Goal: Task Accomplishment & Management: Manage account settings

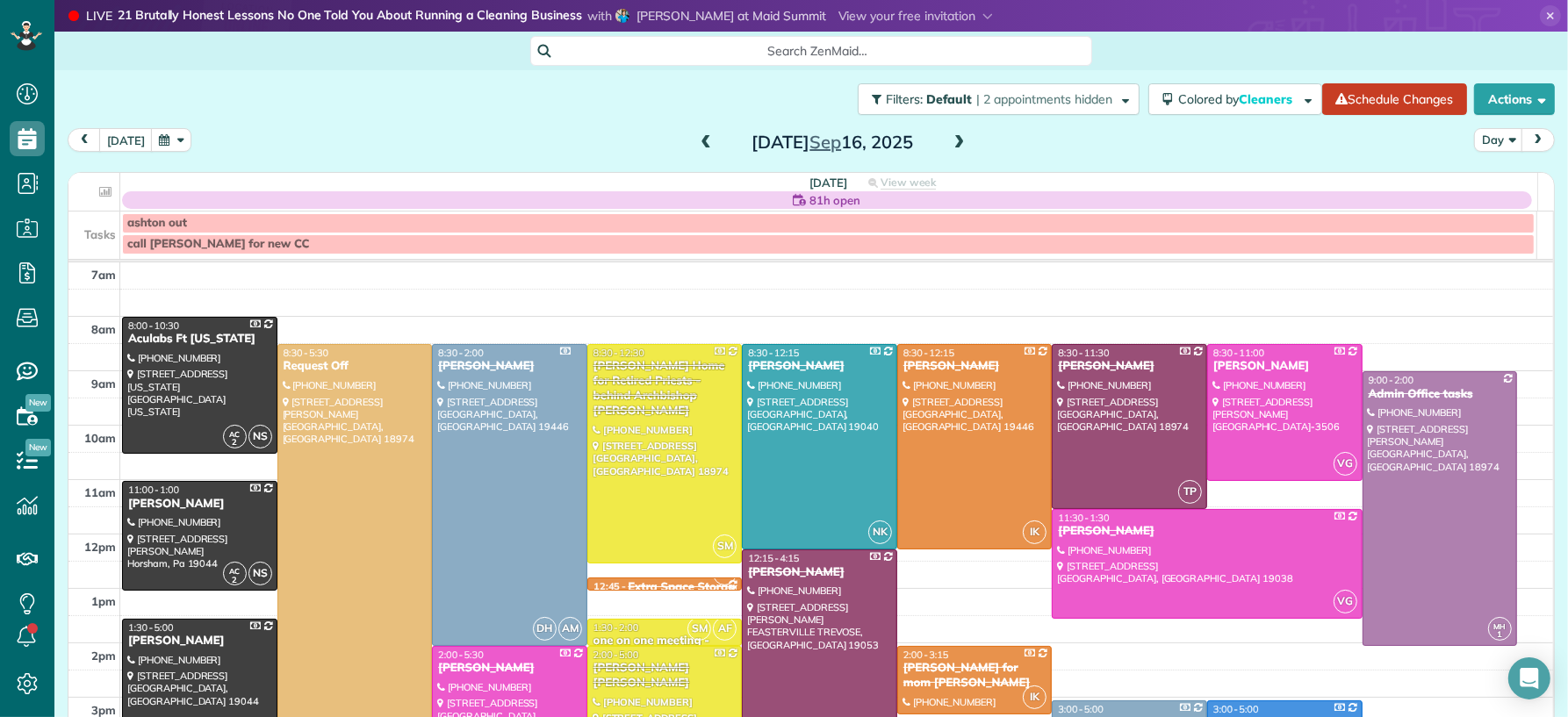
scroll to position [32, 0]
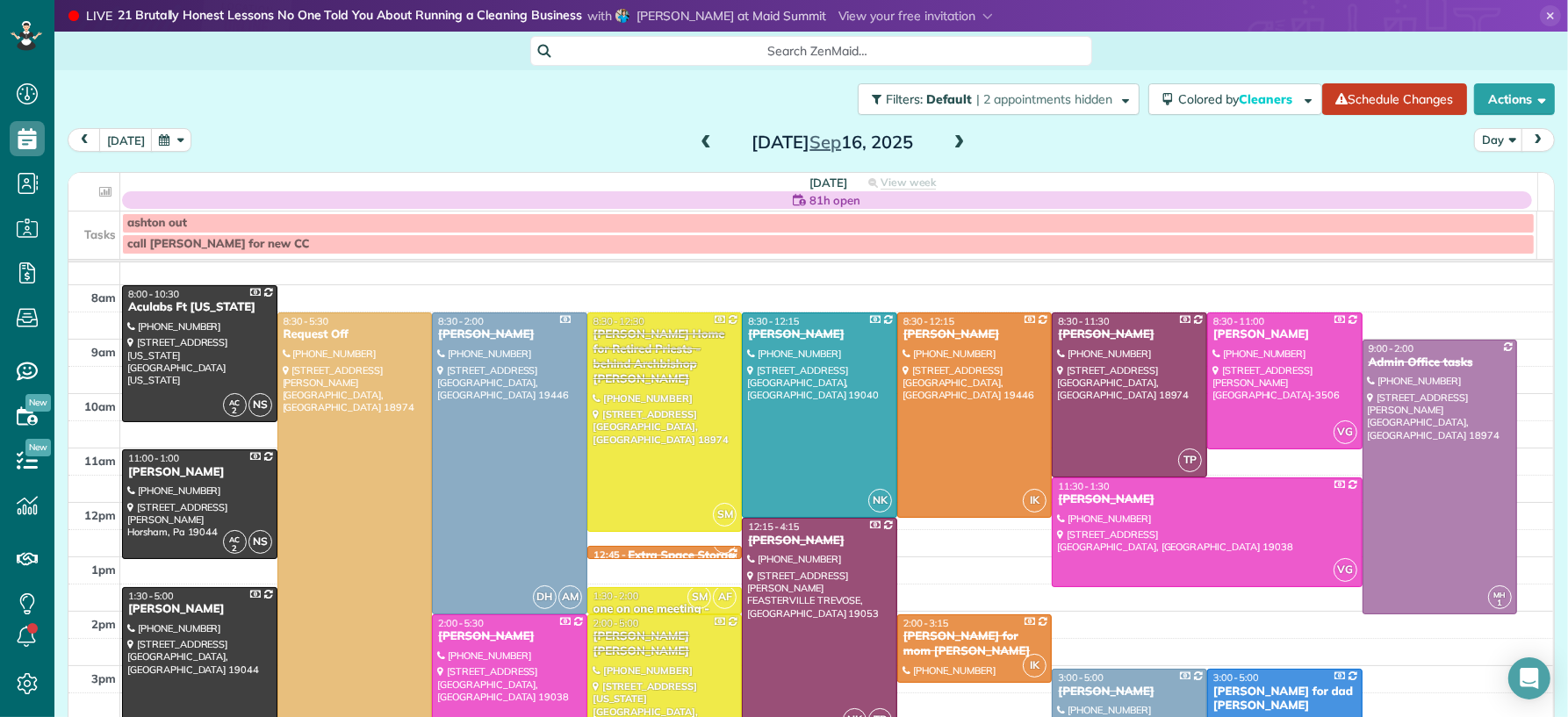
click at [955, 138] on span at bounding box center [959, 142] width 19 height 15
click at [955, 138] on span at bounding box center [959, 142] width 19 height 15
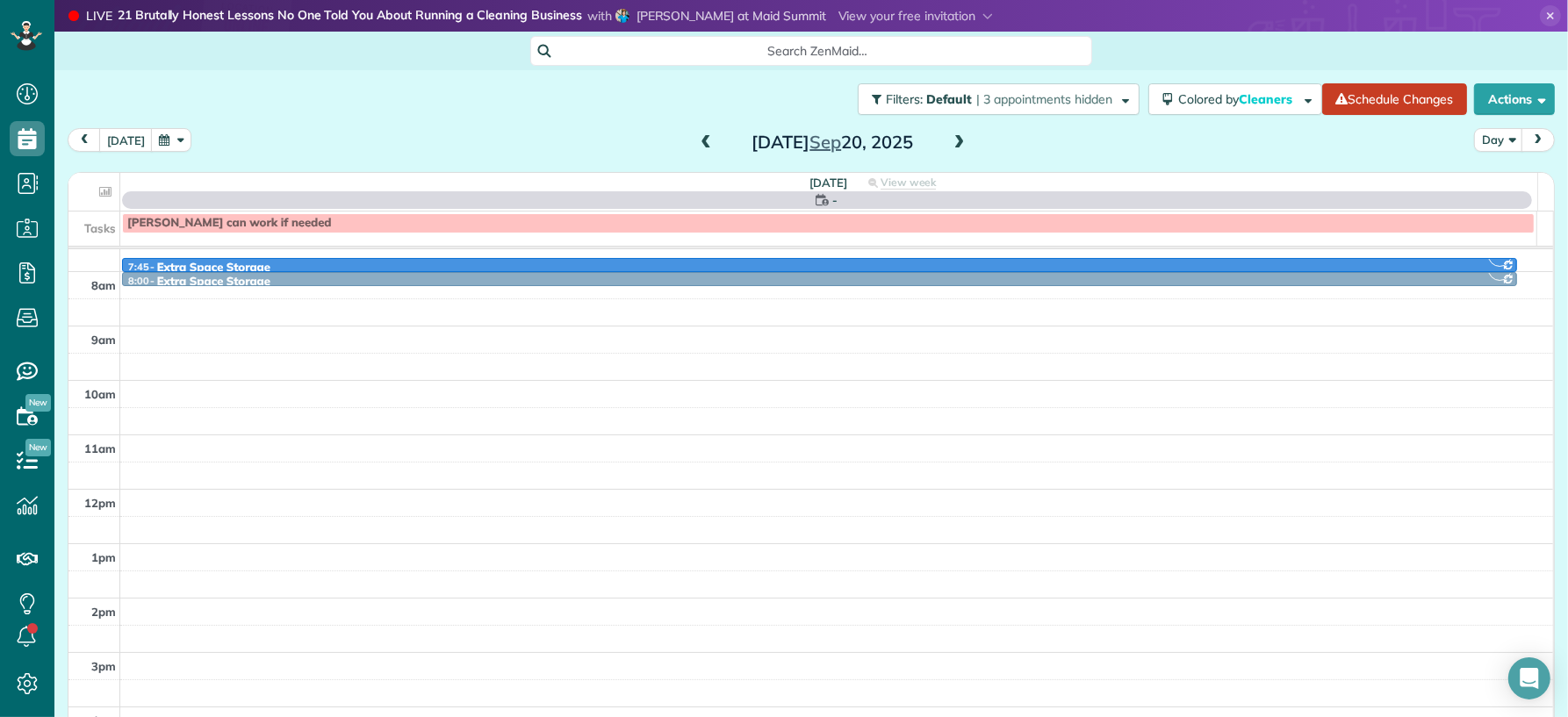
scroll to position [0, 0]
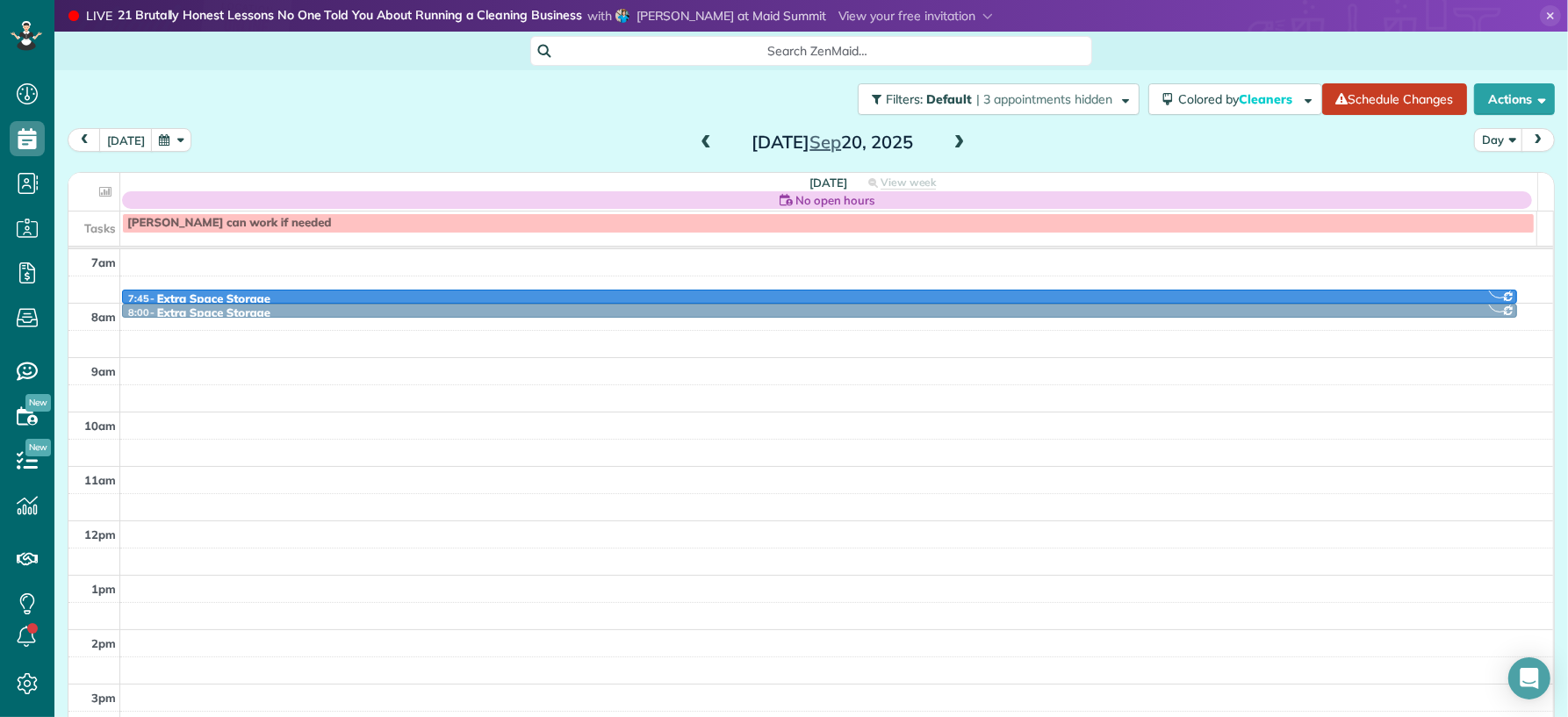
click at [955, 138] on span at bounding box center [959, 142] width 19 height 15
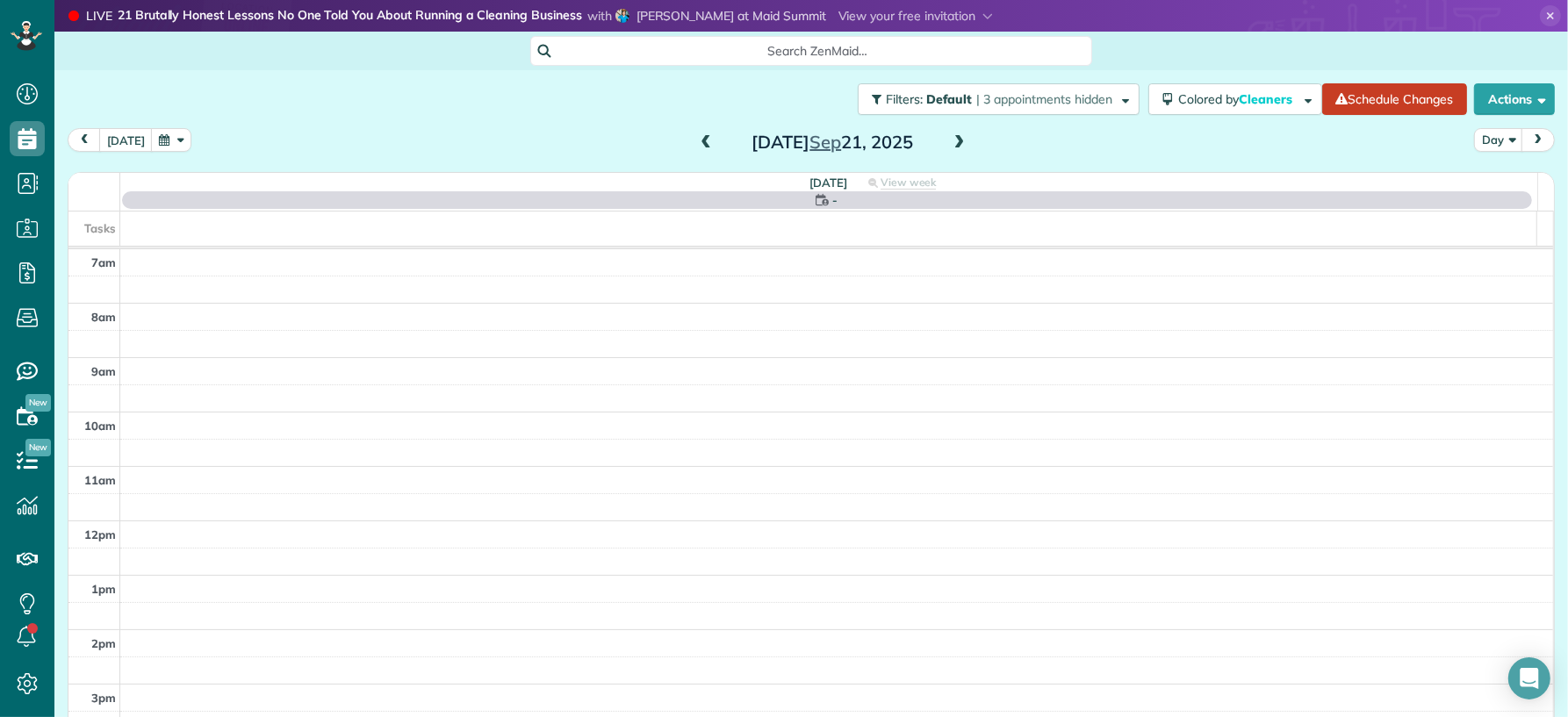
click at [955, 138] on span at bounding box center [959, 142] width 19 height 15
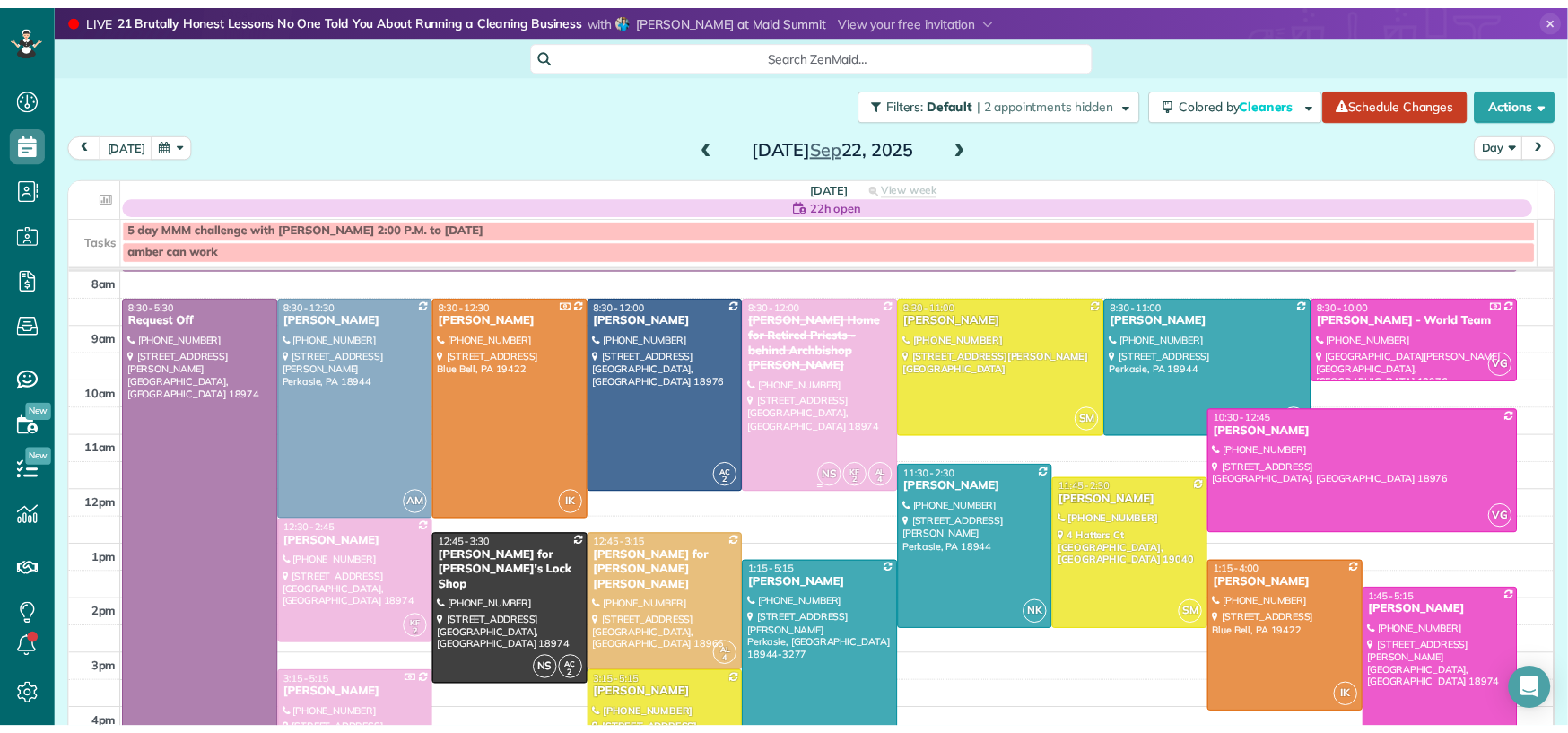
scroll to position [60, 0]
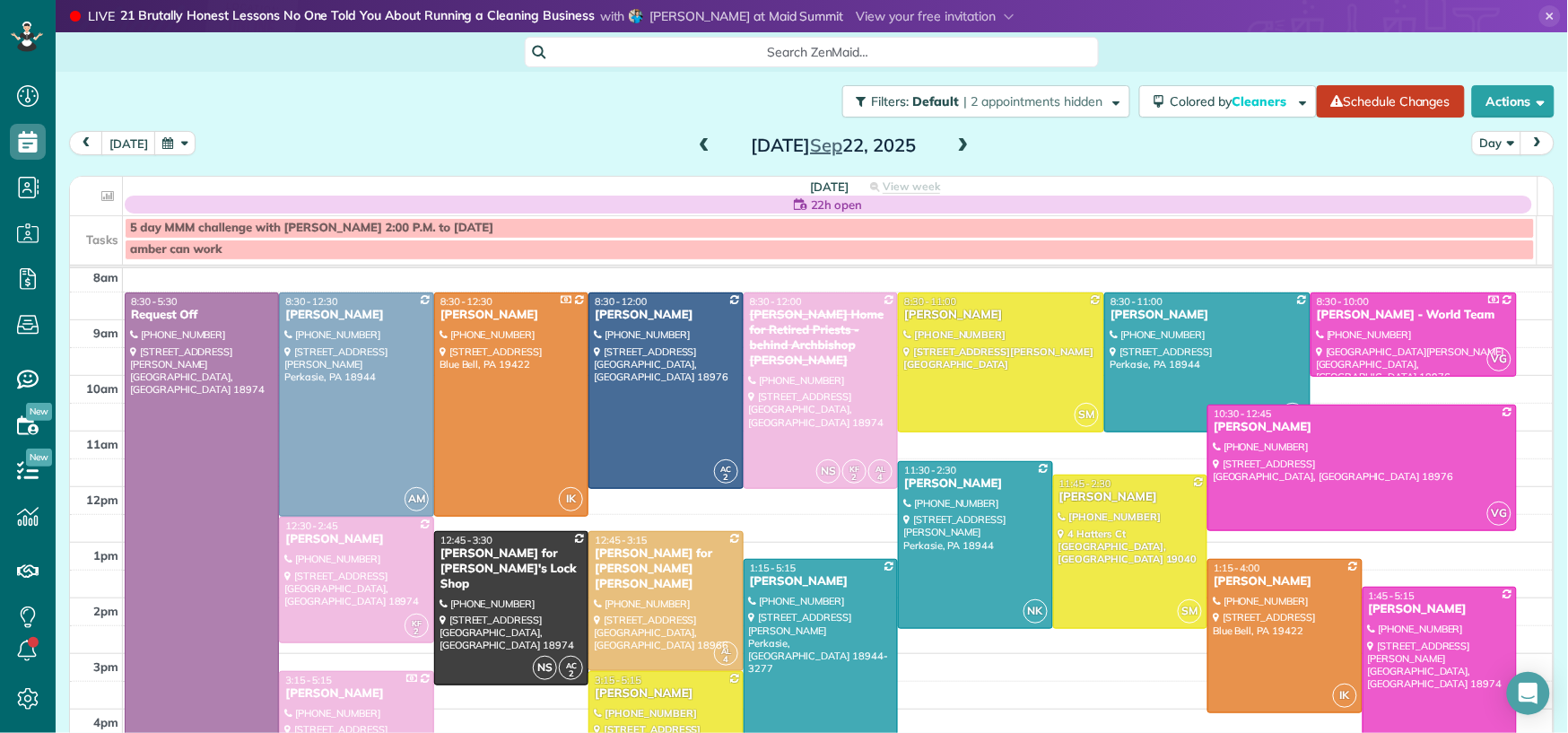
click at [959, 141] on span at bounding box center [963, 145] width 20 height 16
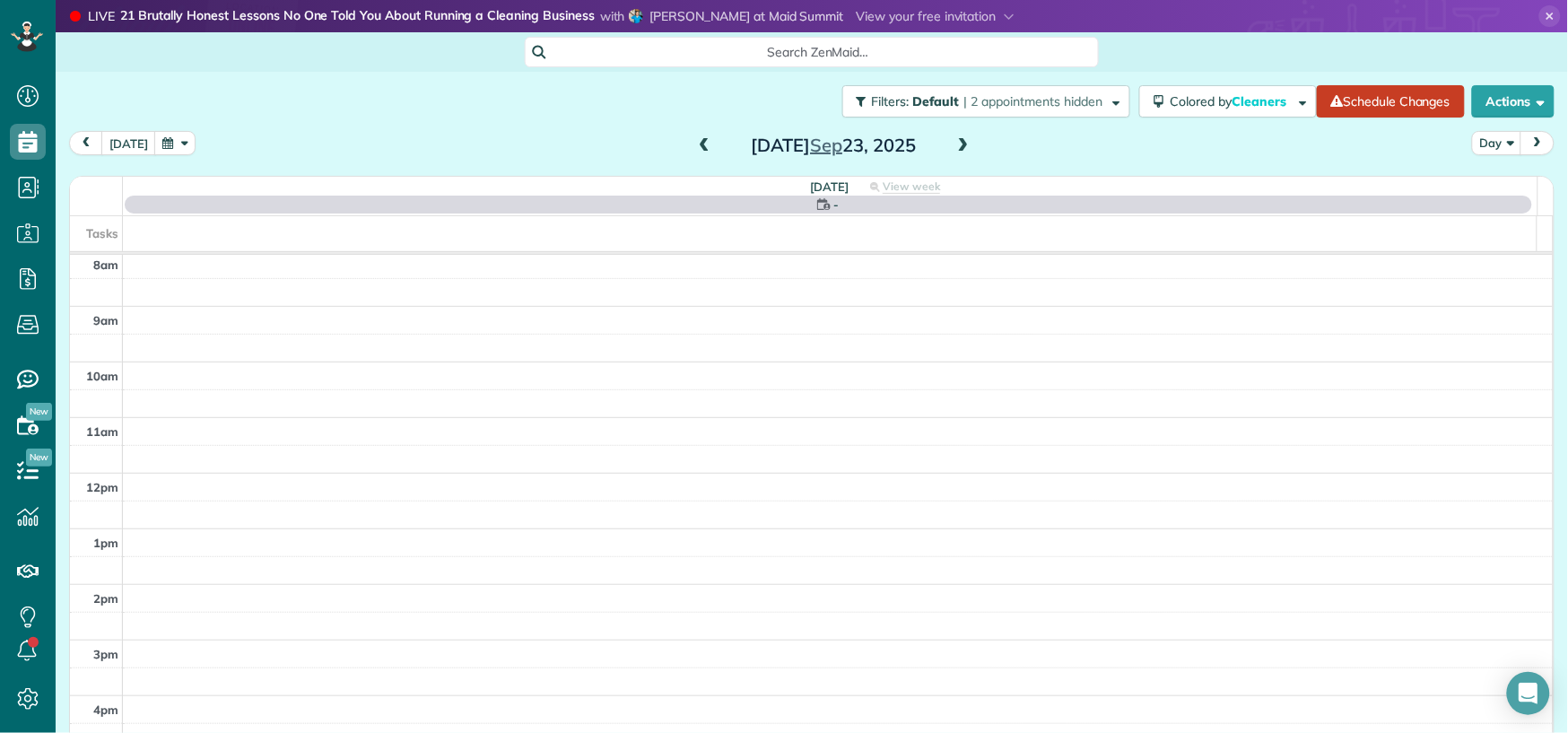
scroll to position [0, 0]
click at [959, 141] on span at bounding box center [963, 145] width 20 height 16
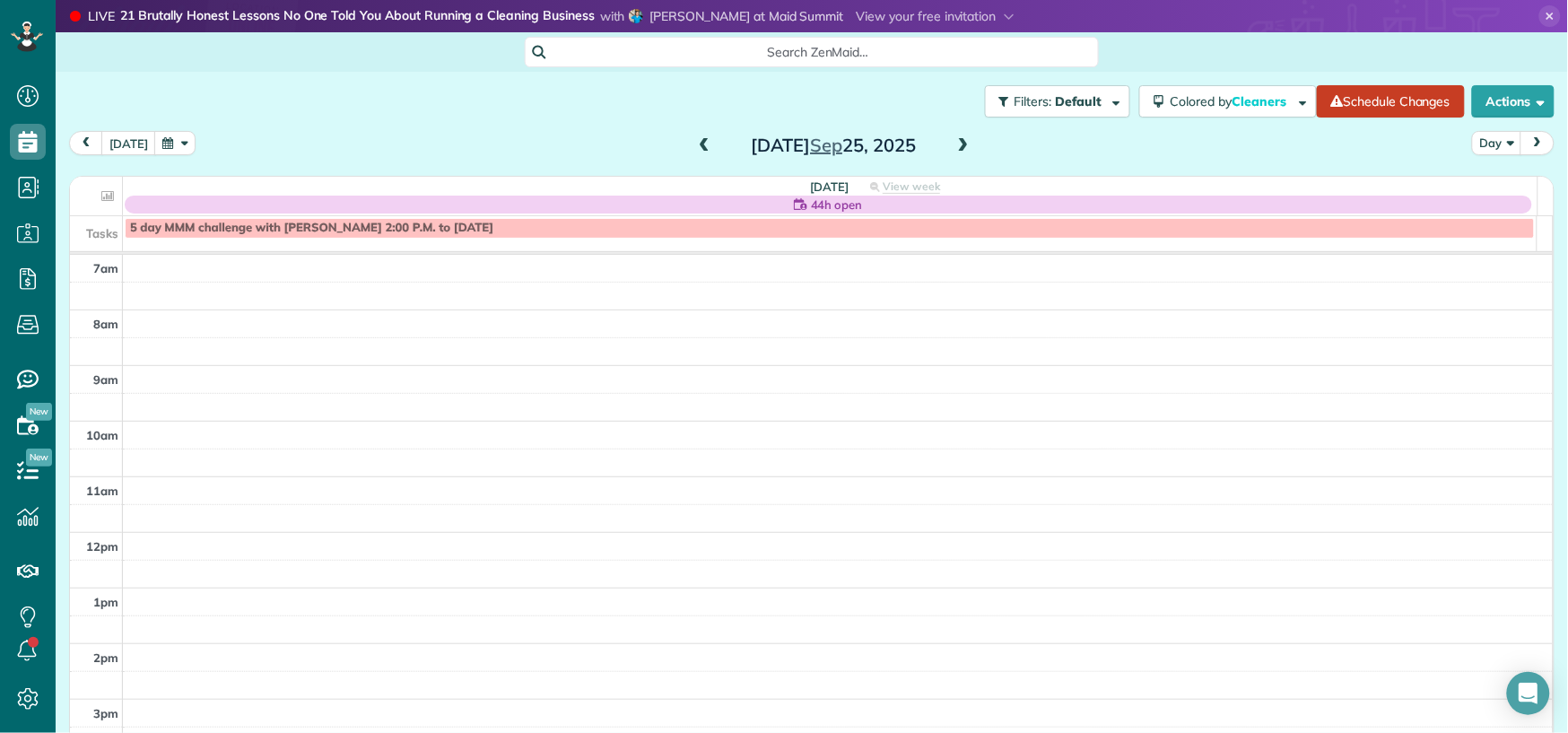
drag, startPoint x: 952, startPoint y: 142, endPoint x: 766, endPoint y: 169, distance: 187.9
click at [954, 142] on span at bounding box center [963, 145] width 20 height 16
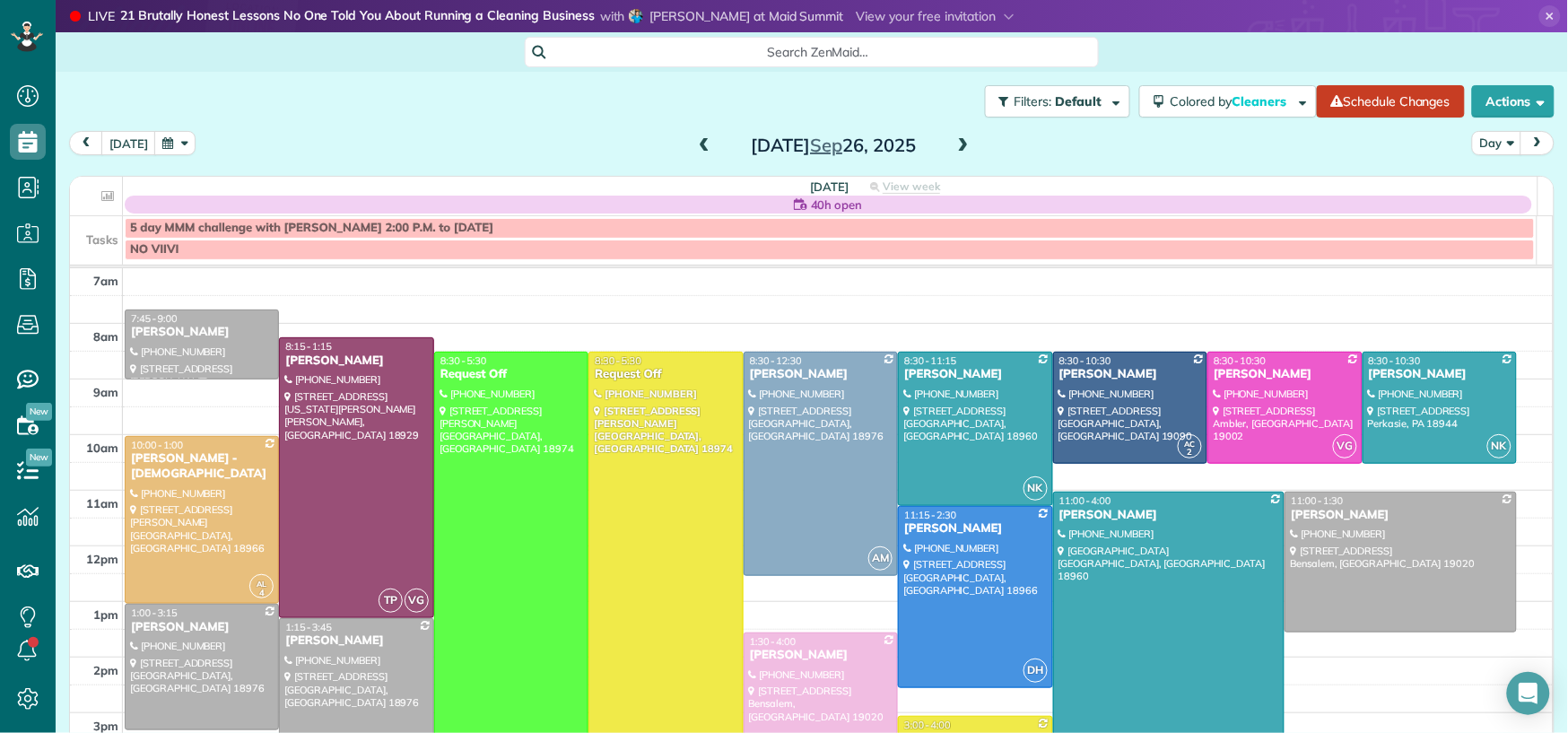
drag, startPoint x: 677, startPoint y: 152, endPoint x: 693, endPoint y: 139, distance: 20.6
click at [680, 151] on div "[DATE] Day [DATE]" at bounding box center [811, 148] width 1486 height 34
click at [694, 139] on span at bounding box center [703, 145] width 20 height 16
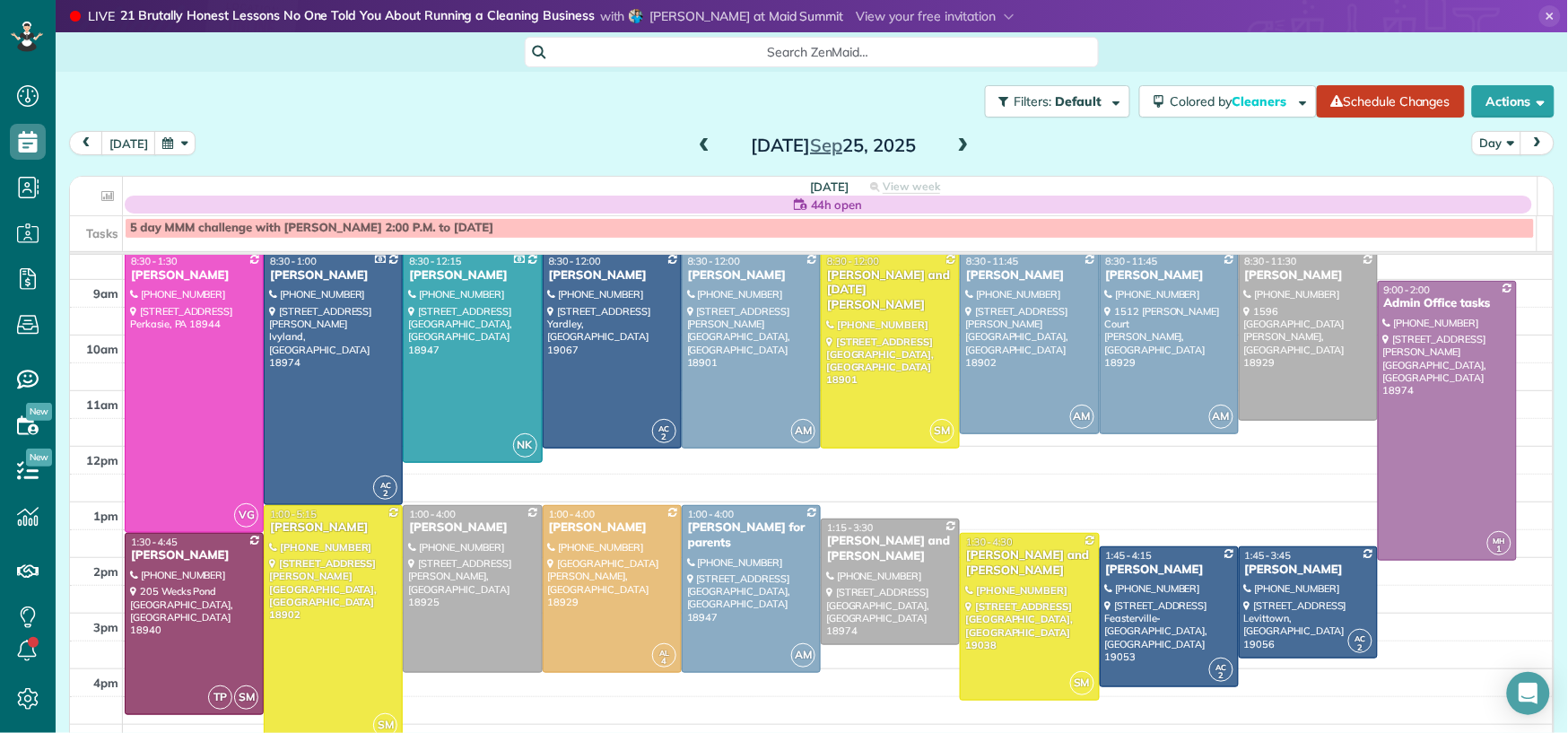
scroll to position [119, 0]
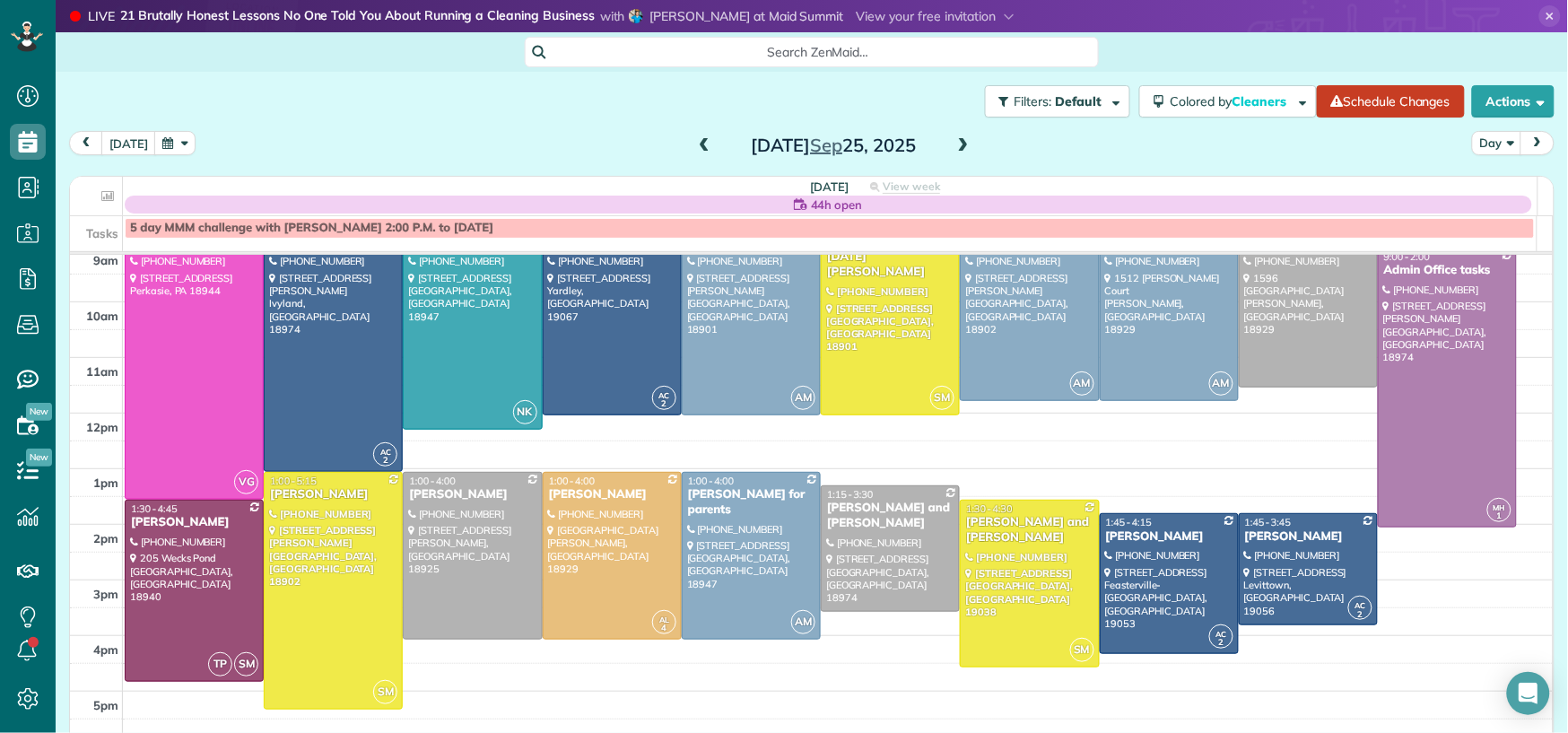
click at [699, 148] on span at bounding box center [703, 145] width 20 height 16
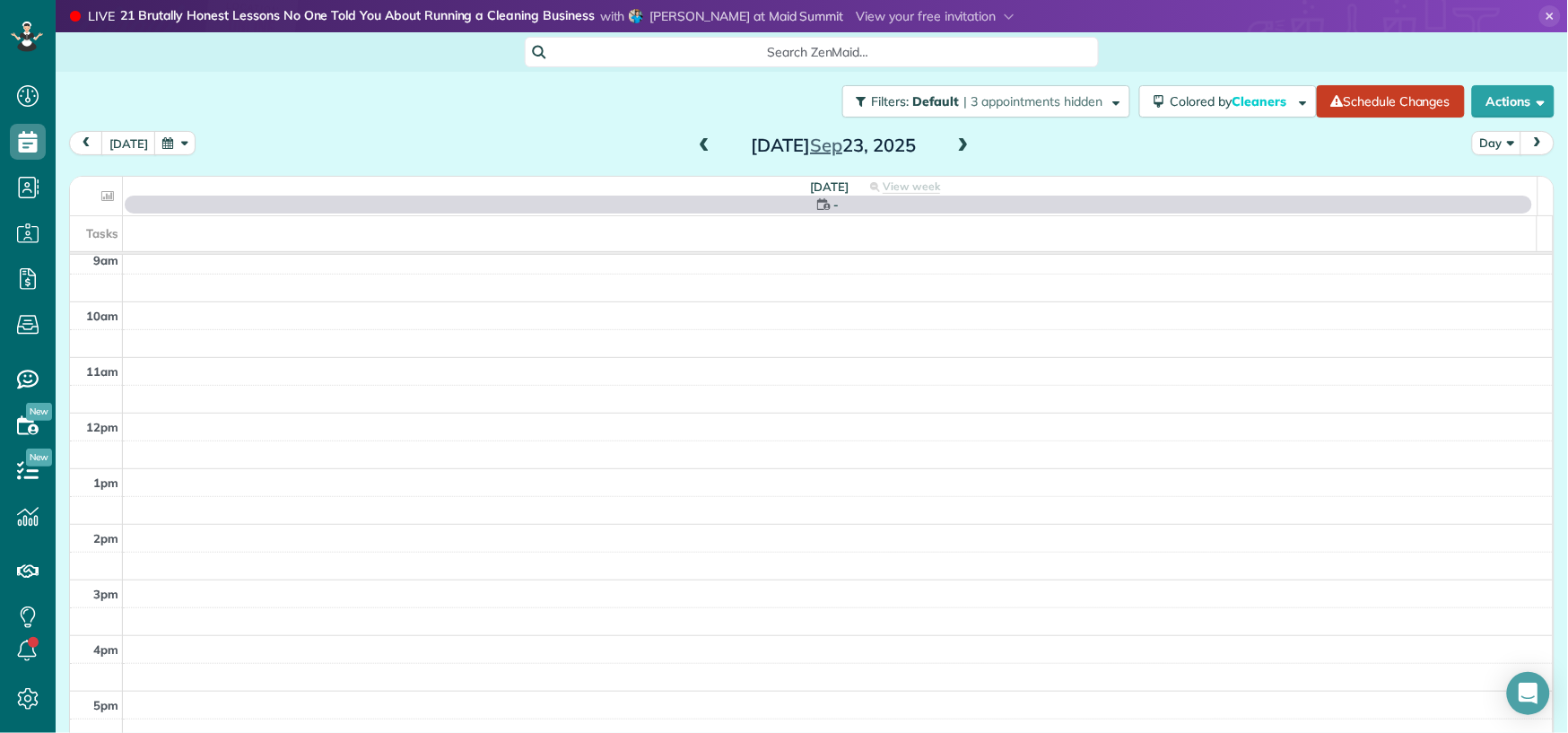
scroll to position [0, 0]
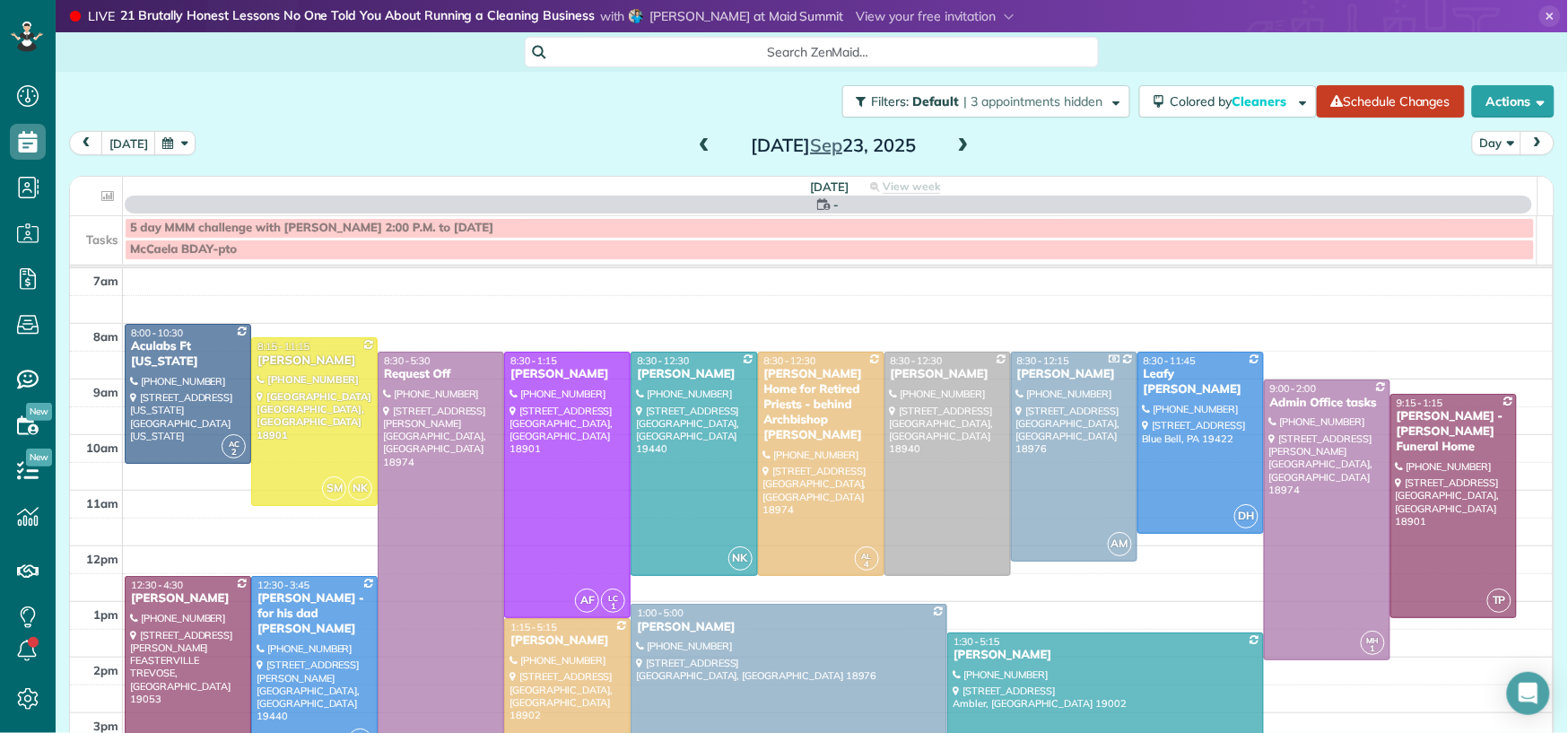
click at [698, 147] on span at bounding box center [703, 145] width 20 height 16
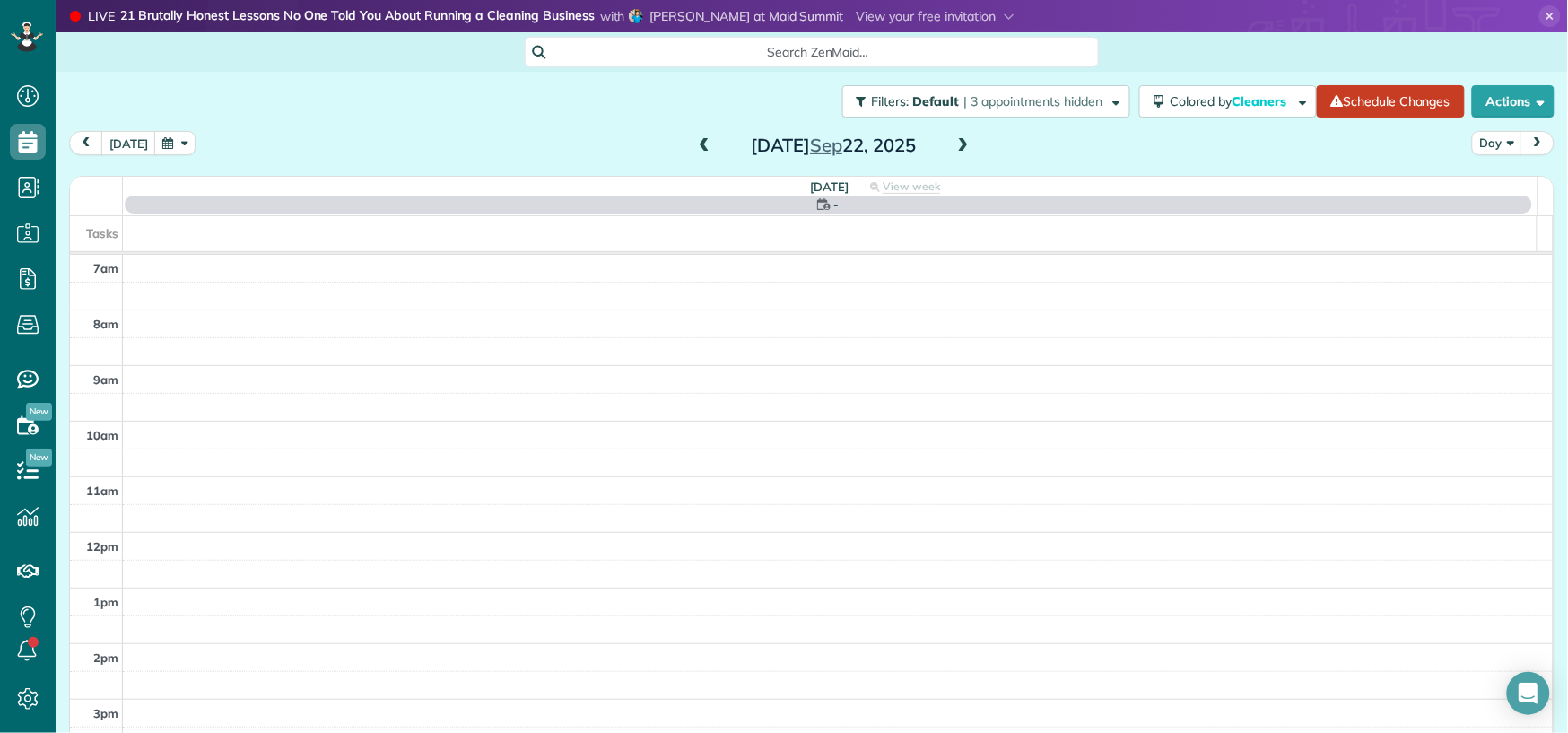
click at [697, 146] on span at bounding box center [703, 145] width 20 height 16
click at [954, 144] on span at bounding box center [963, 145] width 20 height 16
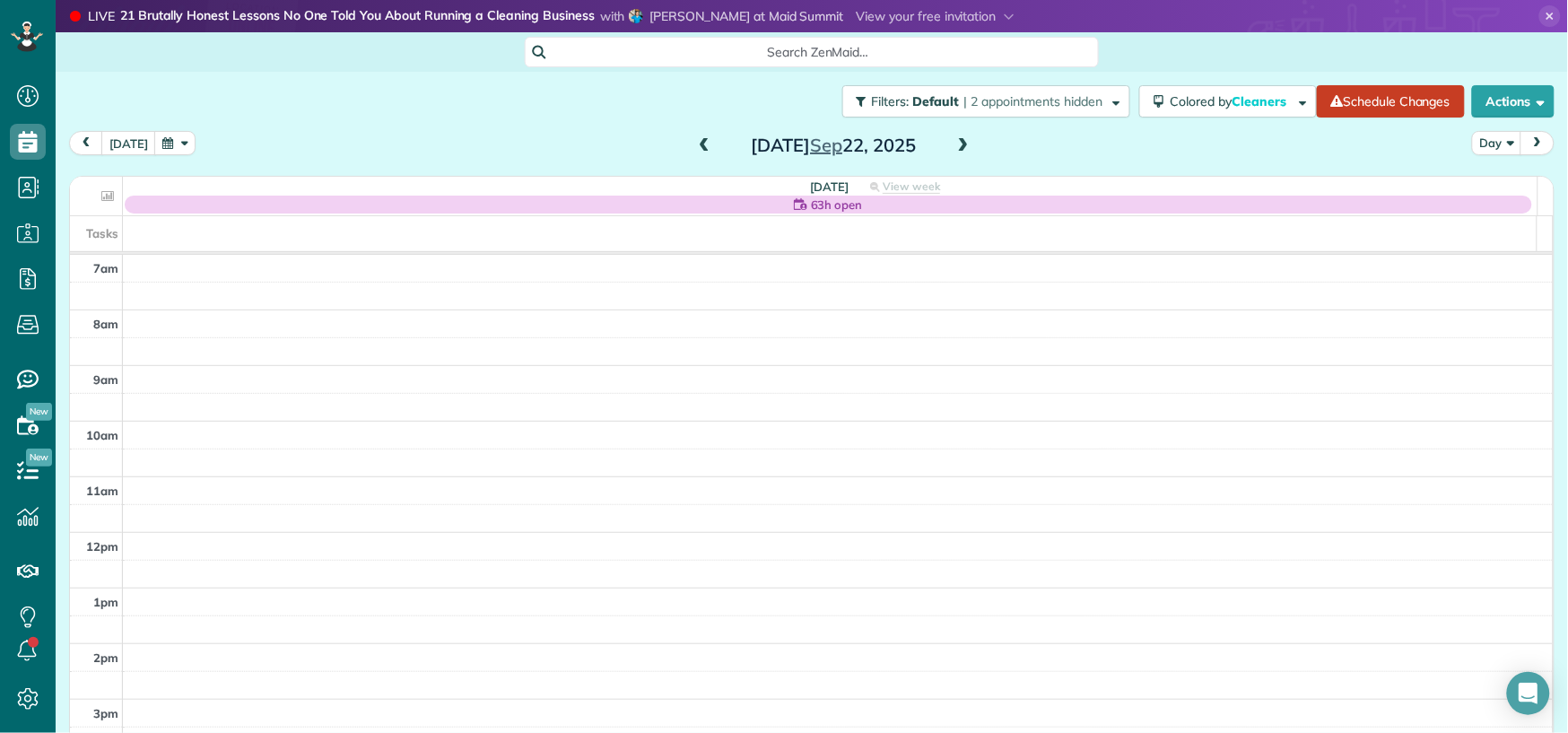
click at [954, 139] on span at bounding box center [963, 145] width 20 height 16
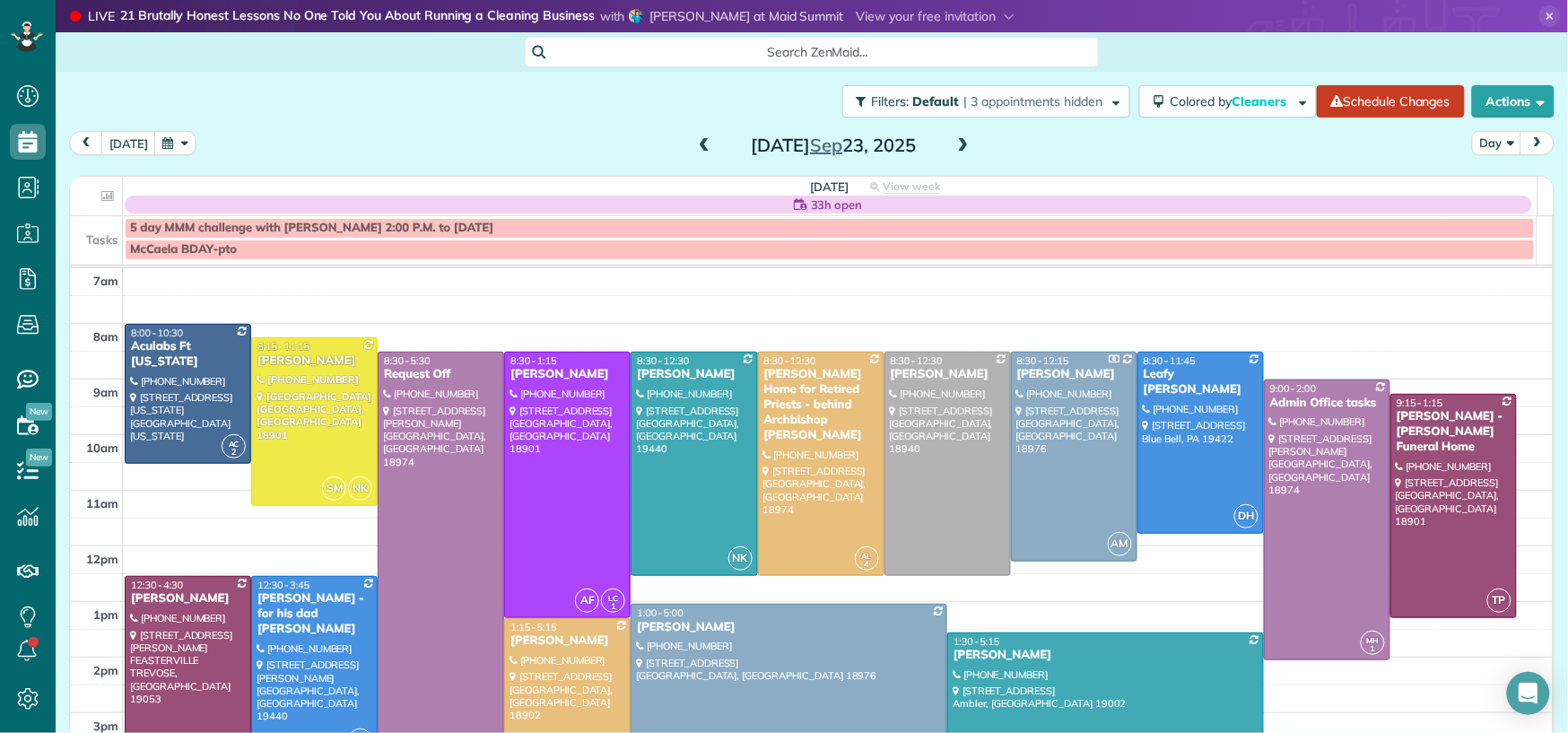
click at [696, 143] on span at bounding box center [703, 145] width 20 height 16
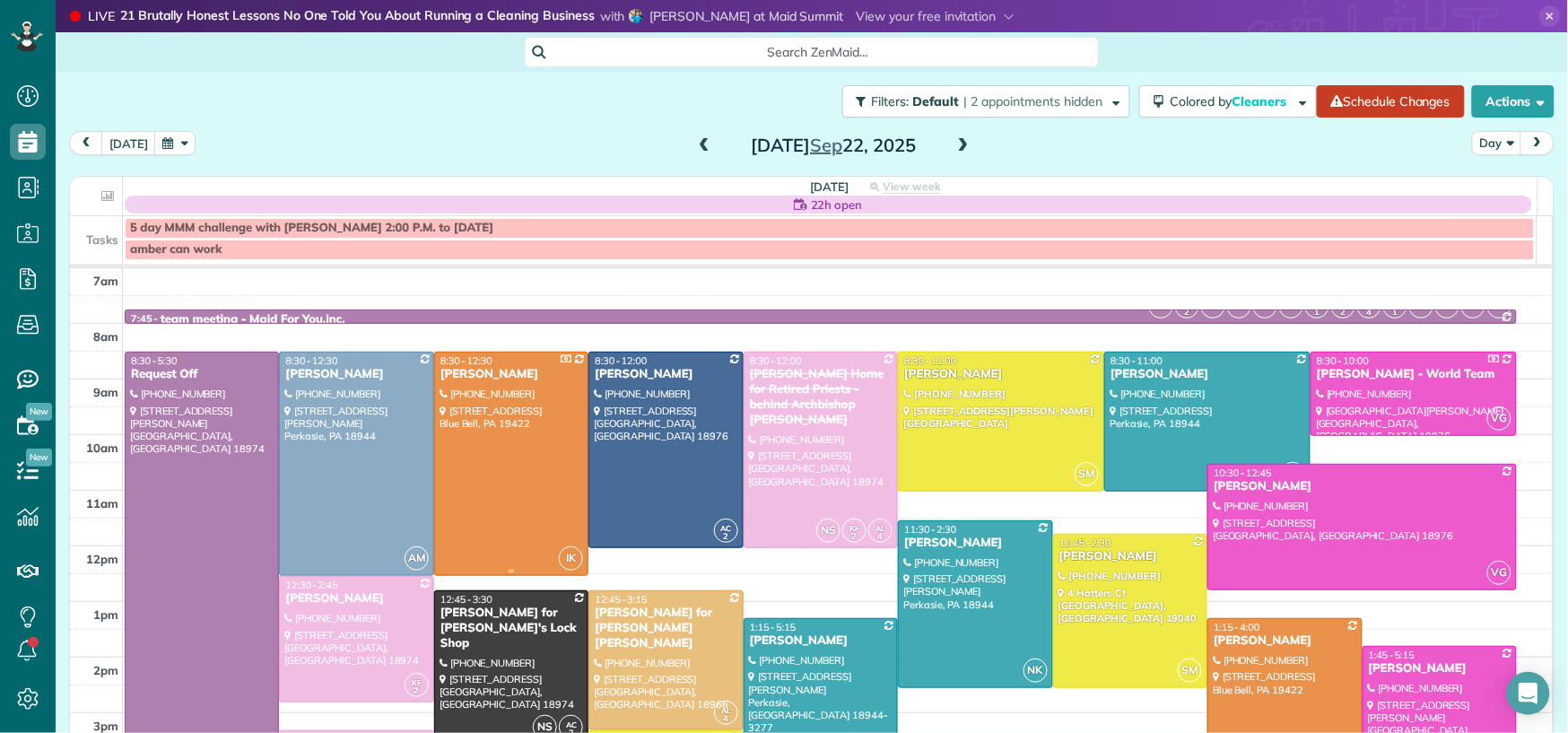
click at [517, 484] on div at bounding box center [511, 463] width 153 height 223
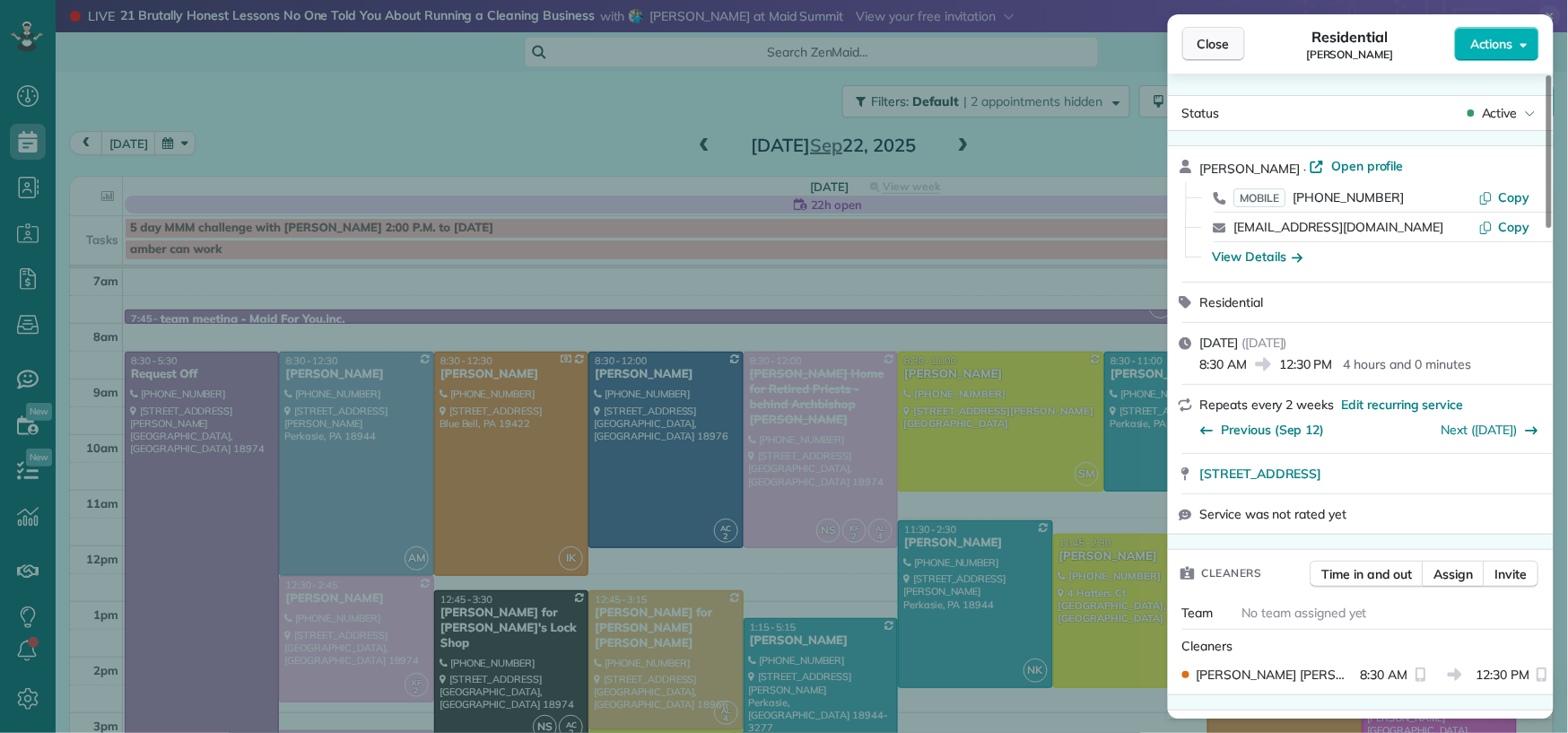
click at [1207, 35] on span "Close" at bounding box center [1214, 44] width 33 height 18
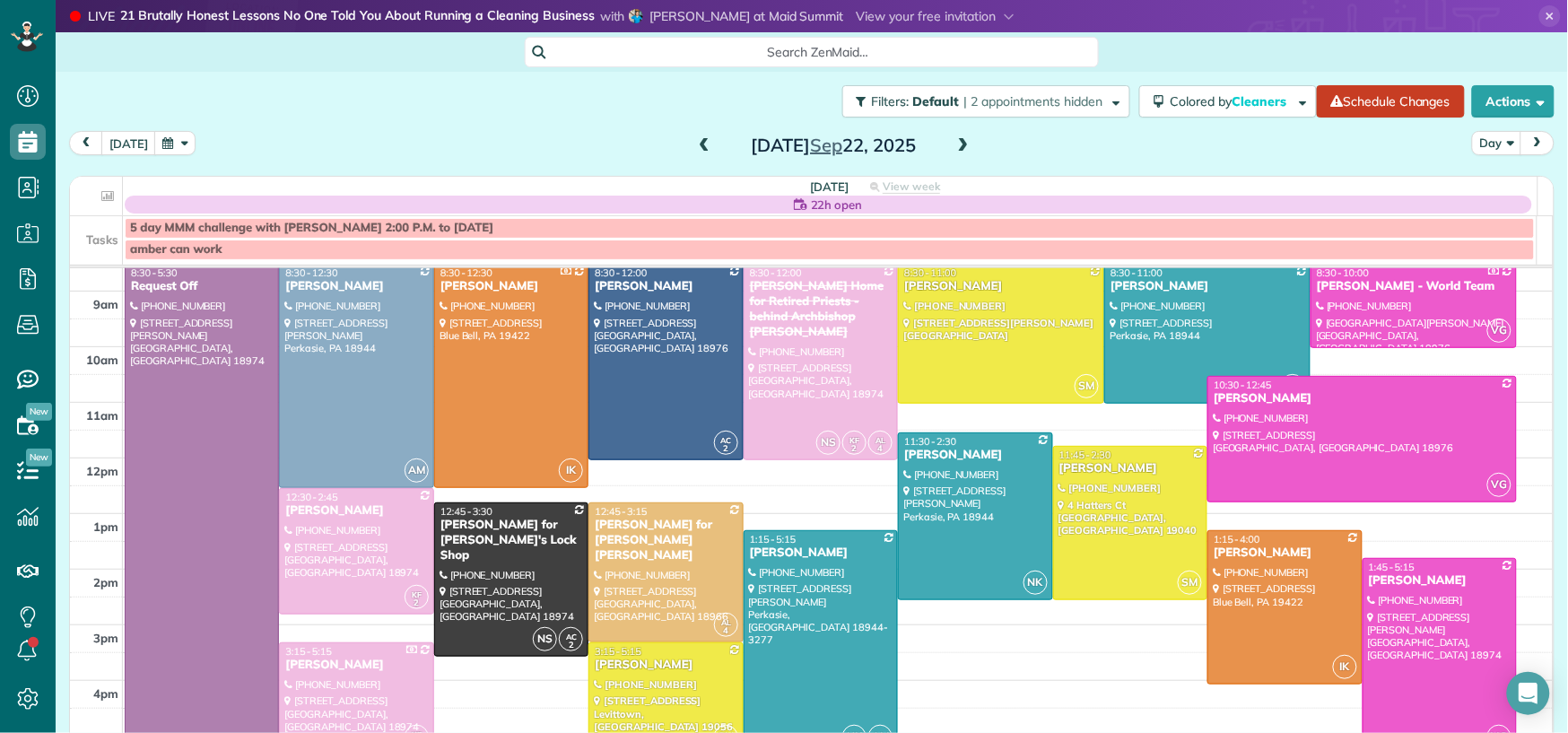
scroll to position [185, 0]
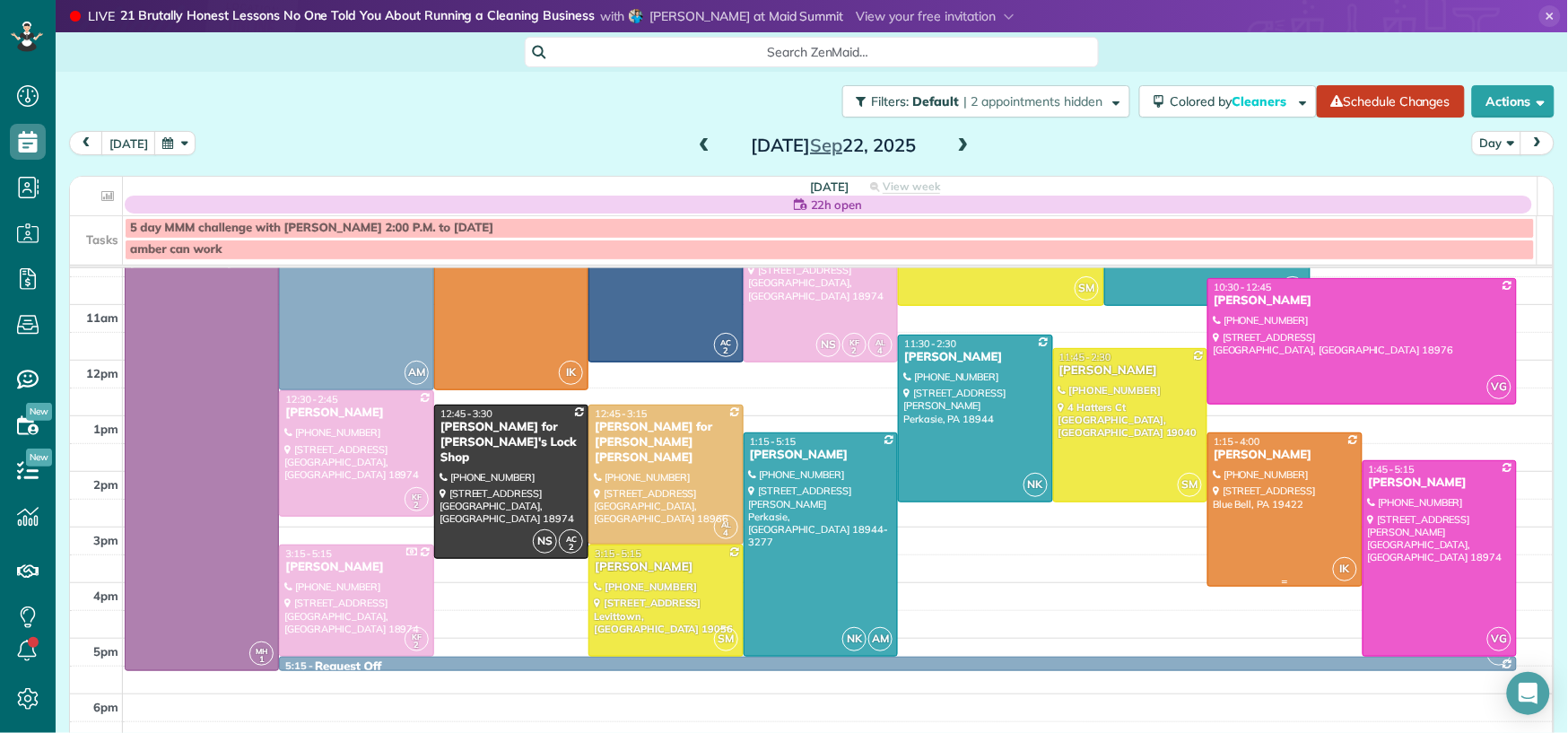
click at [1226, 460] on div "[PERSON_NAME]" at bounding box center [1285, 455] width 143 height 15
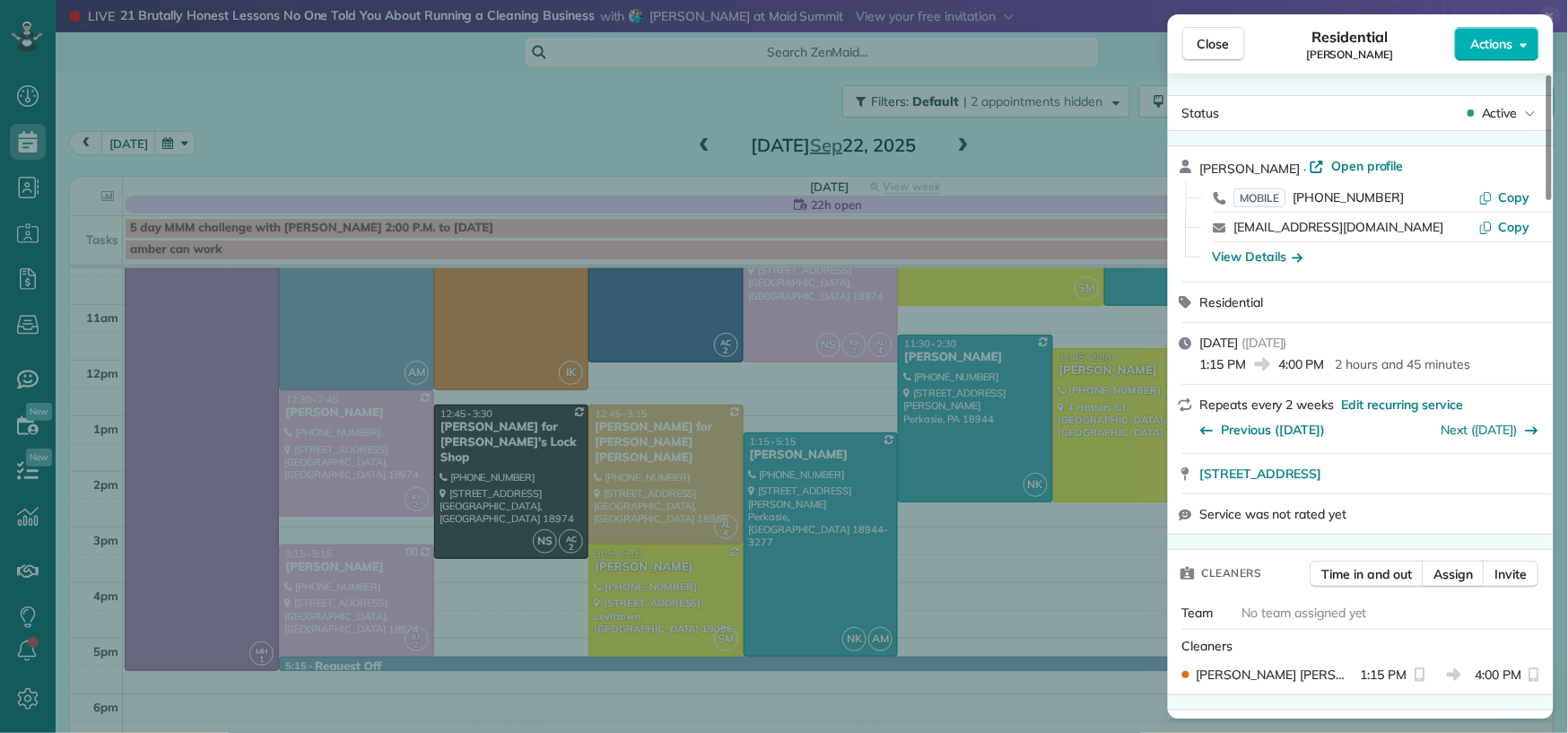
drag, startPoint x: 1219, startPoint y: 47, endPoint x: 951, endPoint y: 152, distance: 287.8
click at [1219, 48] on span "Close" at bounding box center [1214, 44] width 33 height 18
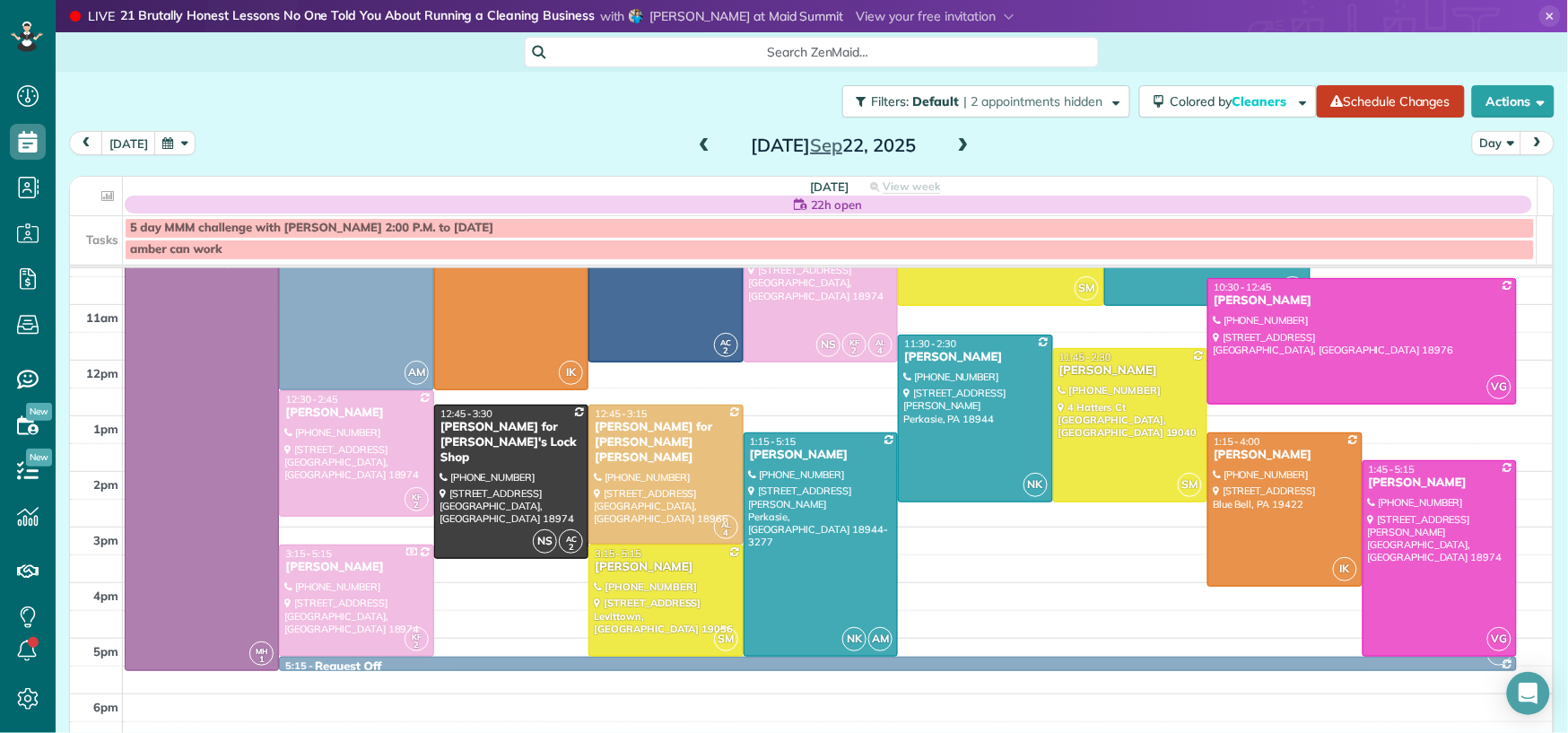
click at [954, 145] on span at bounding box center [963, 145] width 20 height 16
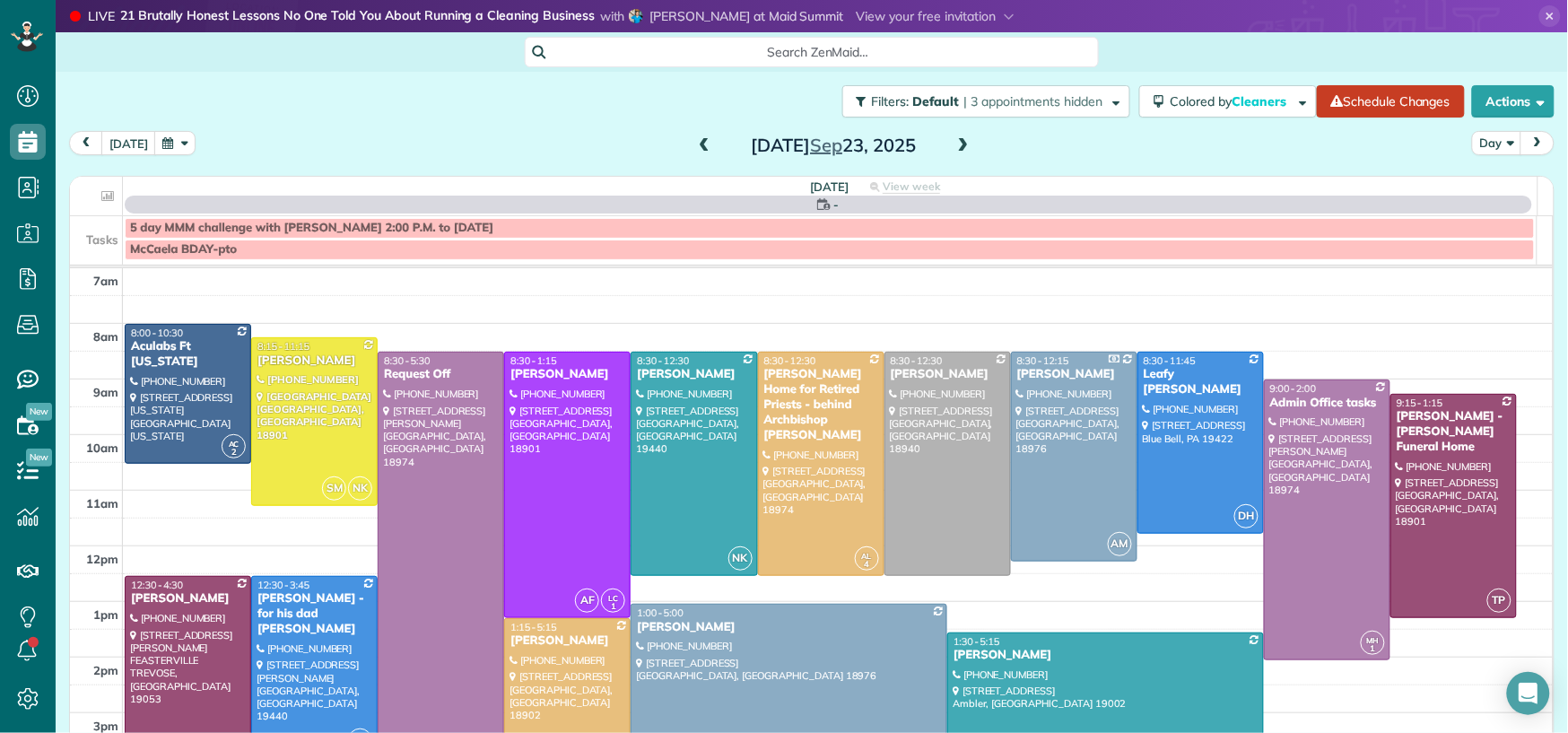
click at [954, 144] on span at bounding box center [963, 145] width 20 height 16
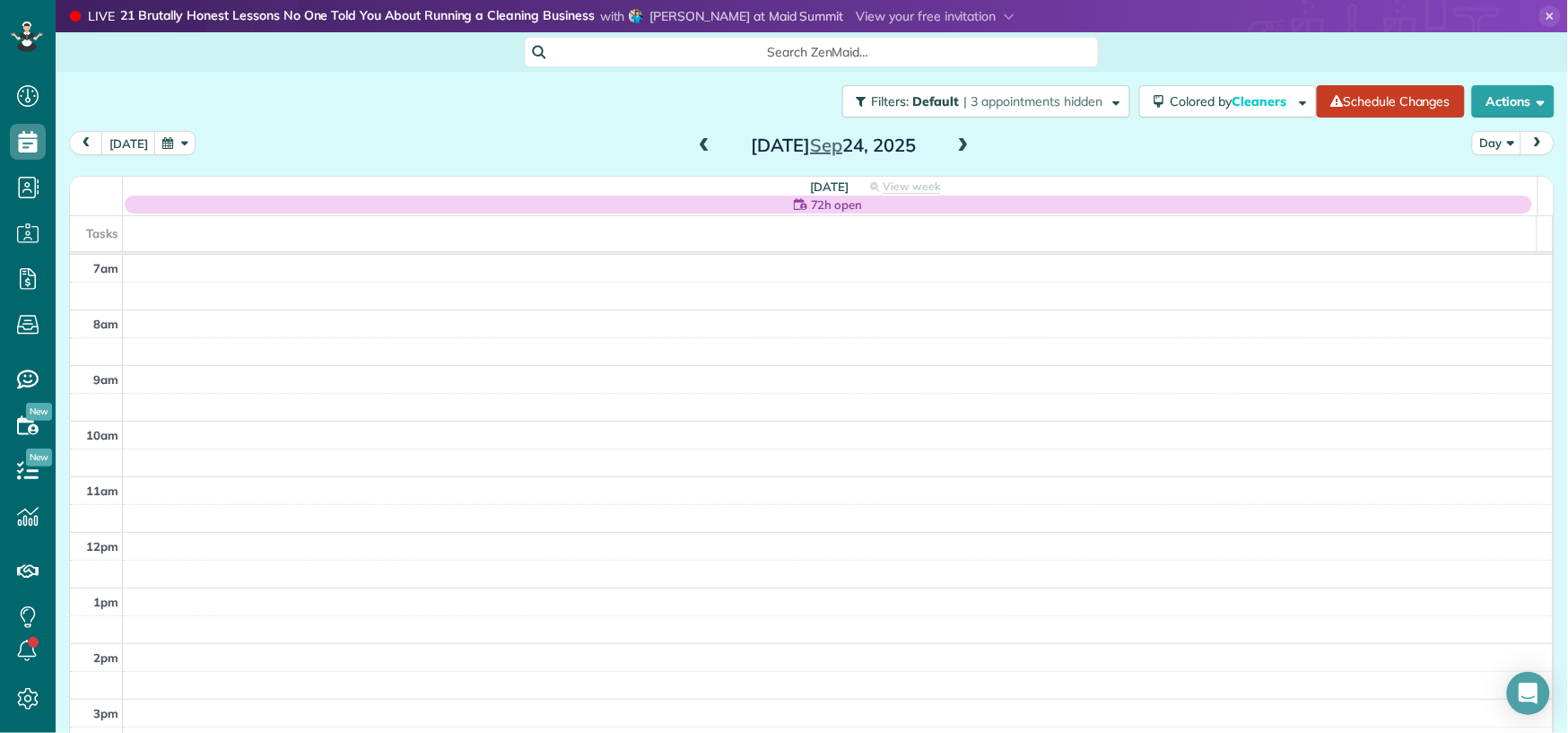
click at [954, 148] on span at bounding box center [963, 145] width 20 height 16
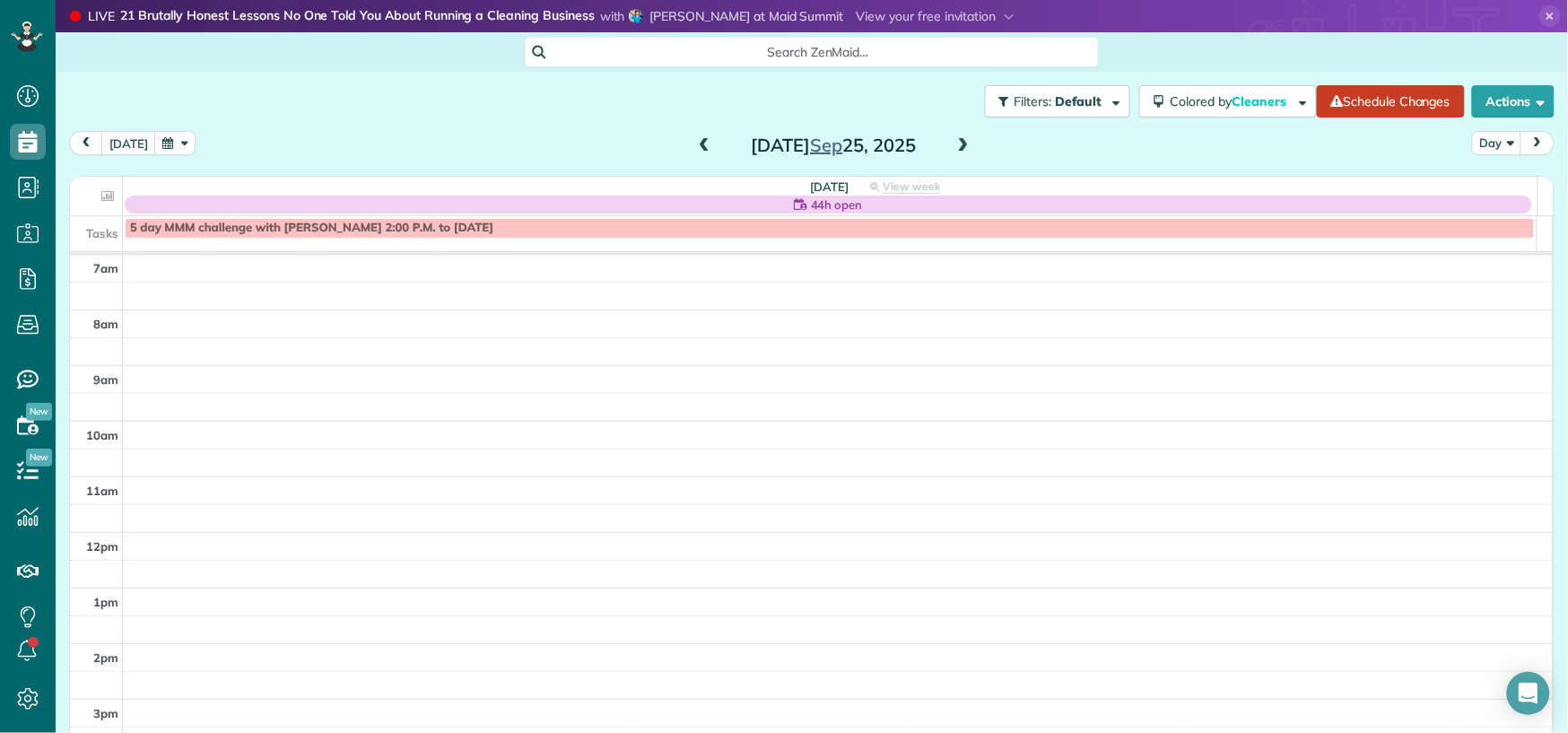
drag, startPoint x: 948, startPoint y: 139, endPoint x: 771, endPoint y: 167, distance: 179.2
click at [954, 139] on span at bounding box center [963, 145] width 20 height 16
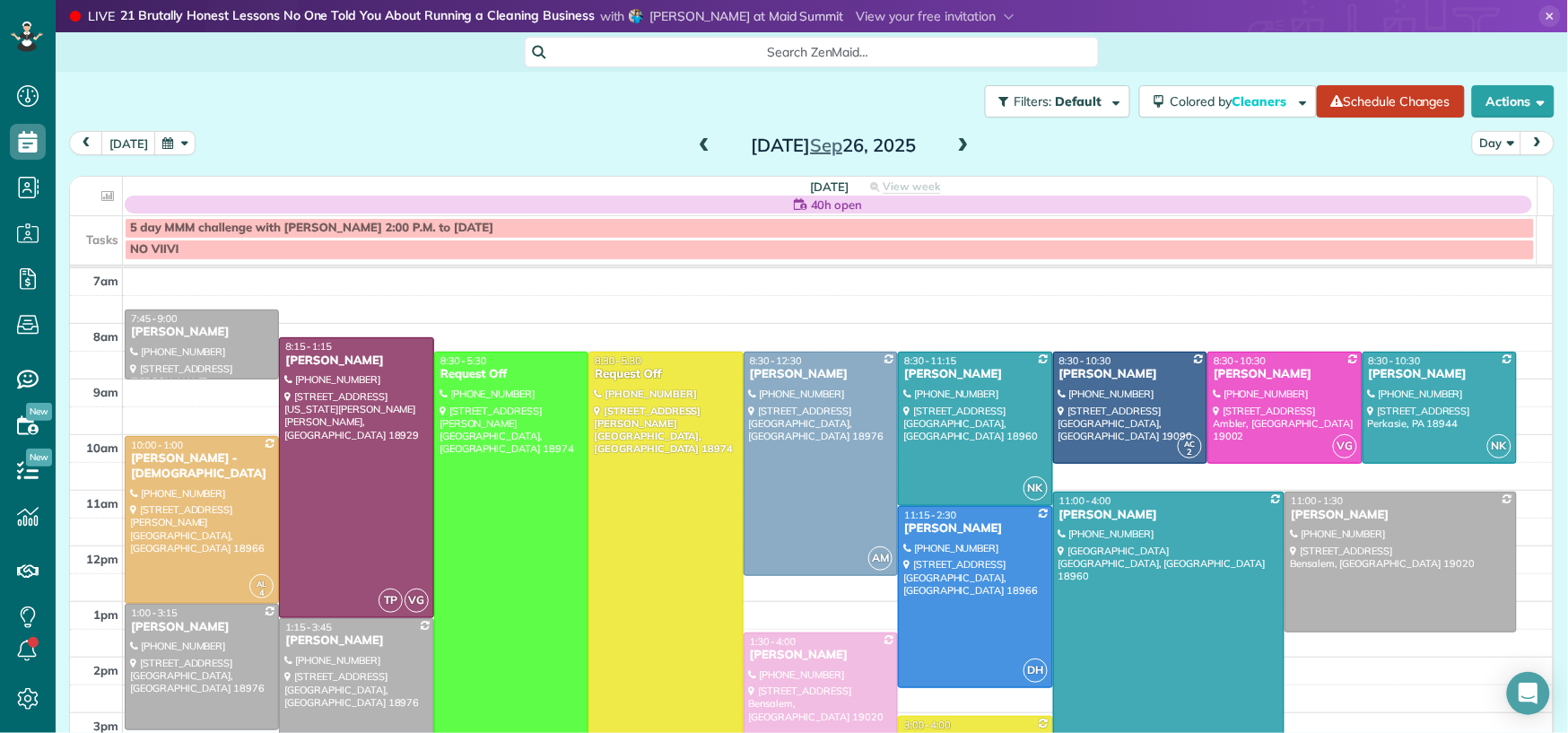
click at [694, 143] on span at bounding box center [703, 145] width 20 height 16
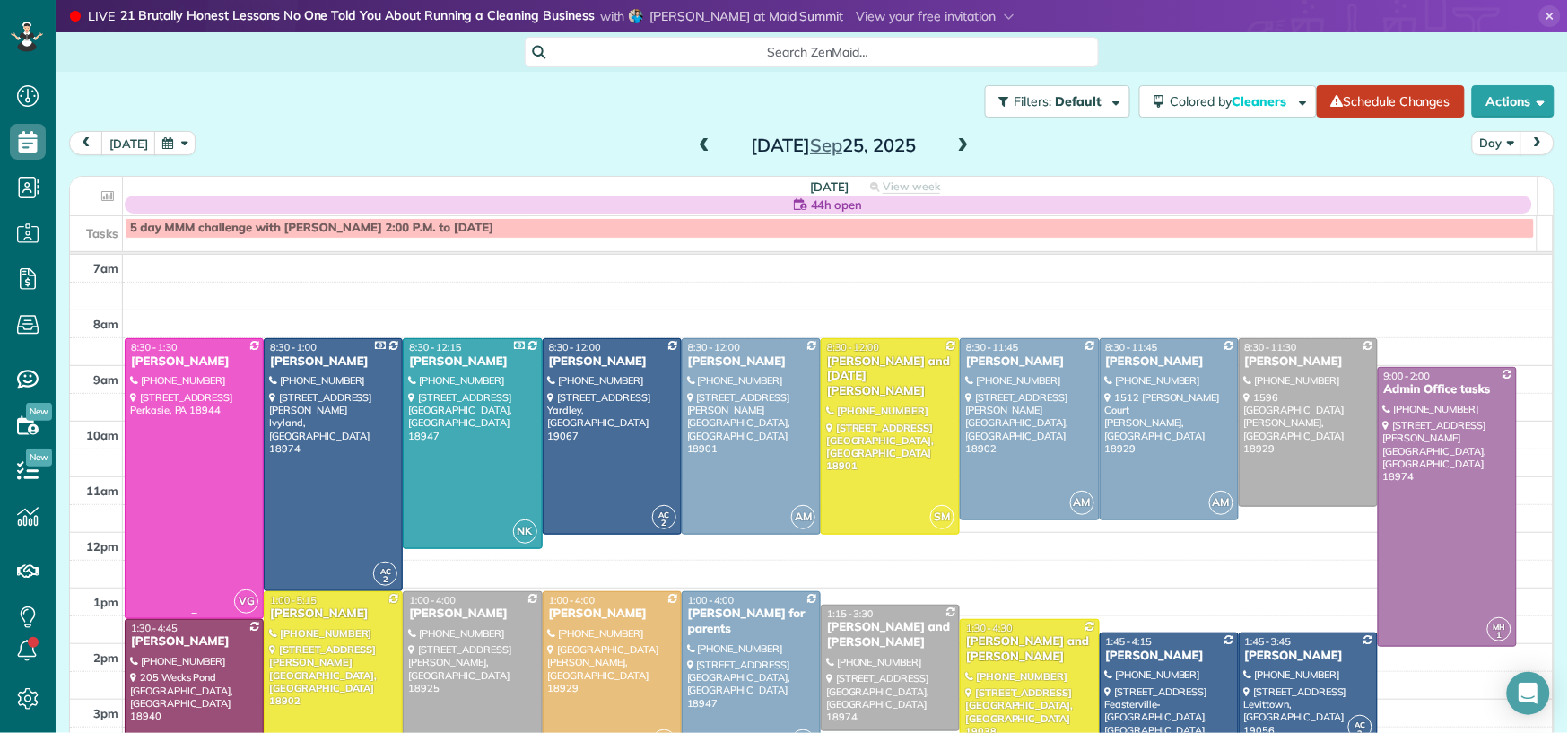
click at [148, 362] on div "[PERSON_NAME]" at bounding box center [195, 361] width 129 height 15
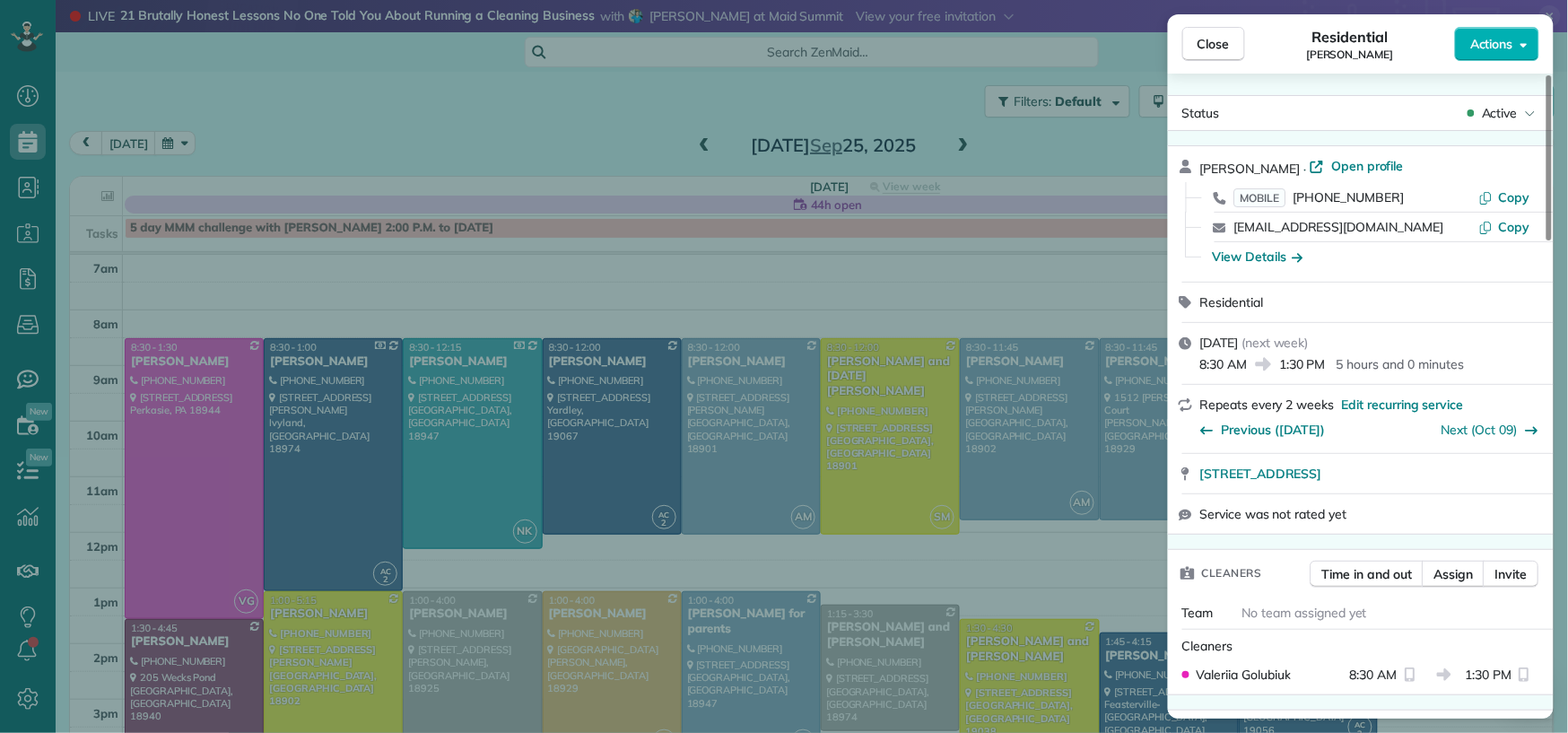
click at [1233, 45] on button "Close" at bounding box center [1213, 44] width 62 height 34
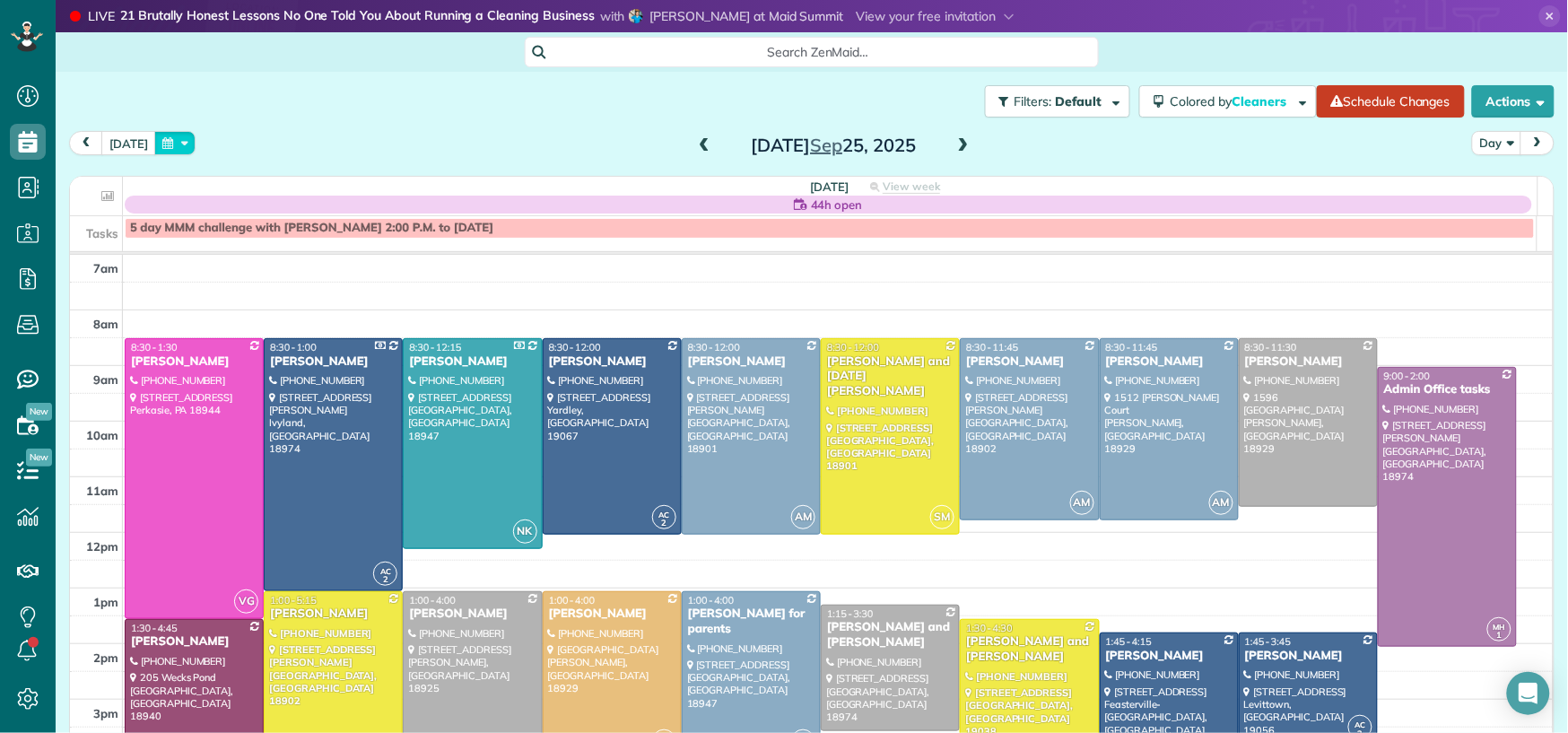
click at [166, 145] on button "button" at bounding box center [175, 143] width 41 height 24
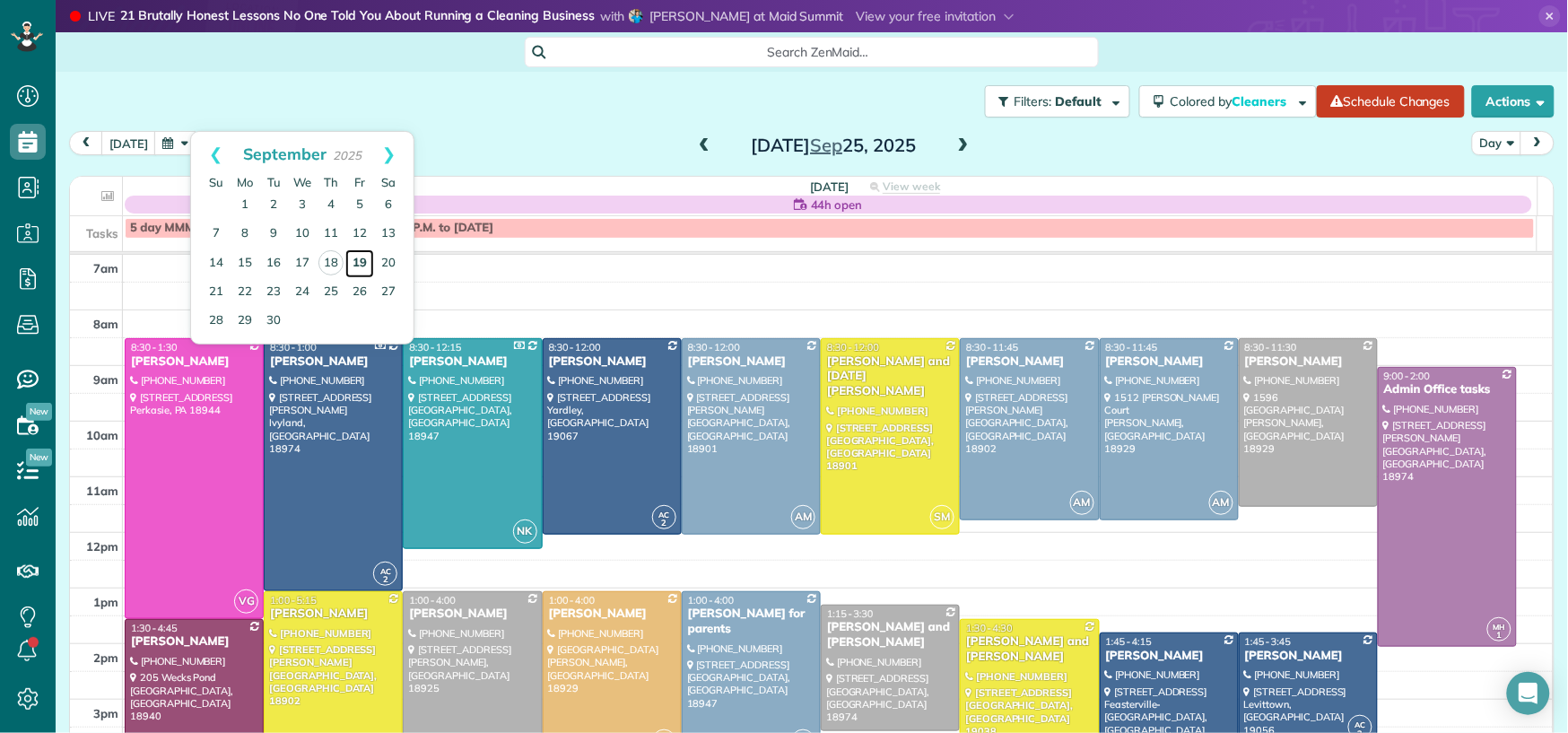
click at [356, 262] on link "19" at bounding box center [360, 264] width 29 height 29
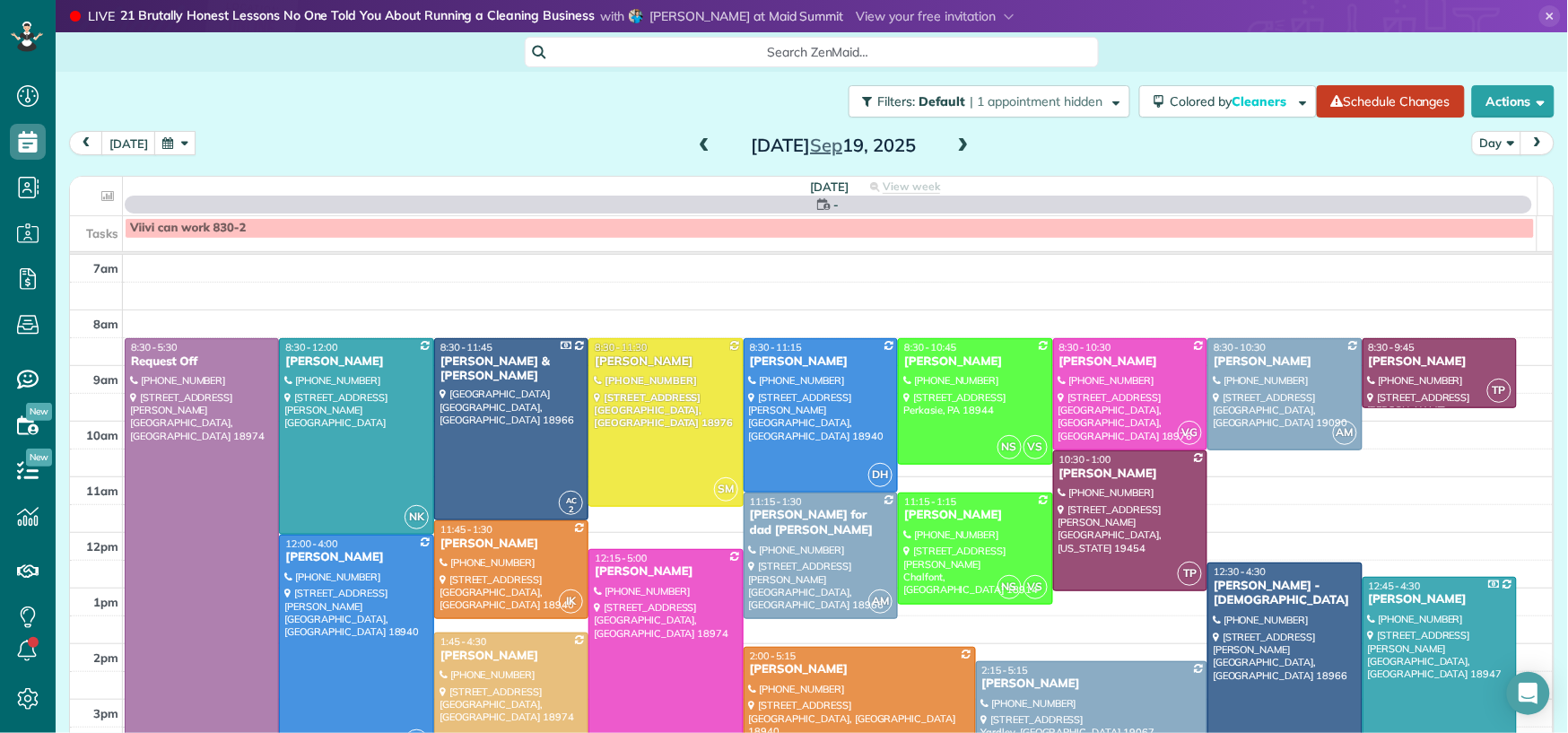
scroll to position [38, 0]
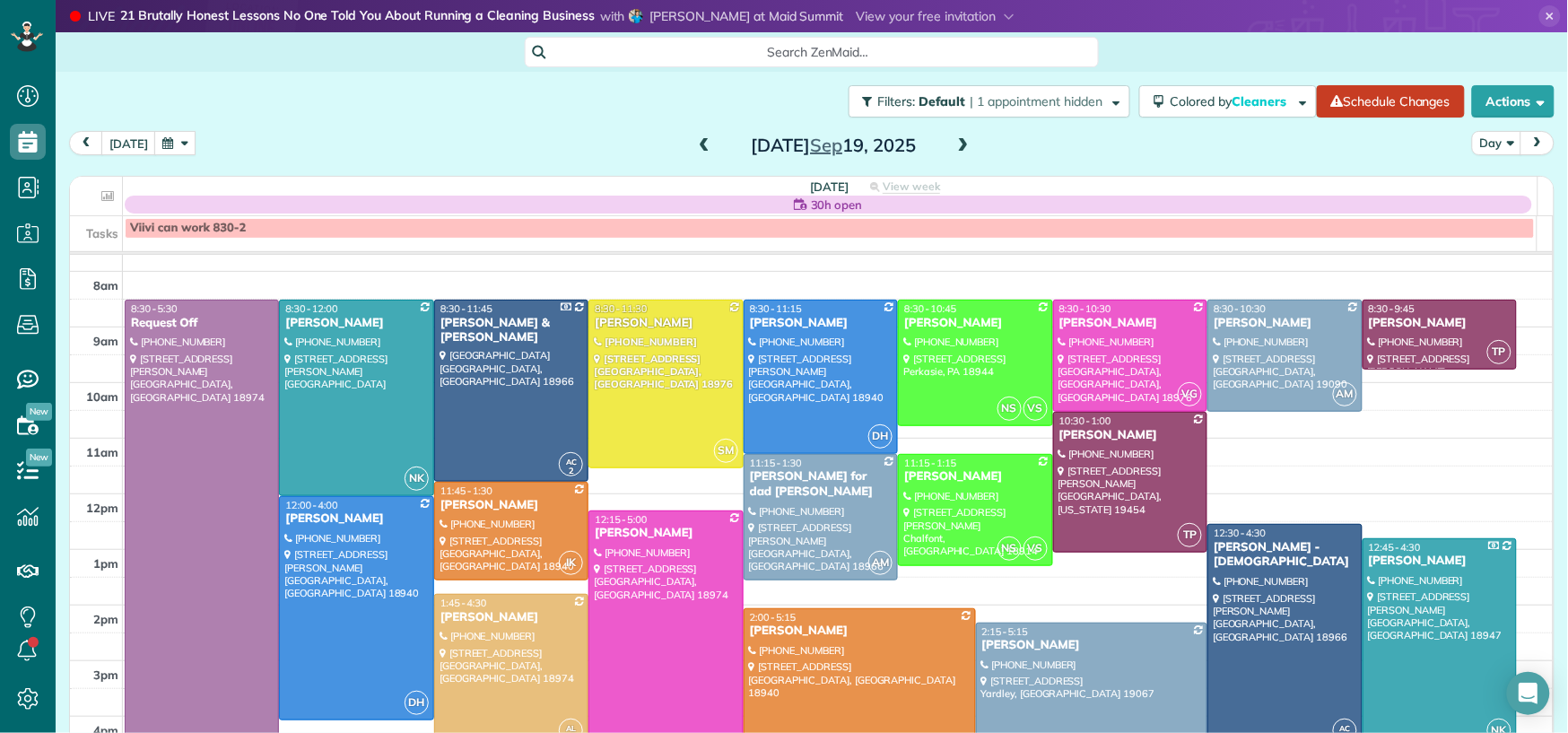
click at [1013, 639] on div "[PERSON_NAME]" at bounding box center [1093, 645] width 222 height 15
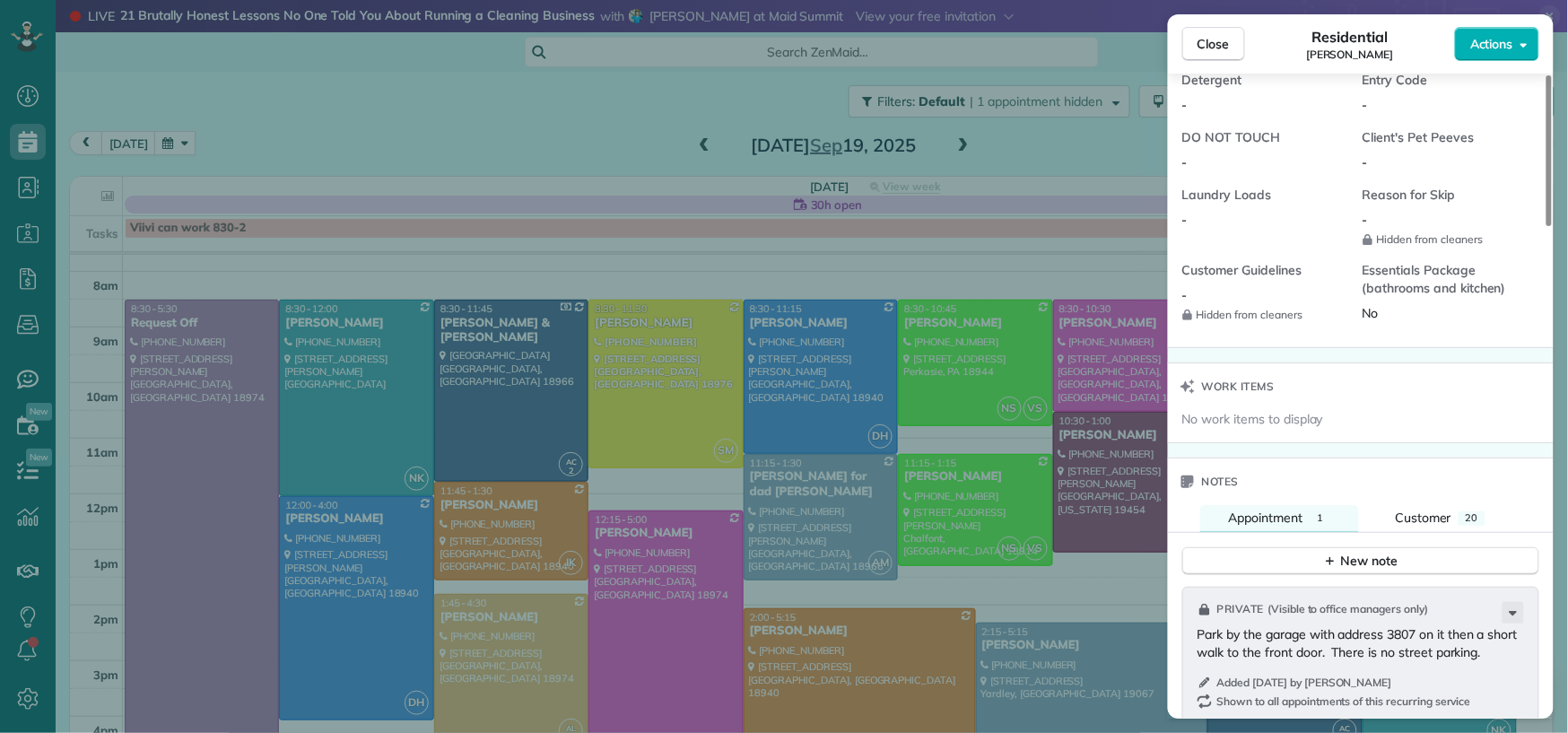
scroll to position [1535, 0]
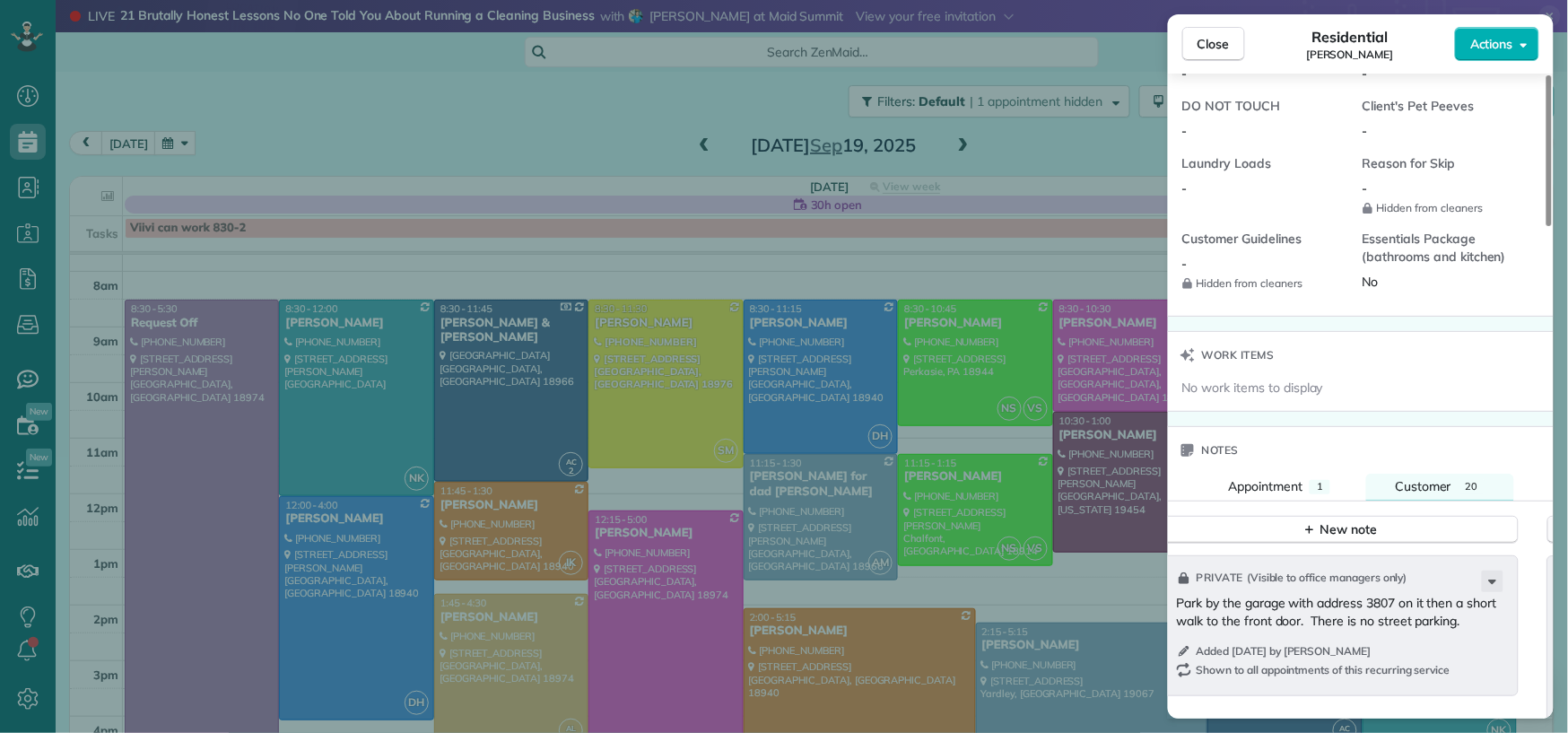
drag, startPoint x: 1442, startPoint y: 499, endPoint x: 1427, endPoint y: 524, distance: 29.2
click at [1442, 495] on span "Customer" at bounding box center [1424, 485] width 57 height 16
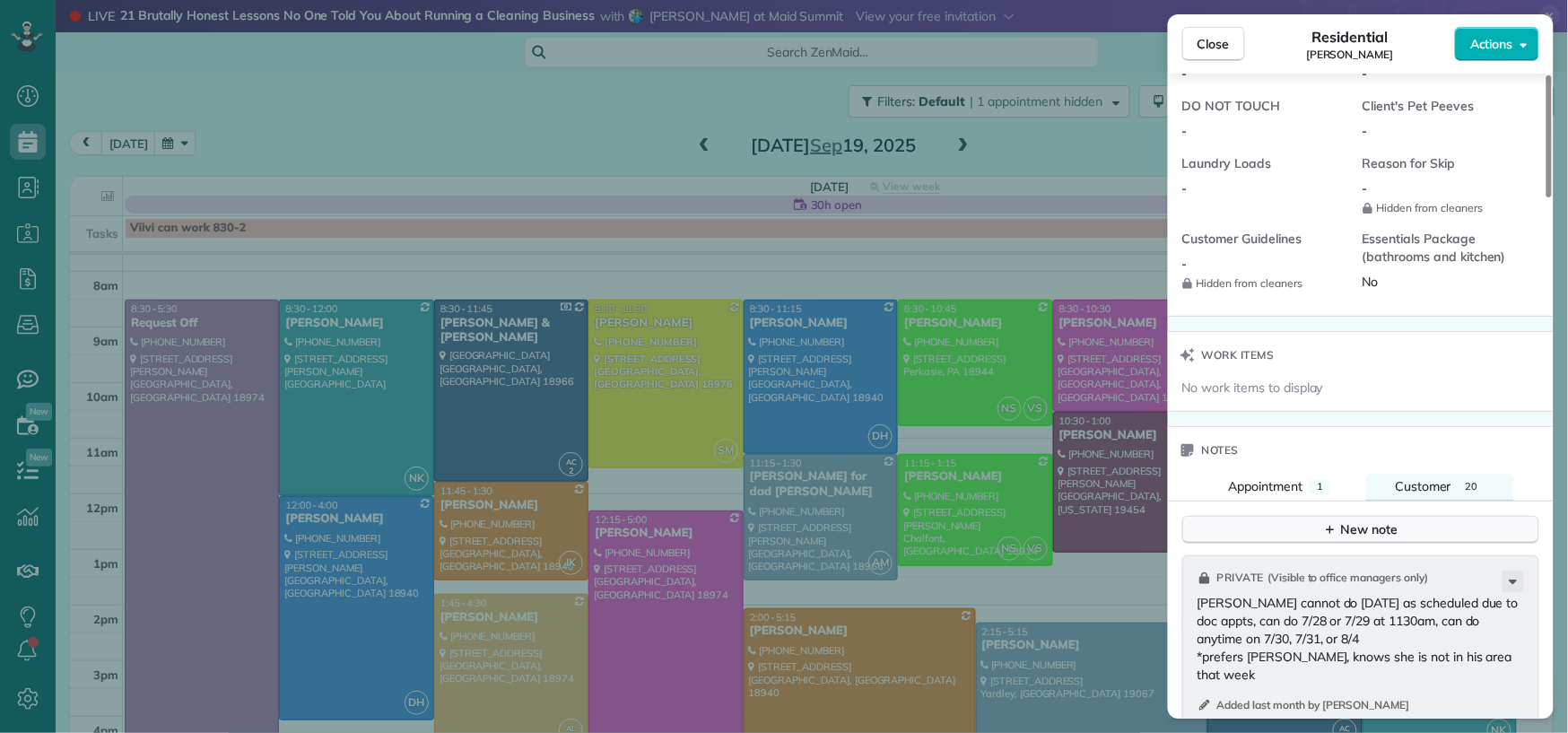
click at [1418, 531] on button "New note" at bounding box center [1360, 530] width 357 height 28
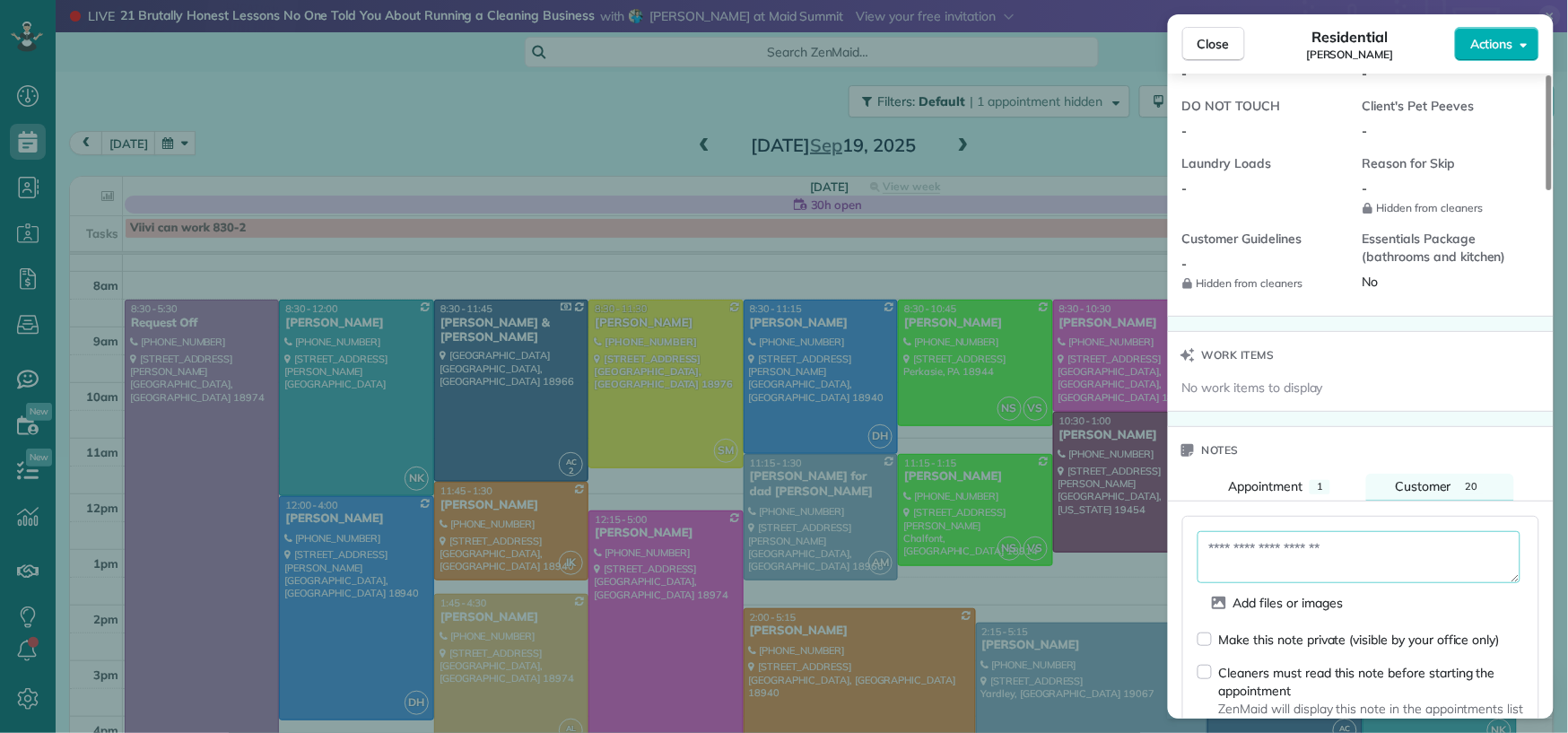
click at [1317, 555] on textarea at bounding box center [1359, 557] width 323 height 52
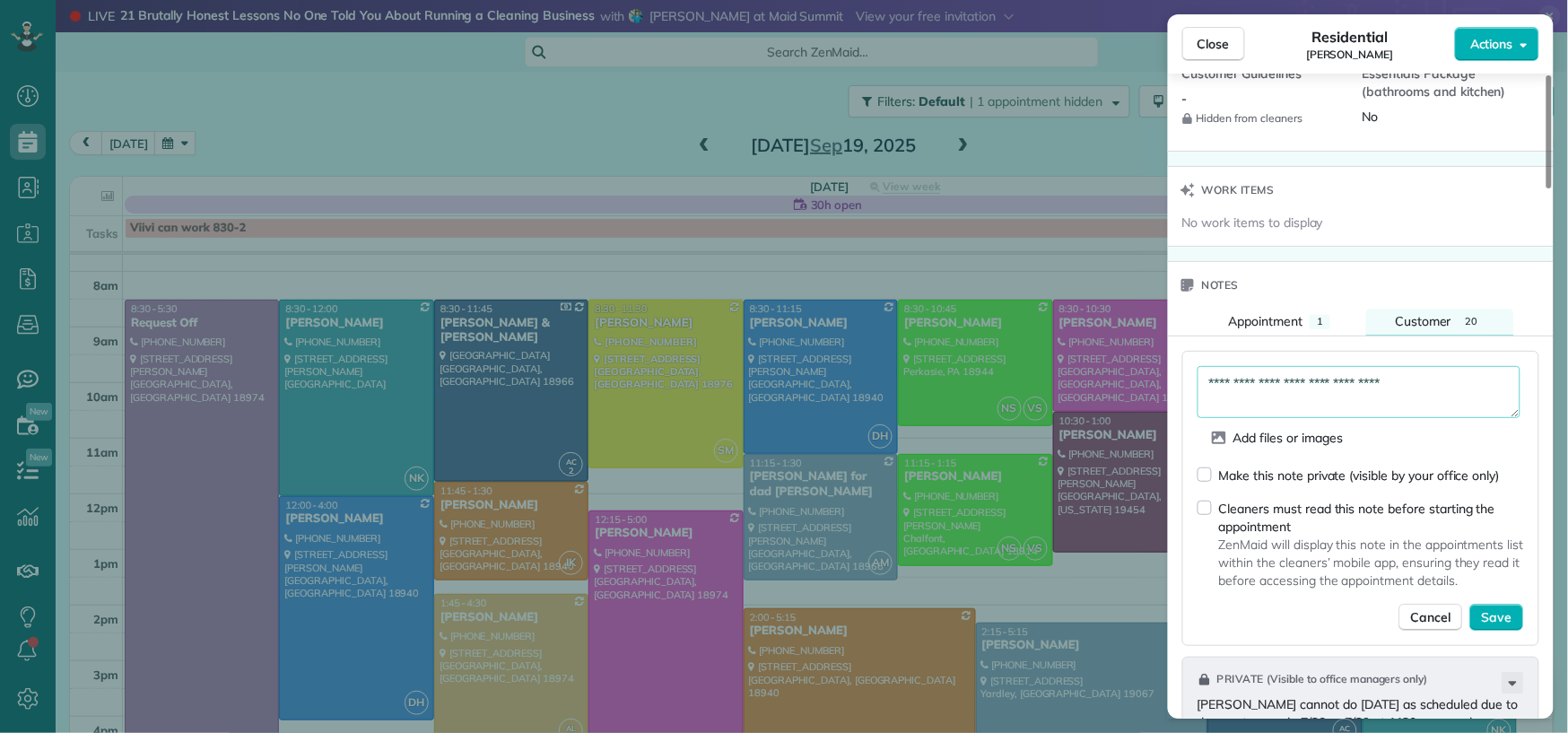
scroll to position [1703, 0]
type textarea "**********"
click at [1206, 490] on div "Make this note private (visible by your office only) Cleaners must read this no…" at bounding box center [1361, 545] width 327 height 165
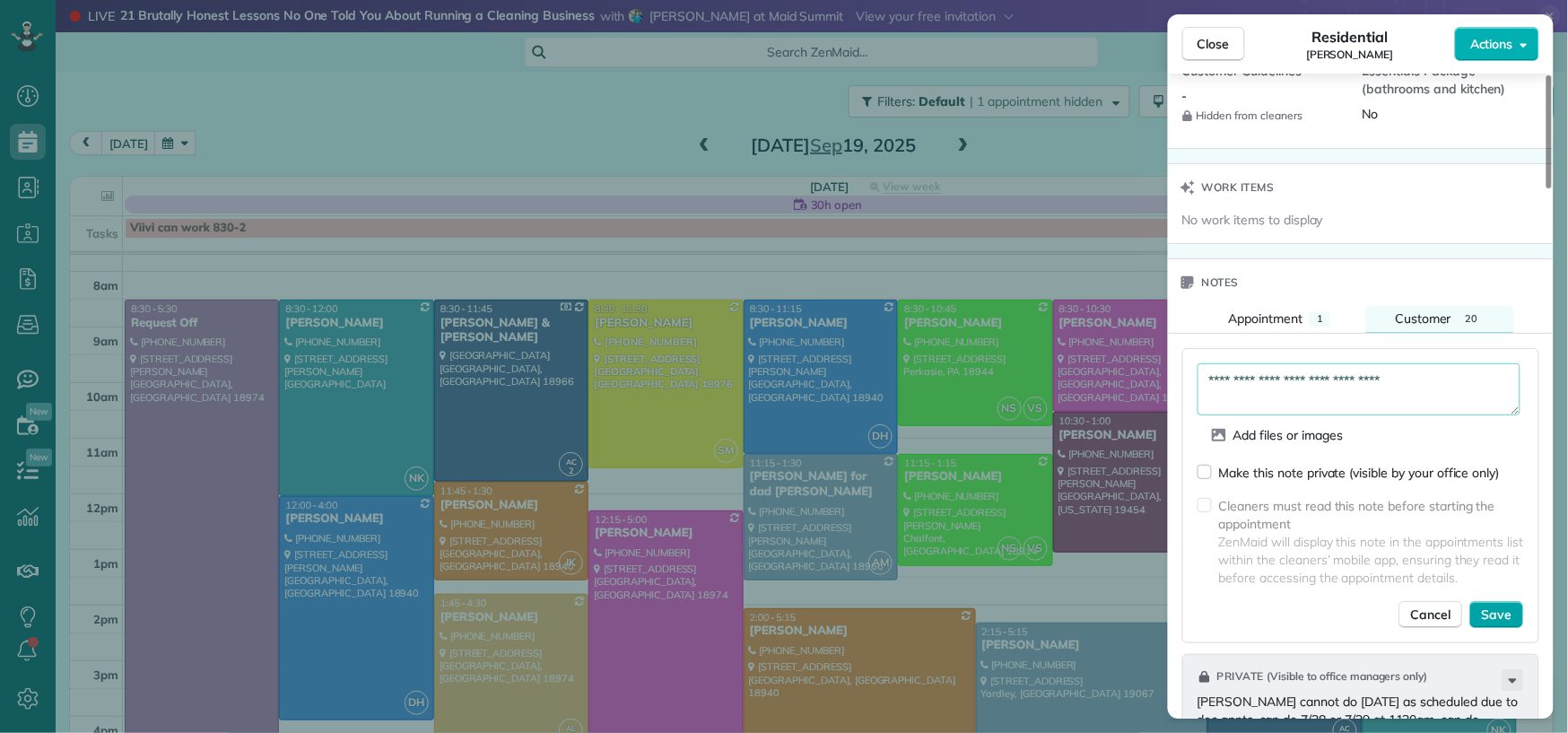
click at [1509, 623] on span "Save" at bounding box center [1497, 614] width 31 height 18
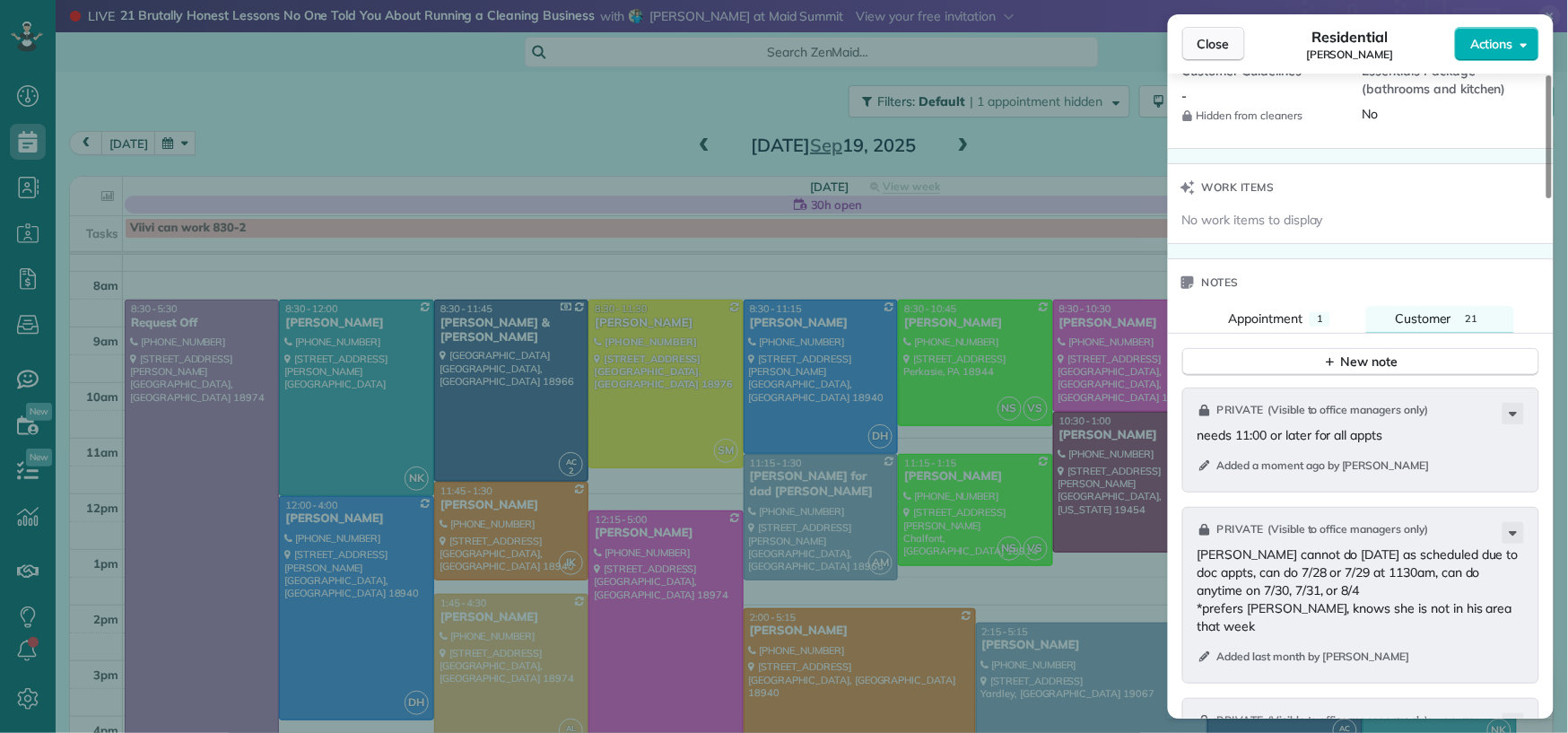
click at [1195, 49] on button "Close" at bounding box center [1213, 44] width 62 height 34
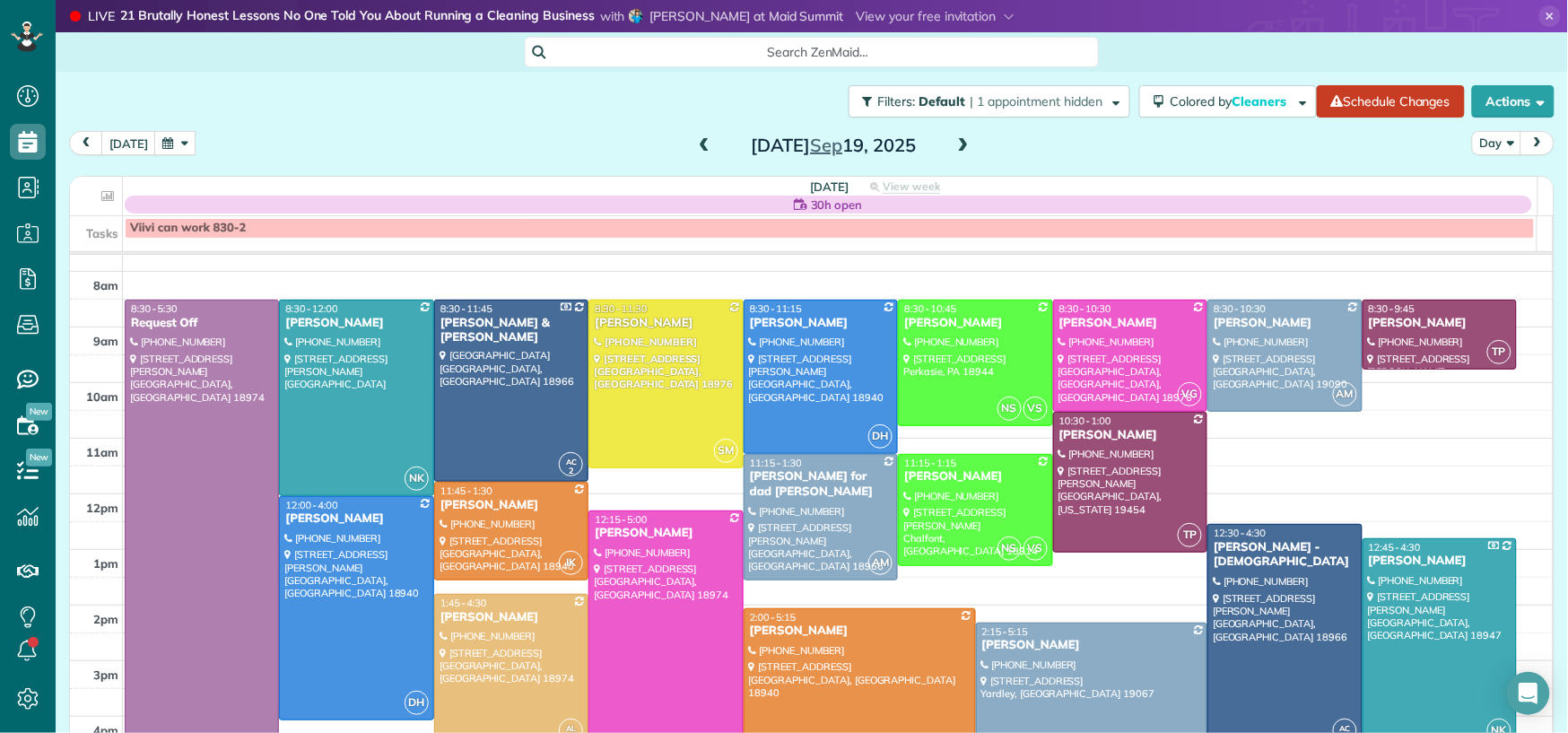
click at [161, 151] on button "button" at bounding box center [175, 143] width 41 height 24
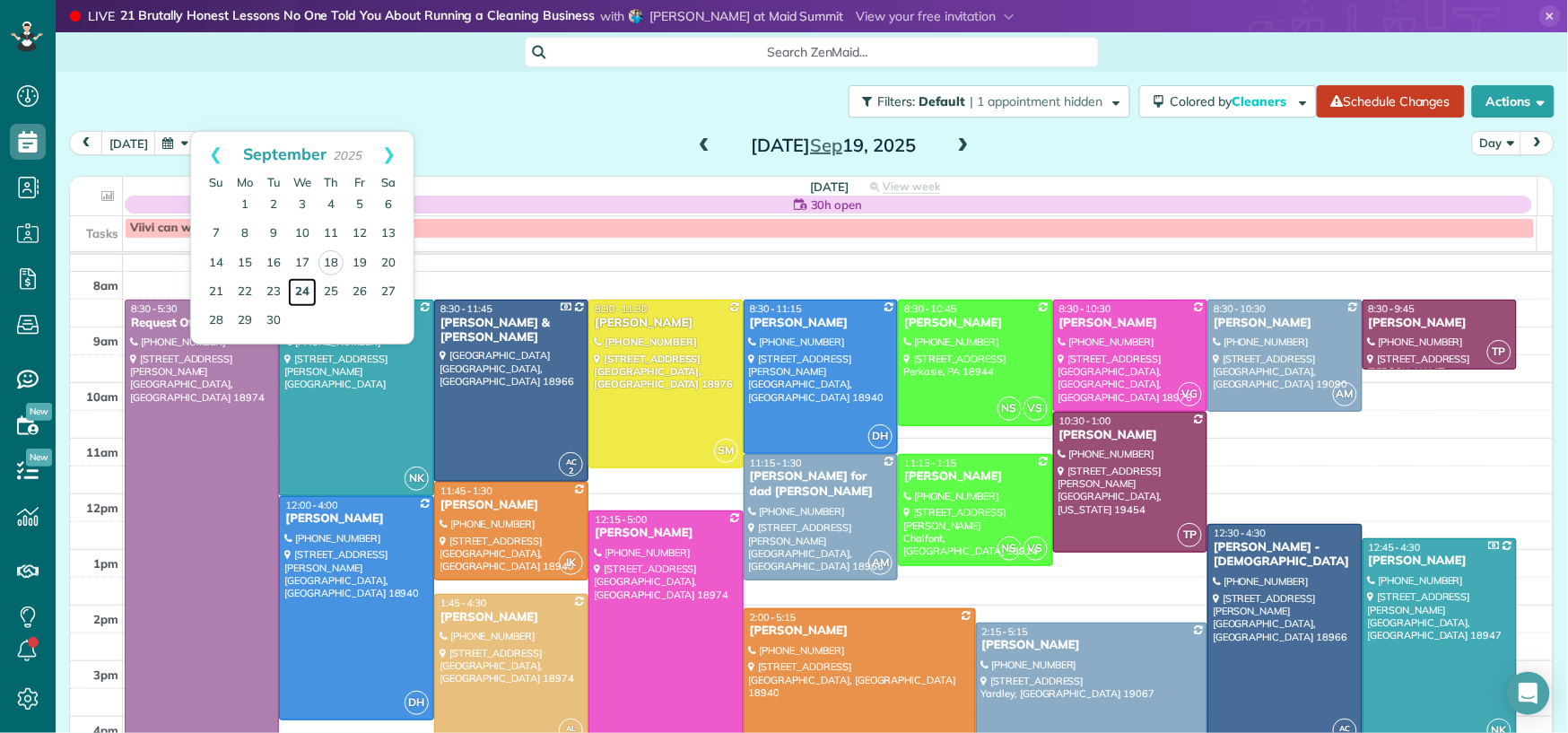
click at [305, 294] on link "24" at bounding box center [302, 292] width 29 height 29
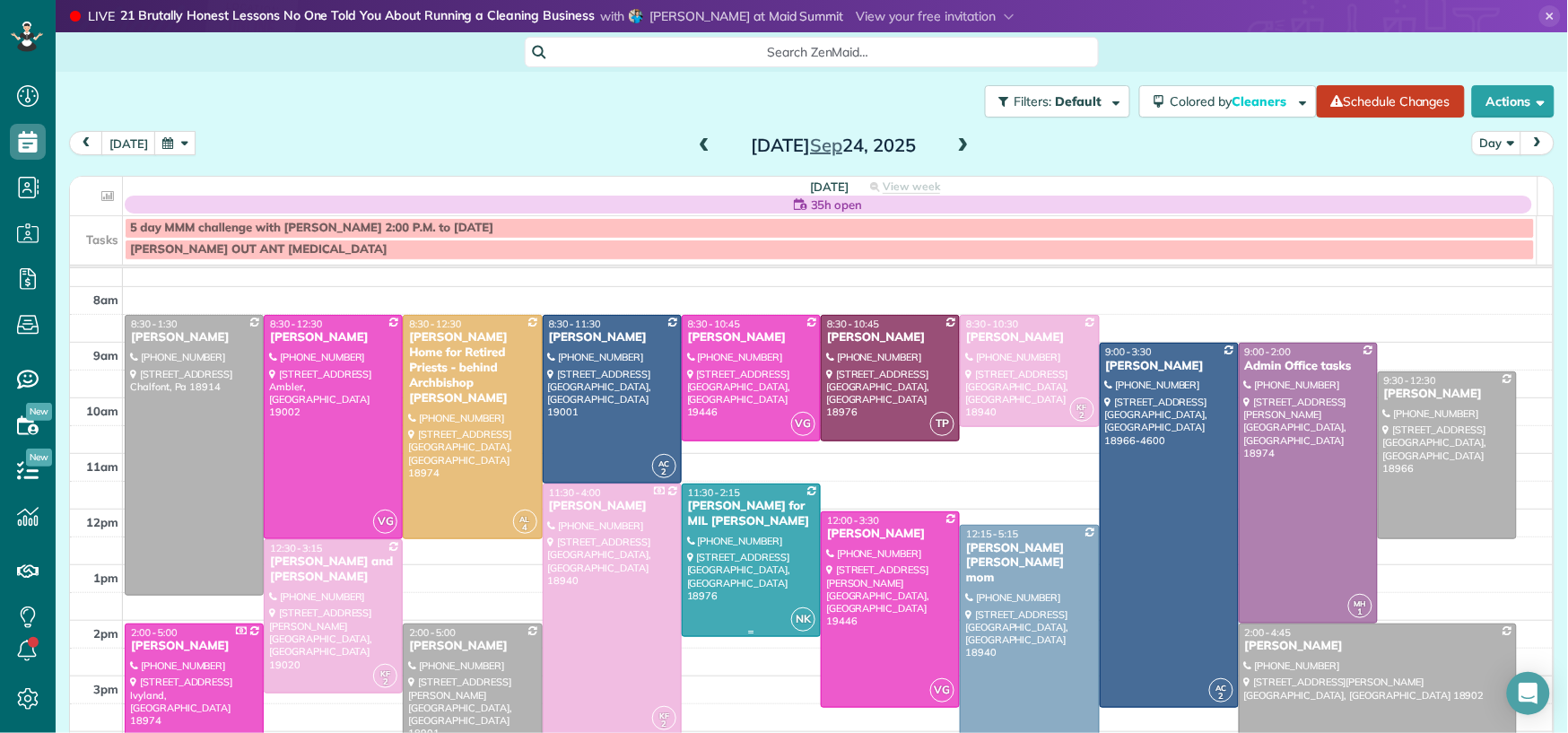
scroll to position [59, 0]
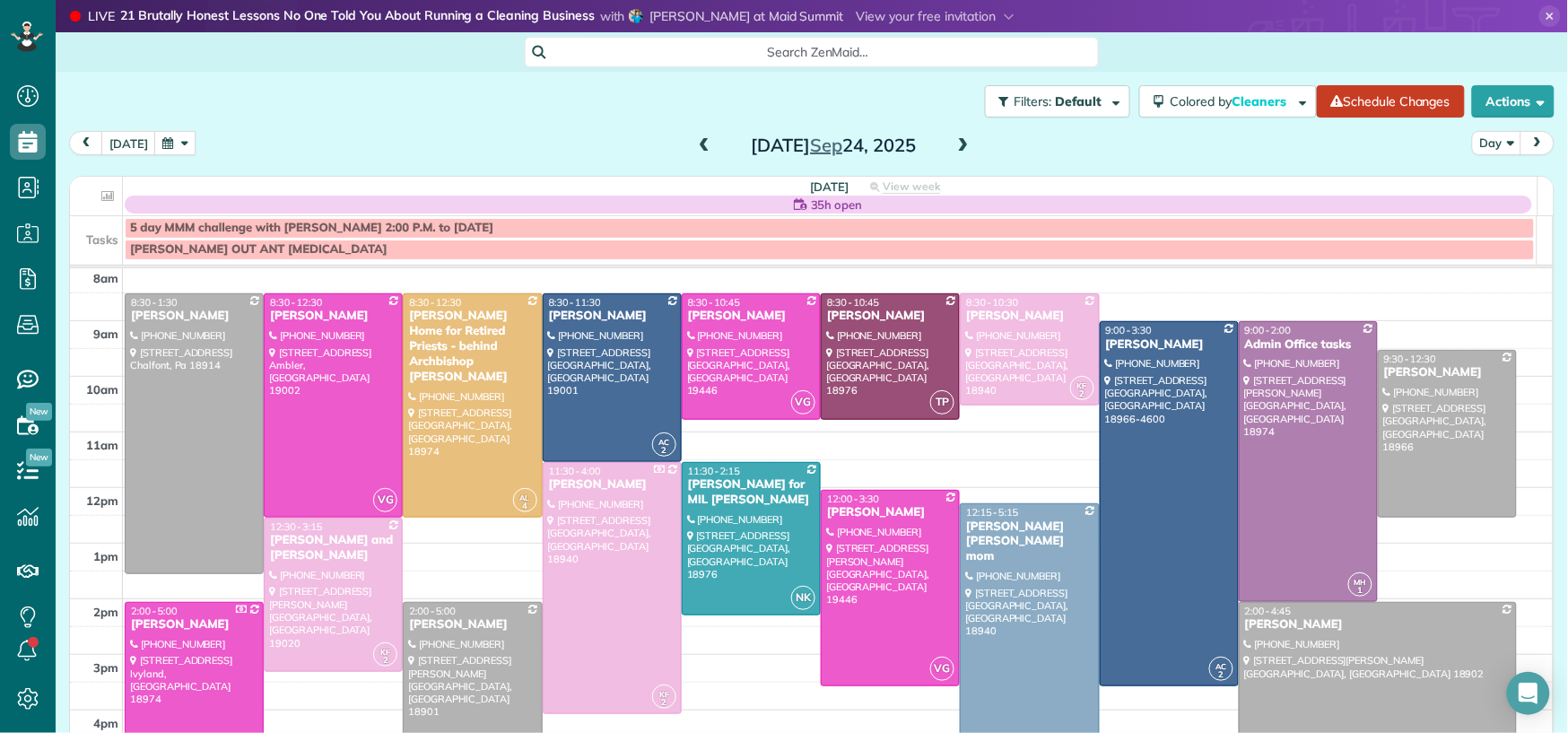
click at [954, 153] on span at bounding box center [963, 145] width 20 height 16
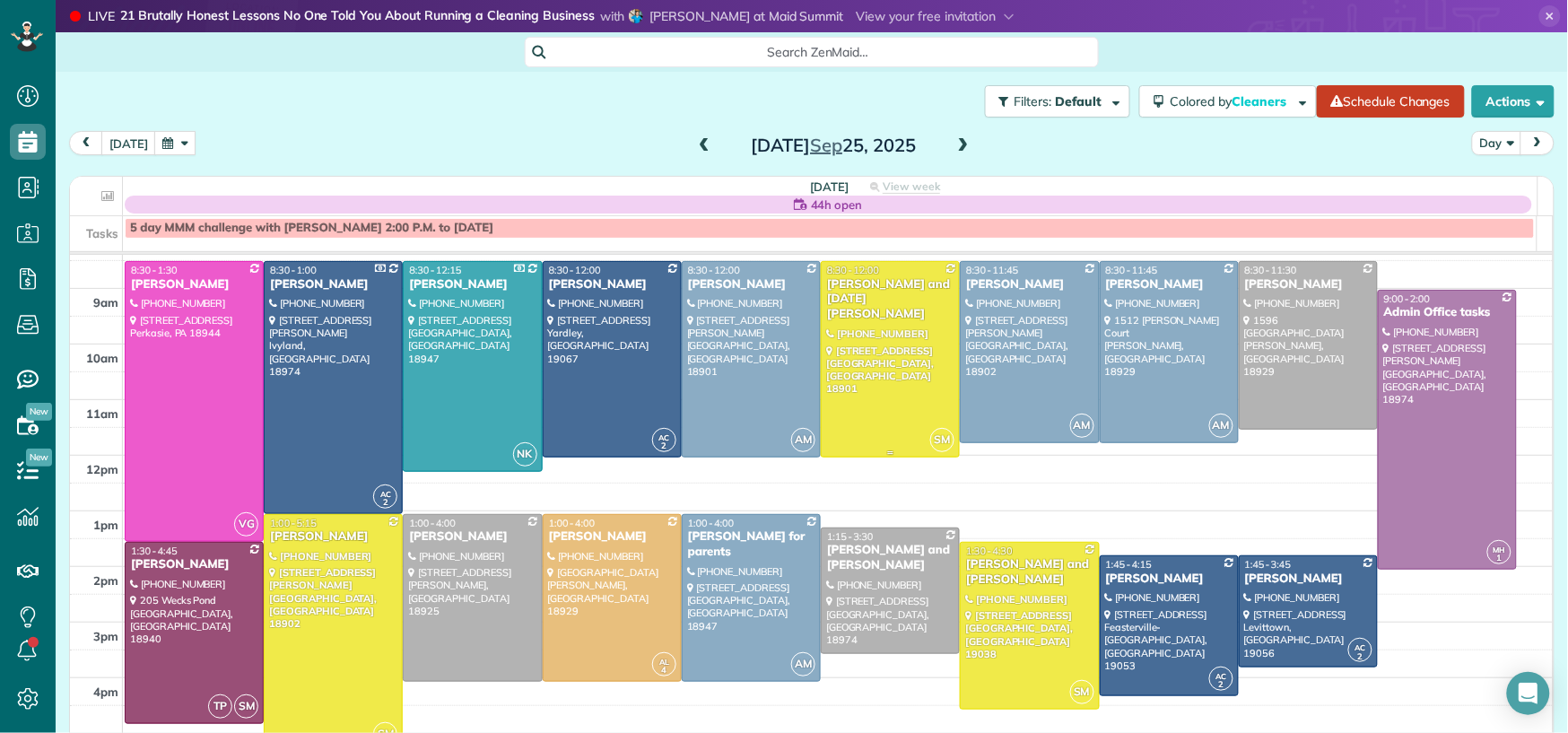
scroll to position [82, 0]
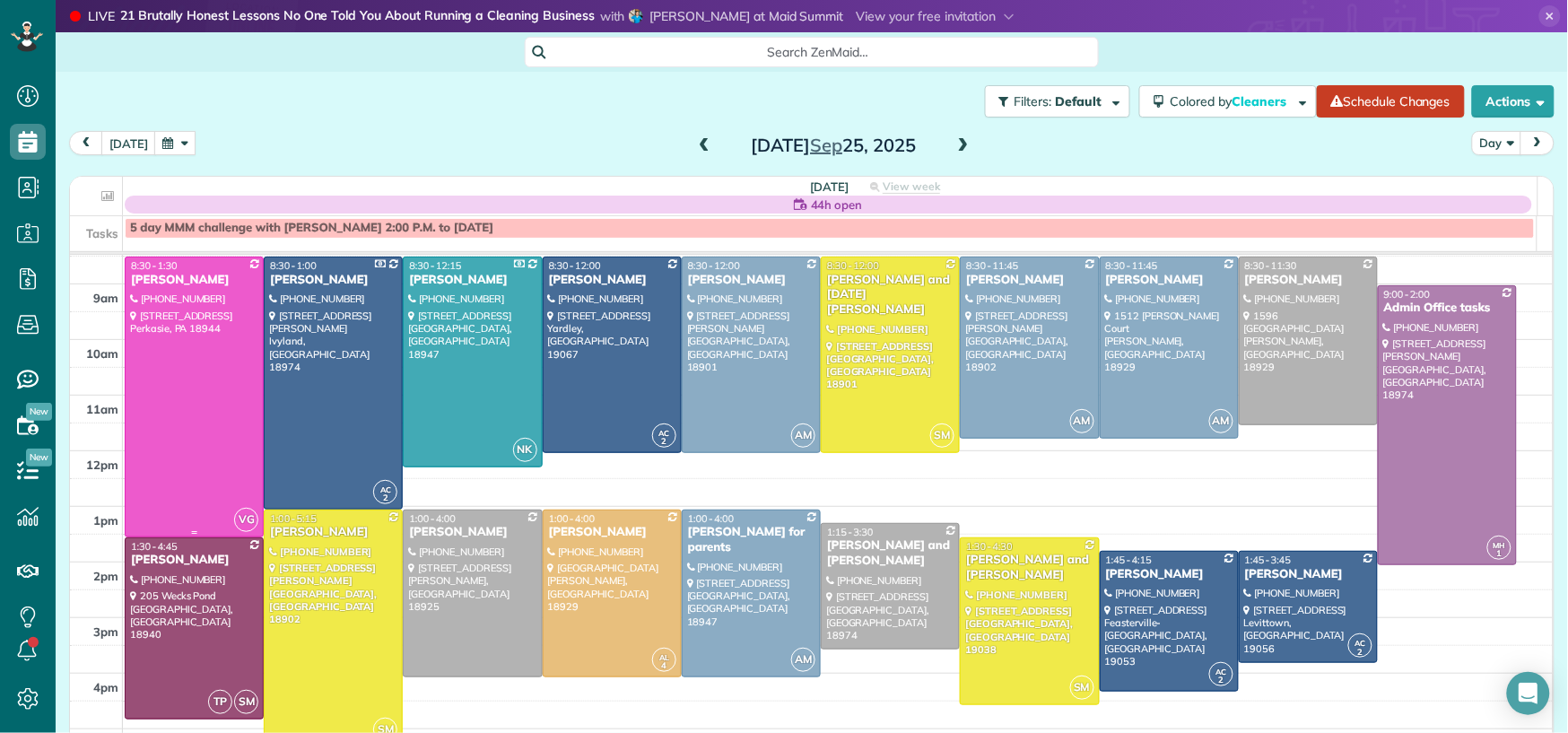
click at [149, 364] on div at bounding box center [194, 397] width 137 height 279
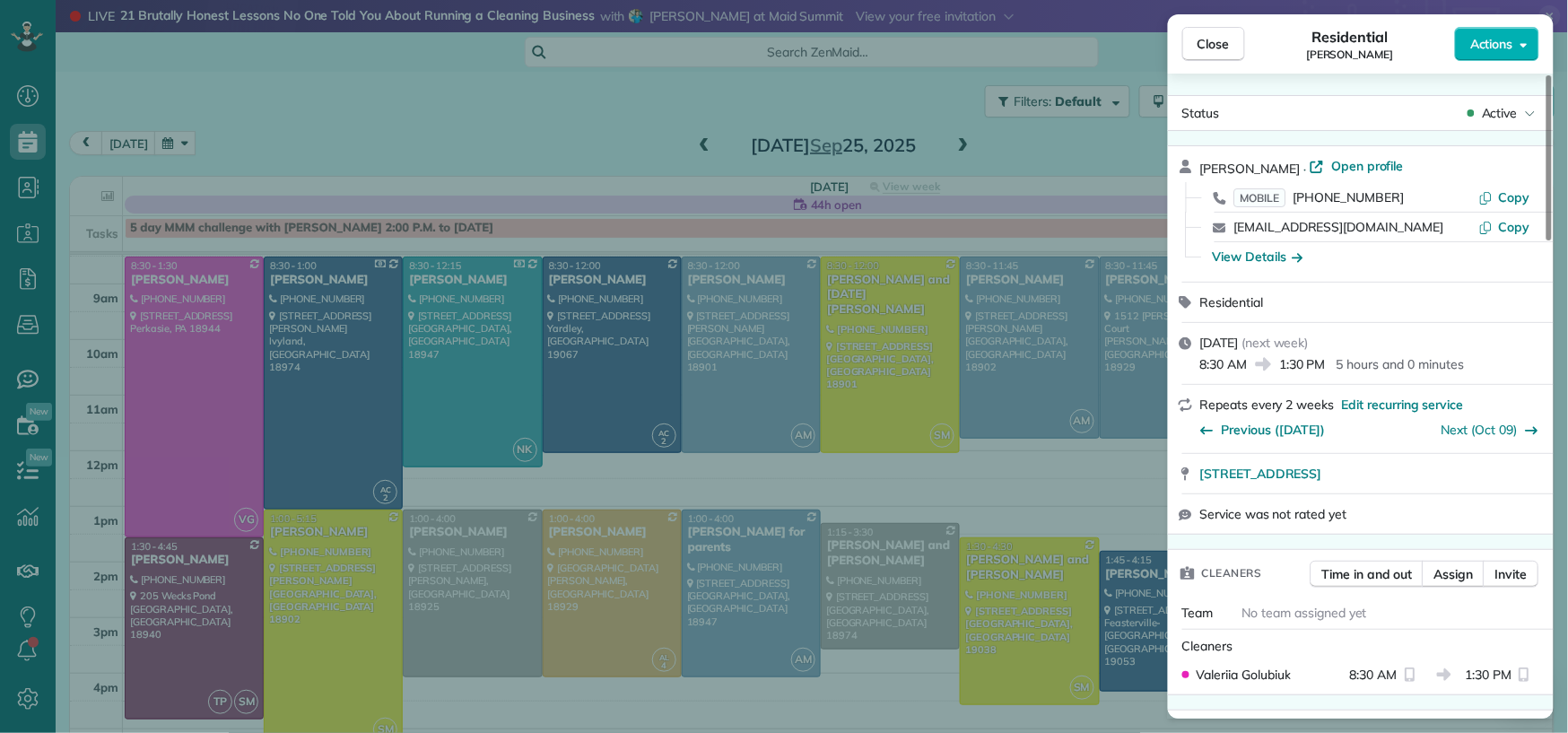
drag, startPoint x: 1197, startPoint y: 41, endPoint x: 724, endPoint y: 15, distance: 473.7
click at [1197, 42] on button "Close" at bounding box center [1213, 44] width 62 height 34
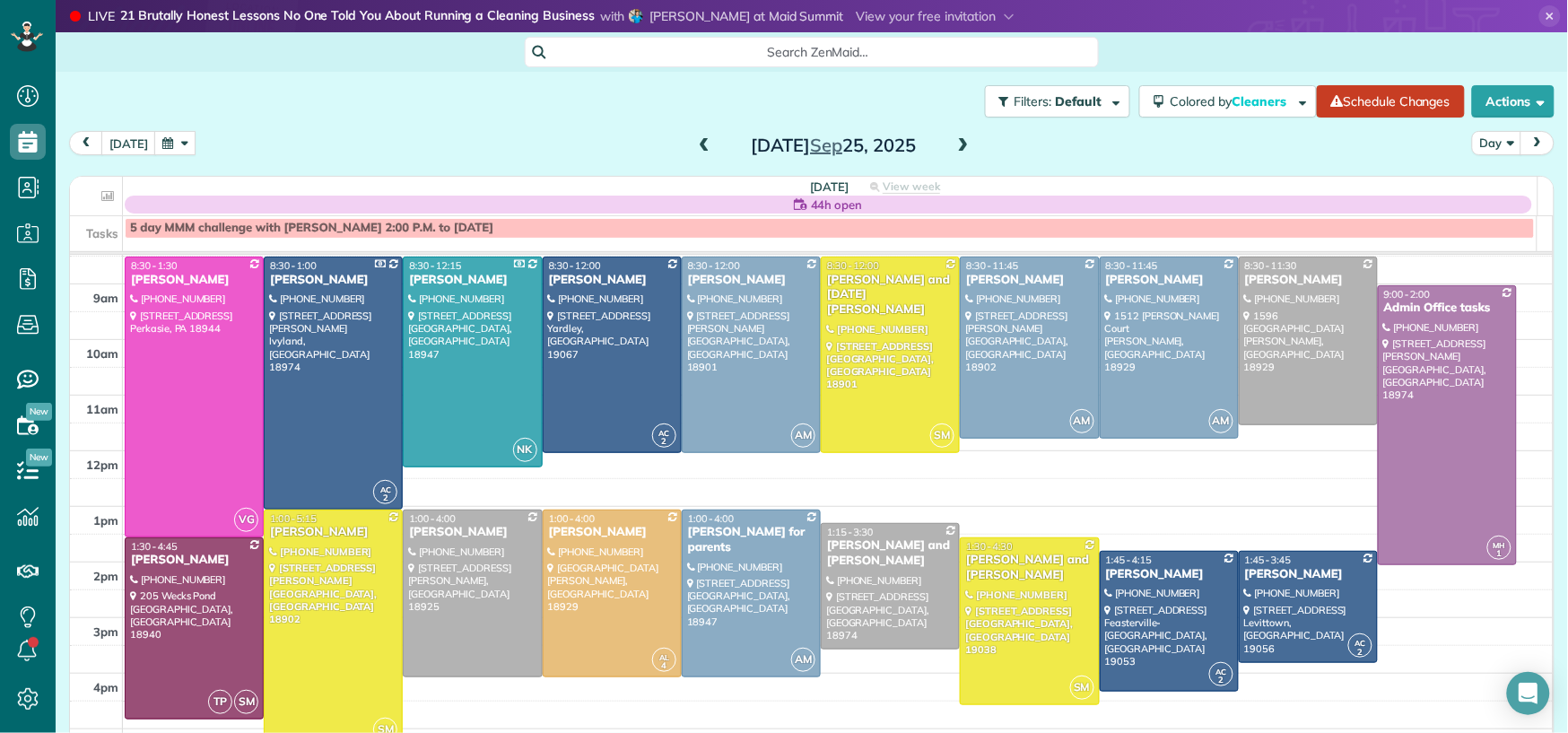
click at [1212, 43] on span "Close" at bounding box center [1214, 44] width 33 height 18
click at [190, 143] on div "Close Residential [PERSON_NAME] Actions Status Active [PERSON_NAME] · Open prof…" at bounding box center [784, 366] width 1568 height 733
click at [182, 143] on button "button" at bounding box center [175, 143] width 41 height 24
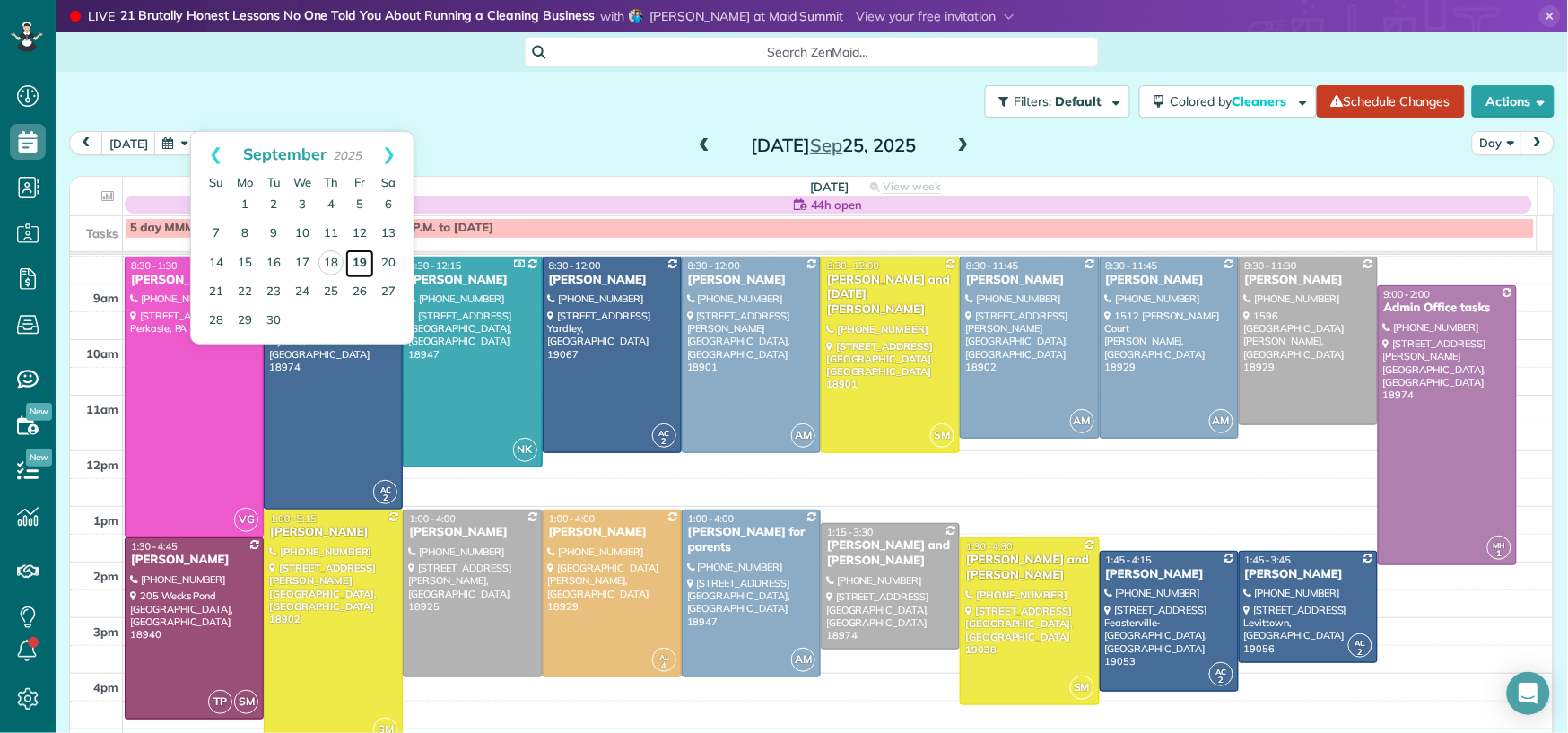
click at [352, 259] on link "19" at bounding box center [360, 264] width 29 height 29
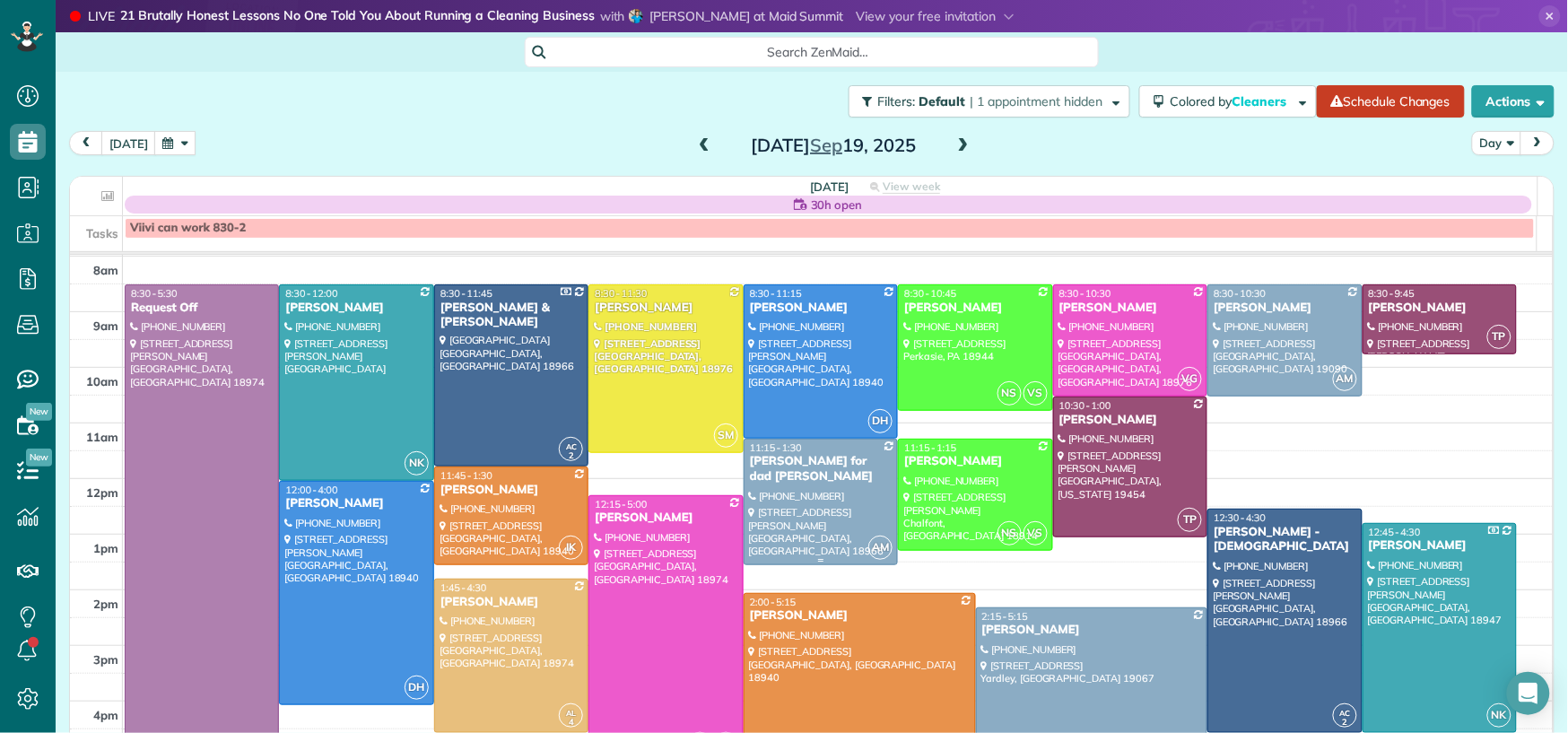
scroll to position [49, 0]
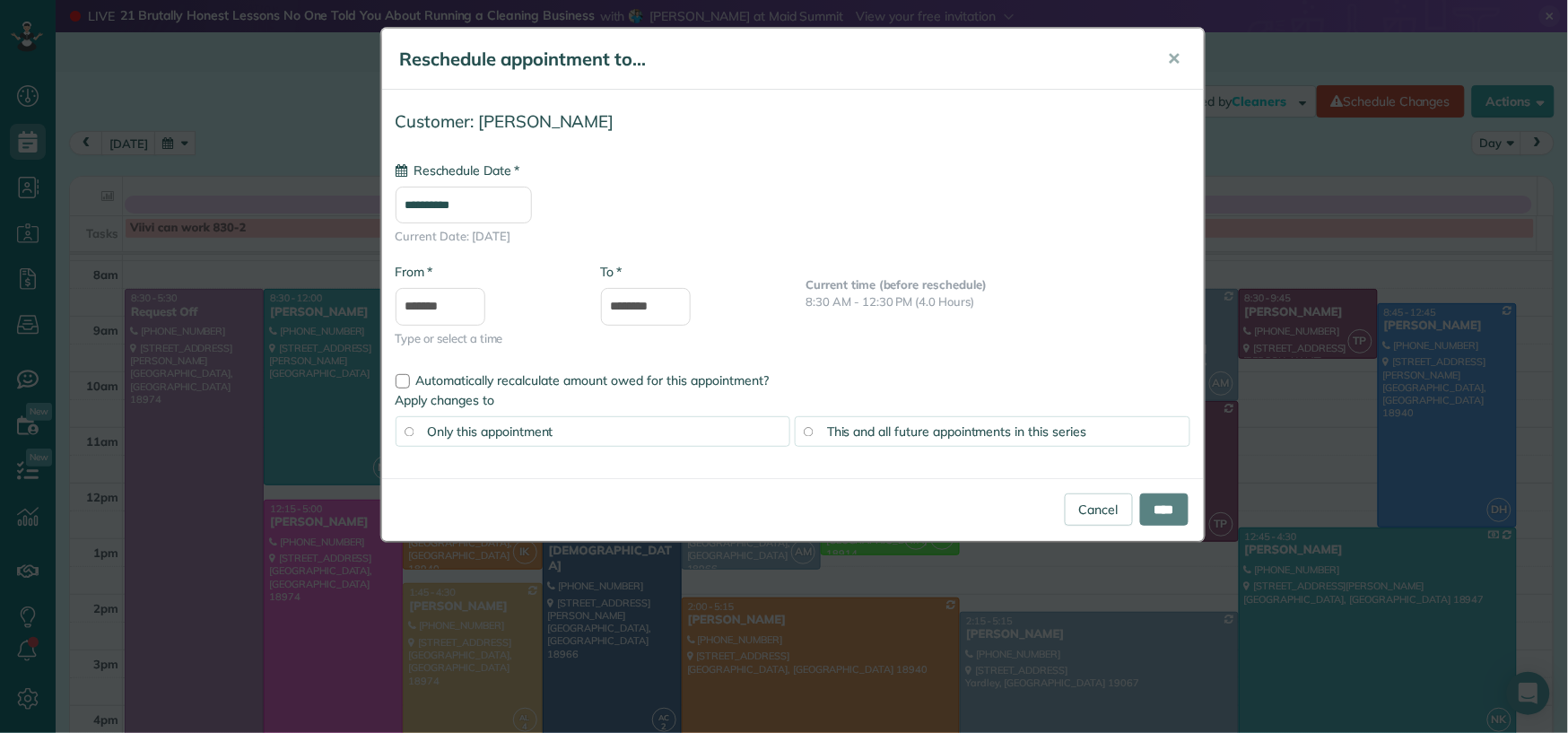
type input "**********"
click at [1157, 521] on input "****" at bounding box center [1165, 509] width 48 height 33
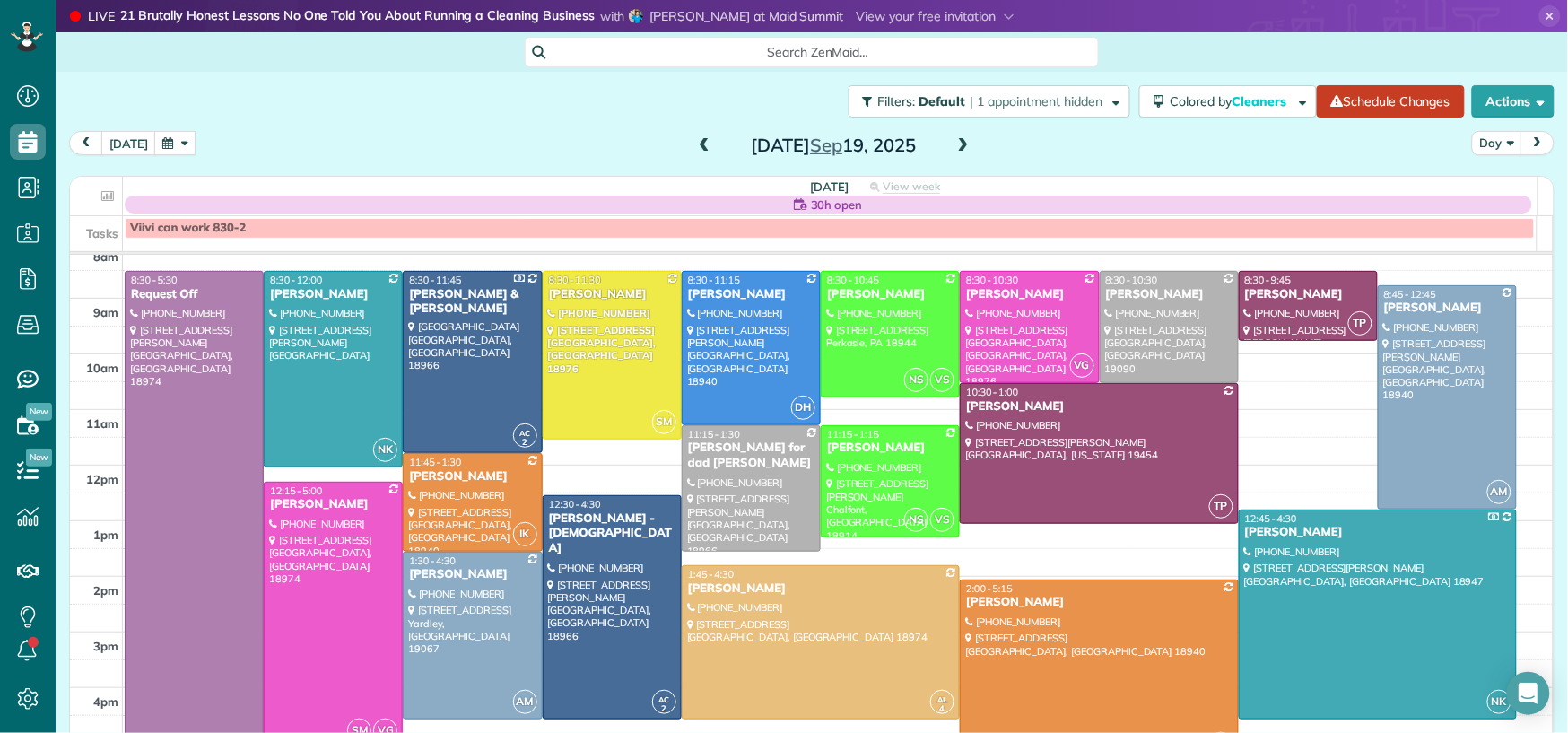
scroll to position [86, 0]
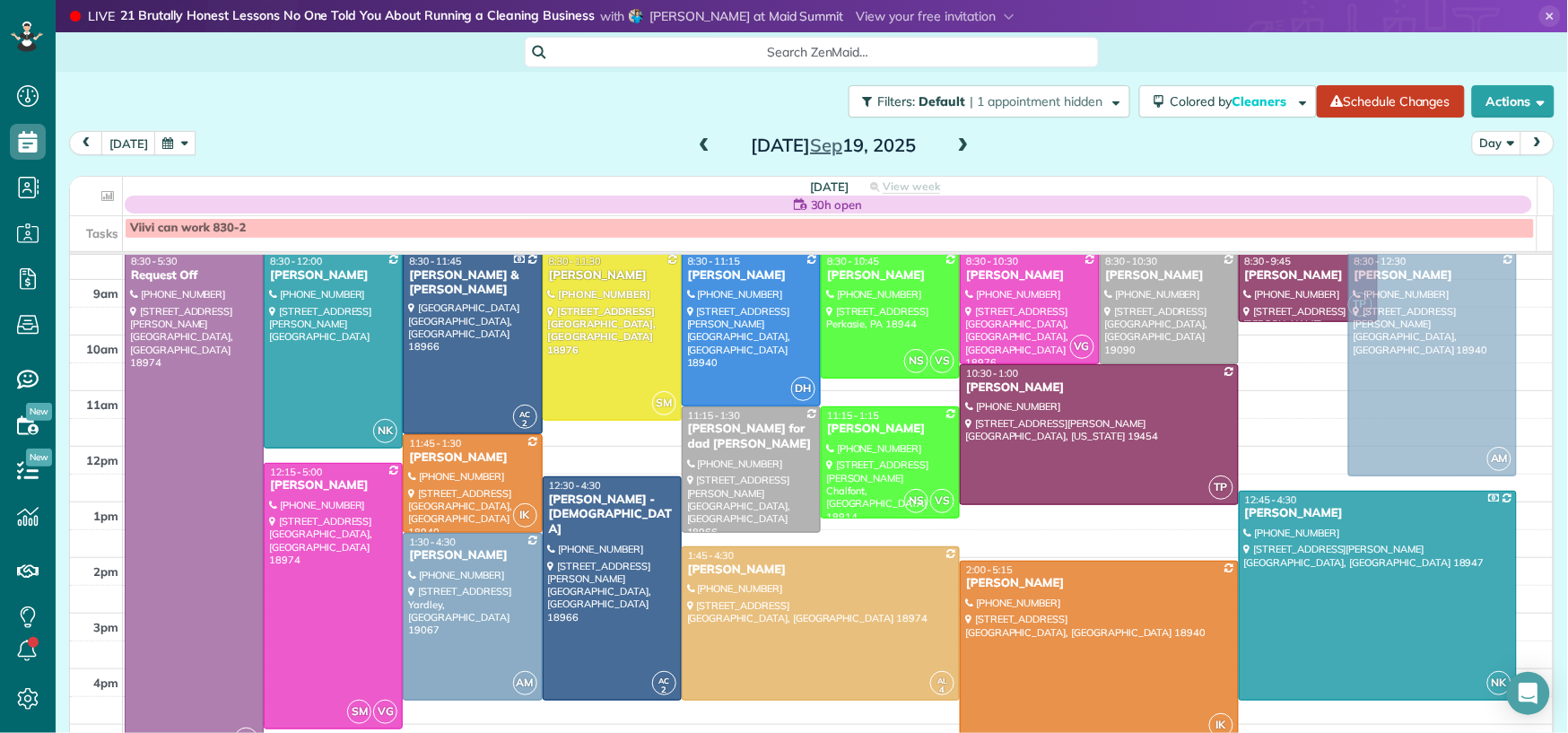
drag, startPoint x: 1440, startPoint y: 342, endPoint x: 1440, endPoint y: 329, distance: 13.0
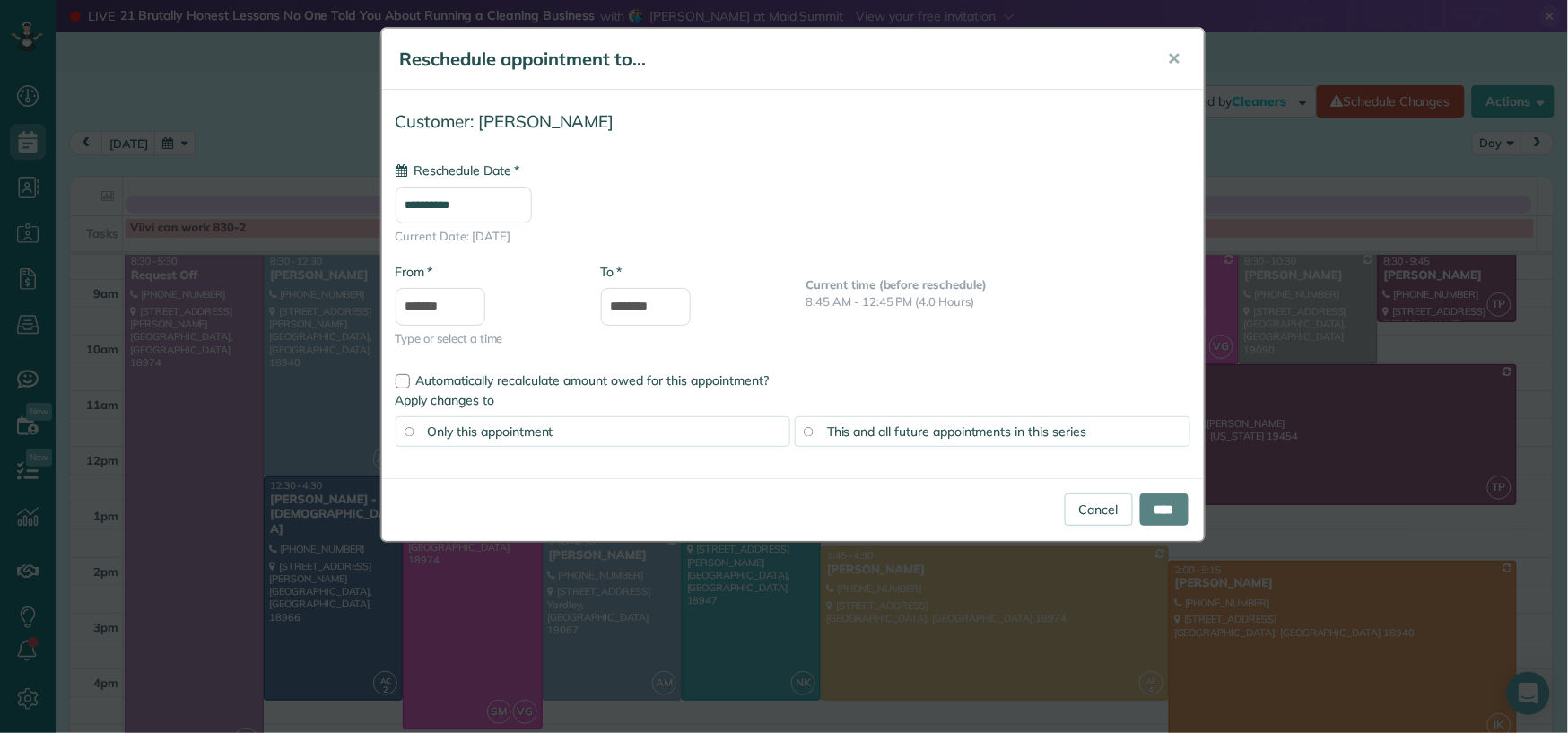
type input "**********"
click at [1162, 509] on input "****" at bounding box center [1165, 509] width 48 height 33
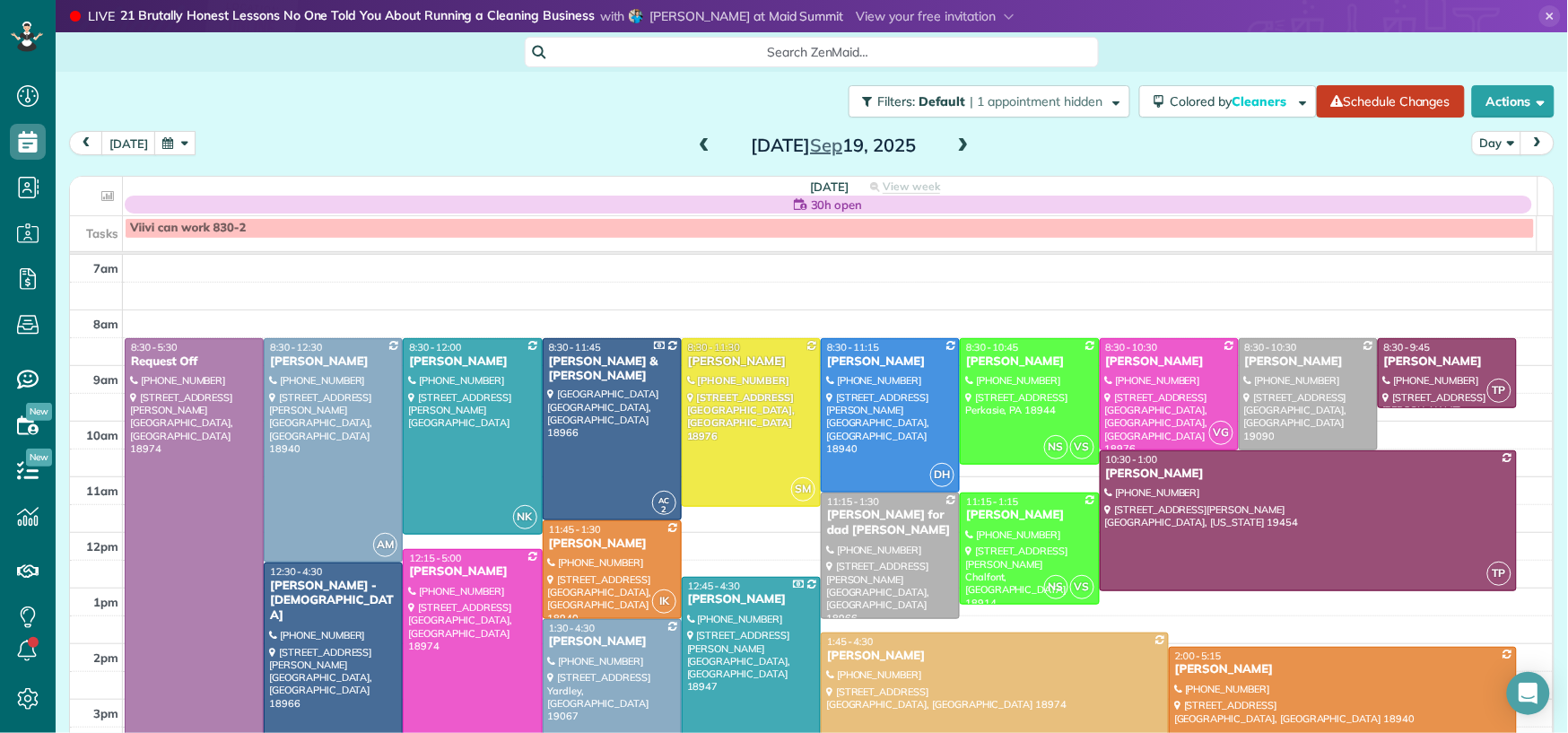
scroll to position [5, 0]
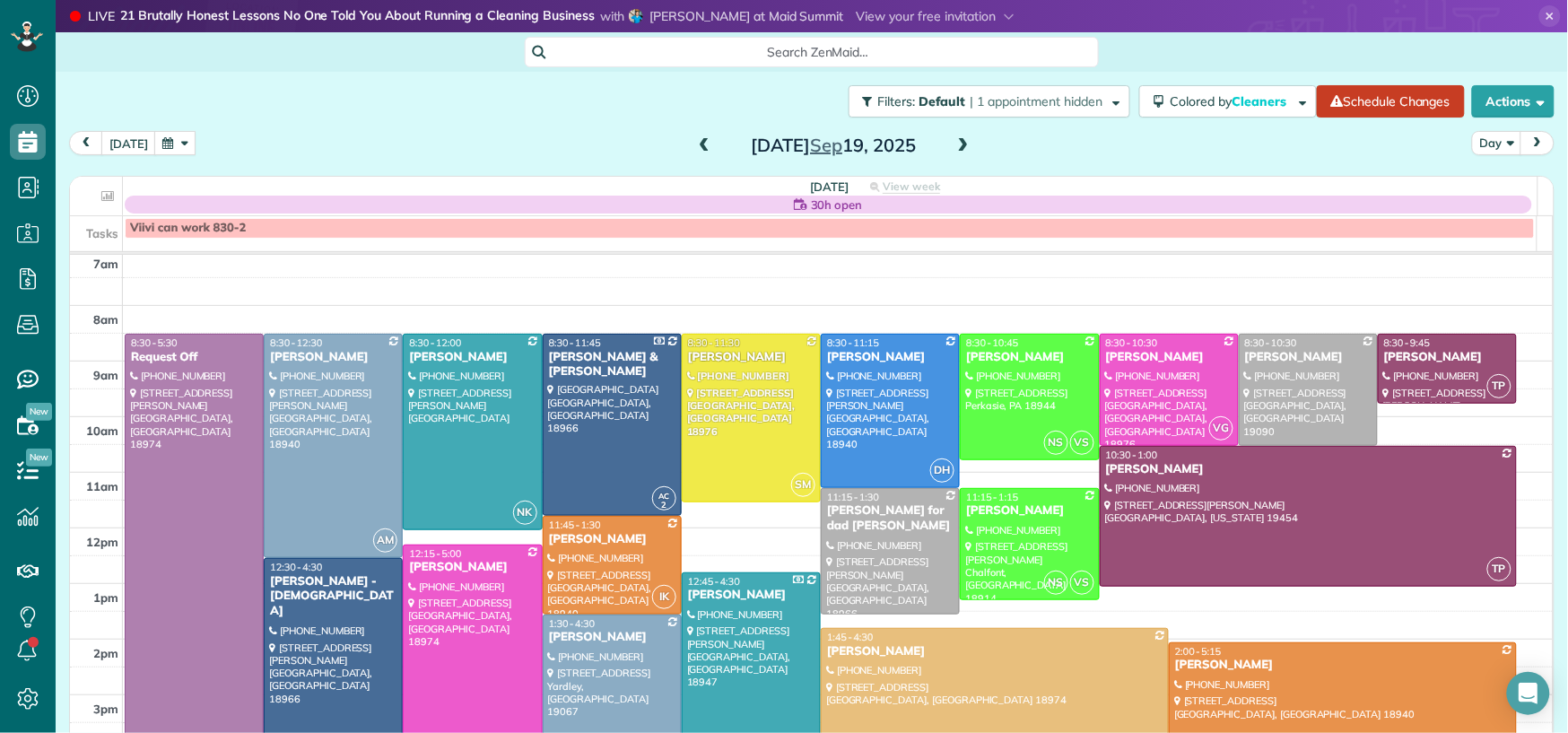
click at [175, 145] on button "button" at bounding box center [175, 143] width 41 height 24
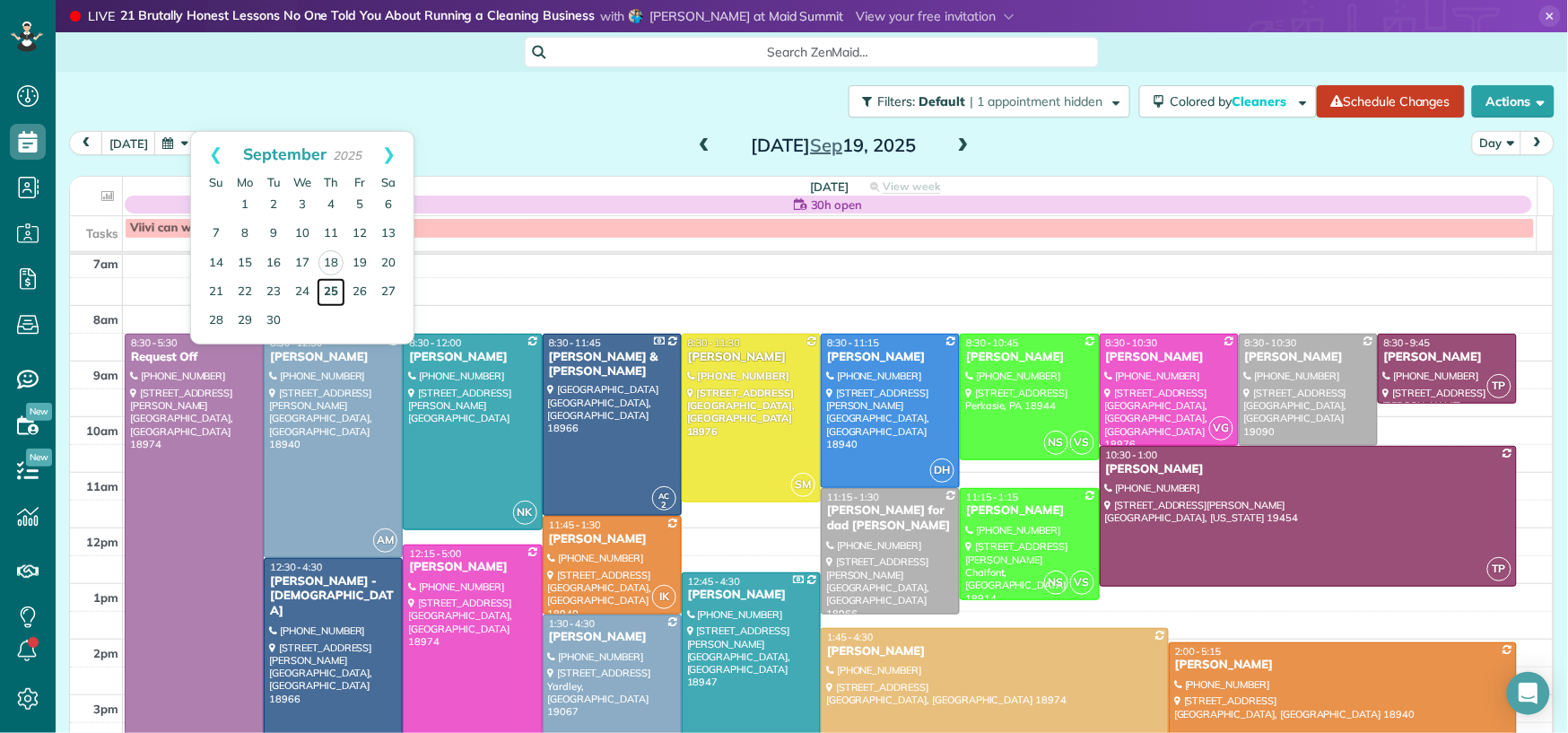
click at [323, 292] on link "25" at bounding box center [331, 292] width 29 height 29
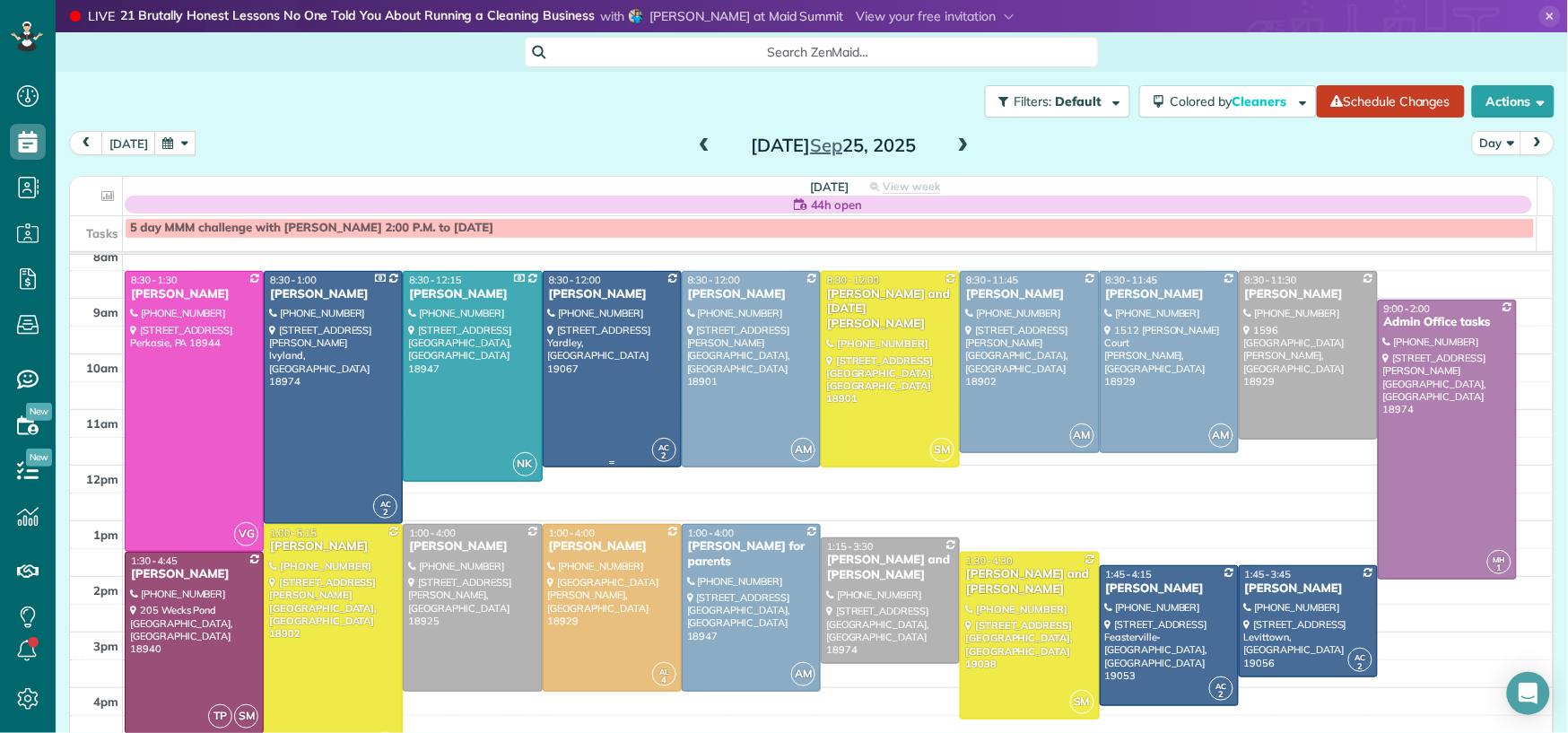
scroll to position [78, 0]
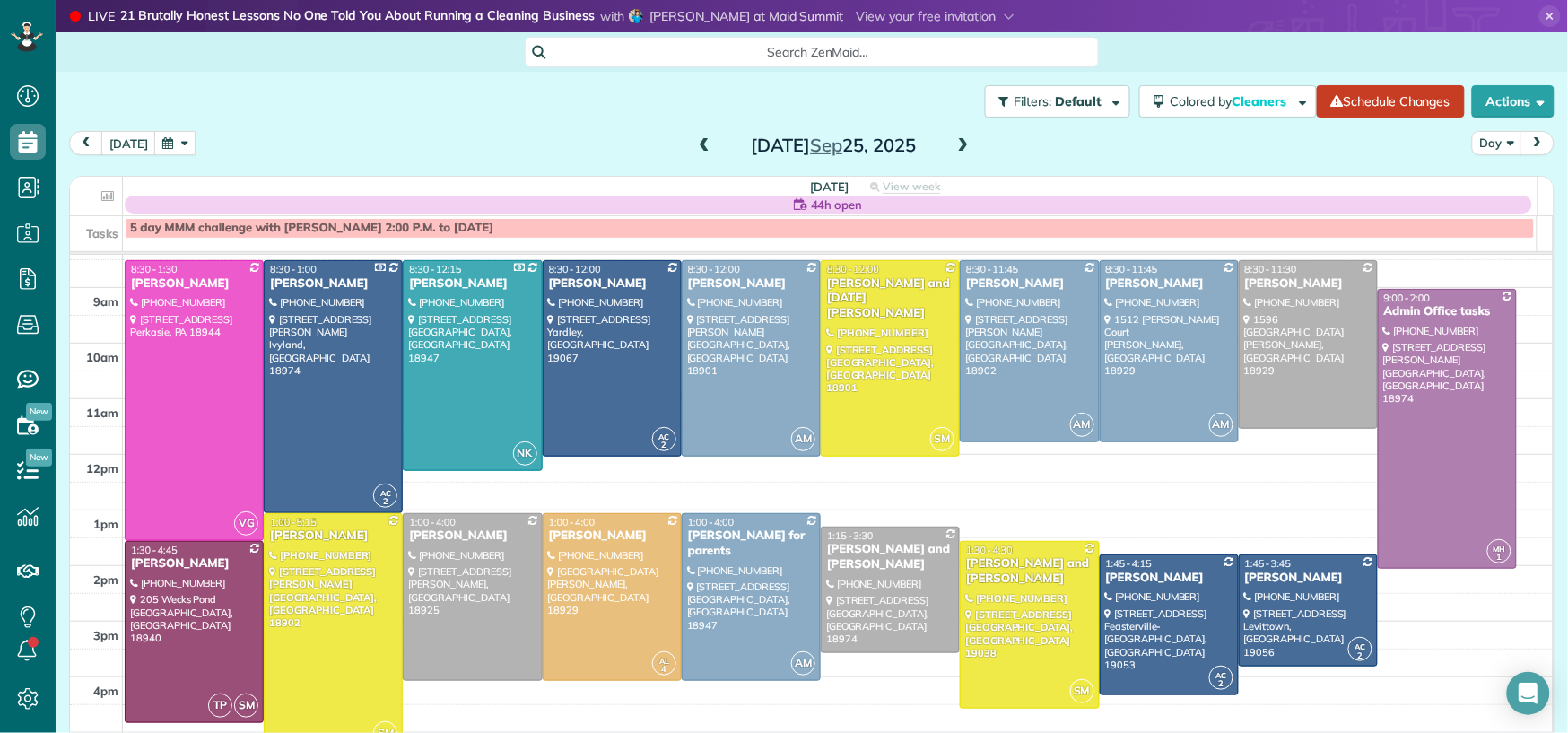
click at [694, 143] on span at bounding box center [703, 145] width 20 height 16
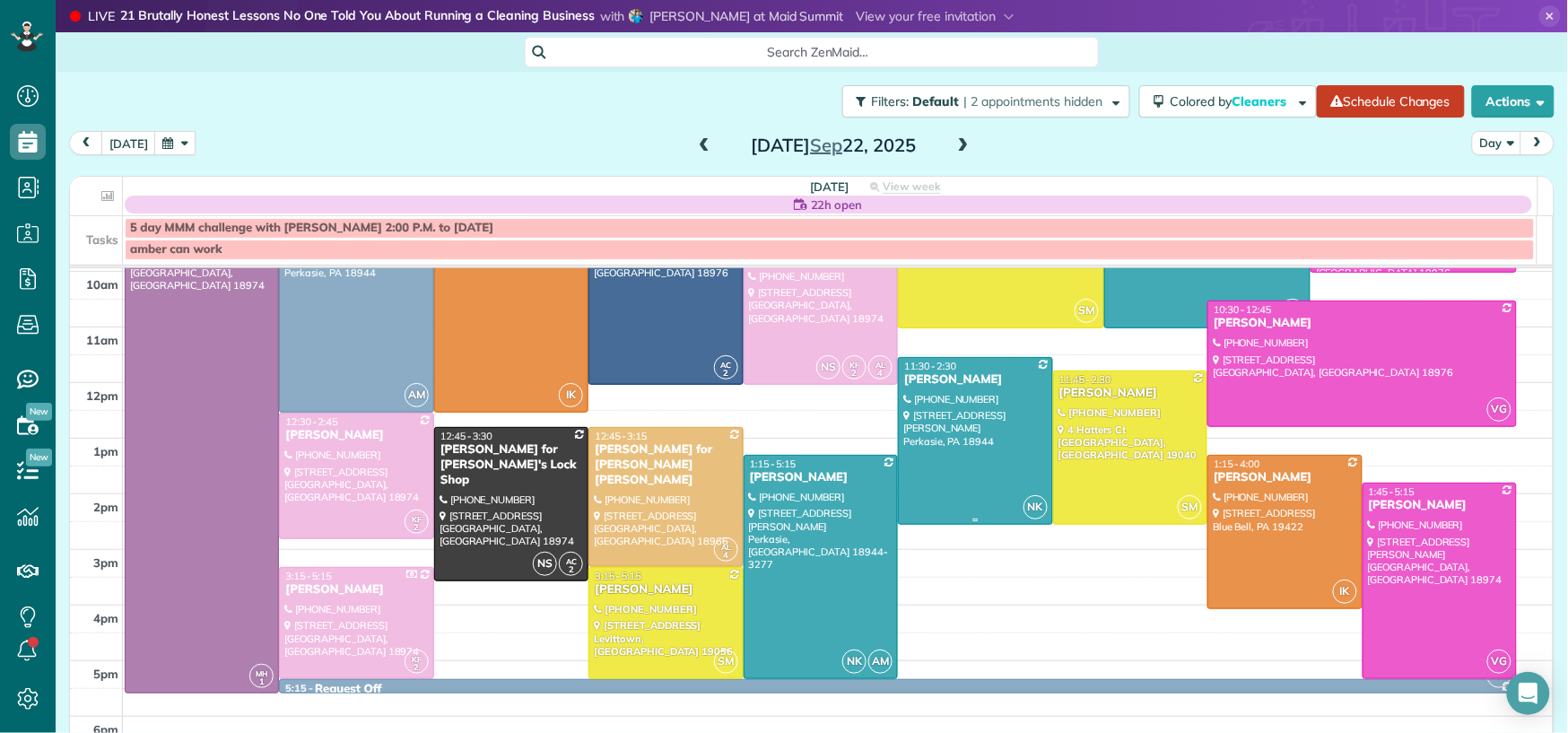
scroll to position [168, 0]
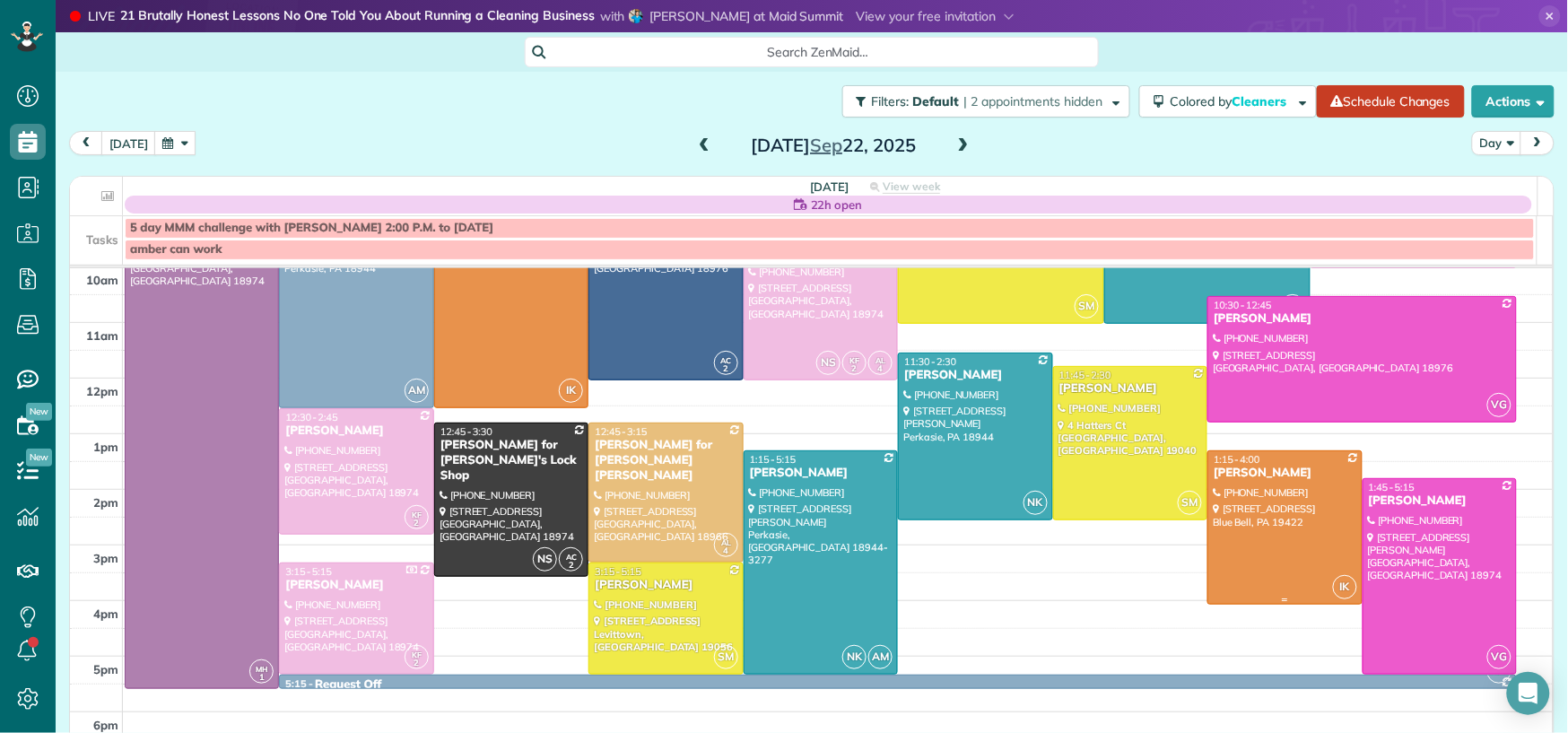
click at [1222, 468] on div "[PERSON_NAME]" at bounding box center [1285, 473] width 143 height 15
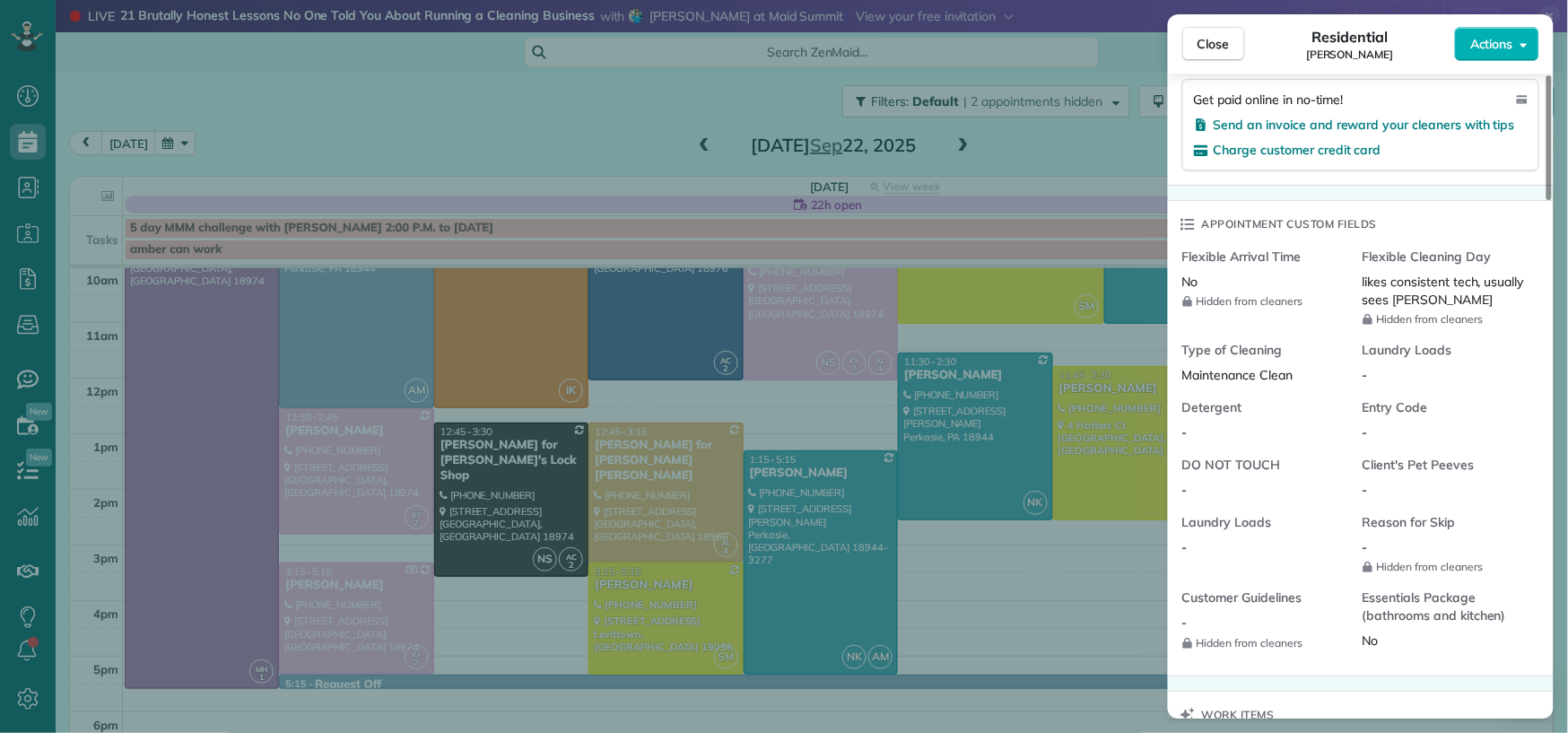
scroll to position [1648, 0]
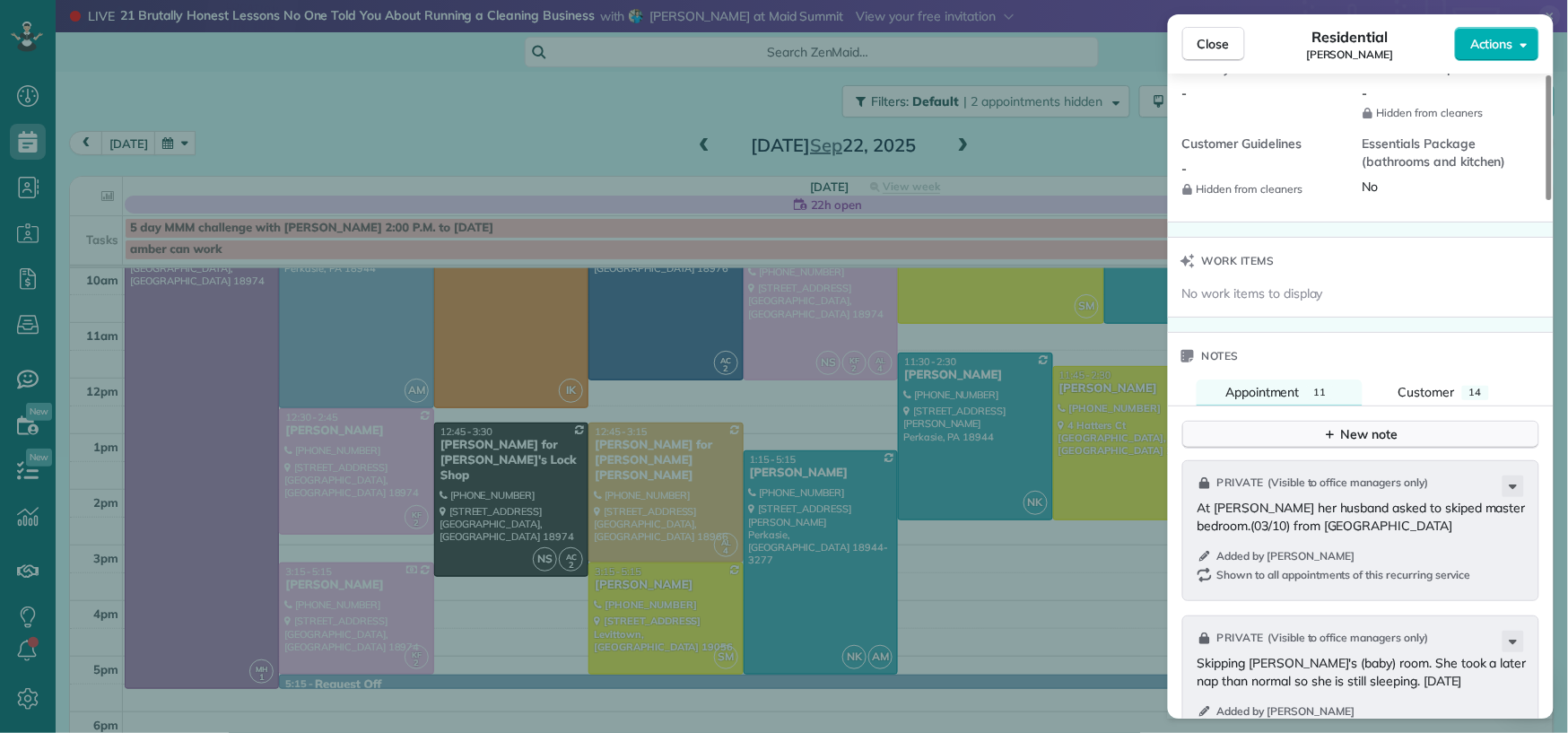
click at [1348, 439] on div "New note" at bounding box center [1361, 435] width 75 height 19
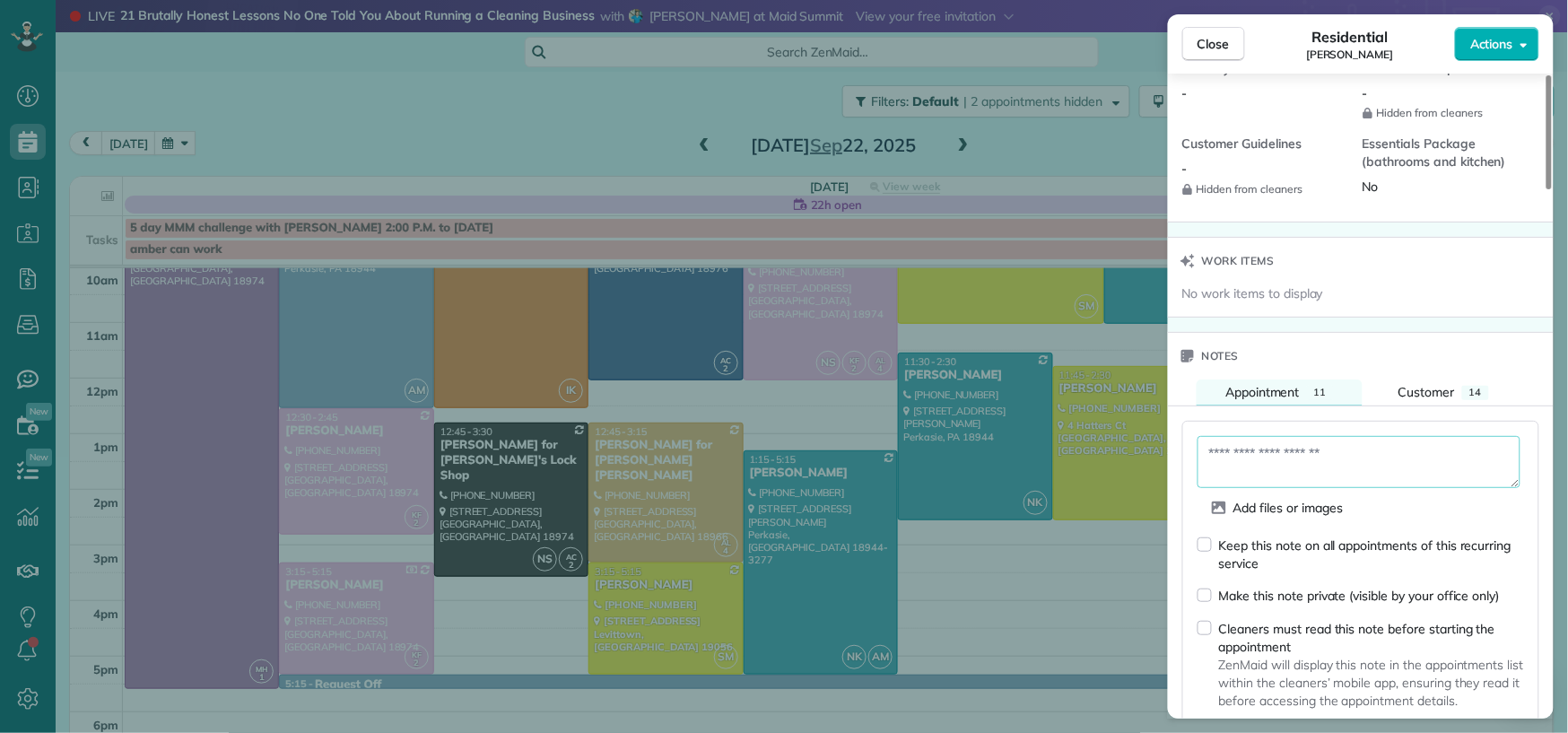
click at [1311, 460] on textarea at bounding box center [1359, 462] width 323 height 52
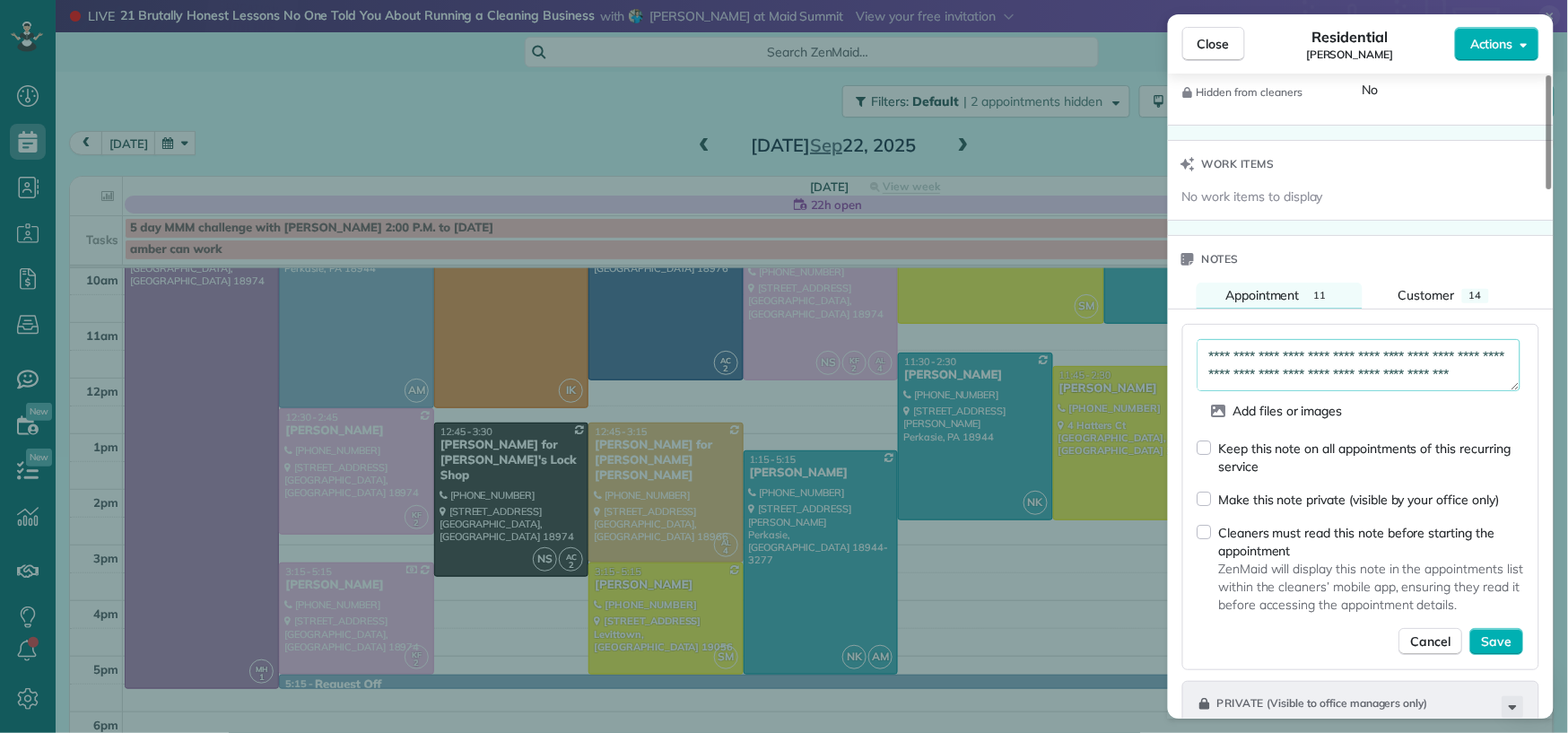
scroll to position [1755, 0]
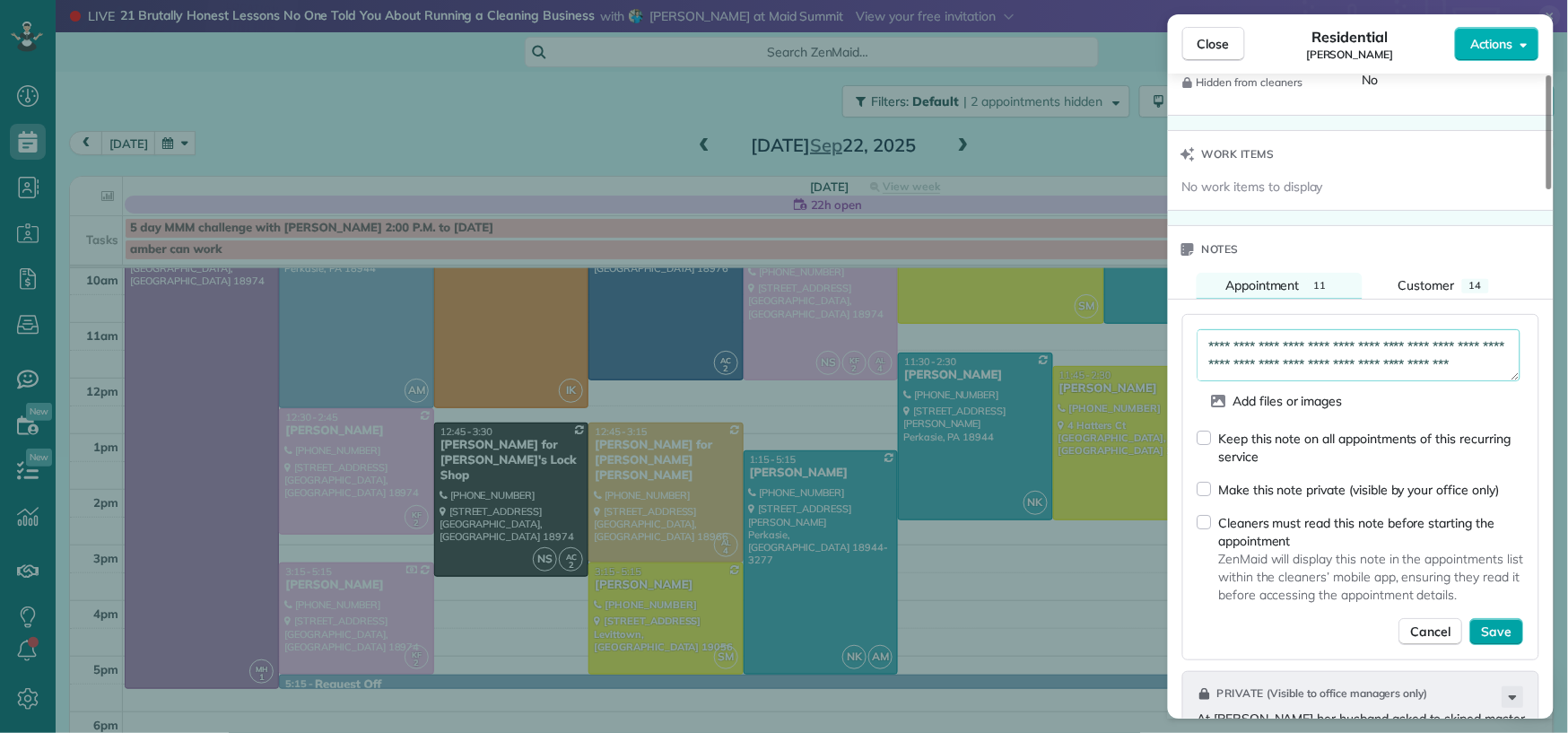
type textarea "**********"
click at [1507, 641] on span "Save" at bounding box center [1497, 631] width 31 height 18
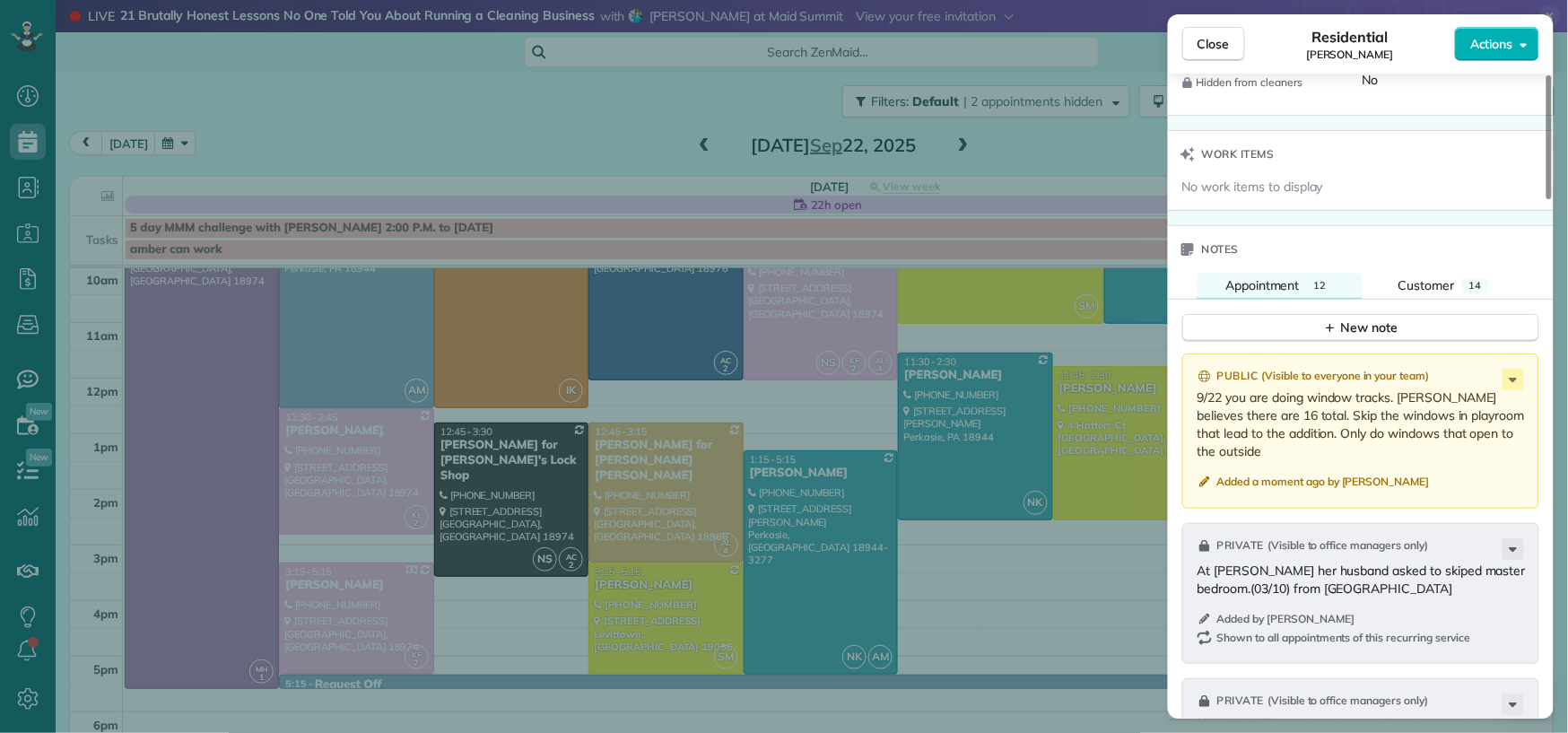
drag, startPoint x: 1203, startPoint y: 49, endPoint x: 748, endPoint y: 131, distance: 462.3
click at [1202, 50] on span "Close" at bounding box center [1214, 44] width 33 height 18
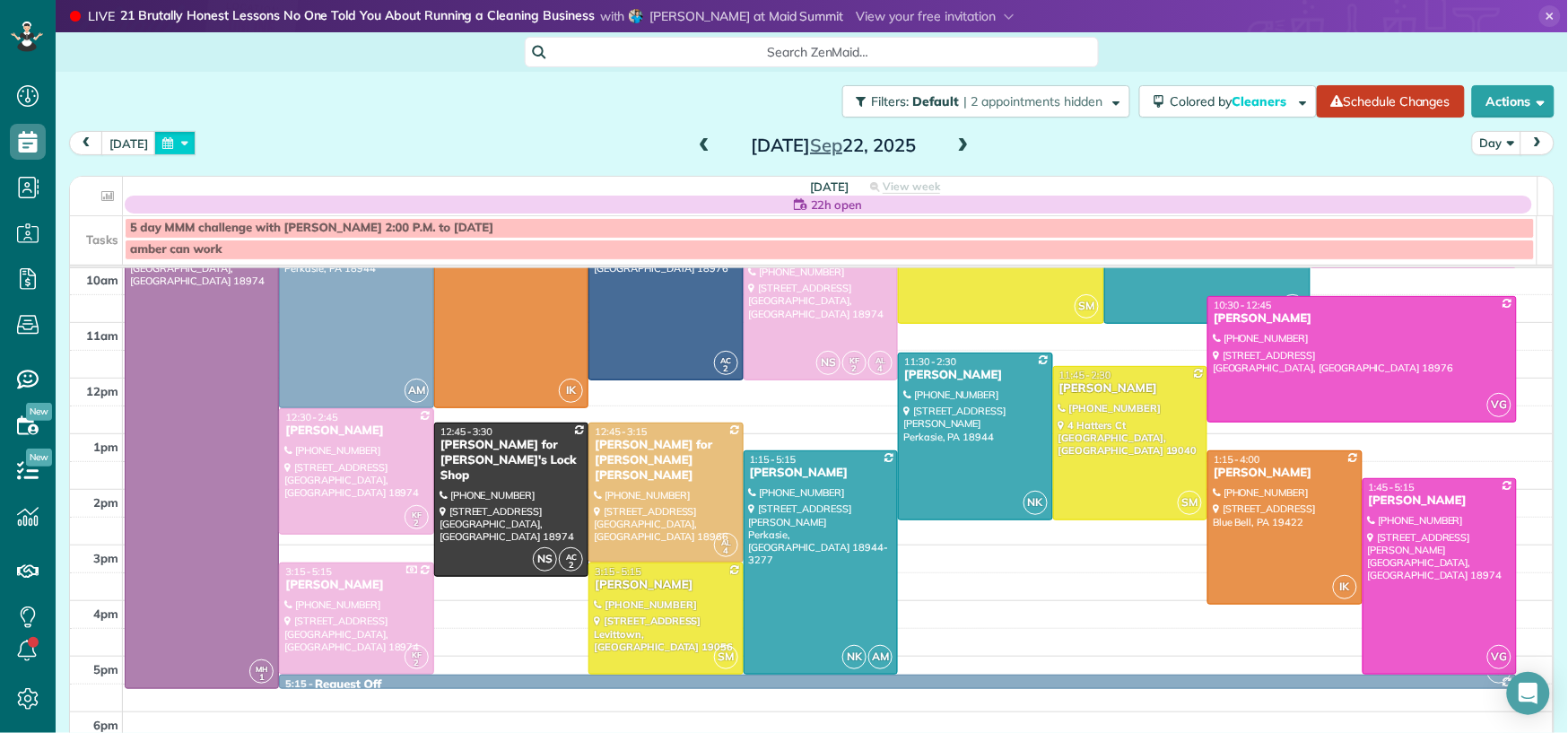
click at [166, 153] on button "button" at bounding box center [175, 143] width 41 height 24
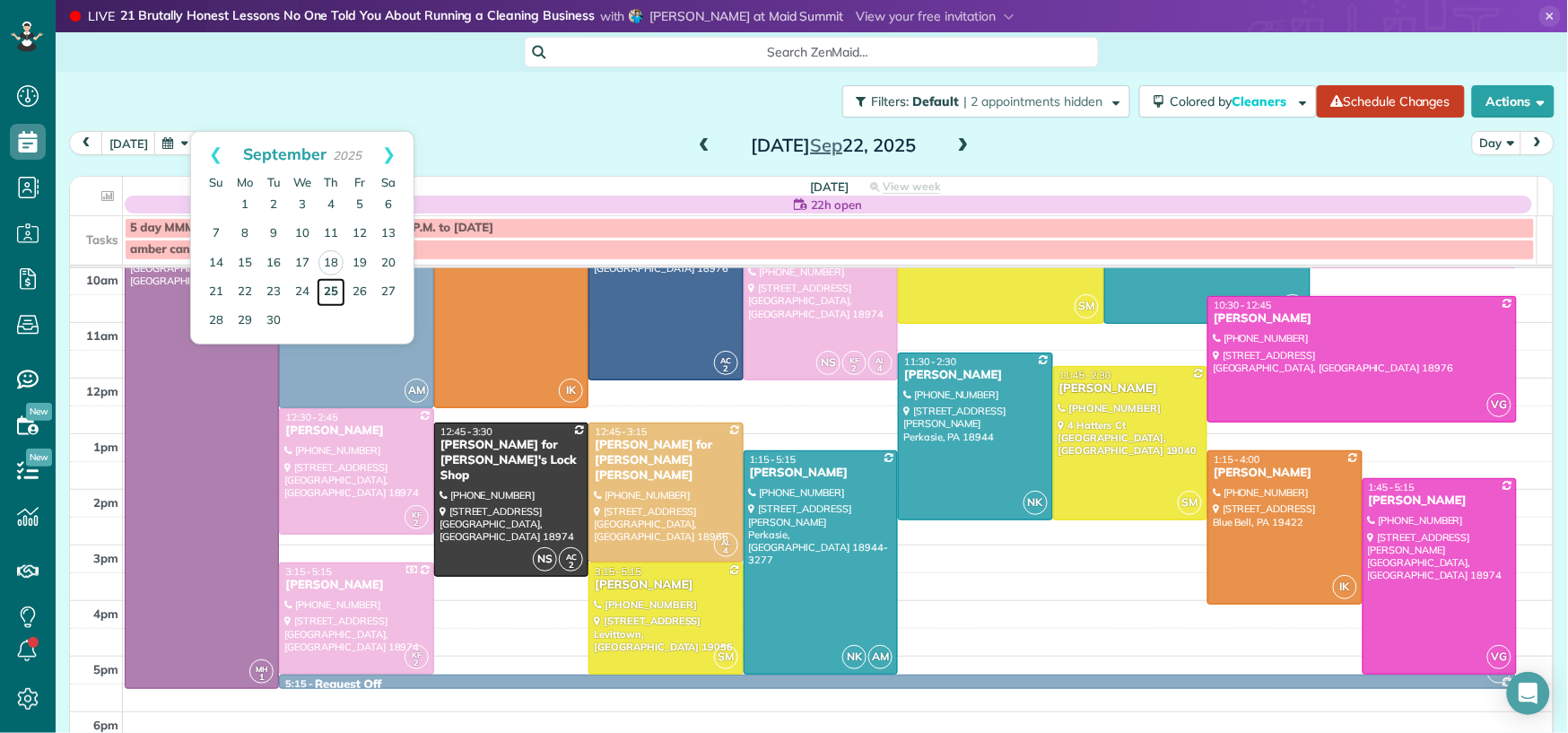
click at [326, 285] on link "25" at bounding box center [331, 292] width 29 height 29
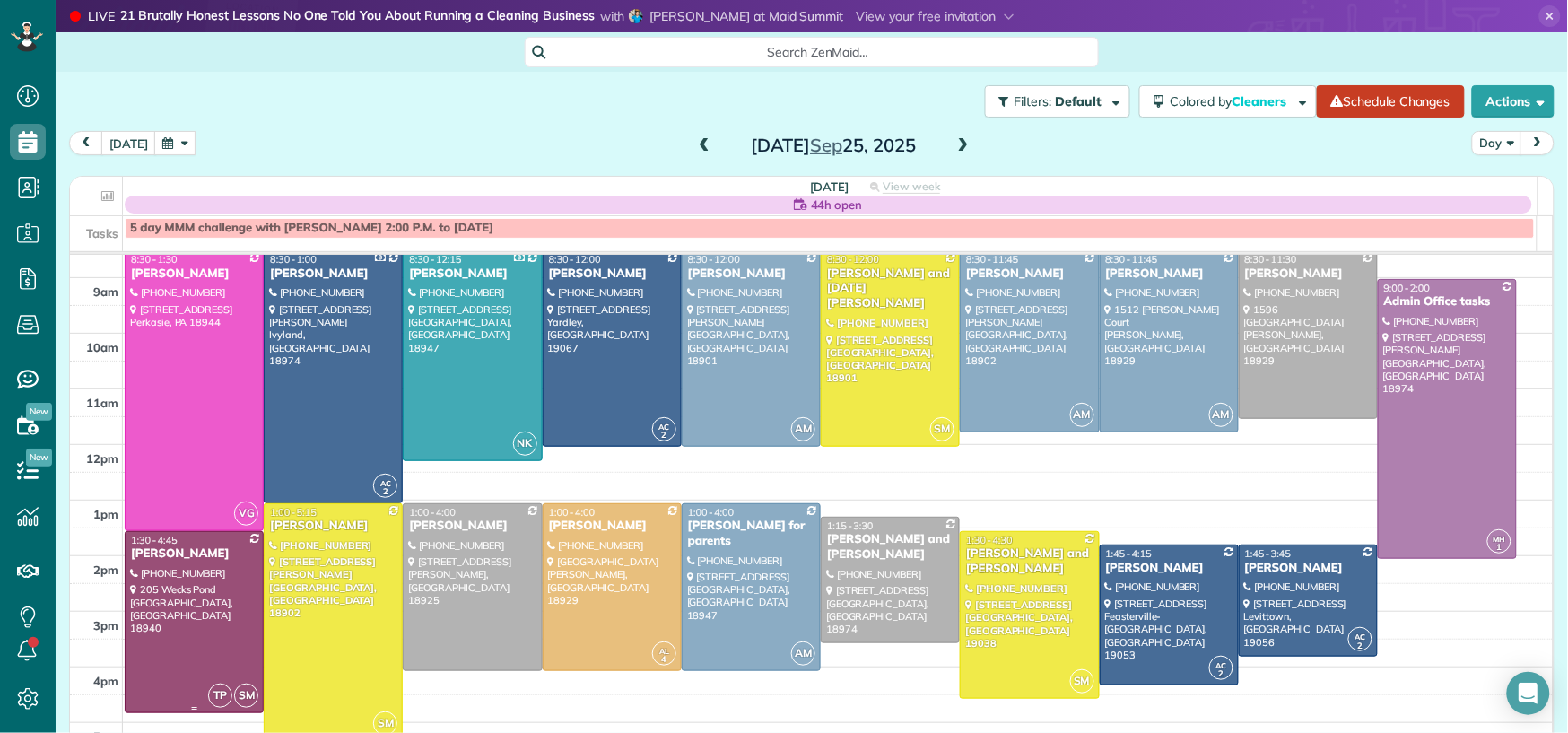
scroll to position [84, 0]
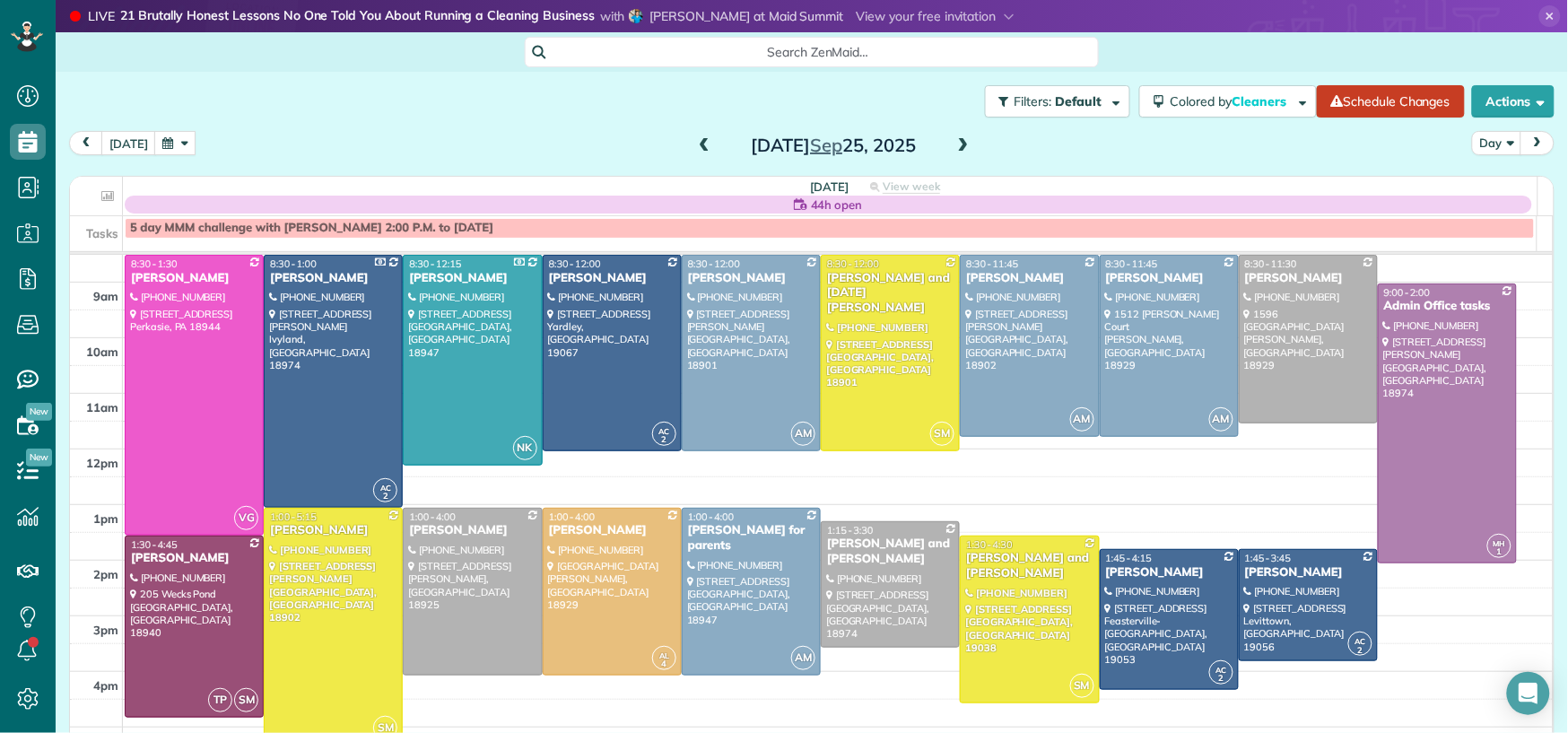
click at [694, 144] on span at bounding box center [703, 145] width 20 height 16
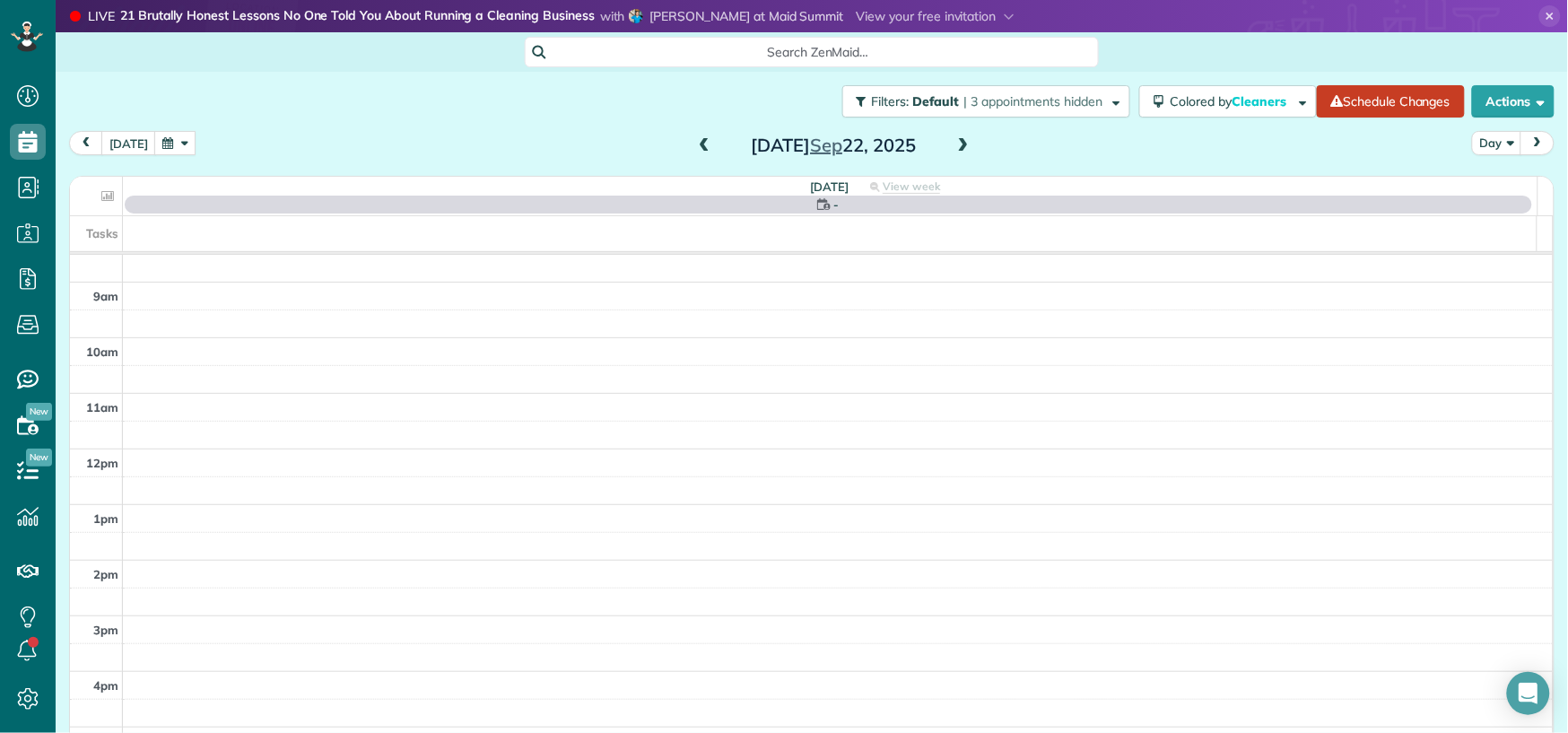
scroll to position [0, 0]
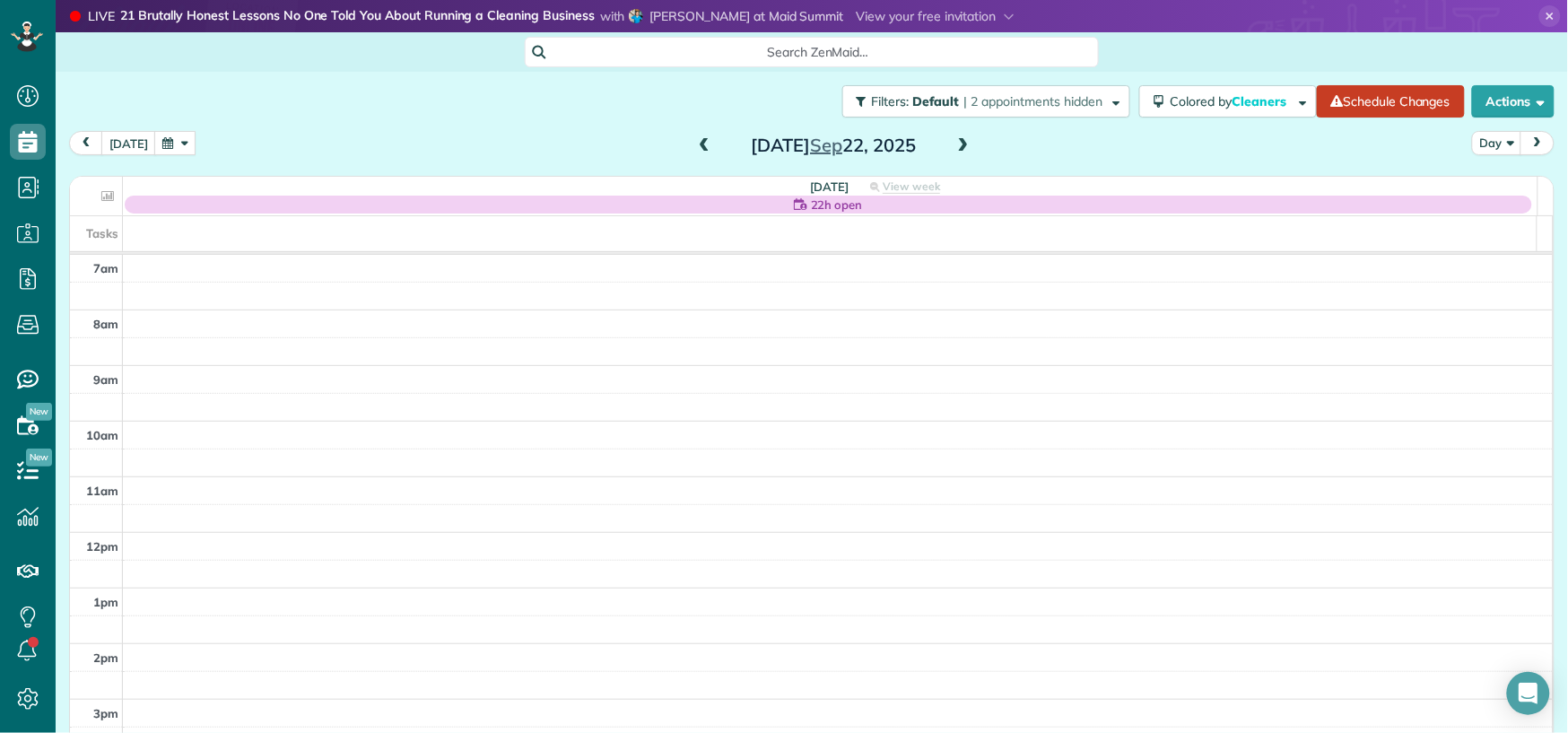
drag, startPoint x: 958, startPoint y: 143, endPoint x: 899, endPoint y: 132, distance: 60.0
click at [958, 143] on span at bounding box center [963, 145] width 20 height 16
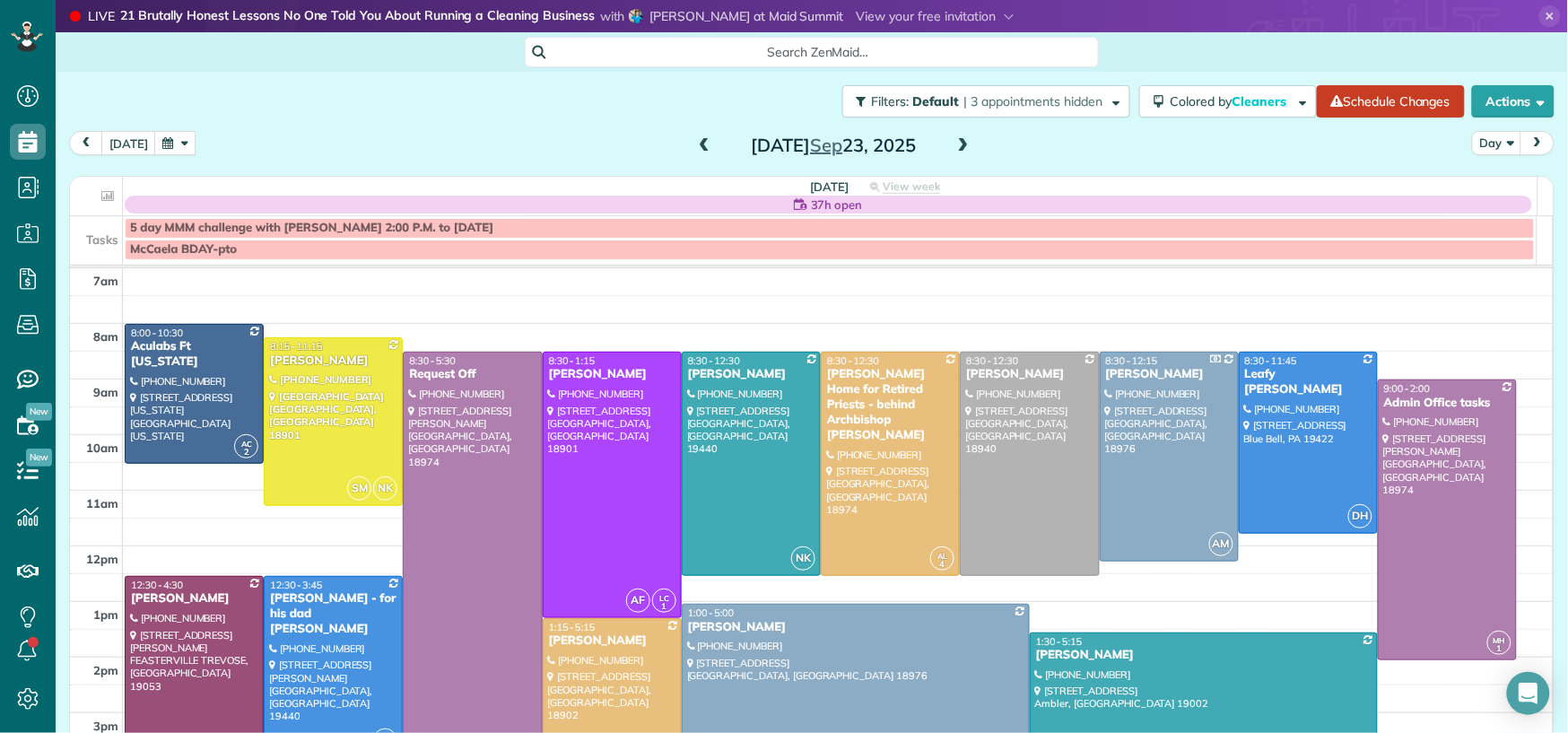
drag, startPoint x: 691, startPoint y: 147, endPoint x: 693, endPoint y: 157, distance: 10.2
click at [694, 147] on span at bounding box center [703, 145] width 20 height 16
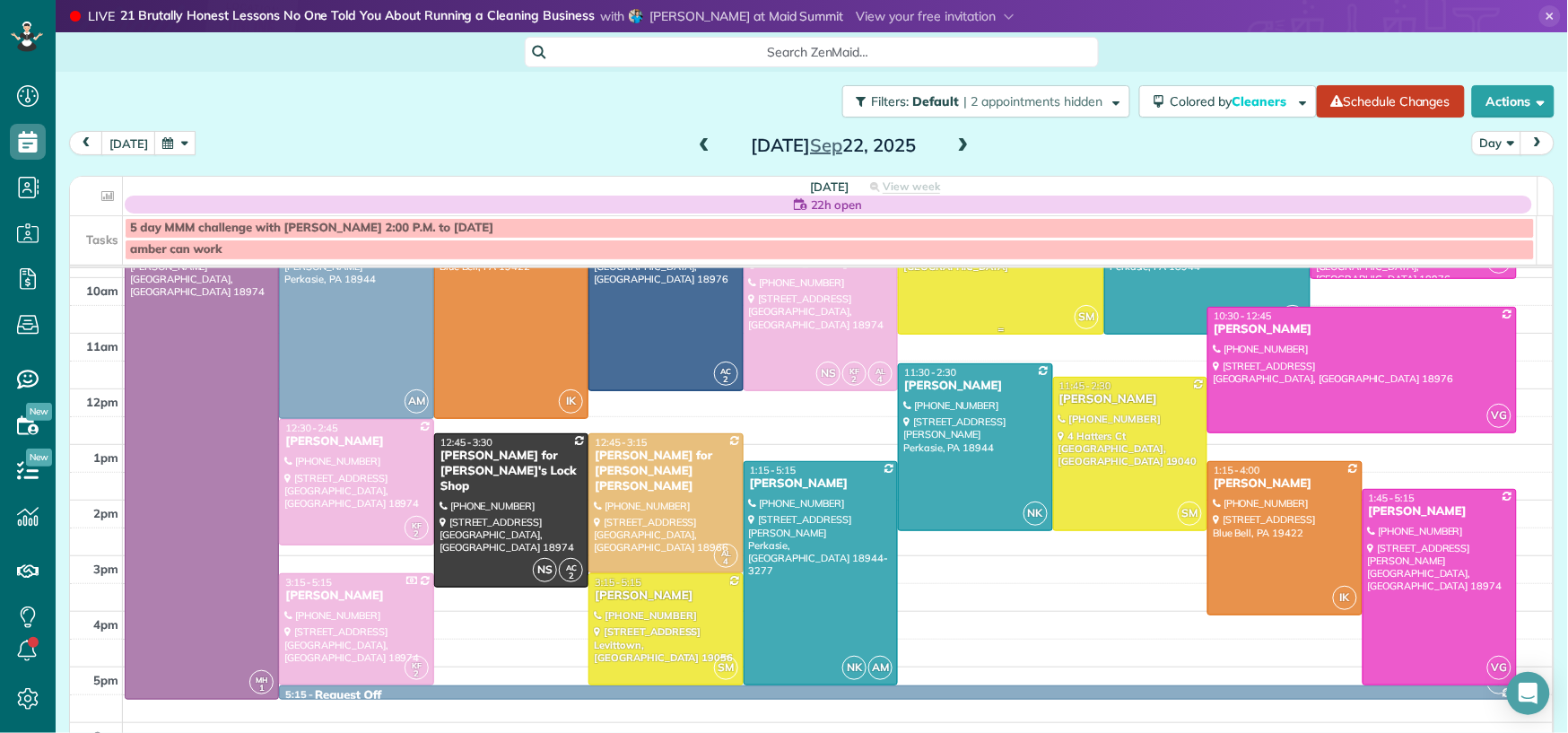
scroll to position [212, 0]
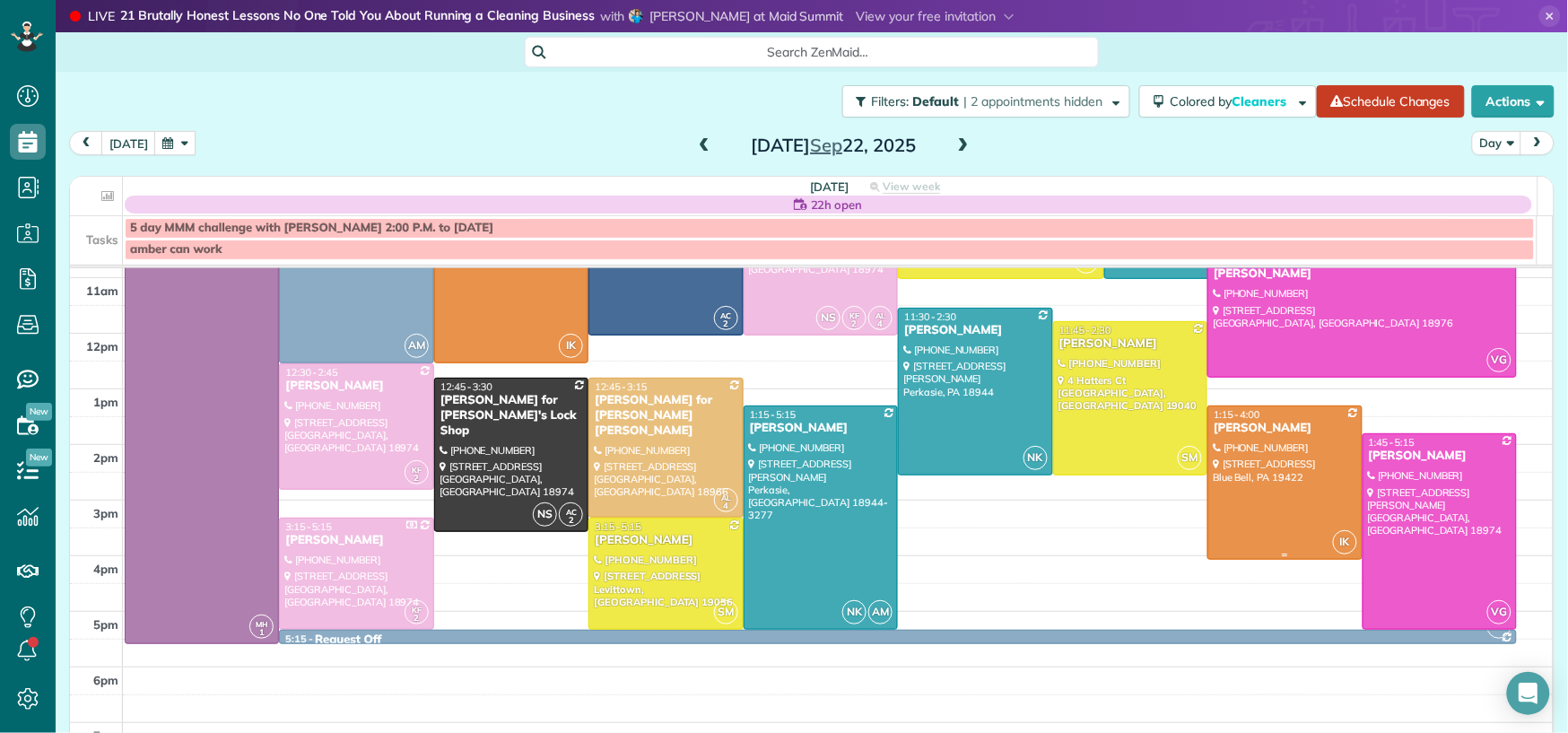
click at [1215, 430] on div "[PERSON_NAME]" at bounding box center [1285, 428] width 143 height 15
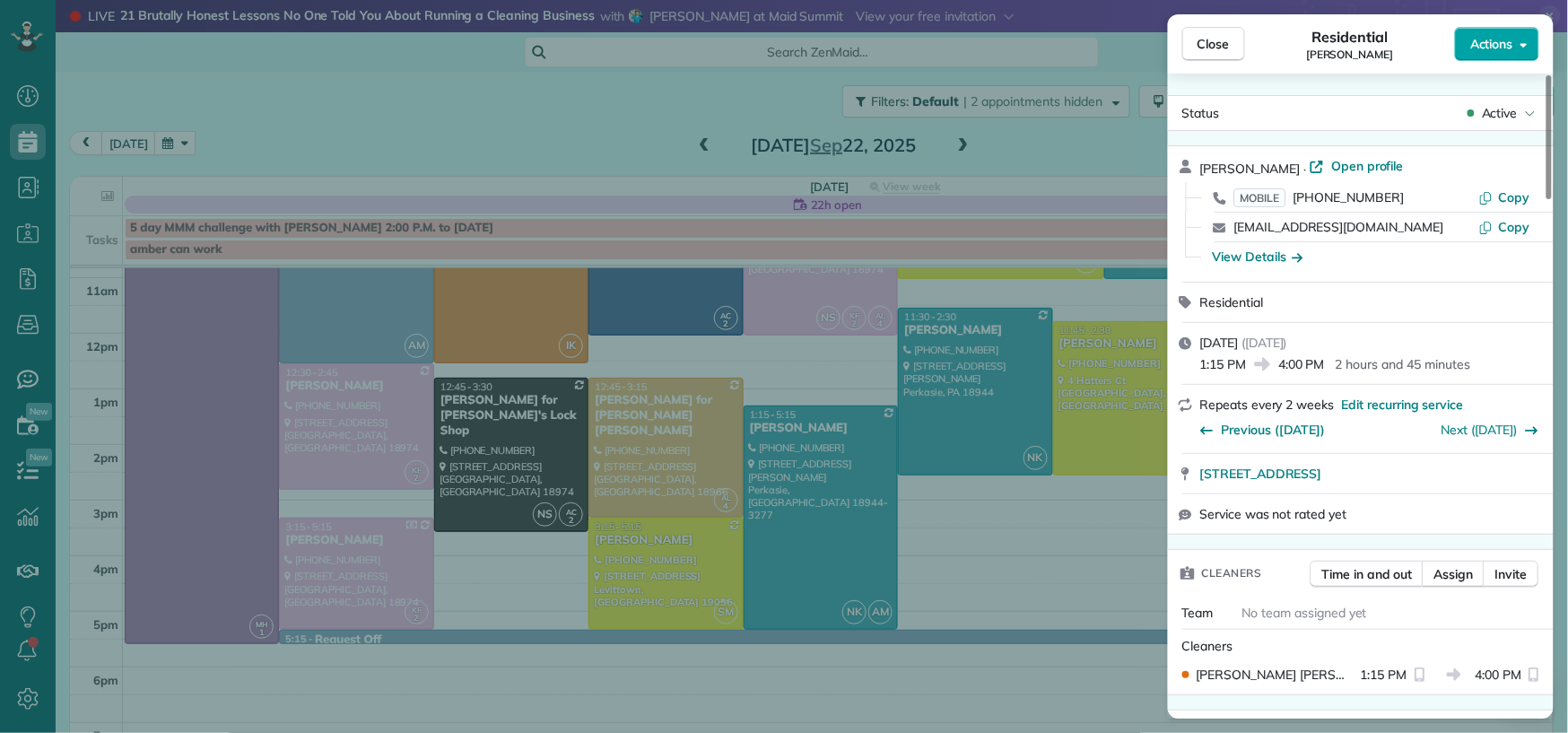
click at [1511, 50] on span "Actions" at bounding box center [1492, 44] width 43 height 18
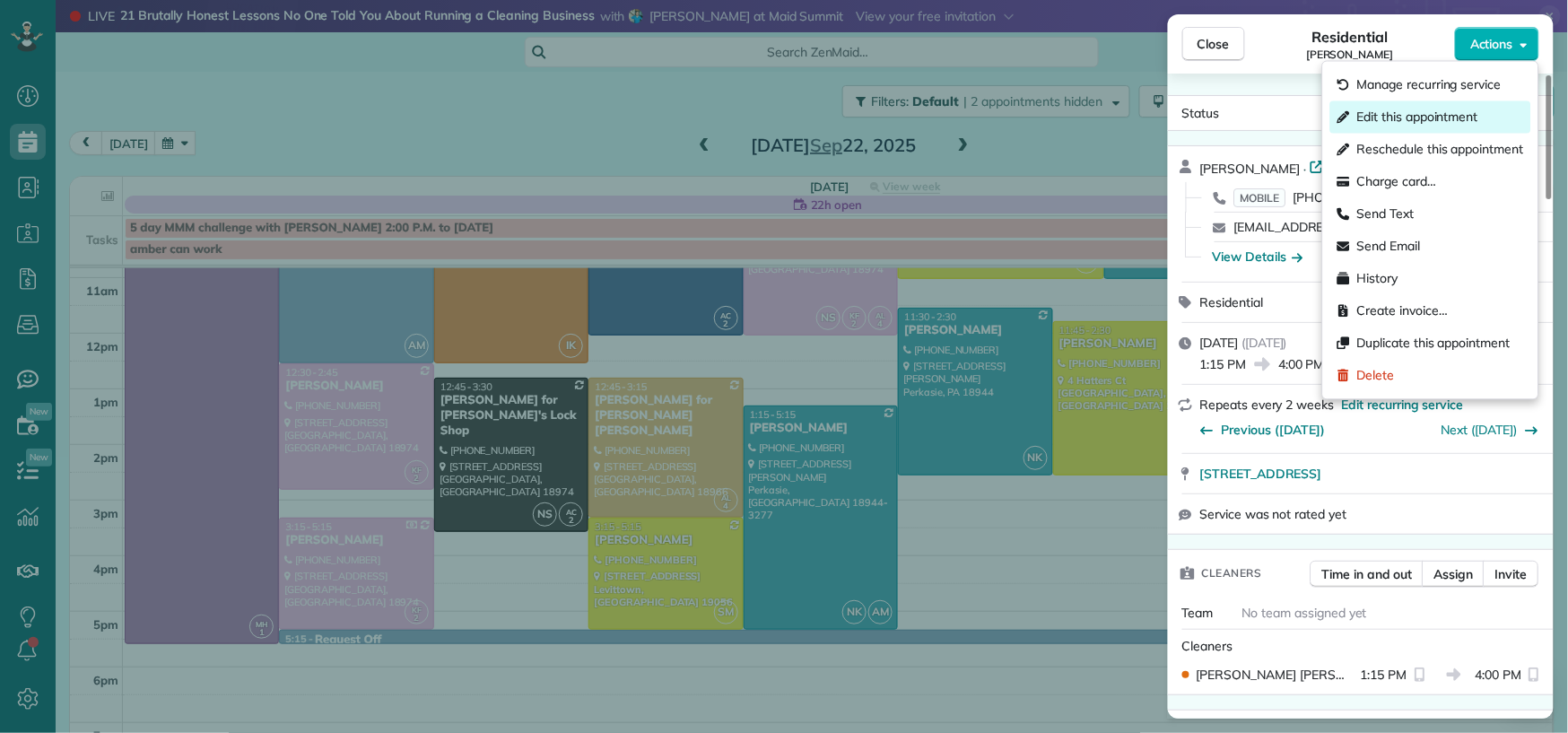
click at [1470, 118] on span "Edit this appointment" at bounding box center [1418, 117] width 121 height 18
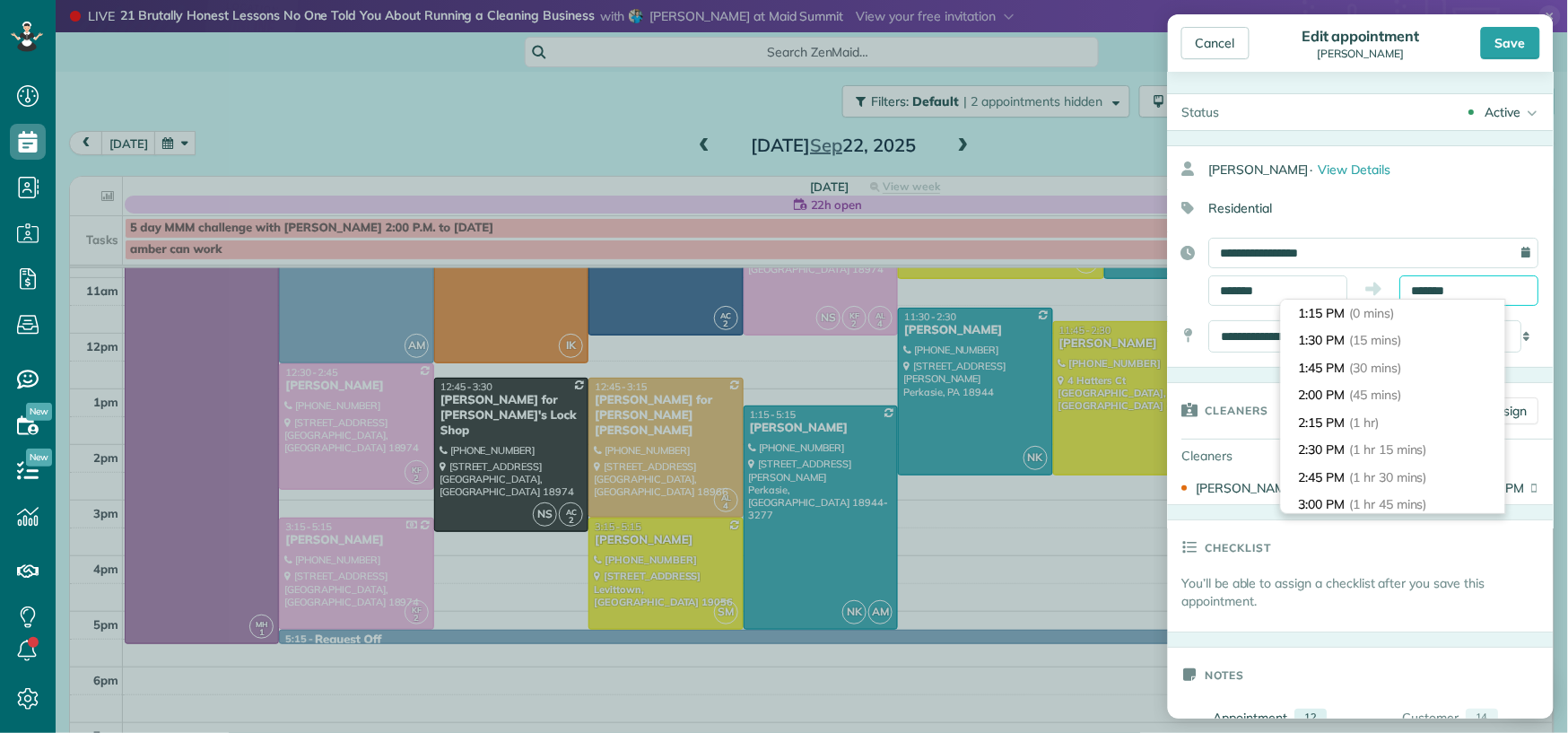
click at [1466, 291] on input "*******" at bounding box center [1469, 291] width 139 height 31
type input "*******"
click at [1369, 495] on li "5:30 PM (4 hrs 15 mins)" at bounding box center [1393, 506] width 225 height 28
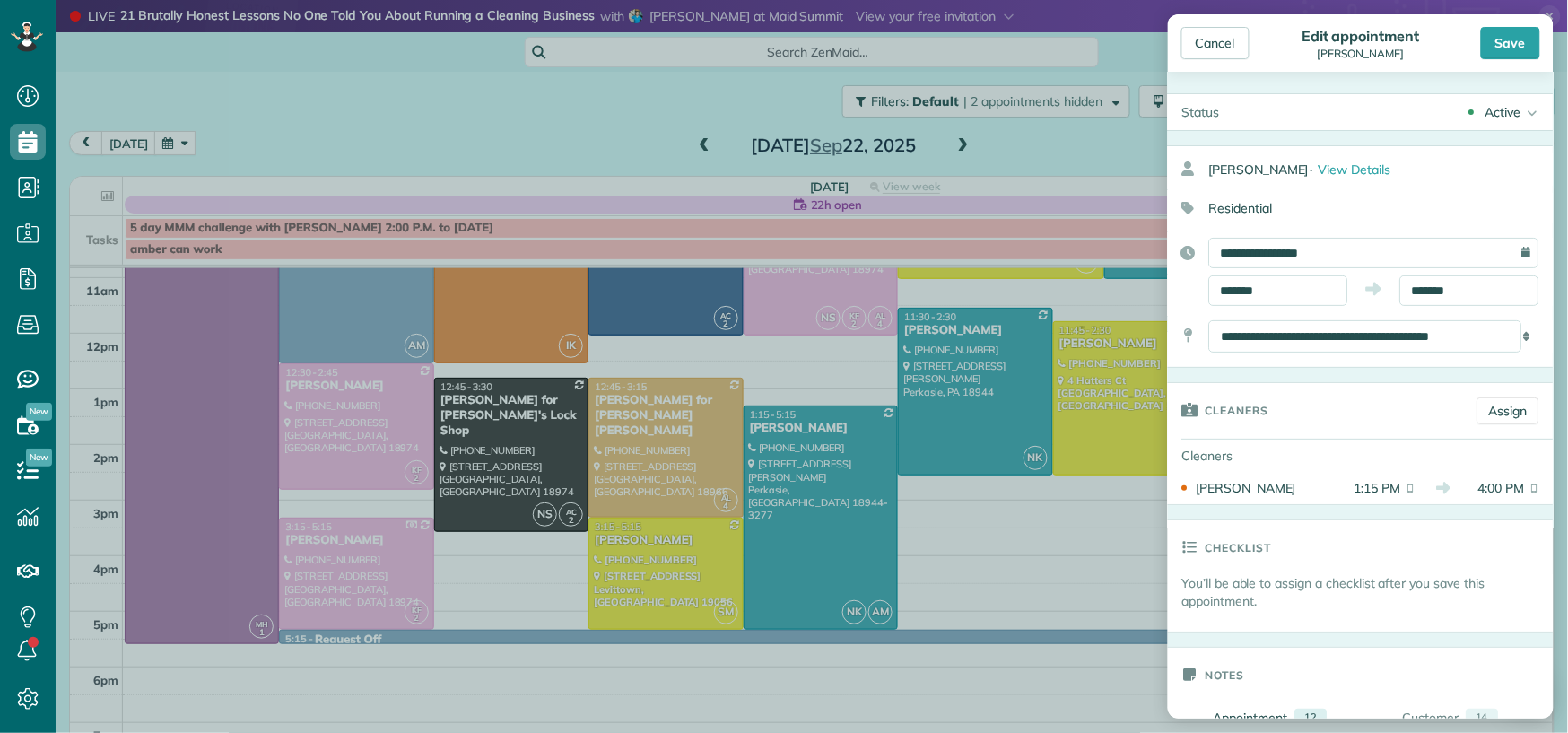
drag, startPoint x: 1492, startPoint y: 49, endPoint x: 1227, endPoint y: 383, distance: 426.4
click at [1492, 50] on div "Save" at bounding box center [1511, 43] width 60 height 33
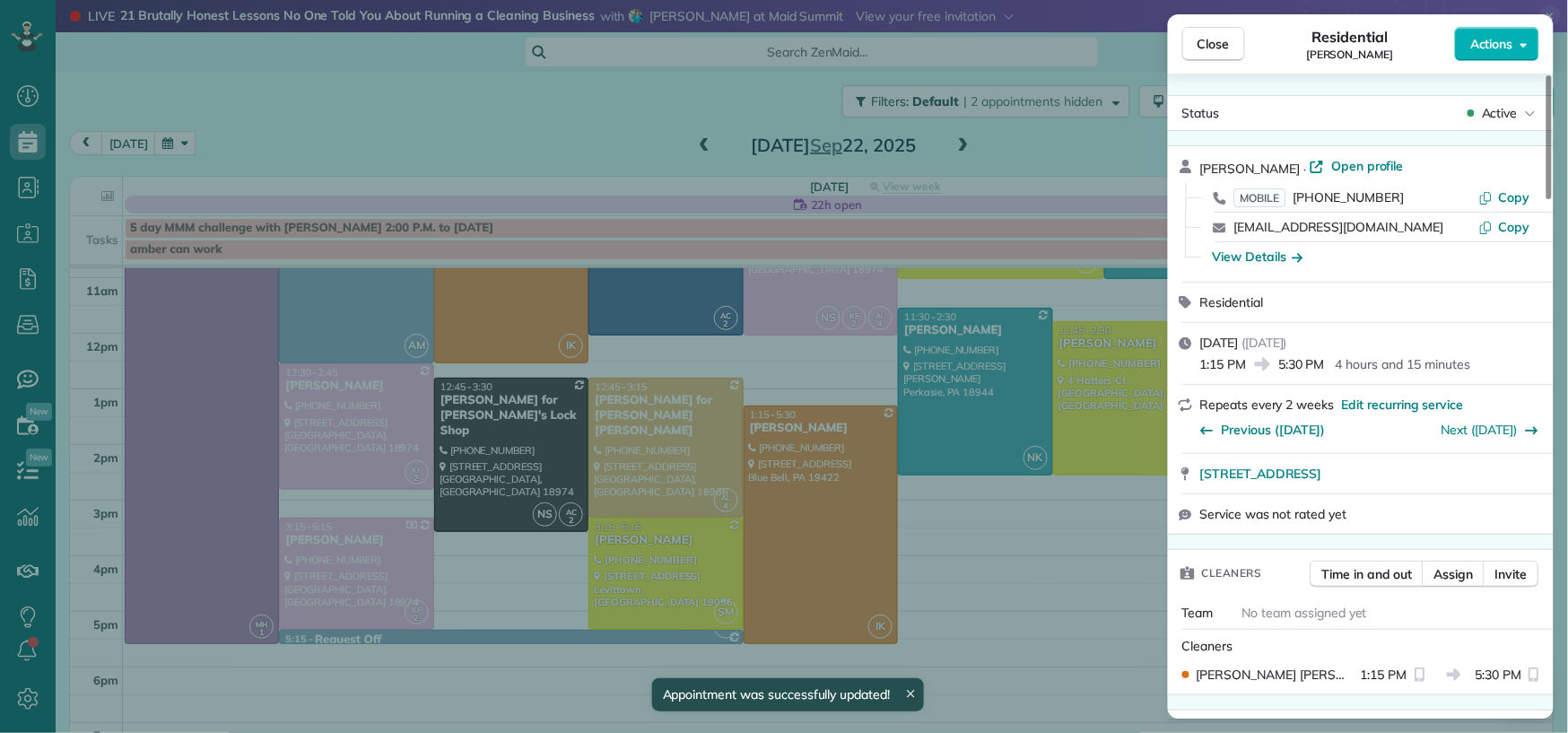
drag, startPoint x: 1215, startPoint y: 46, endPoint x: 1081, endPoint y: 321, distance: 305.9
click at [1215, 46] on span "Close" at bounding box center [1214, 44] width 33 height 18
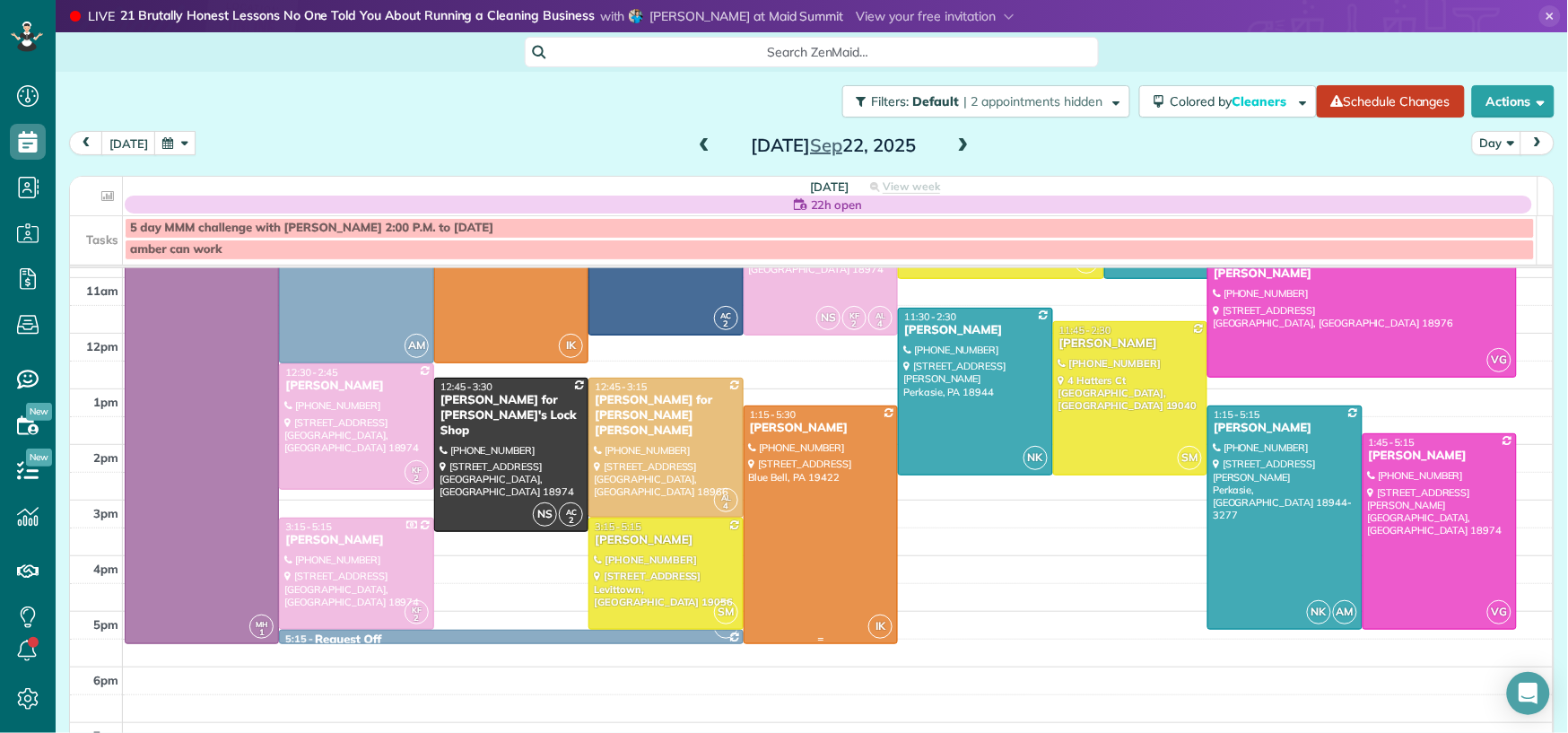
click at [829, 567] on div at bounding box center [821, 524] width 153 height 237
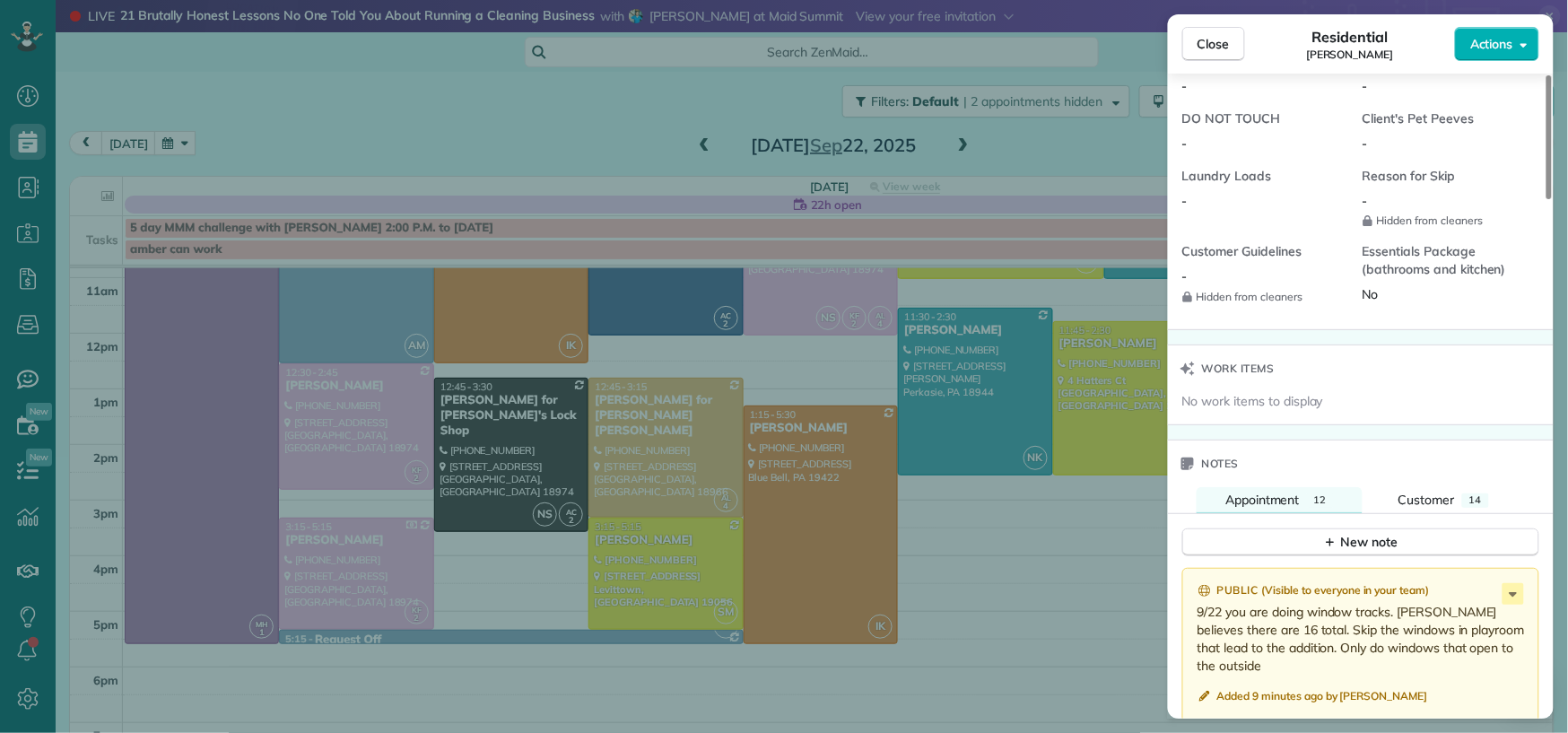
scroll to position [1577, 0]
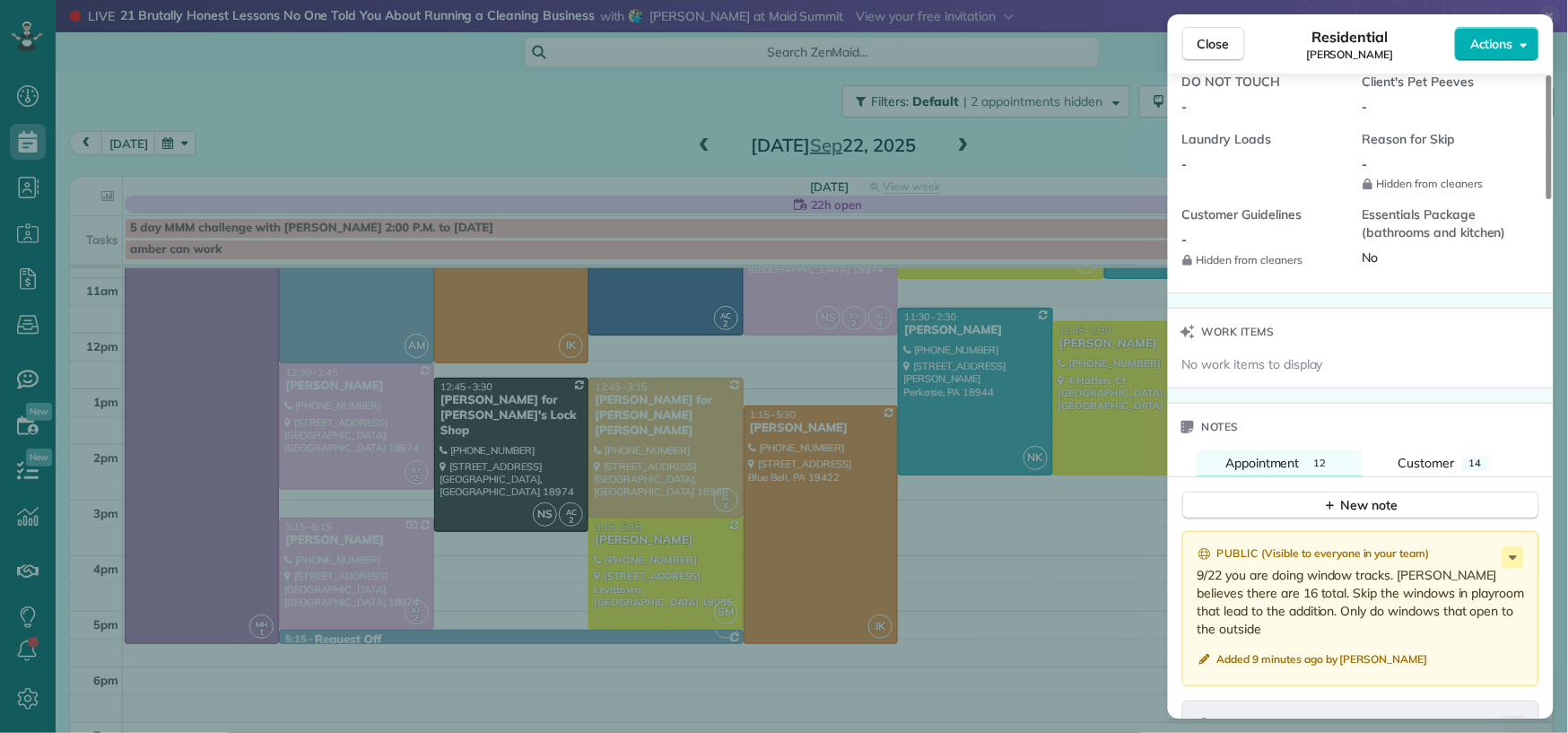
drag, startPoint x: 1213, startPoint y: 36, endPoint x: 981, endPoint y: 103, distance: 241.5
click at [1213, 36] on span "Close" at bounding box center [1214, 44] width 33 height 18
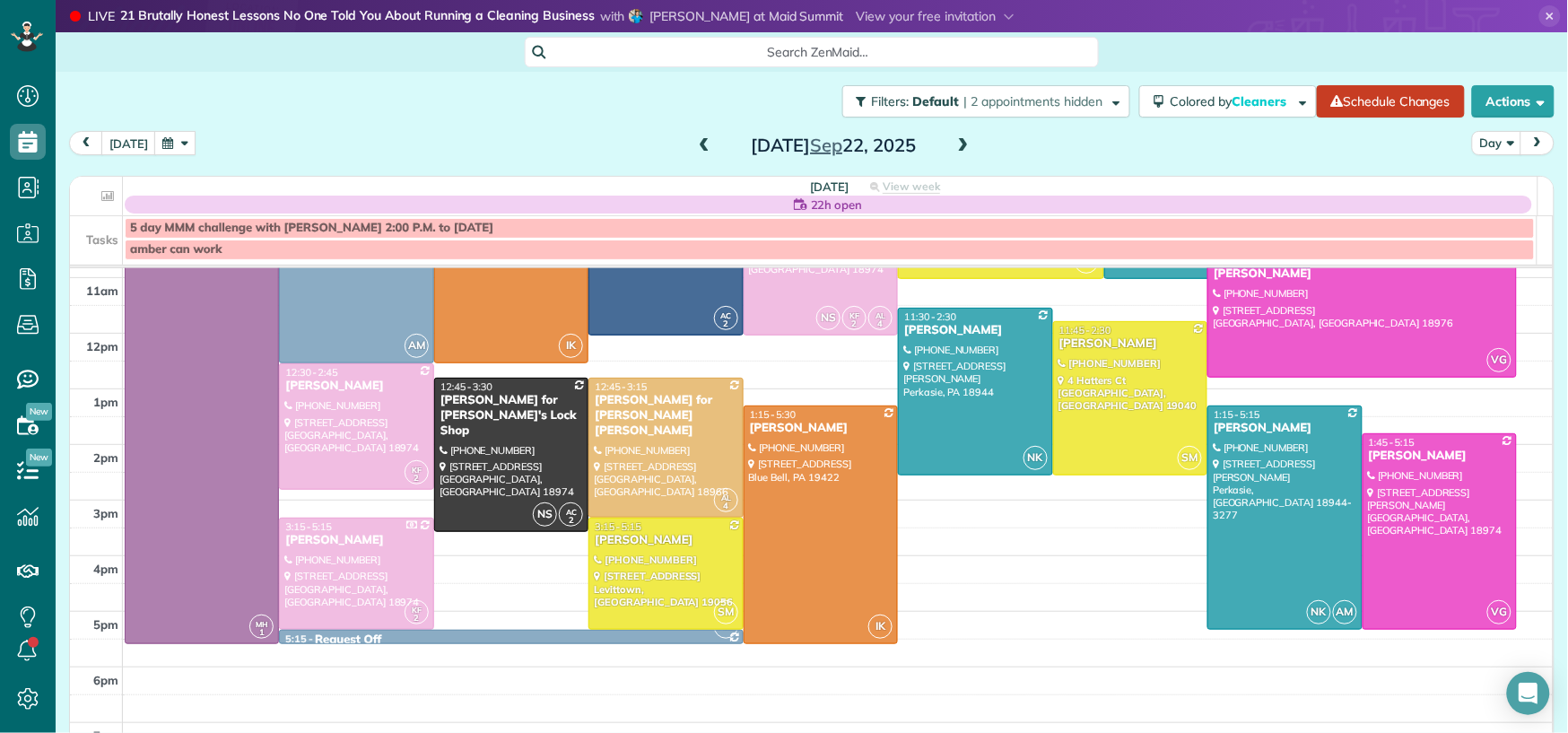
click at [690, 147] on div "[DATE]" at bounding box center [834, 145] width 287 height 29
click at [694, 143] on span at bounding box center [703, 145] width 20 height 16
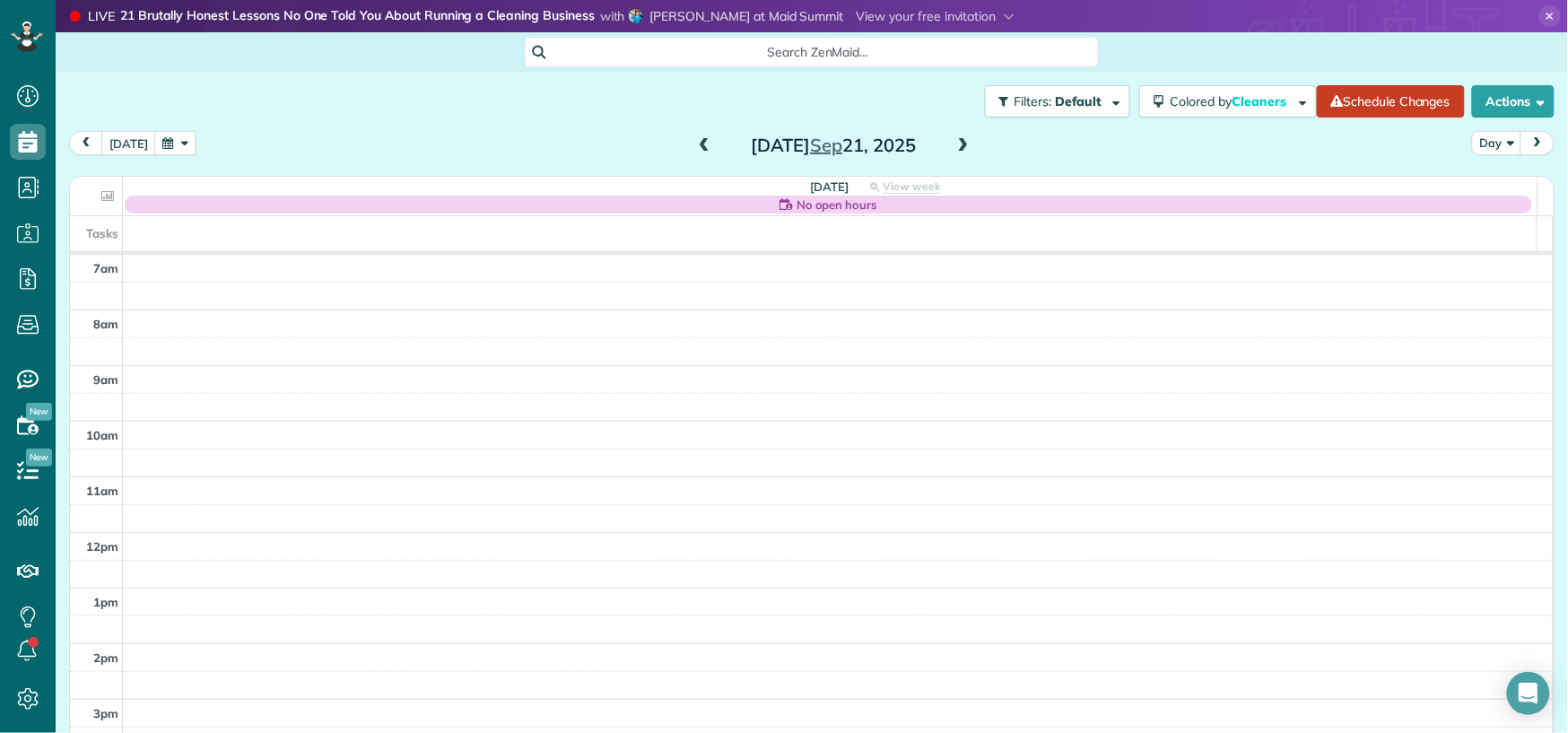
click at [694, 142] on span at bounding box center [703, 145] width 20 height 16
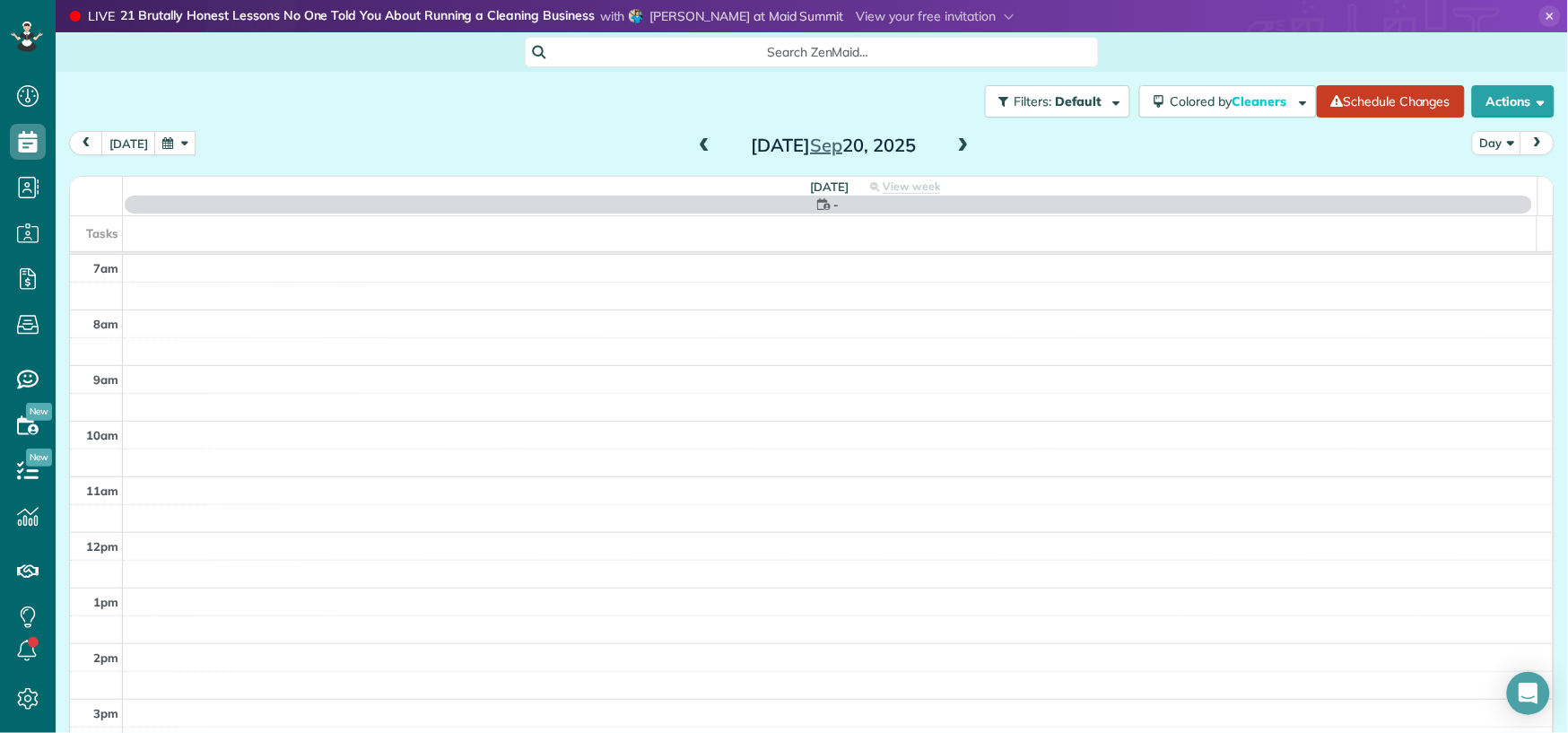
click at [694, 142] on span at bounding box center [703, 145] width 20 height 16
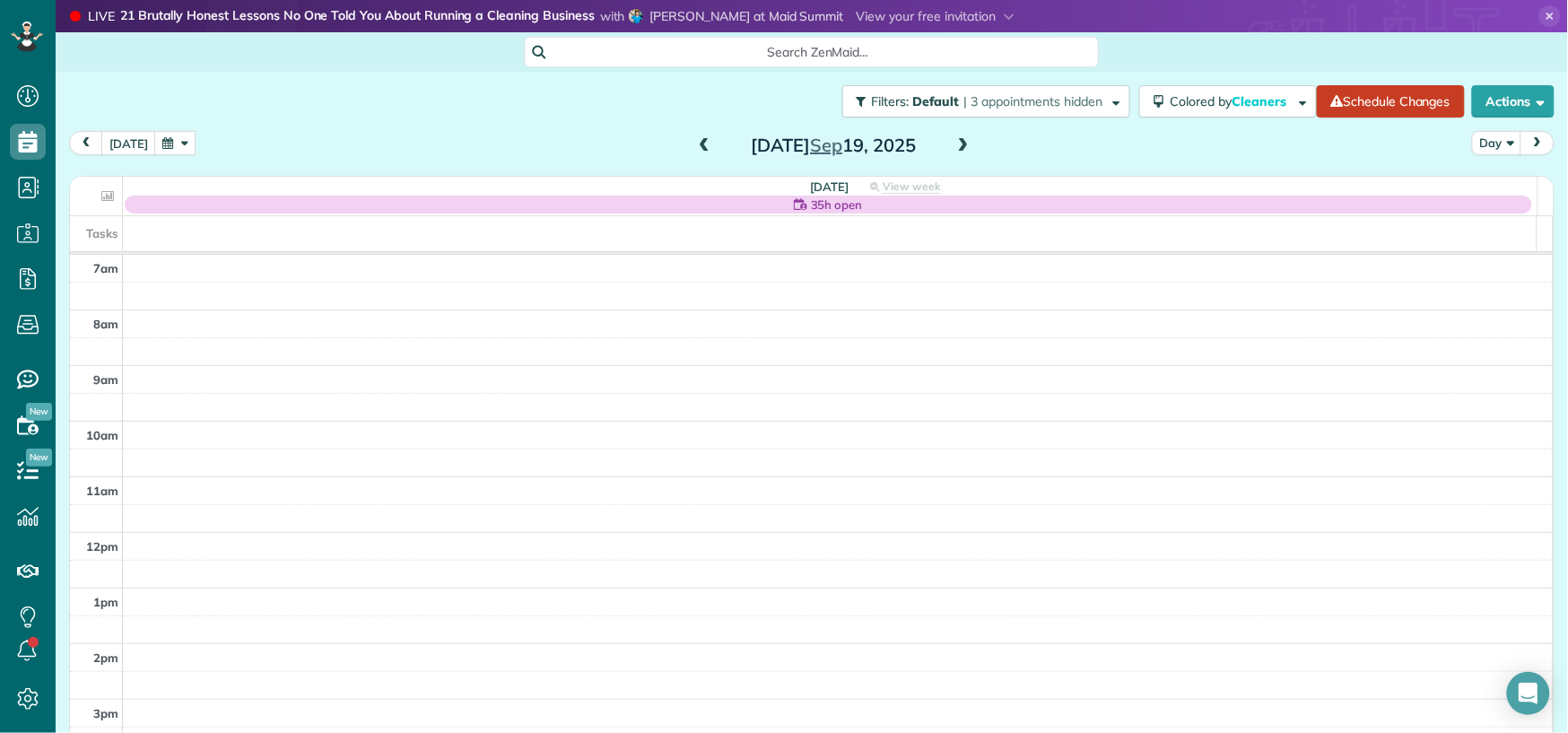
drag, startPoint x: 691, startPoint y: 147, endPoint x: 703, endPoint y: 149, distance: 12.2
click at [694, 147] on span at bounding box center [703, 145] width 20 height 16
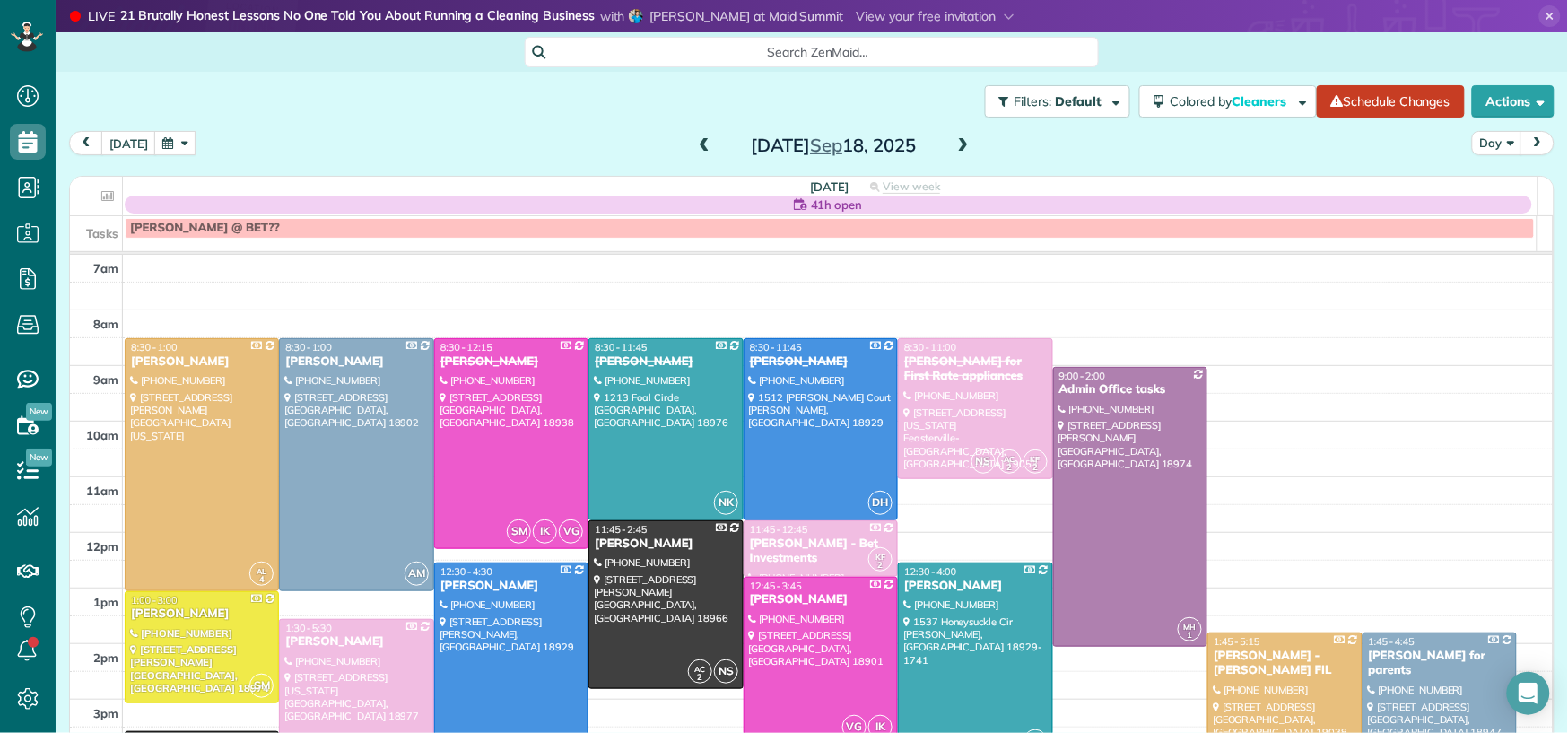
click at [956, 143] on span at bounding box center [963, 145] width 20 height 16
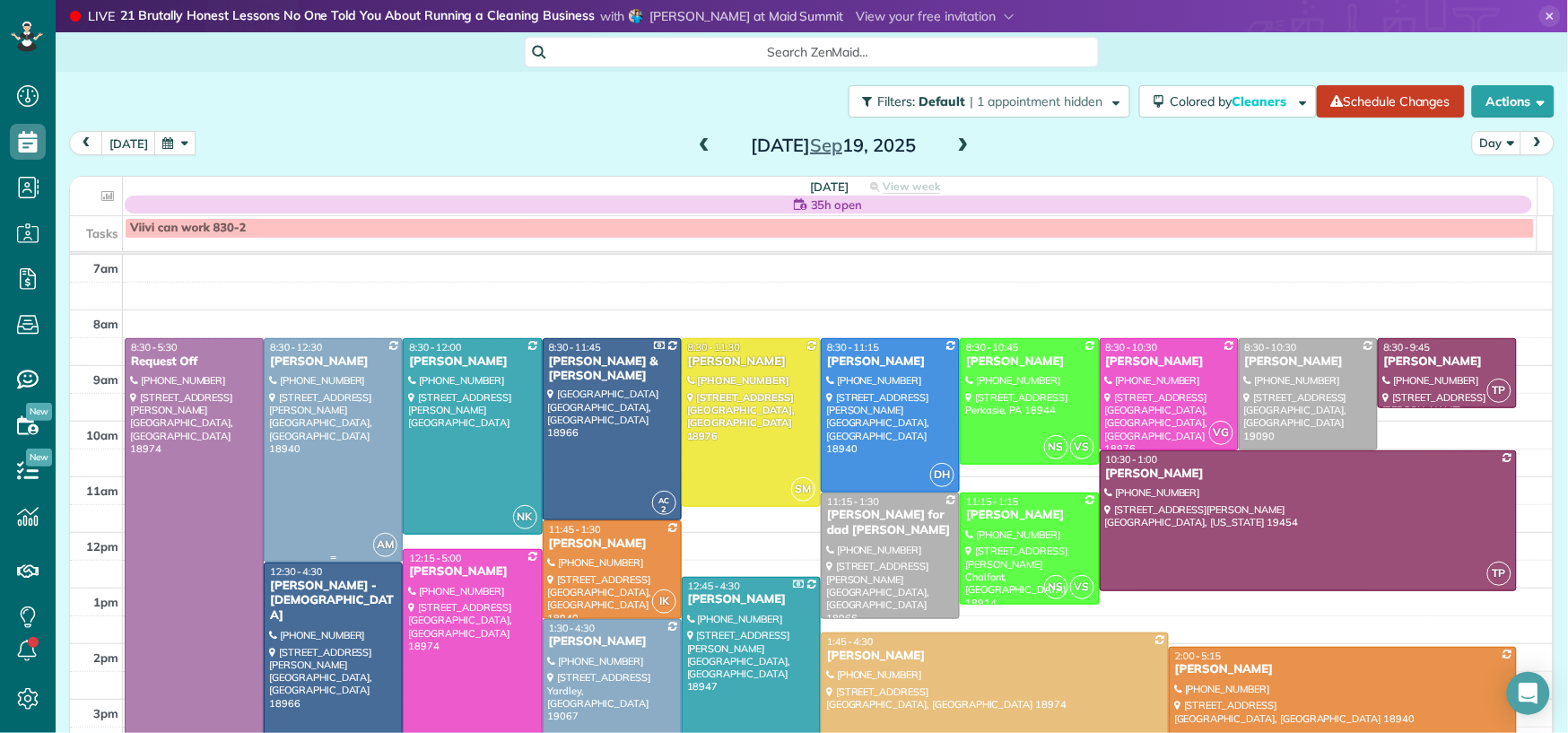
click at [290, 357] on div "[PERSON_NAME]" at bounding box center [334, 361] width 129 height 15
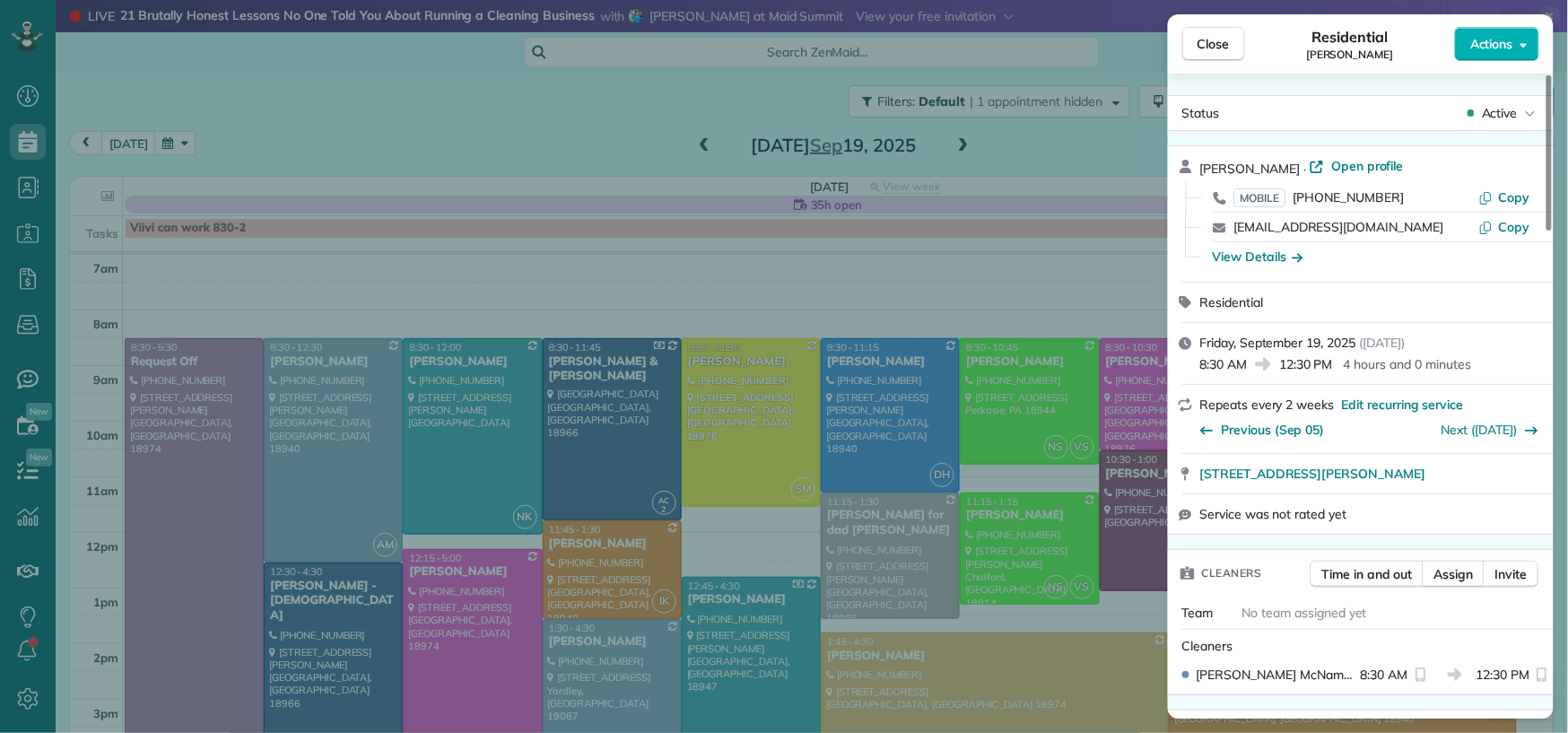
drag, startPoint x: 1363, startPoint y: 166, endPoint x: 1285, endPoint y: 206, distance: 87.7
click at [1363, 166] on span "Open profile" at bounding box center [1368, 166] width 73 height 18
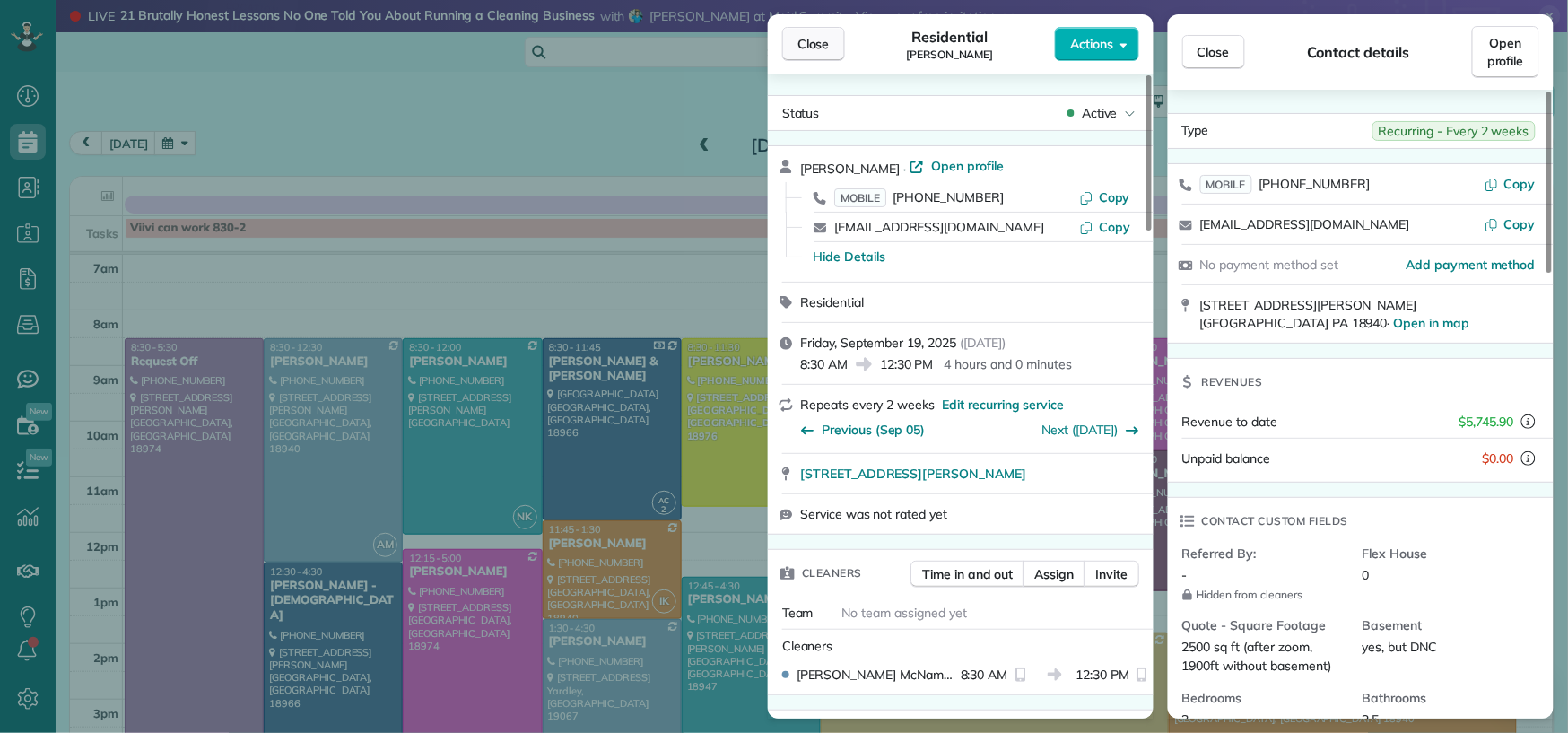
click at [826, 59] on button "Close" at bounding box center [813, 44] width 62 height 34
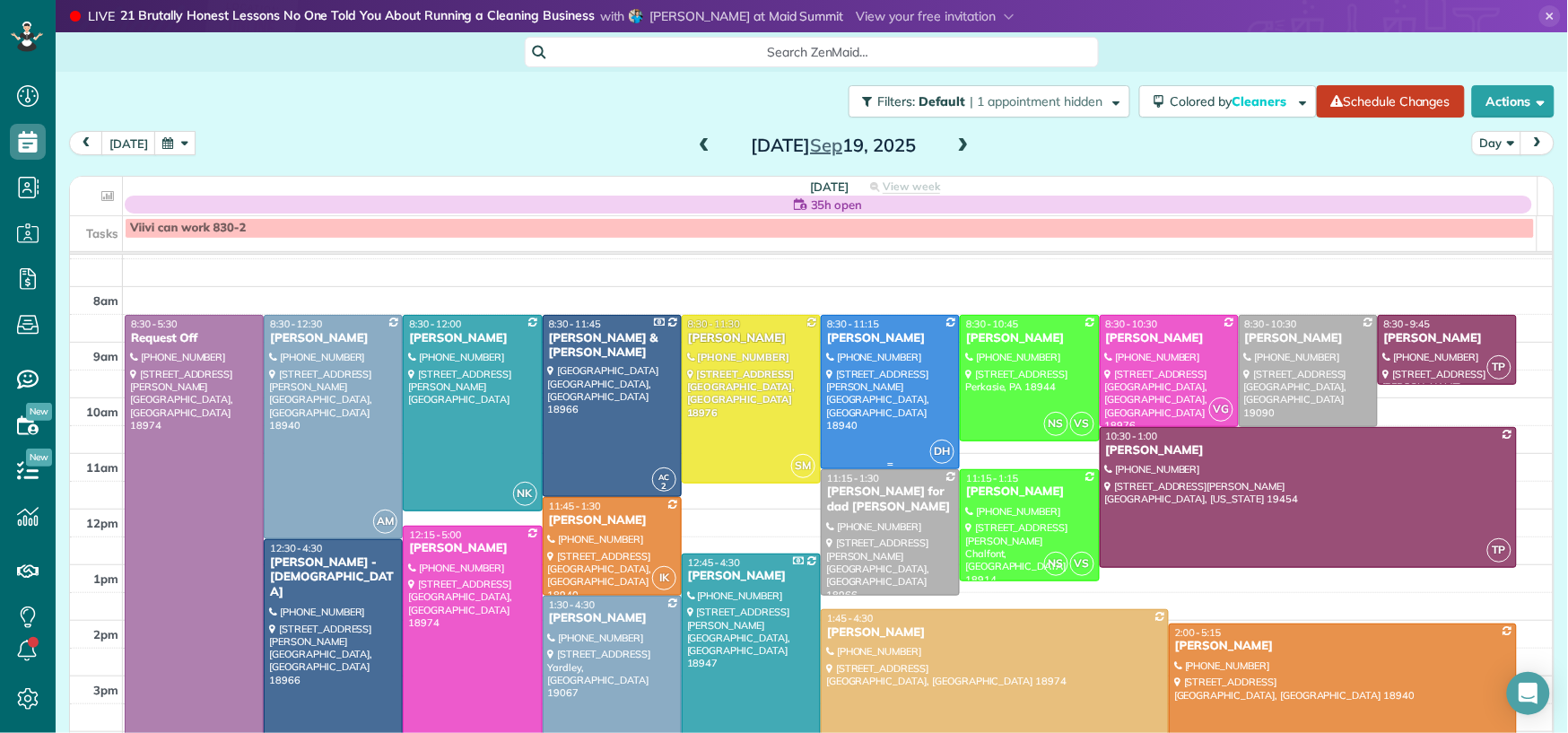
scroll to position [55, 0]
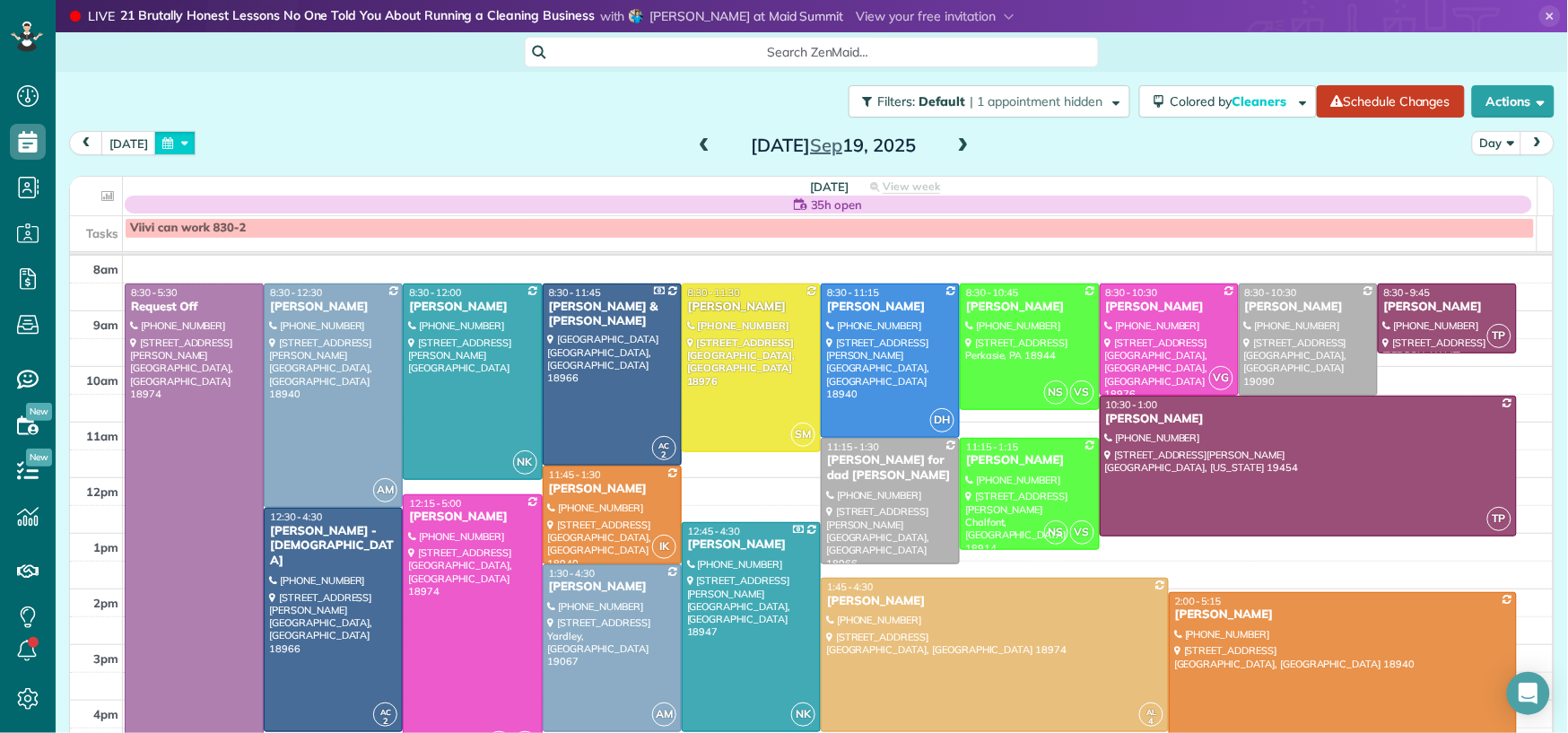
click at [184, 139] on button "button" at bounding box center [175, 143] width 41 height 24
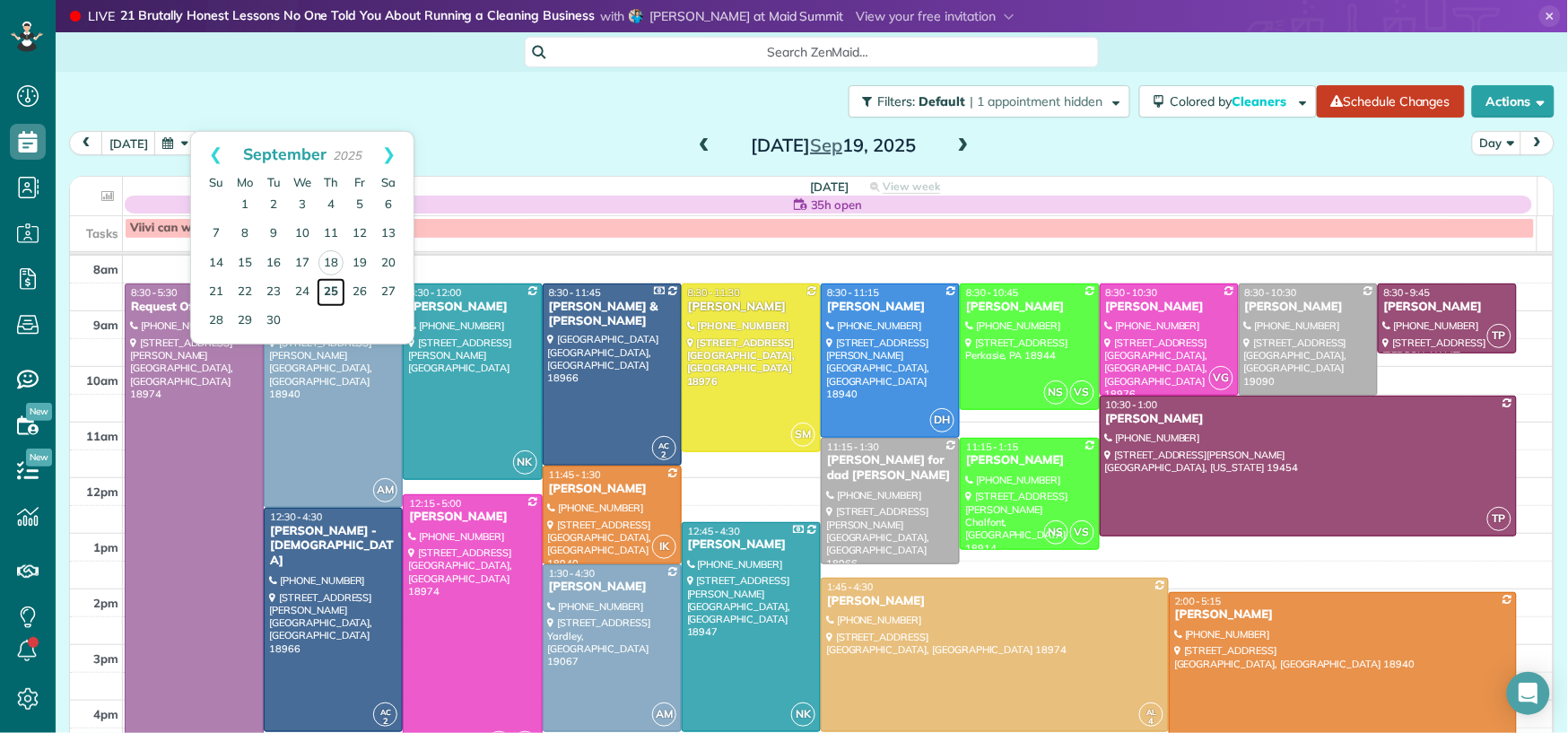
click at [334, 292] on link "25" at bounding box center [331, 292] width 29 height 29
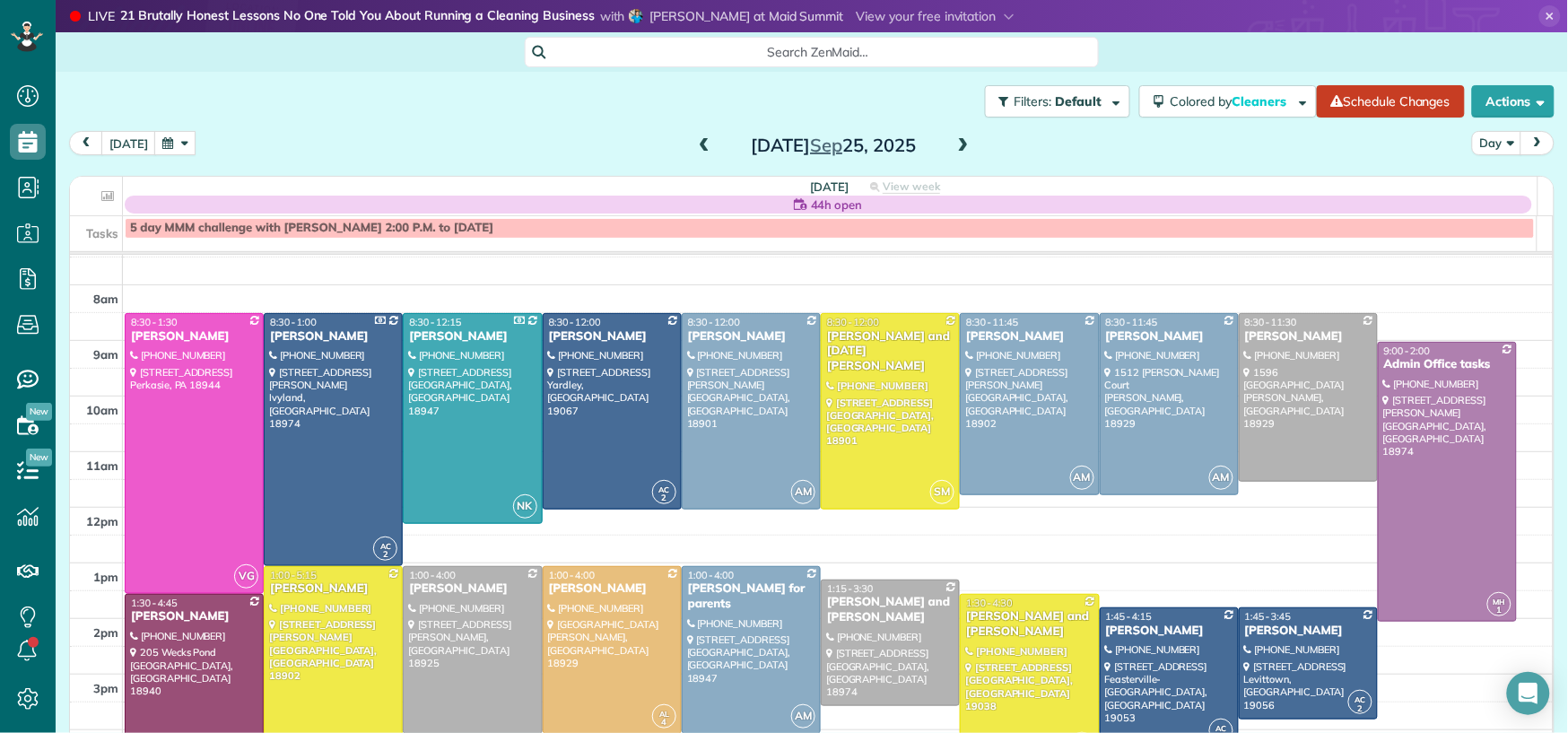
scroll to position [27, 0]
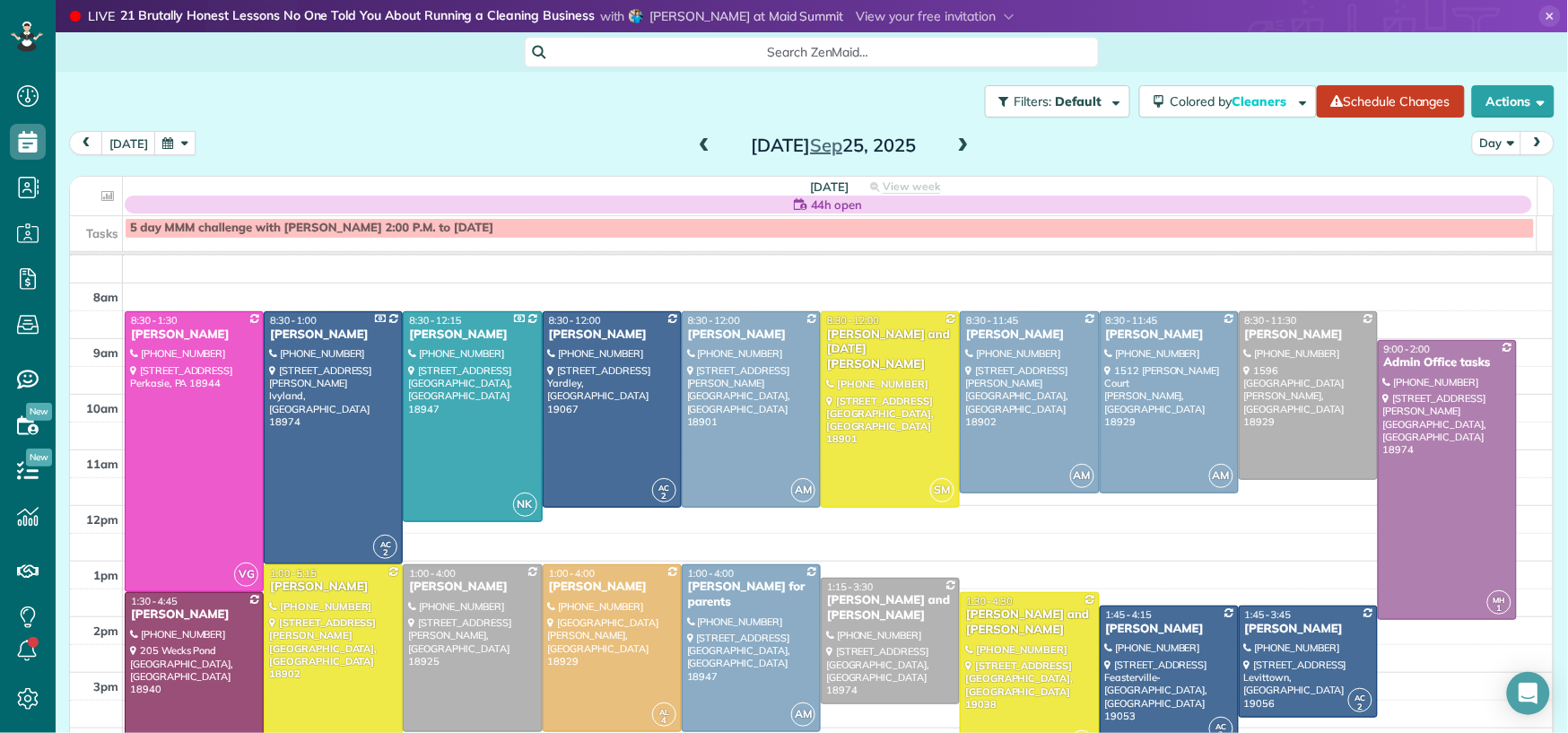
click at [163, 143] on button "button" at bounding box center [175, 143] width 41 height 24
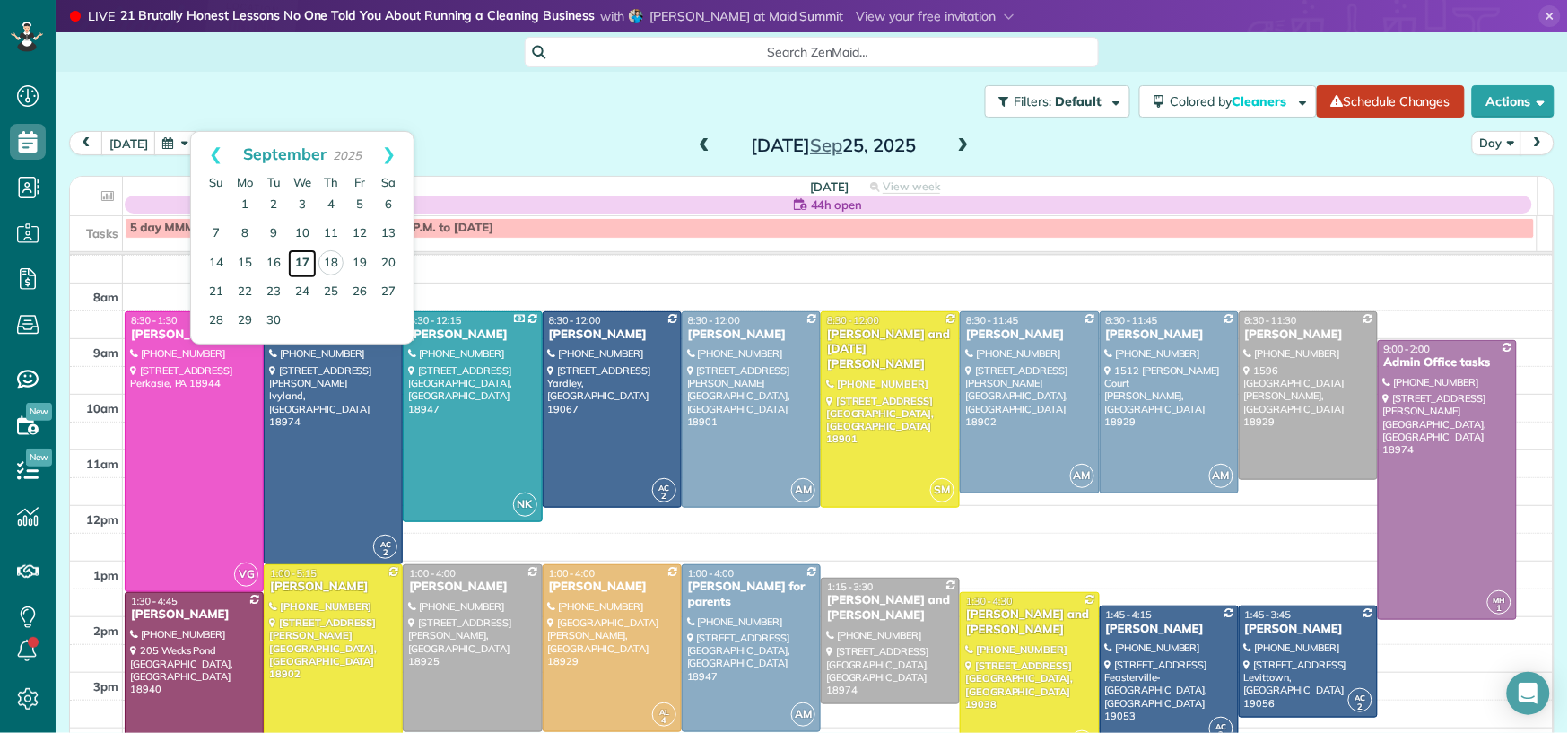
click at [296, 260] on link "17" at bounding box center [302, 264] width 29 height 29
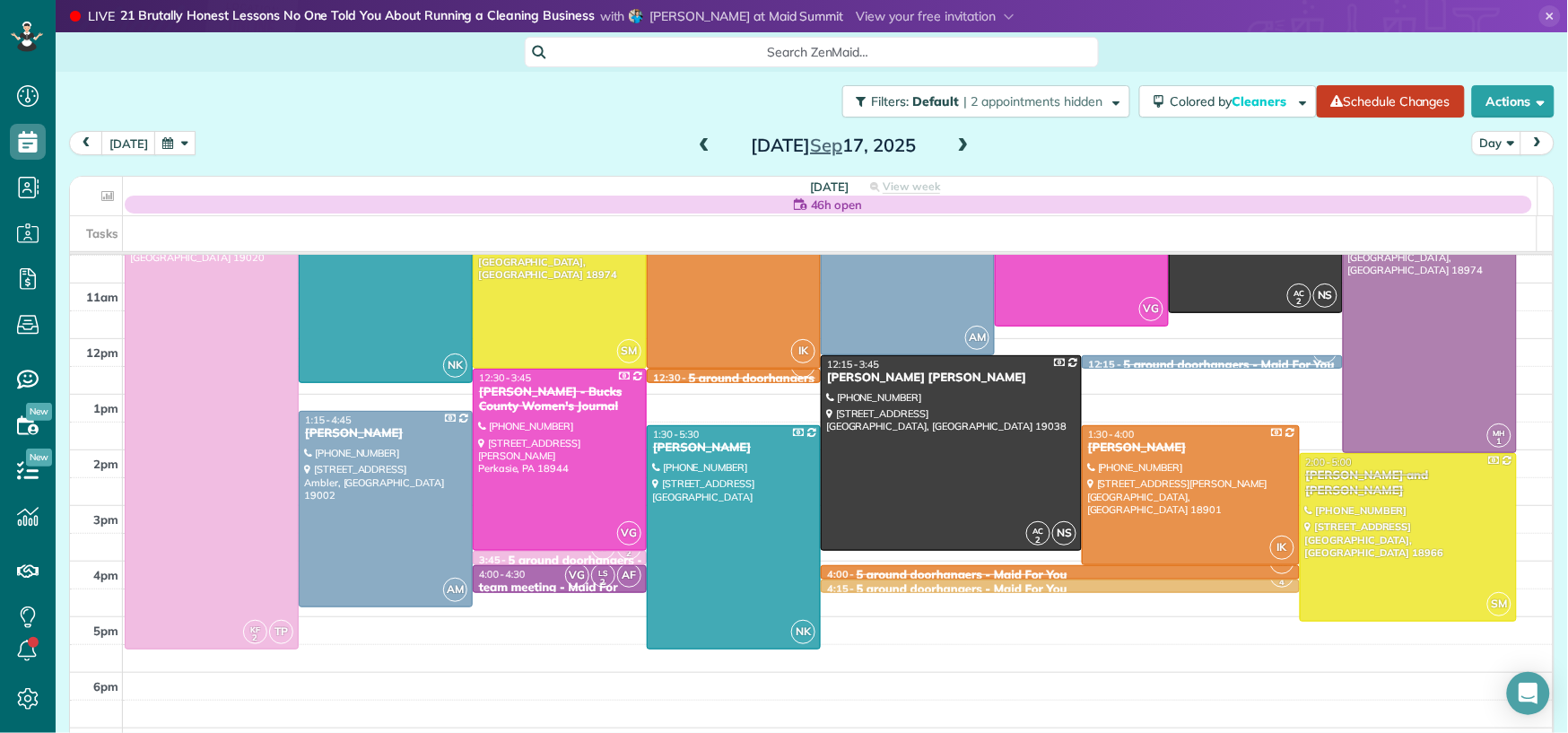
scroll to position [197, 0]
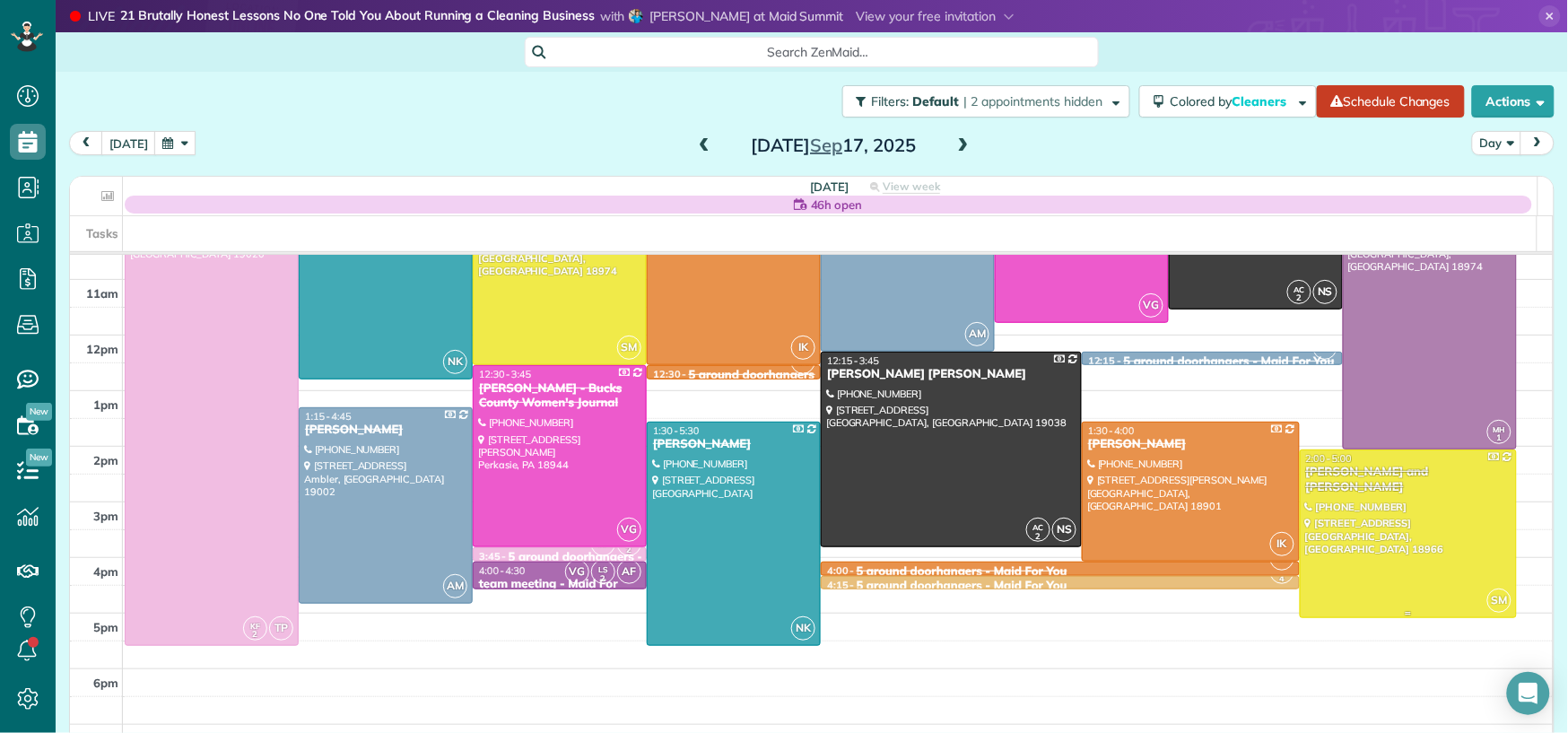
click at [1367, 478] on div "[PERSON_NAME] and [PERSON_NAME]" at bounding box center [1409, 480] width 207 height 31
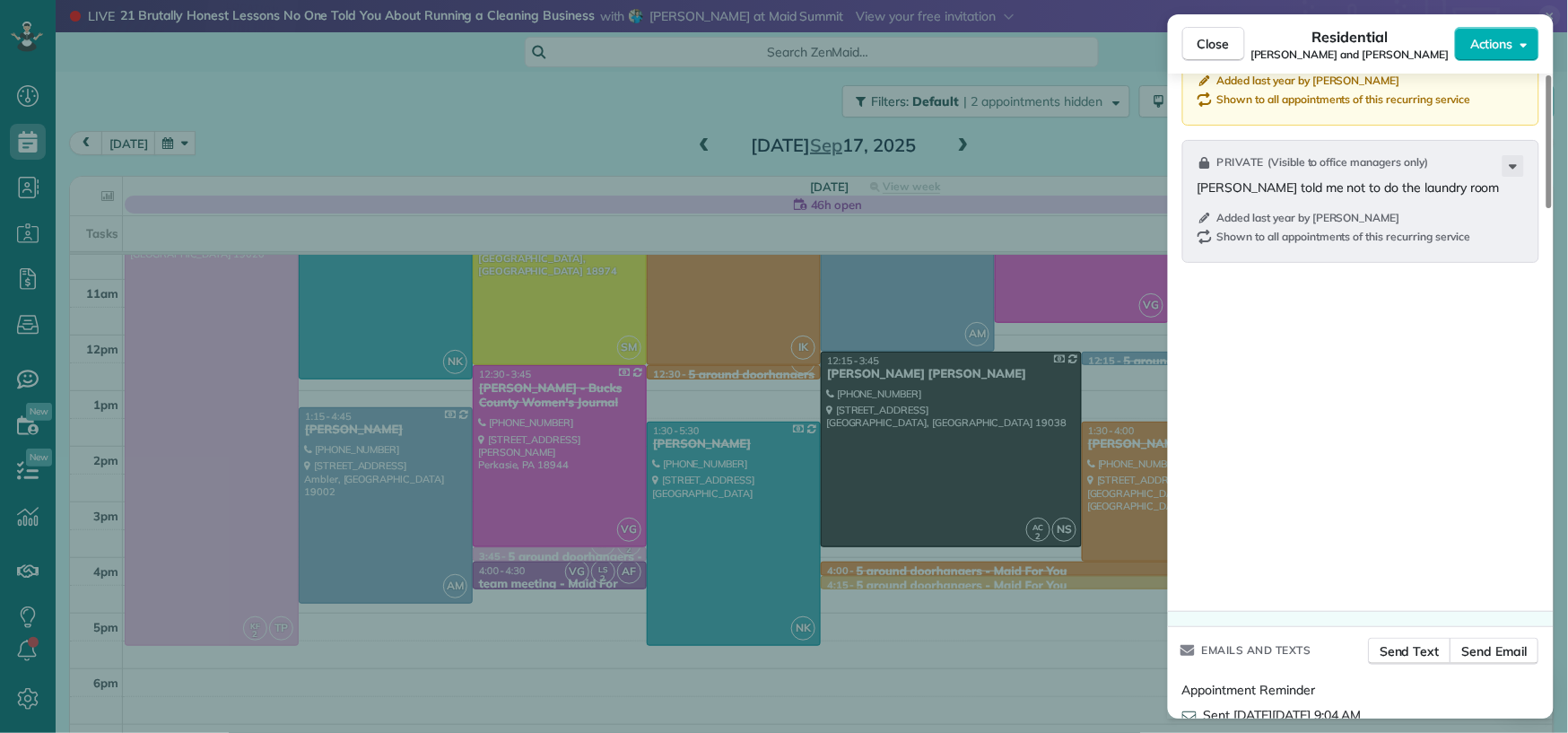
scroll to position [1809, 0]
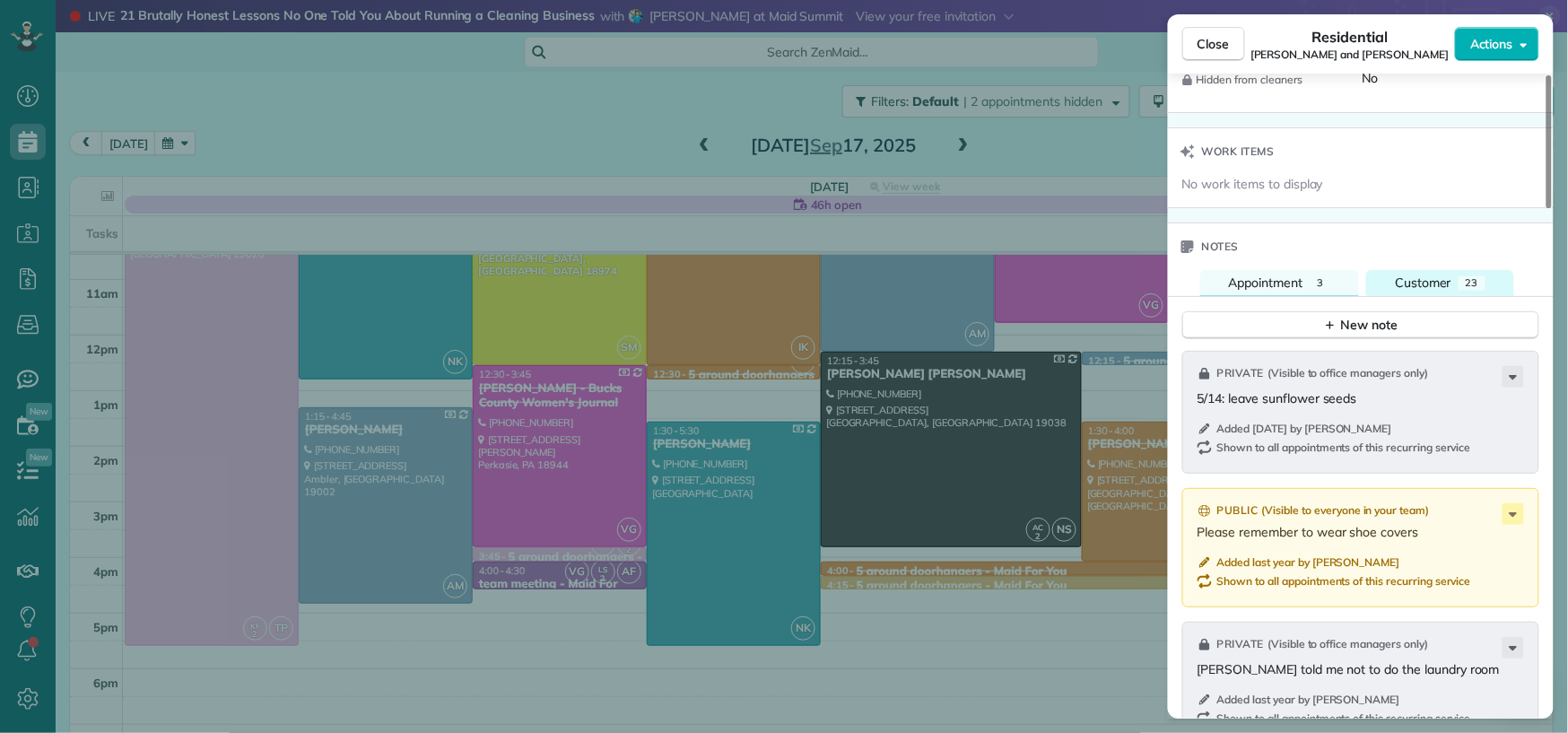
click at [1412, 282] on span "Customer" at bounding box center [1424, 282] width 57 height 16
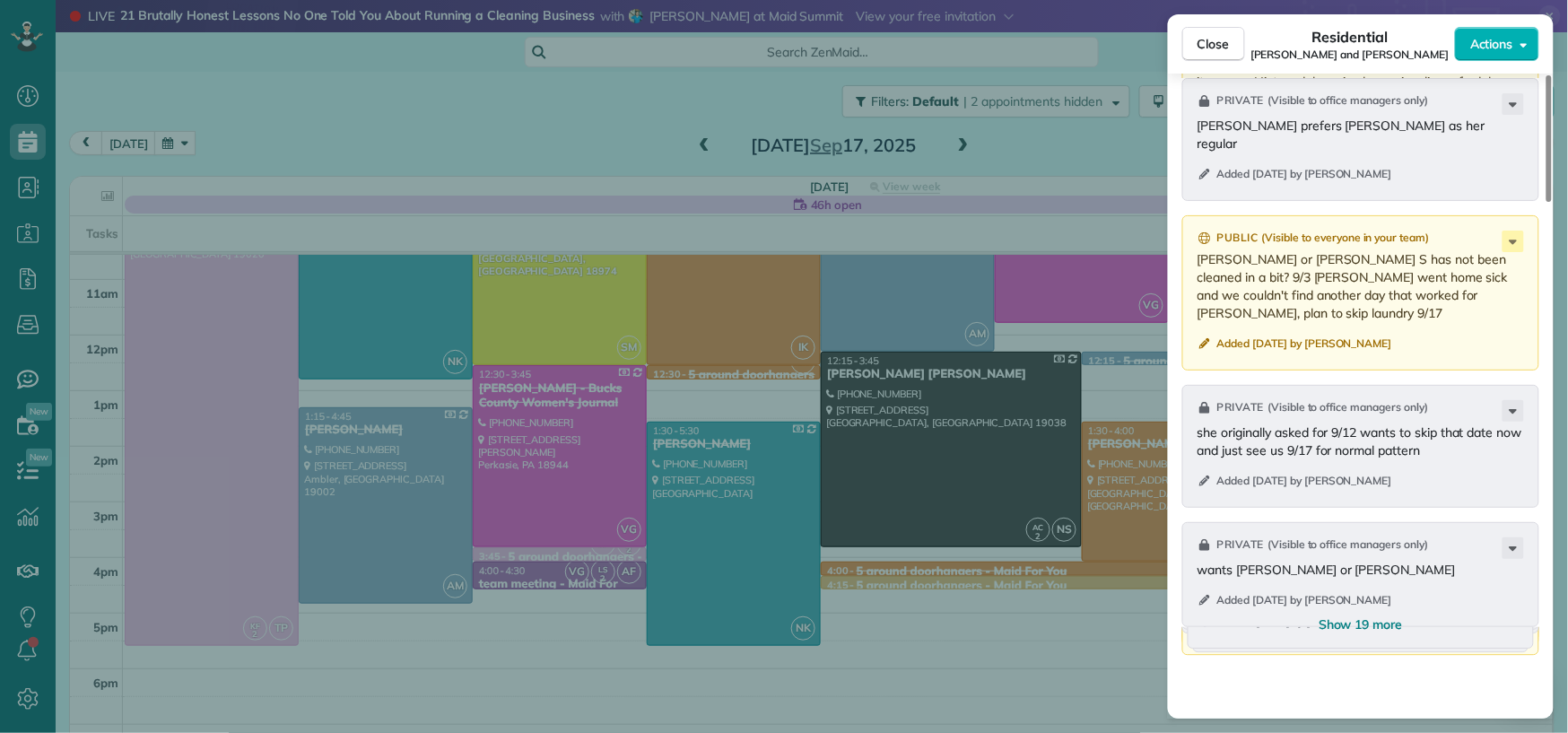
scroll to position [2293, 0]
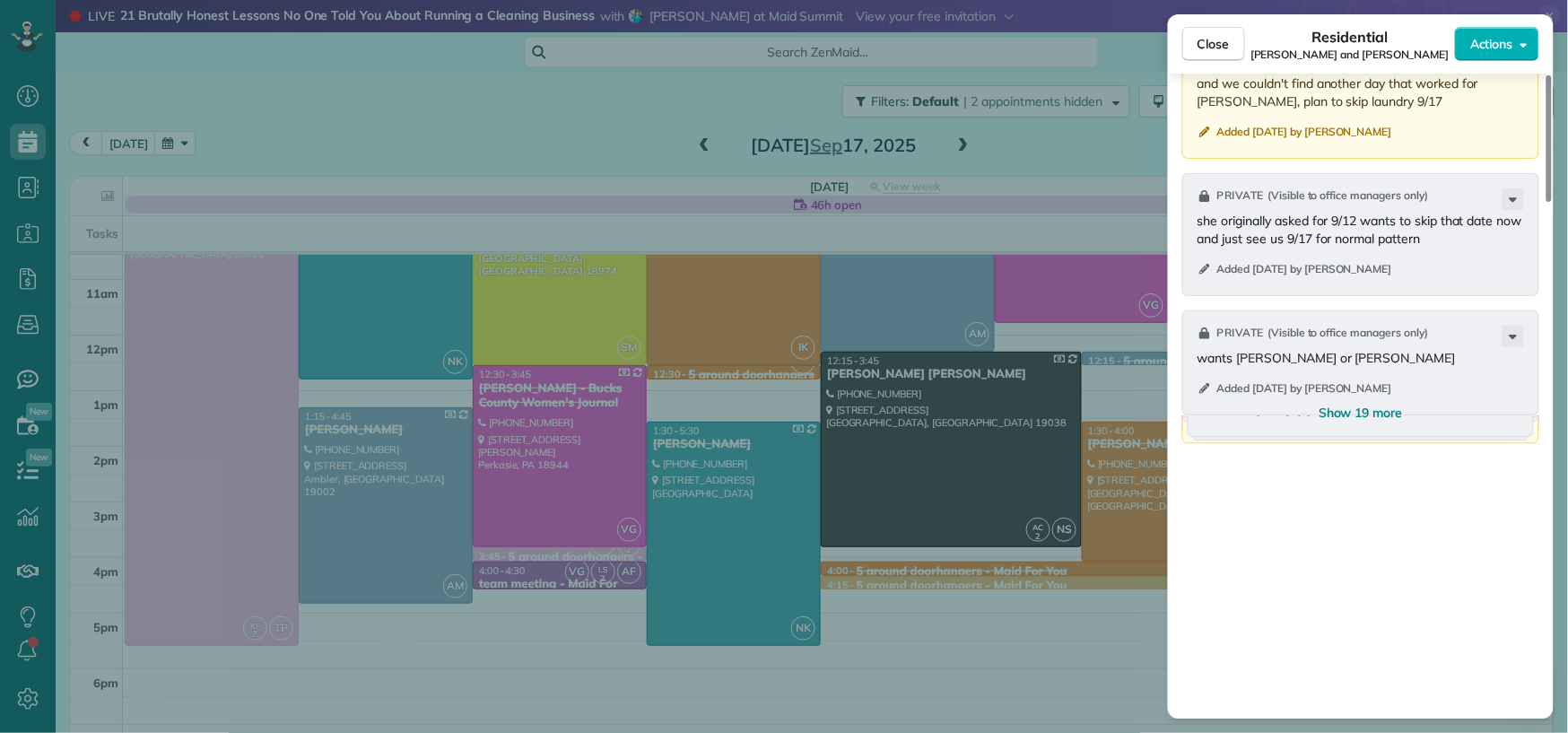
click at [1353, 421] on span "Show 19 more" at bounding box center [1361, 412] width 85 height 18
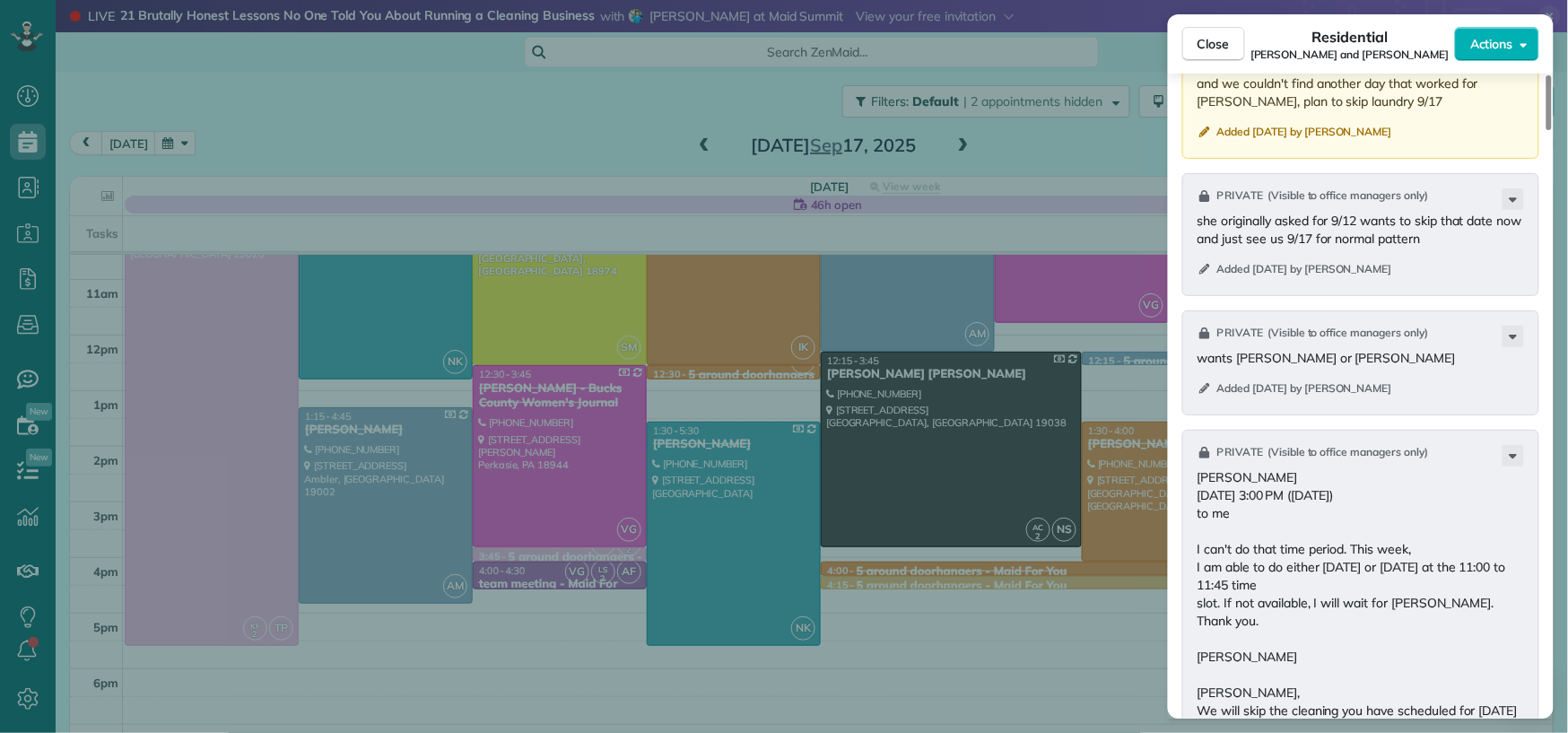
scroll to position [1876, 0]
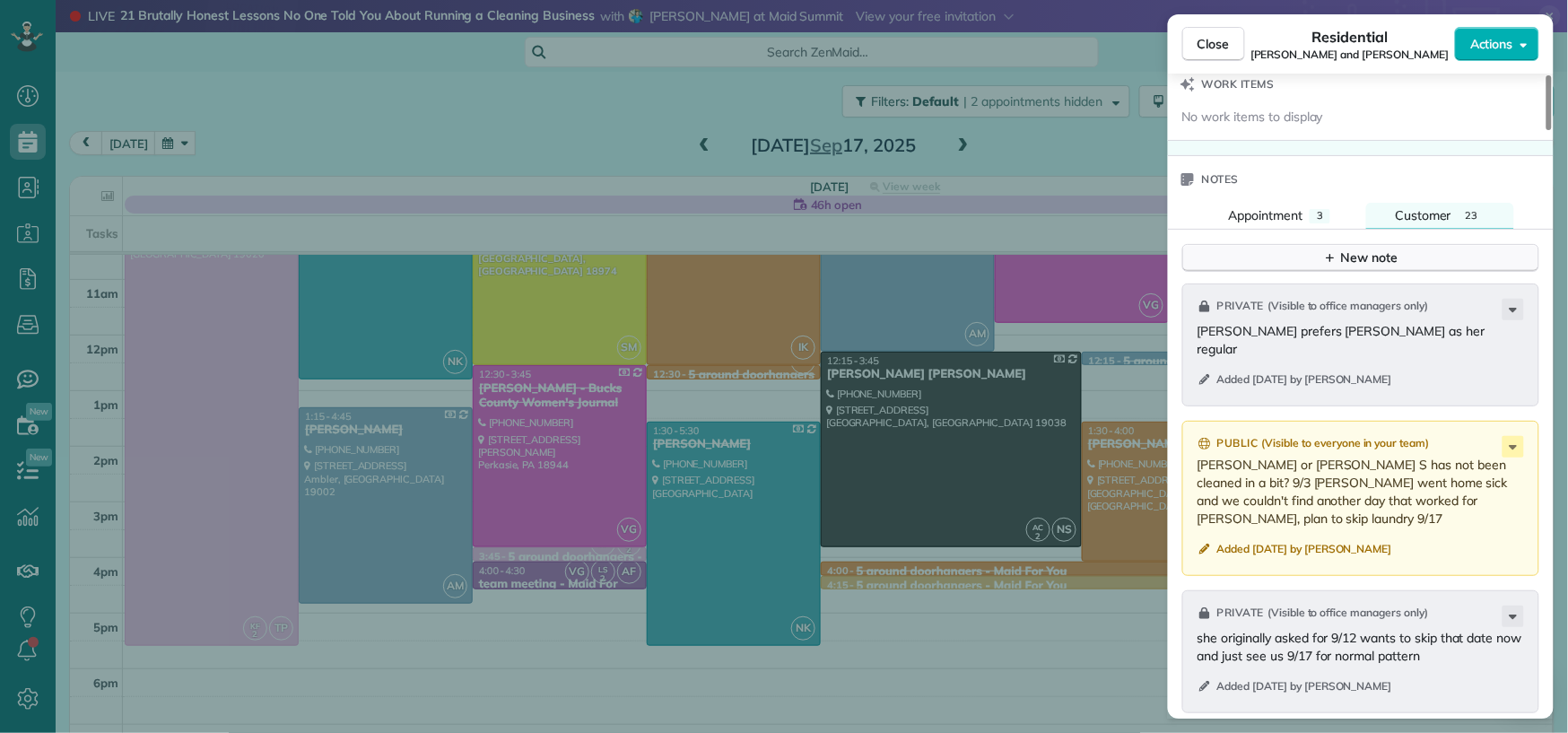
click at [1336, 255] on button "New note" at bounding box center [1360, 258] width 357 height 28
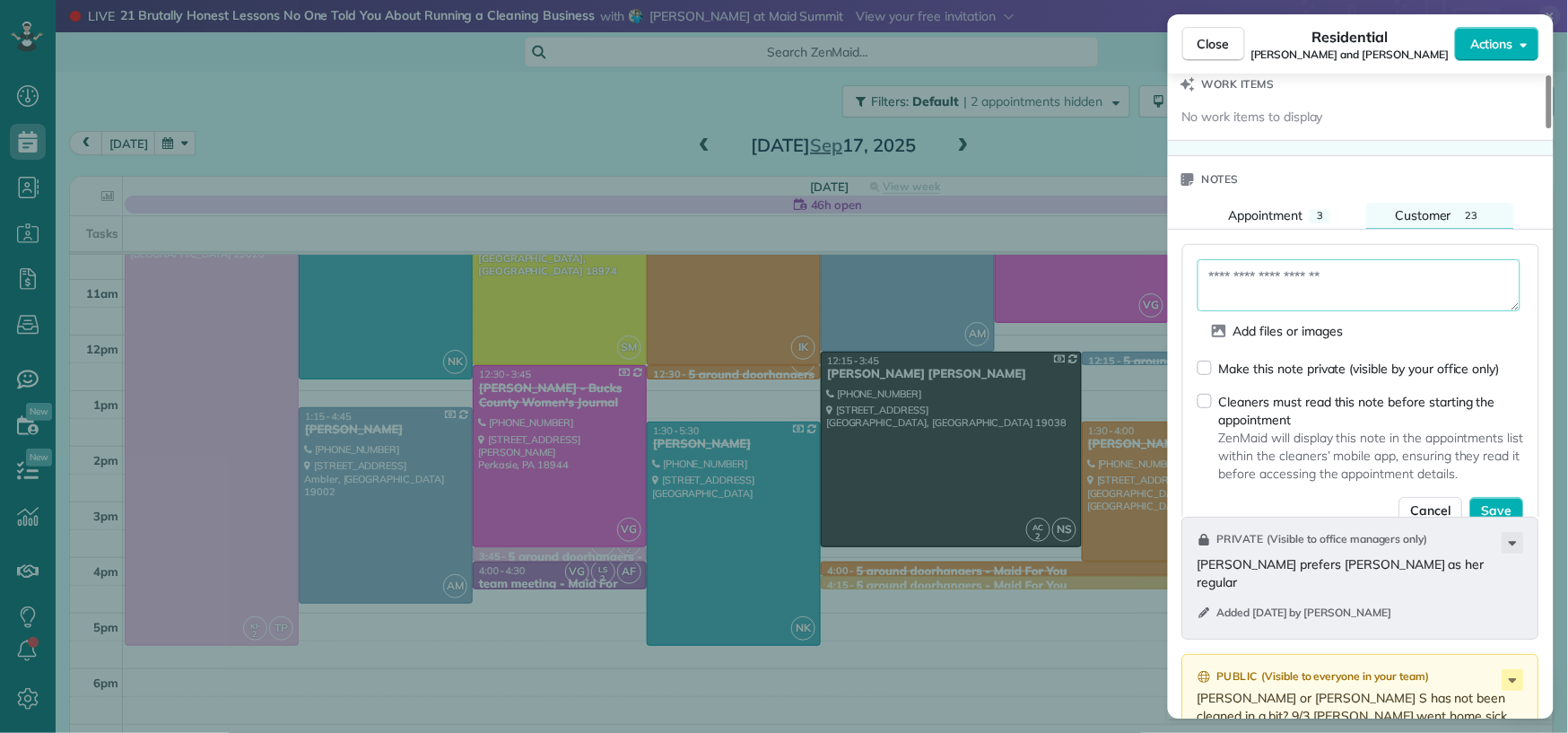
click at [1312, 292] on textarea at bounding box center [1359, 285] width 323 height 52
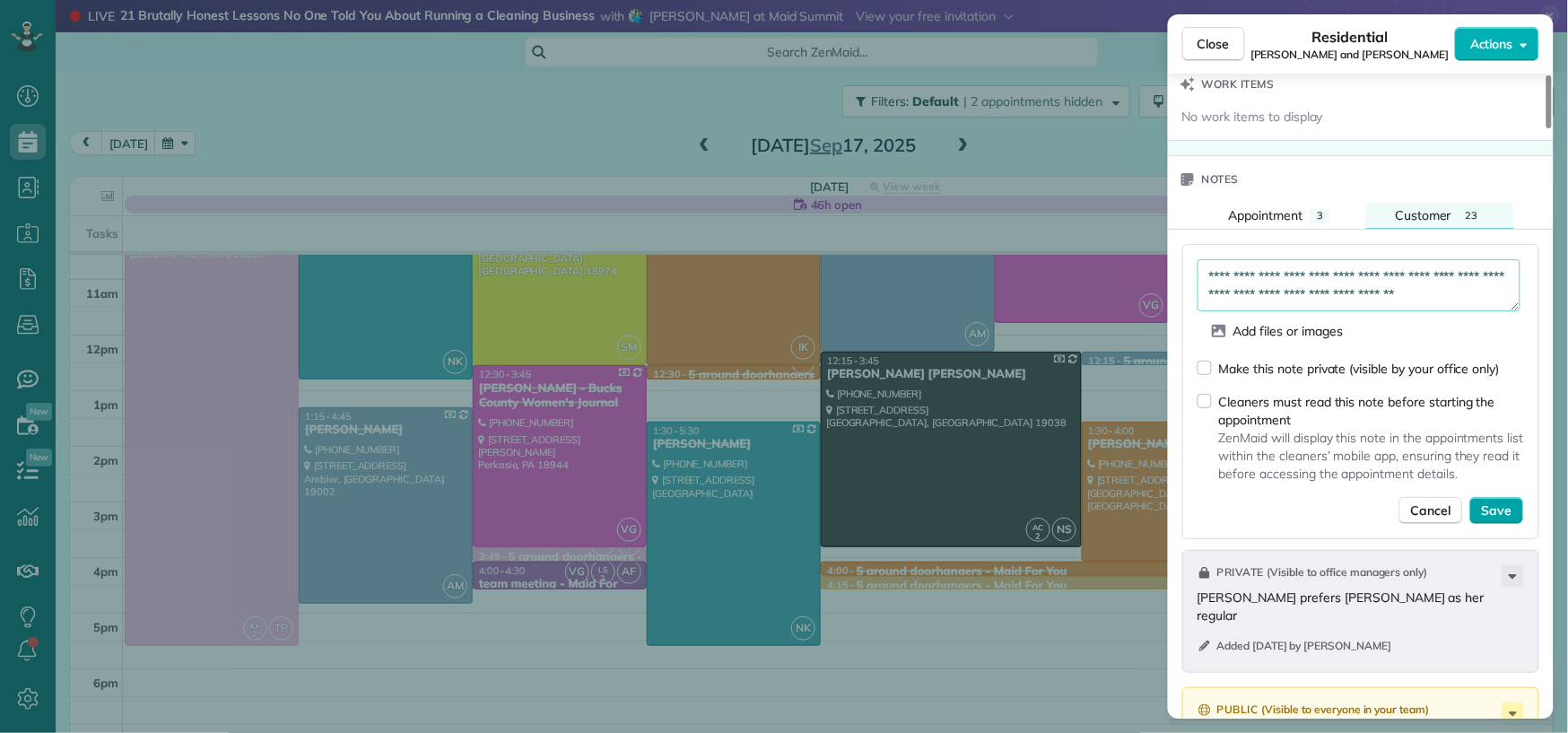
type textarea "**********"
click at [1497, 516] on span "Save" at bounding box center [1497, 509] width 31 height 18
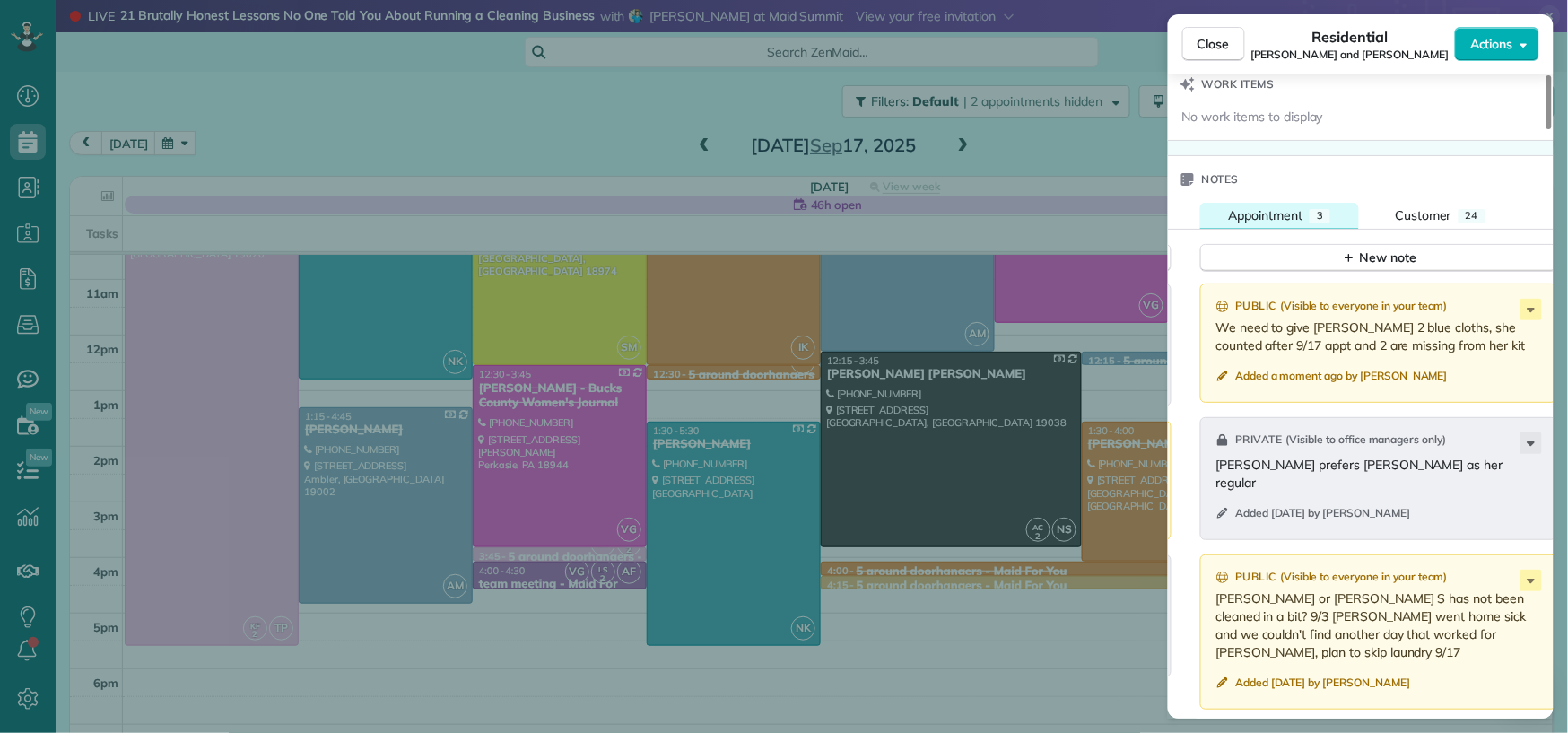
click at [1281, 224] on span "Appointment" at bounding box center [1266, 214] width 75 height 16
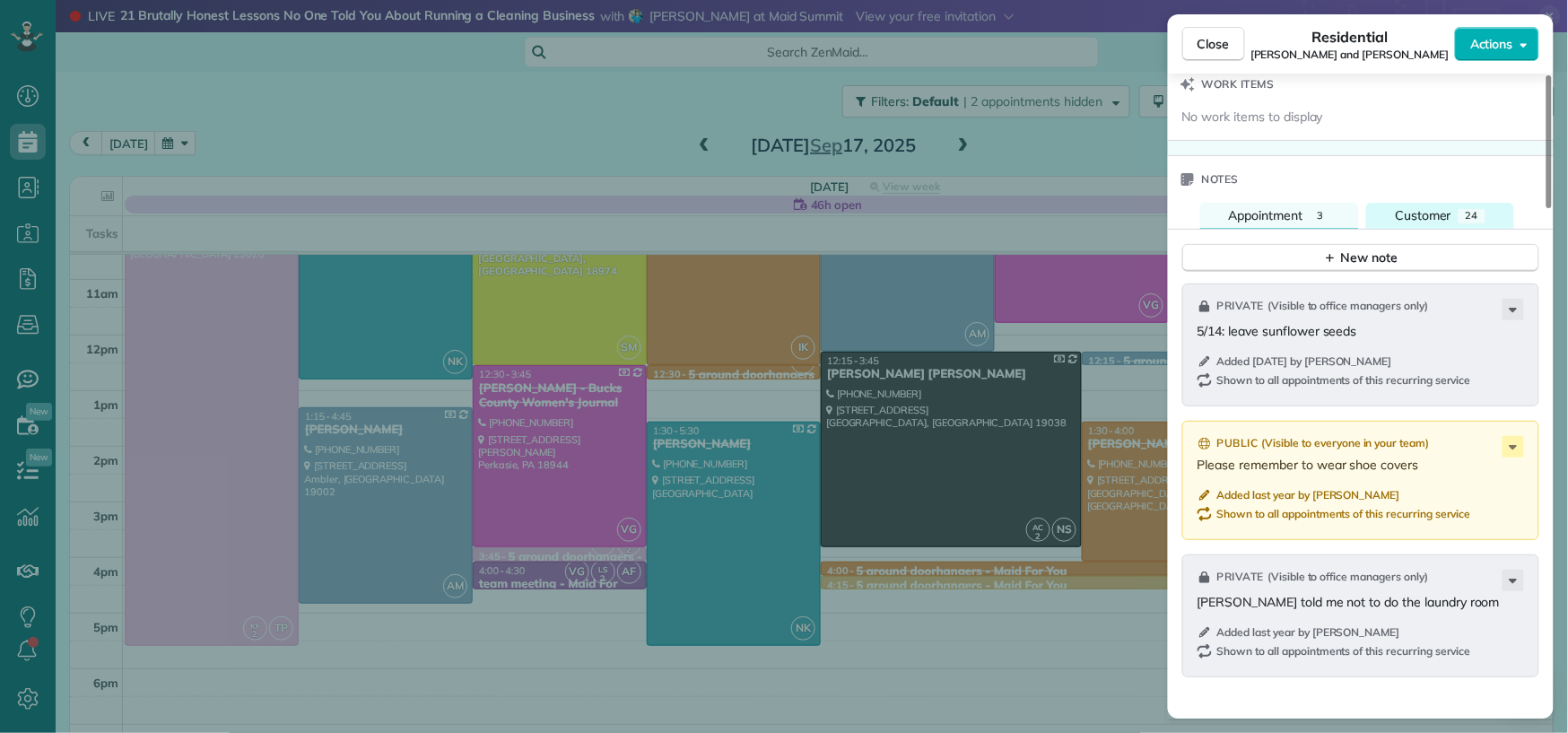
click at [1446, 217] on span "Customer" at bounding box center [1424, 214] width 57 height 16
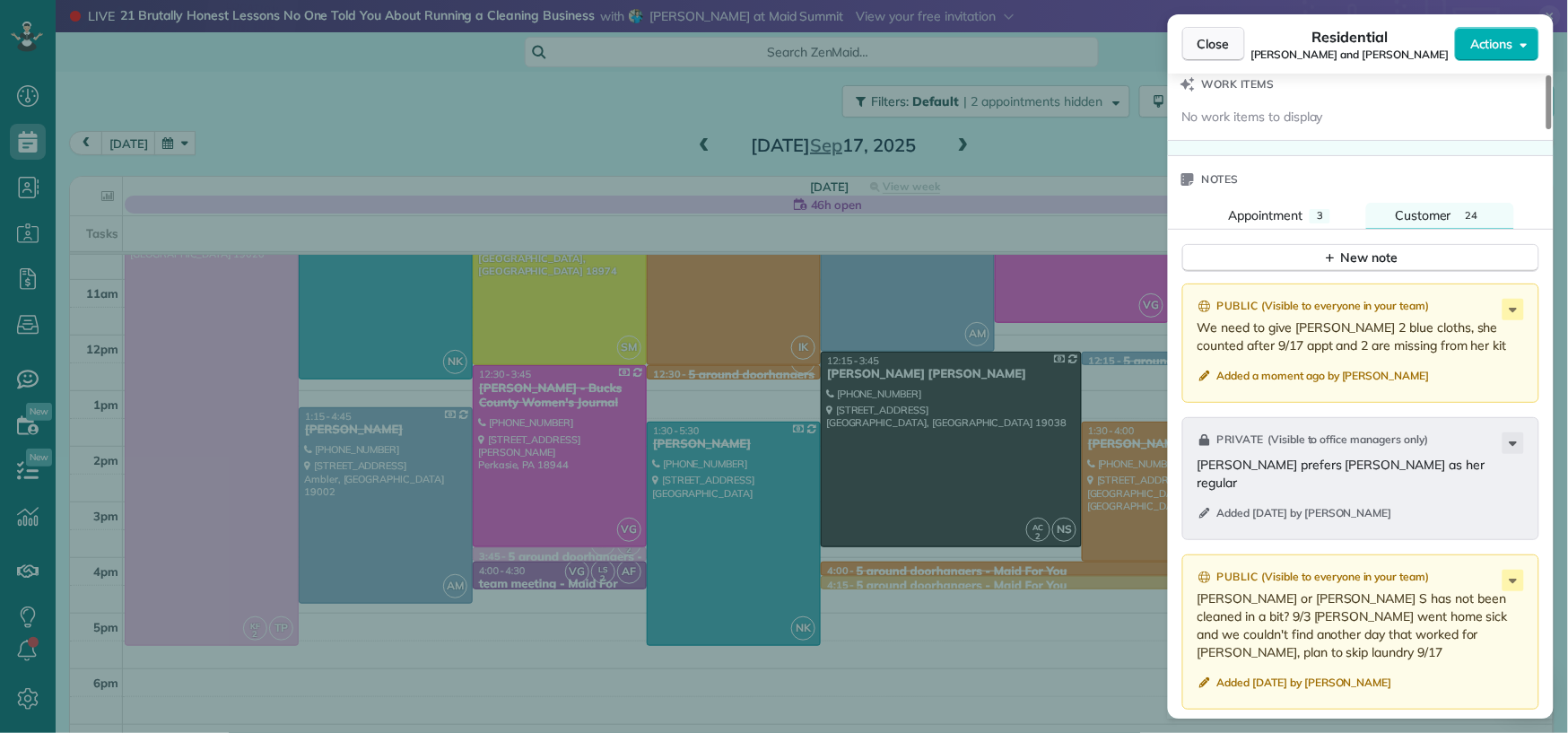
click at [1209, 51] on span "Close" at bounding box center [1214, 44] width 33 height 18
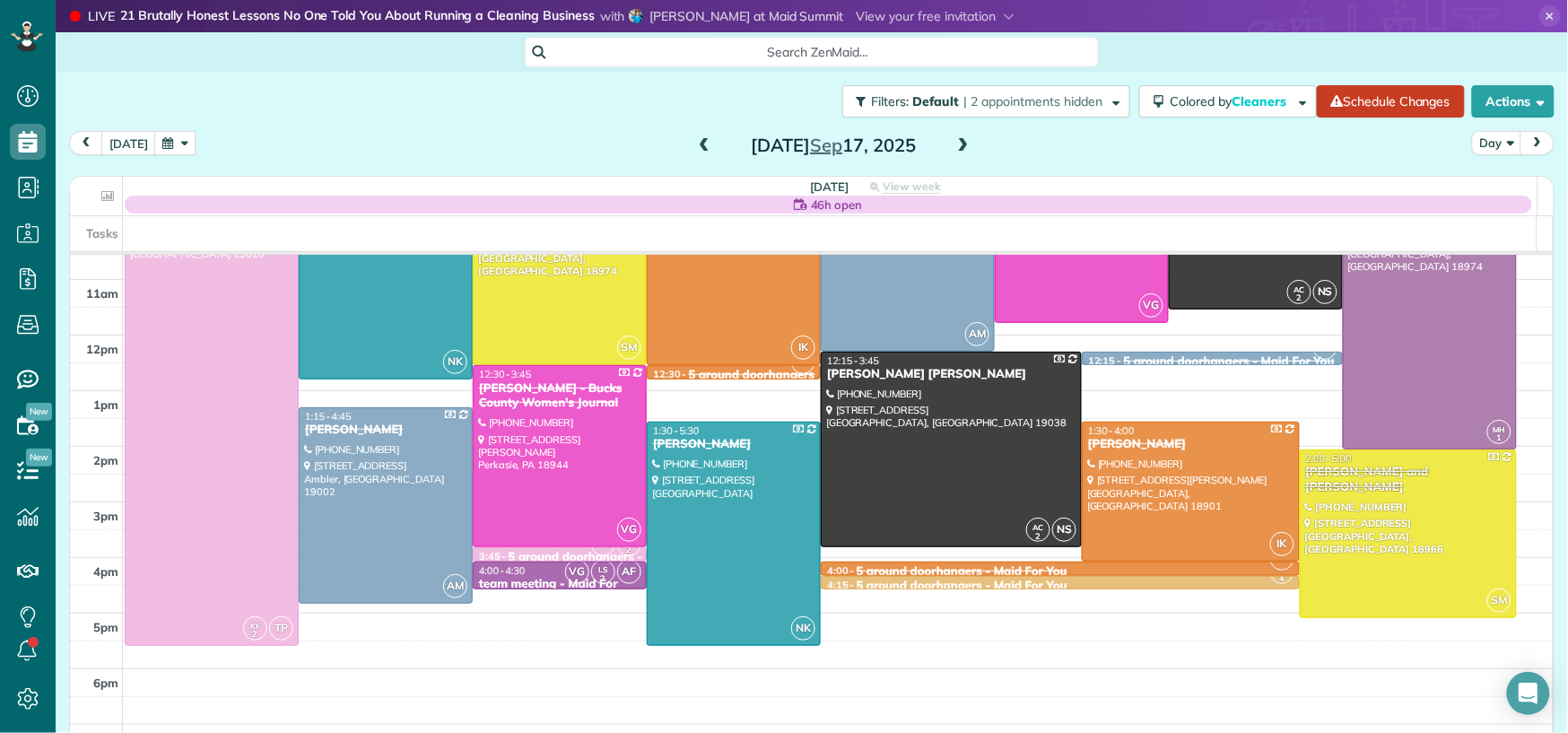
click at [185, 145] on button "button" at bounding box center [175, 143] width 41 height 24
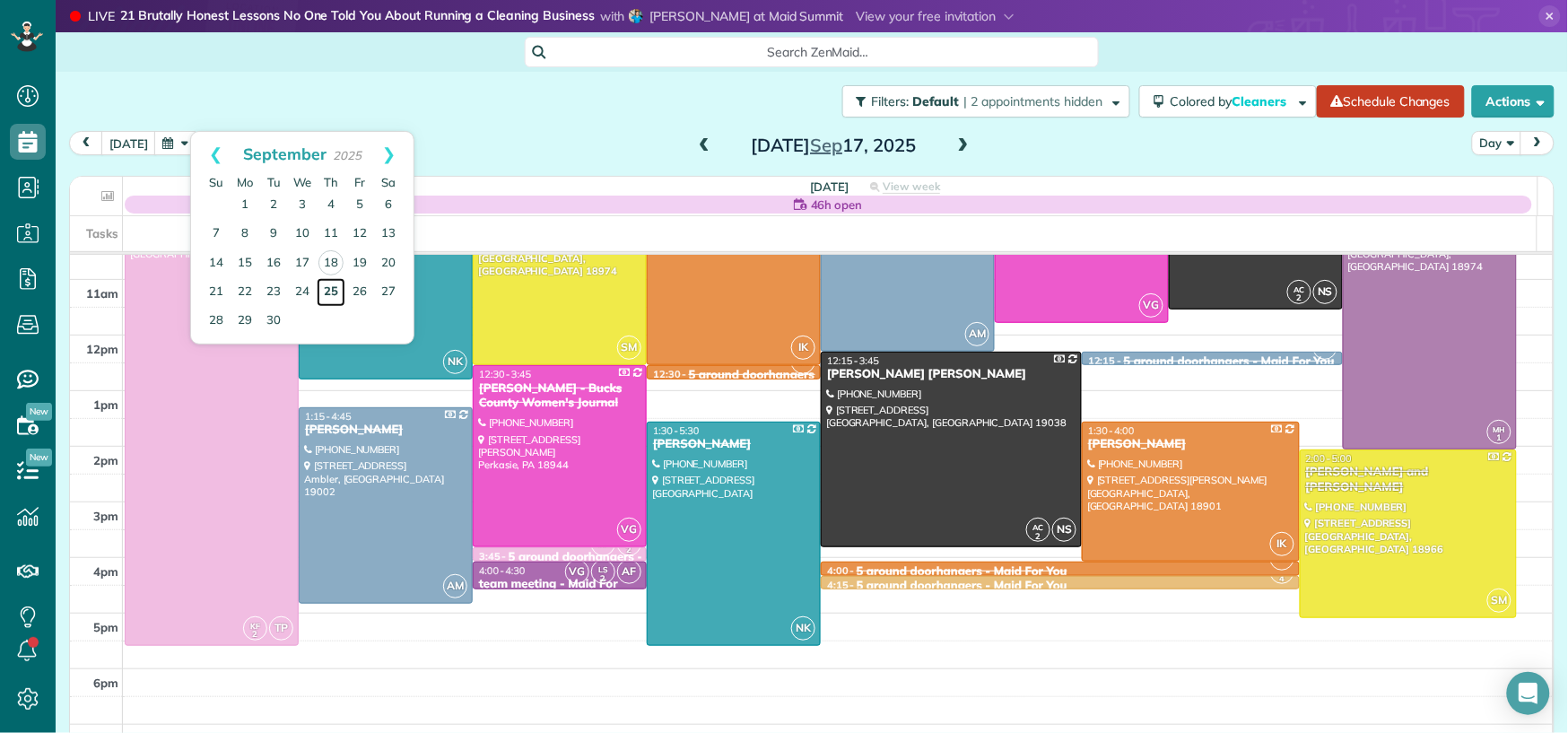
click at [328, 295] on link "25" at bounding box center [331, 292] width 29 height 29
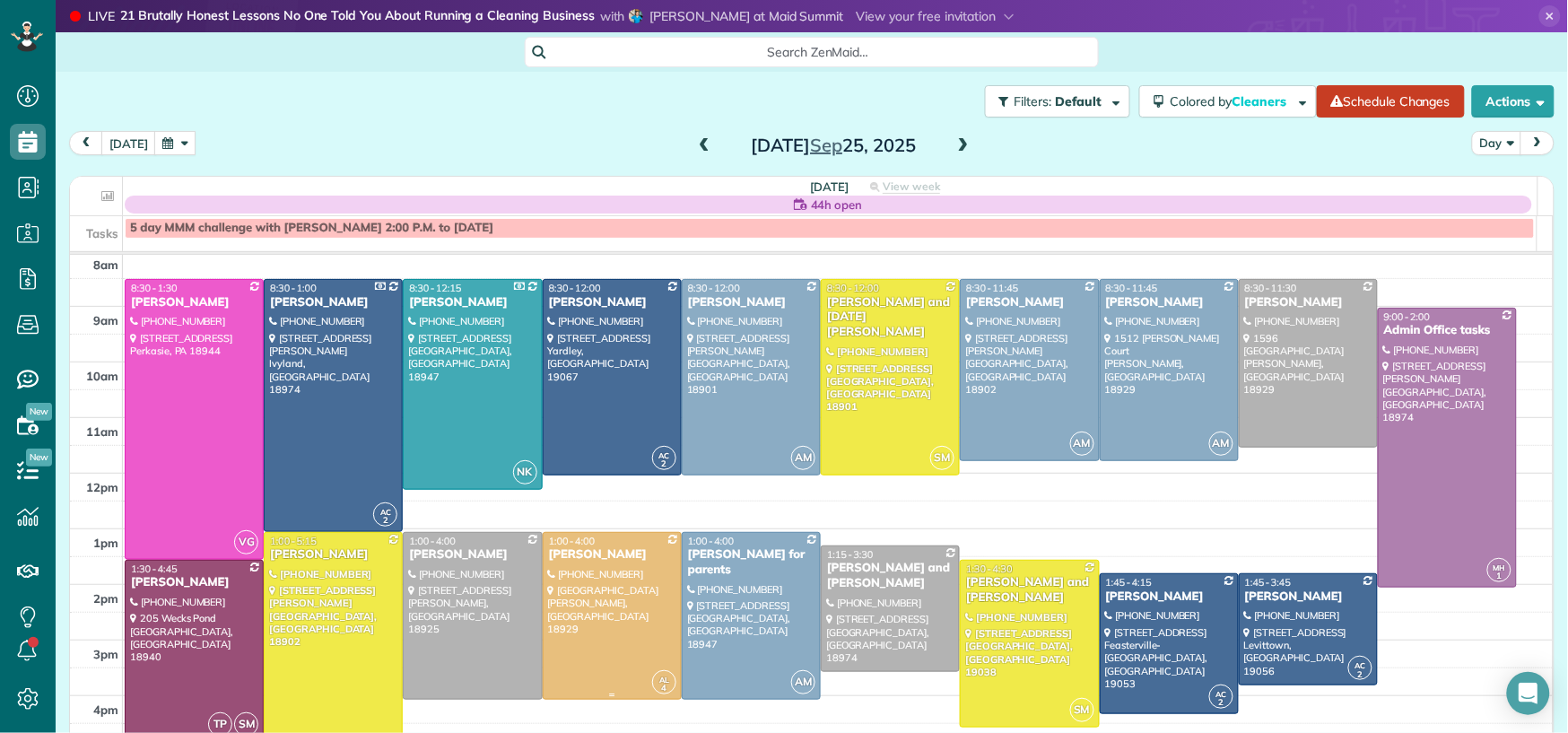
scroll to position [63, 0]
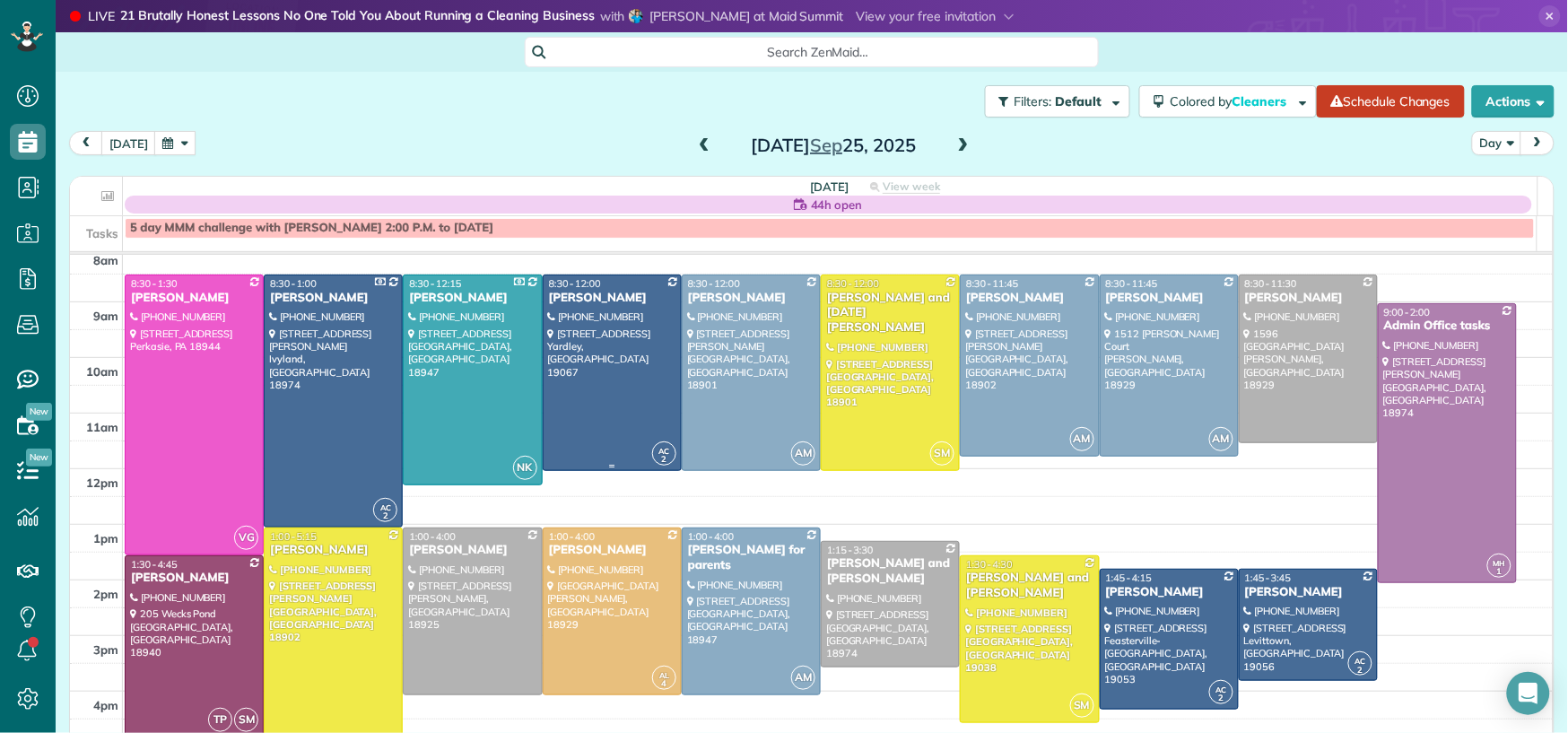
click at [573, 299] on div "[PERSON_NAME]" at bounding box center [612, 298] width 129 height 15
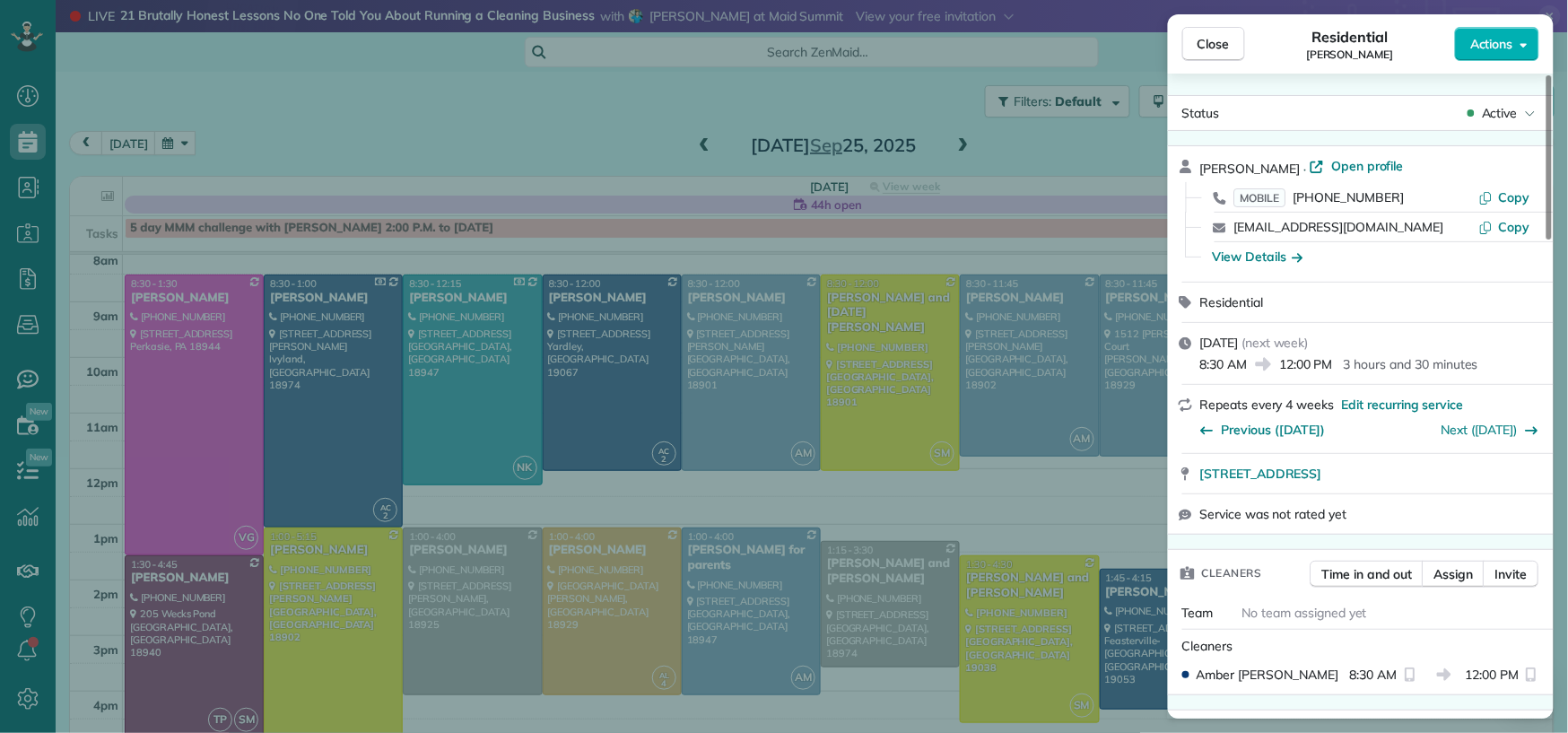
drag, startPoint x: 1207, startPoint y: 46, endPoint x: 1110, endPoint y: 251, distance: 226.8
click at [1207, 46] on span "Close" at bounding box center [1214, 44] width 33 height 18
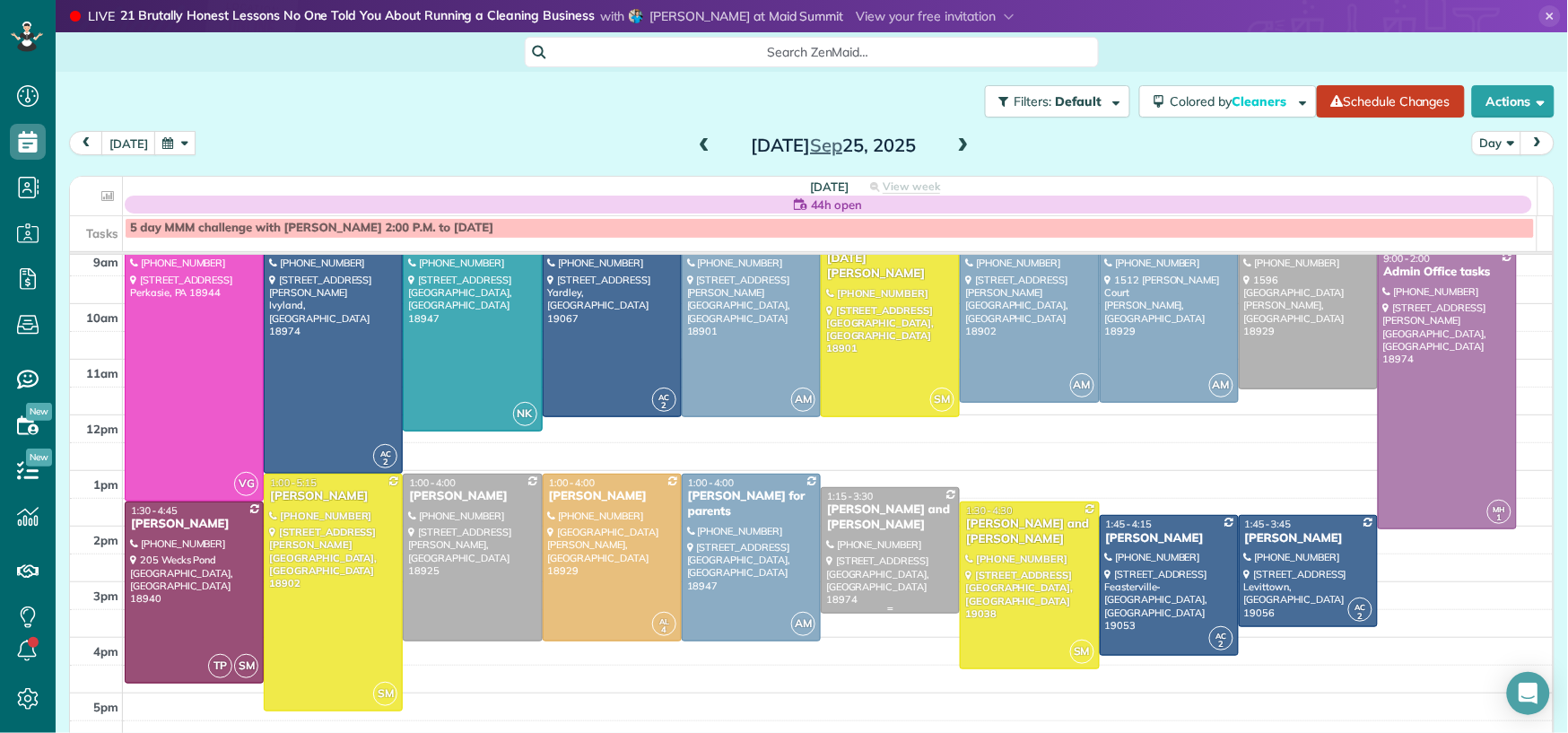
scroll to position [103, 0]
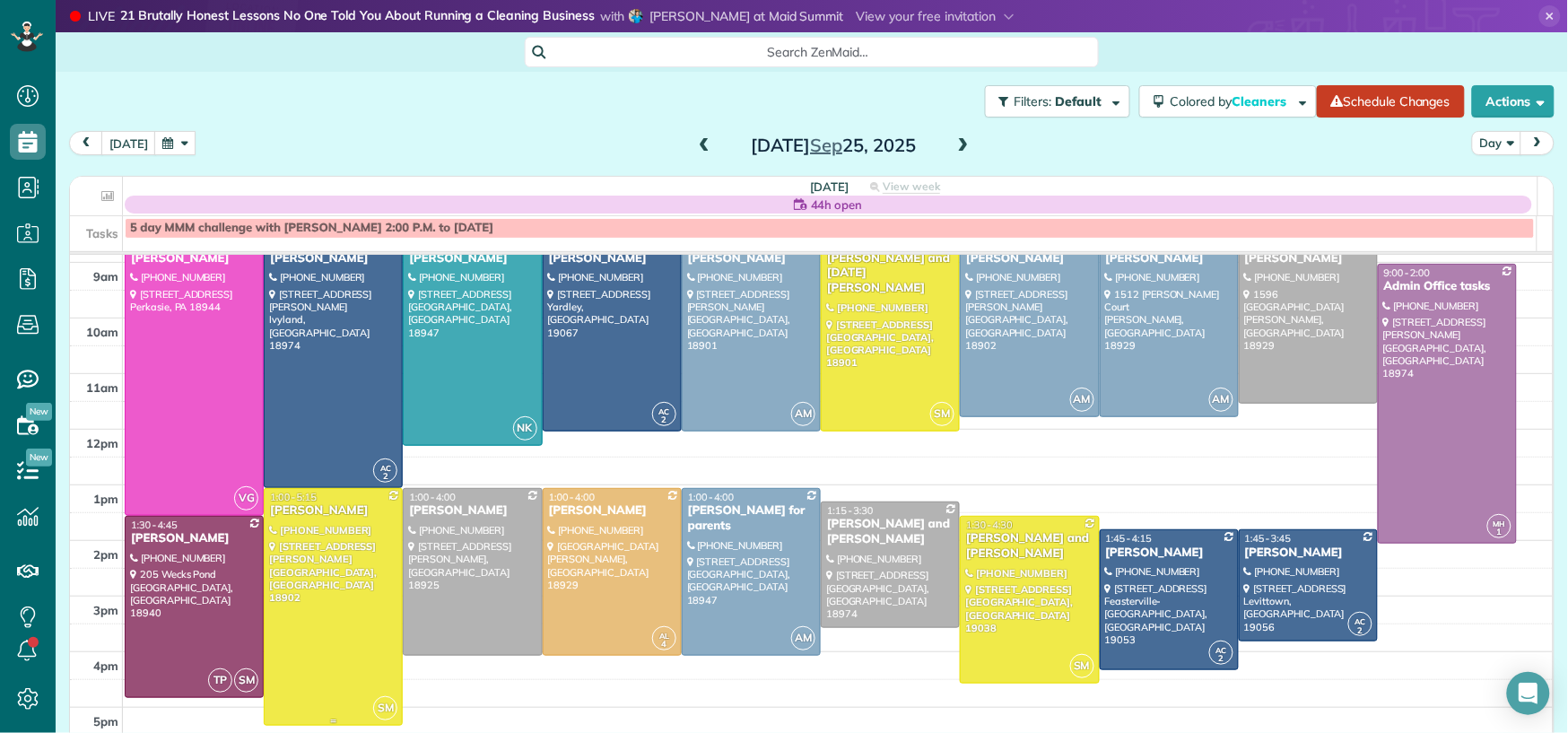
click at [341, 593] on div at bounding box center [333, 607] width 137 height 237
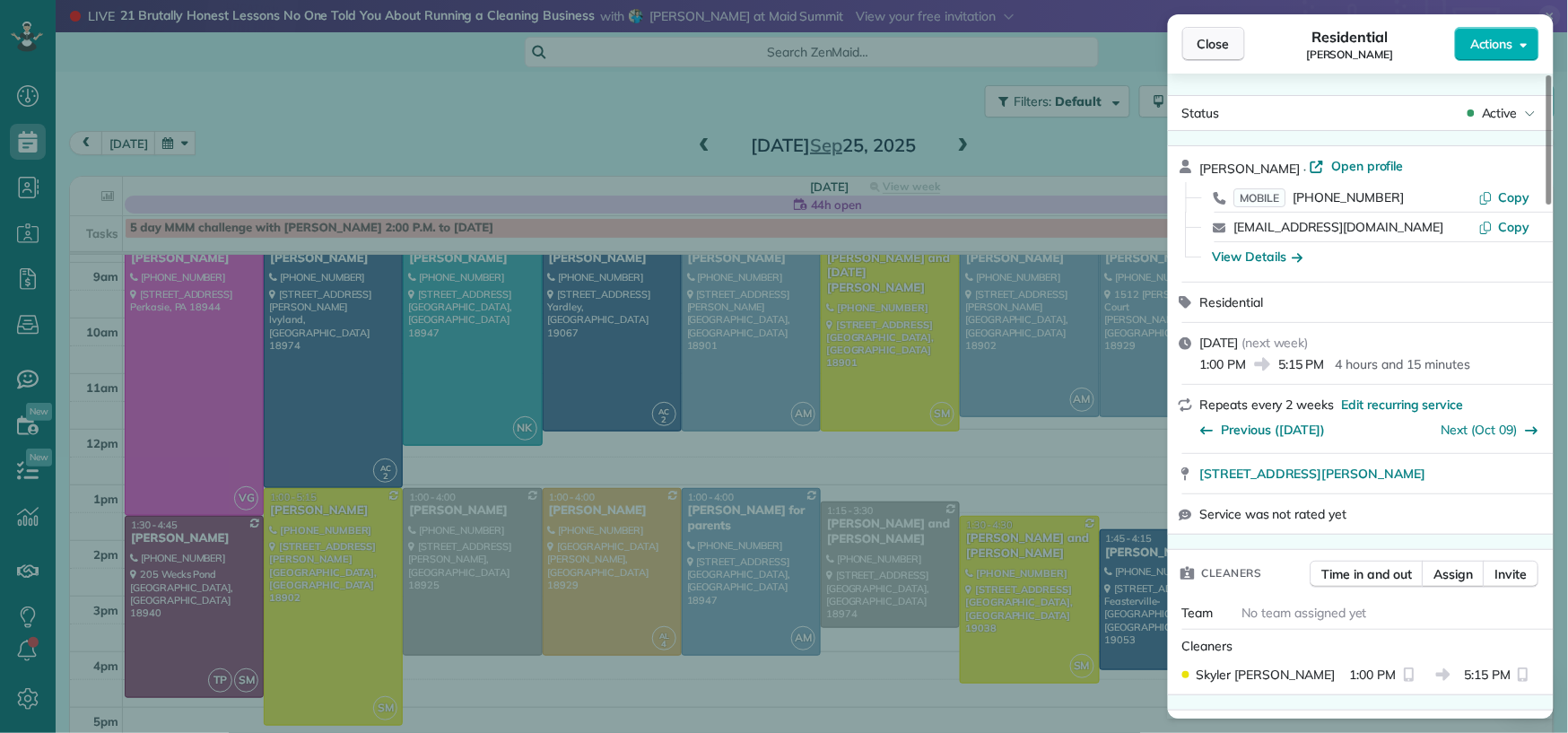
click at [1198, 48] on span "Close" at bounding box center [1214, 44] width 33 height 18
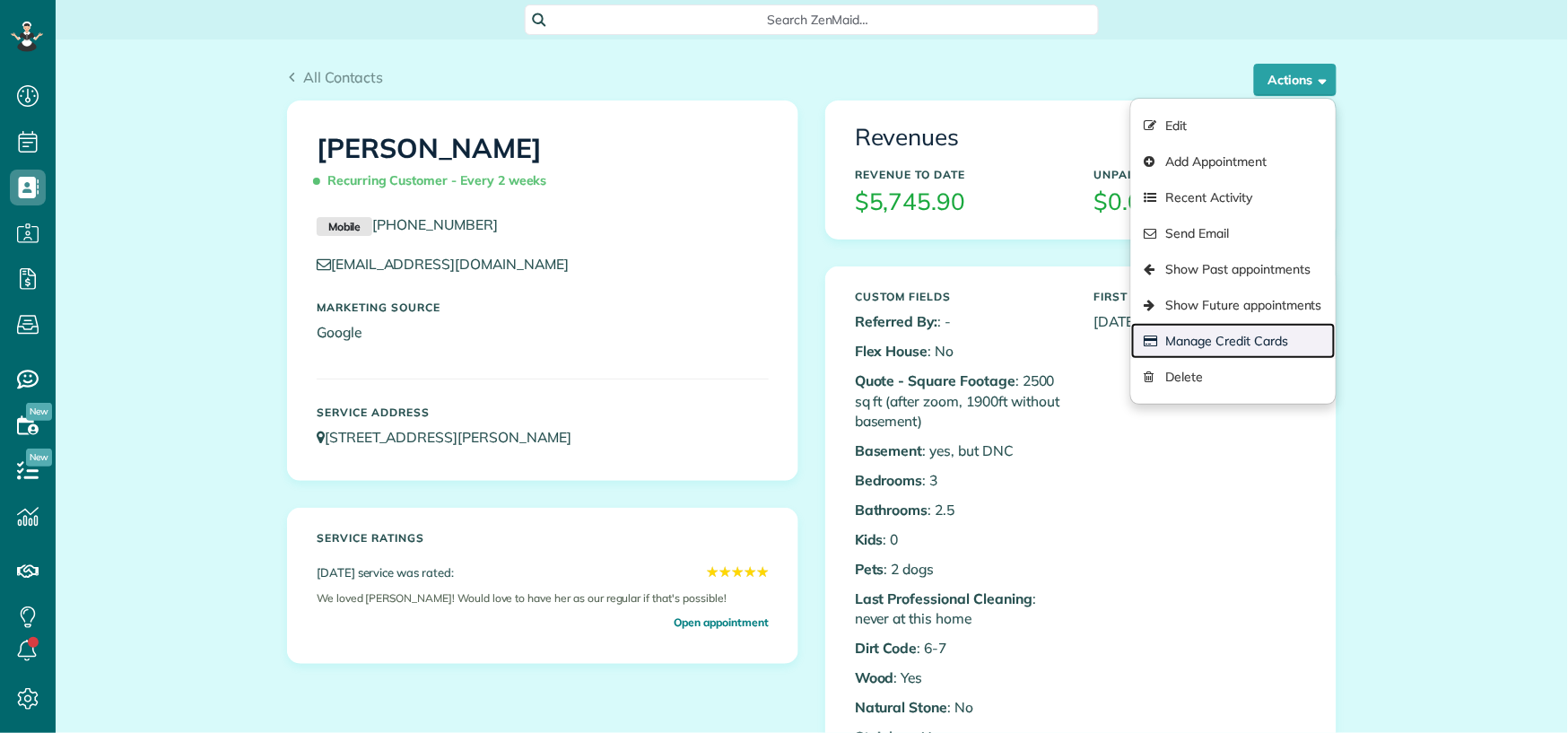
scroll to position [7, 7]
click at [1231, 333] on link "Manage Credit Cards" at bounding box center [1234, 341] width 205 height 36
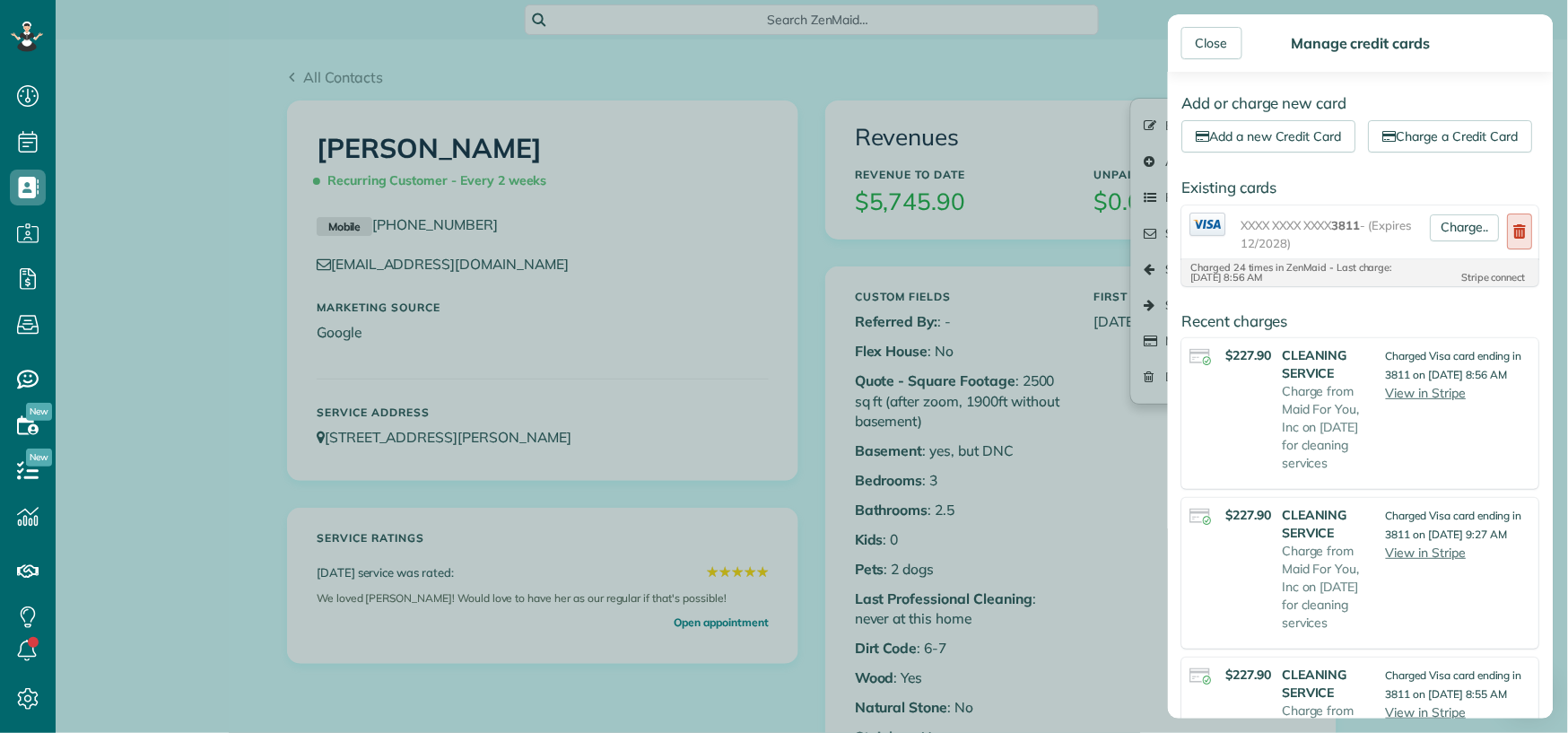
click at [1508, 250] on link at bounding box center [1520, 231] width 25 height 36
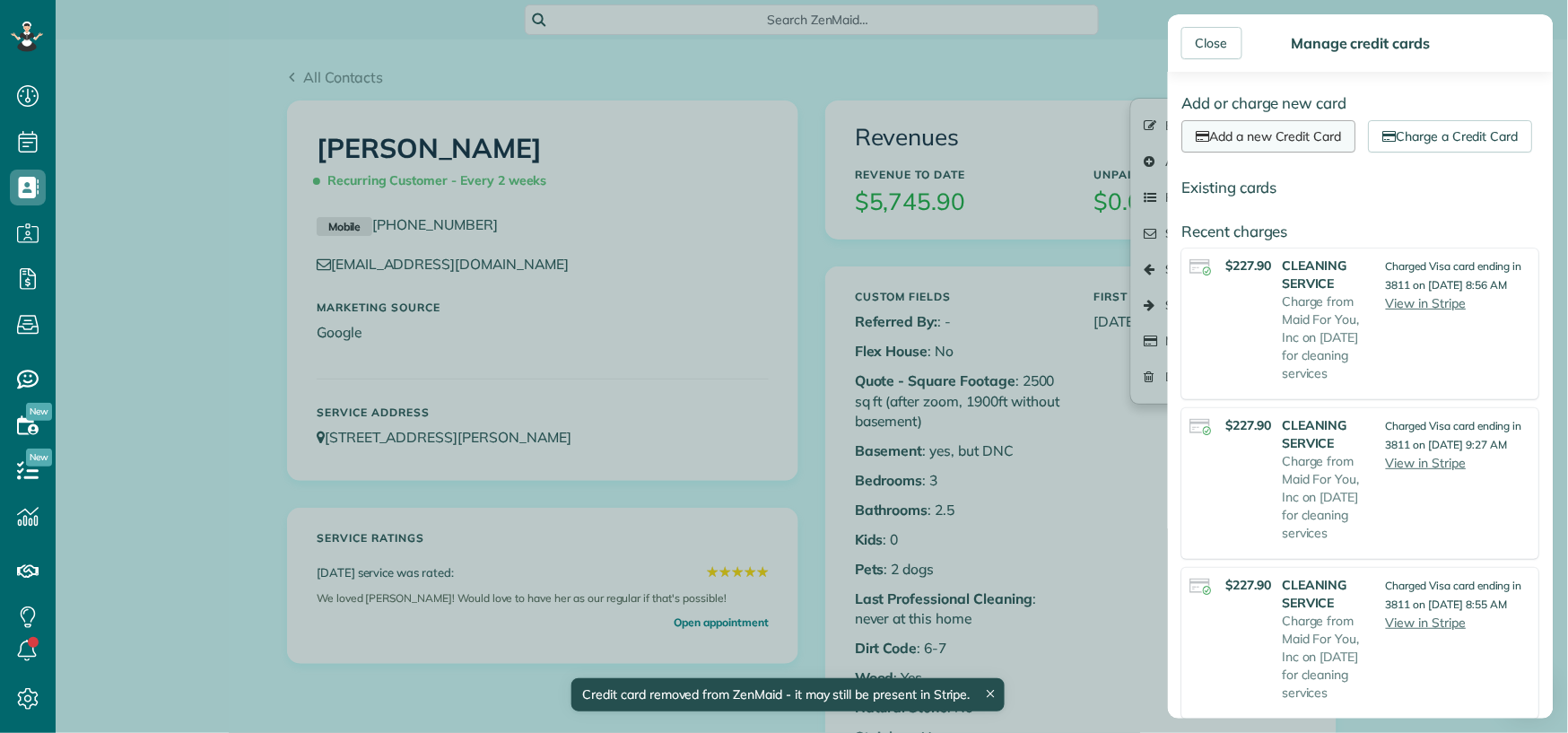
click at [1286, 133] on link "Add a new Credit Card" at bounding box center [1269, 136] width 174 height 33
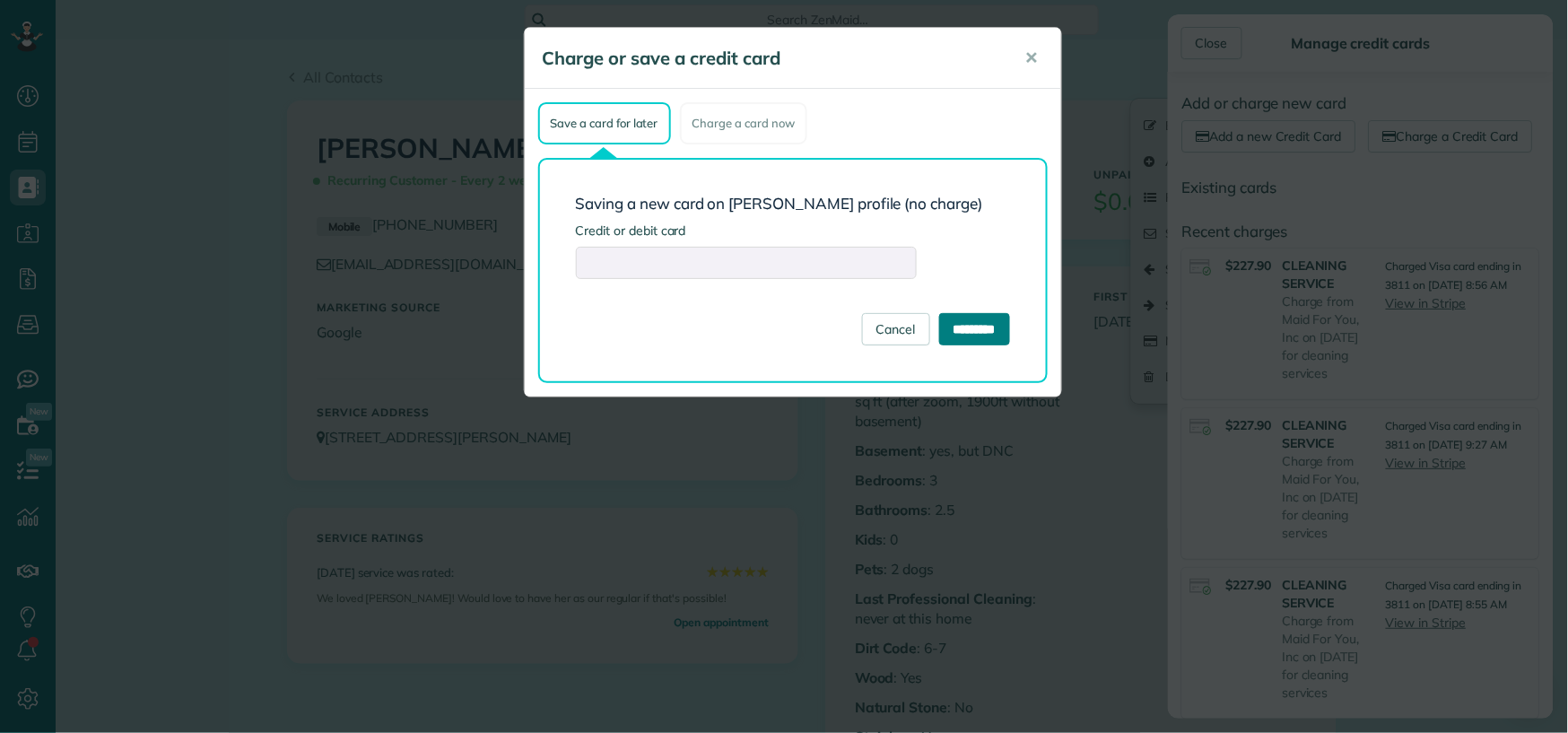
click at [978, 325] on input "*********" at bounding box center [975, 329] width 71 height 33
type input "**********"
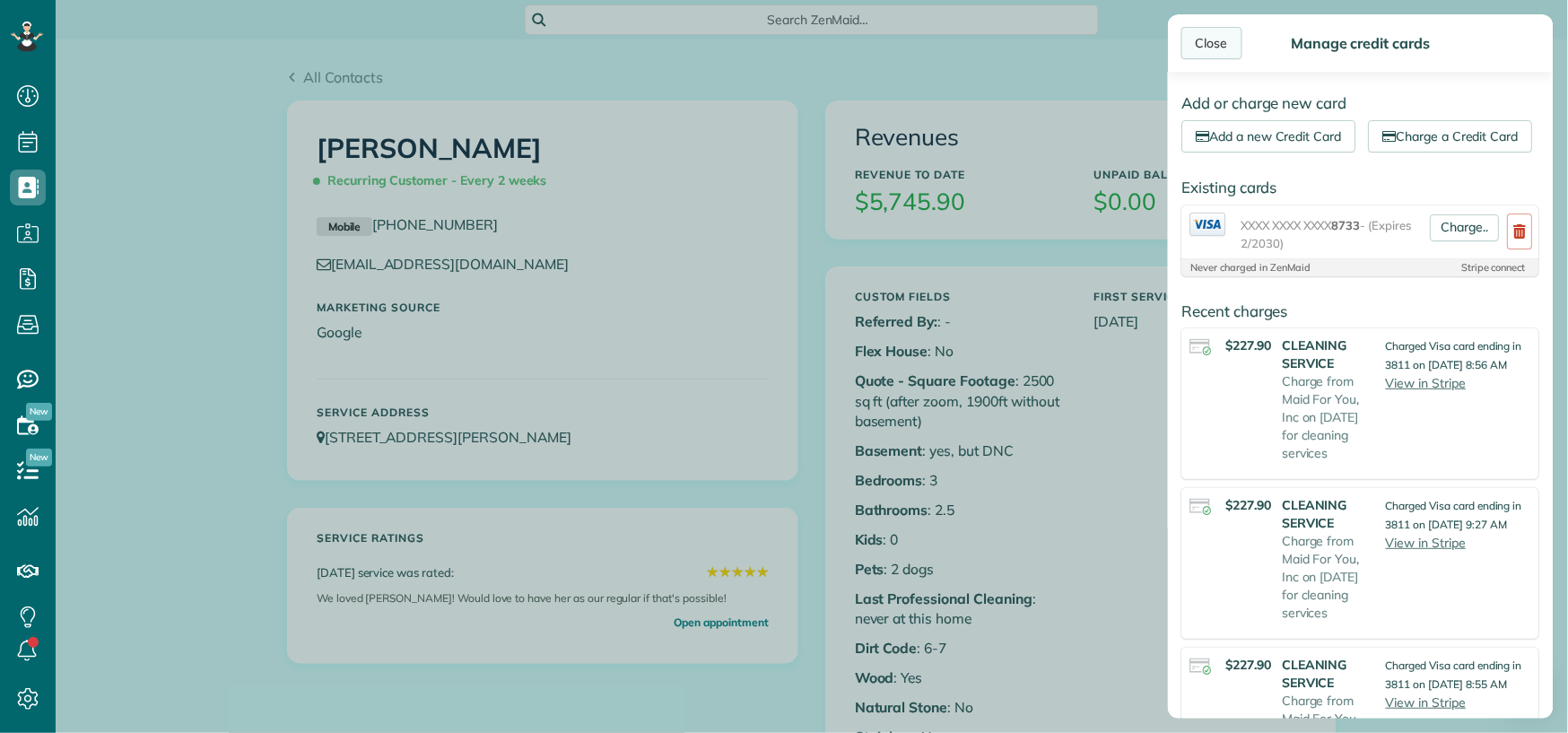
click at [1201, 48] on div "Close" at bounding box center [1211, 43] width 61 height 33
